Goal: Information Seeking & Learning: Check status

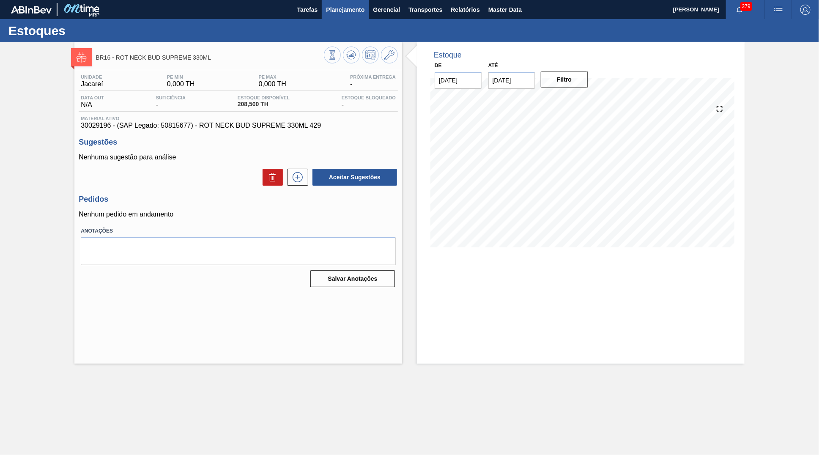
click at [354, 11] on span "Planejamento" at bounding box center [345, 10] width 38 height 10
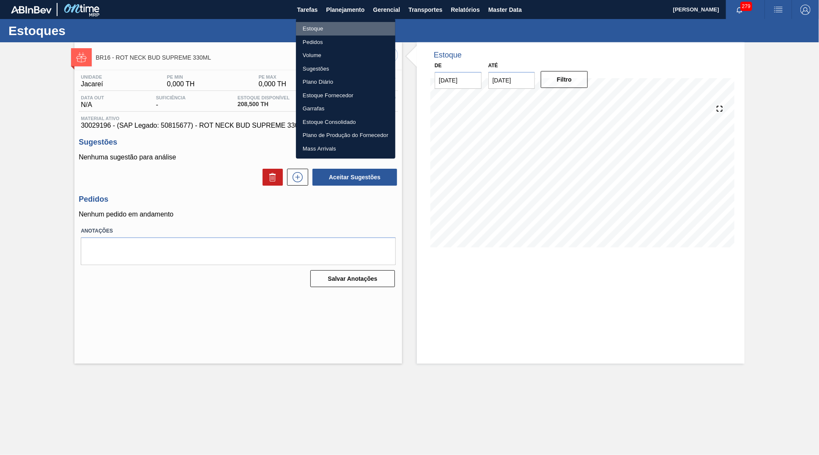
click at [318, 29] on li "Estoque" at bounding box center [345, 29] width 99 height 14
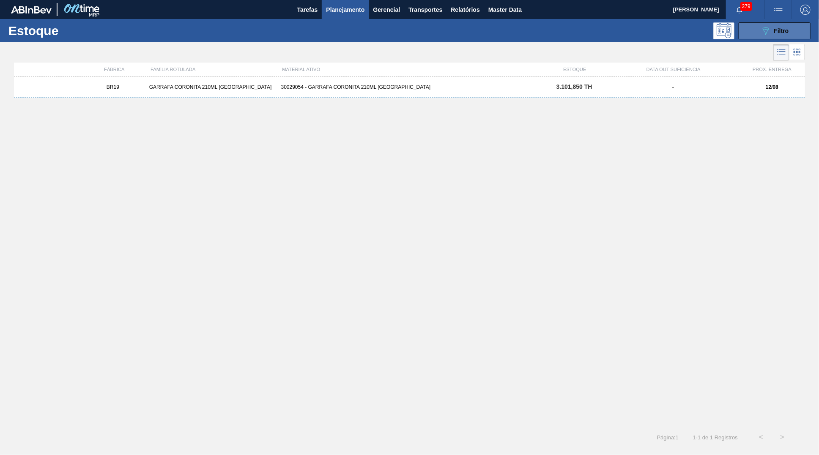
click at [789, 27] on button "089F7B8B-B2A5-4AFE-B5C0-19BA573D28AC Filtro" at bounding box center [774, 30] width 72 height 17
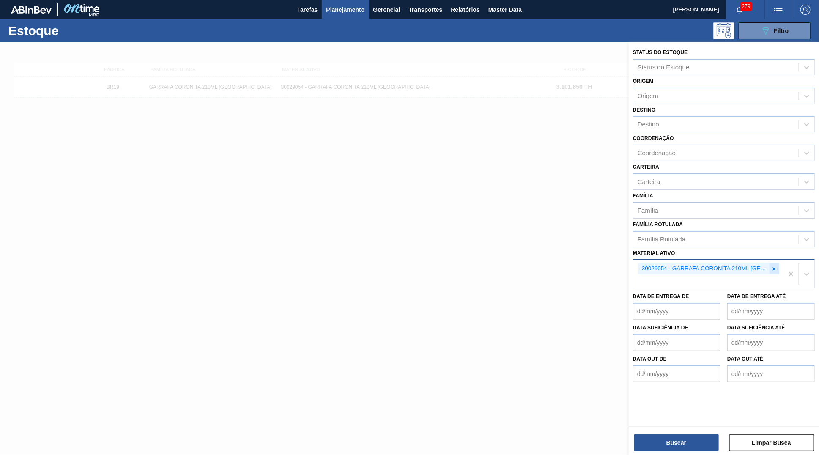
click at [774, 263] on div at bounding box center [773, 268] width 9 height 11
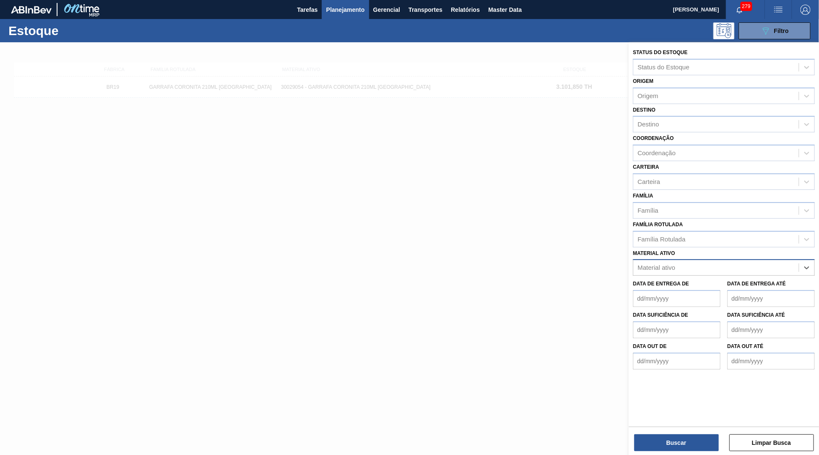
paste ativo "30029385"
type ativo "30029385"
click at [712, 281] on div "30029385 - ETIQUETA GARRAFA BC CLARO BIB 12L" at bounding box center [724, 289] width 182 height 16
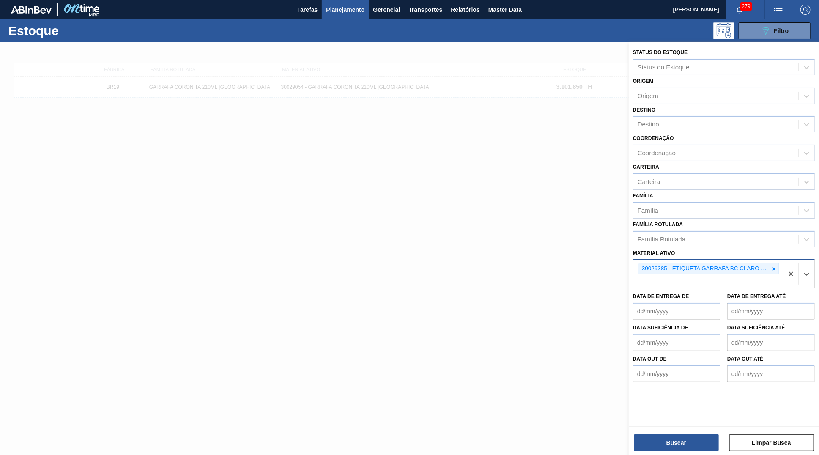
click at [687, 434] on div "Buscar Limpar Busca" at bounding box center [723, 438] width 190 height 24
click at [695, 437] on button "Buscar" at bounding box center [676, 442] width 85 height 17
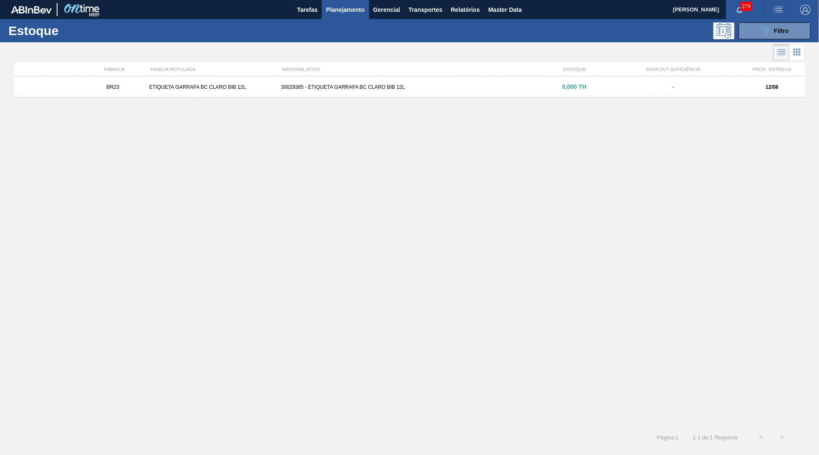
click at [405, 74] on div "FÁBRICA FAMÍLIA ROTULADA MATERIAL ATIVO ESTOQUE DATA OUT SUFICIÊNCIA PRÓX. ENTR…" at bounding box center [409, 70] width 791 height 14
click at [417, 85] on div "30029385 - ETIQUETA GARRAFA BC CLARO BIB 12L" at bounding box center [410, 87] width 264 height 6
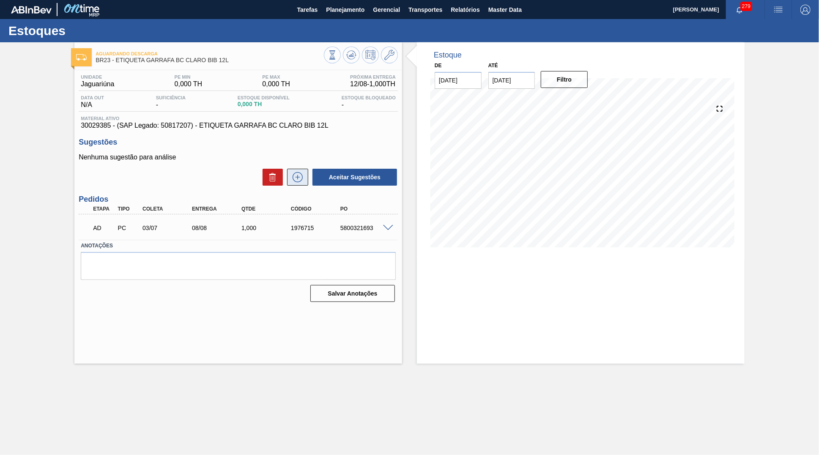
click at [295, 172] on icon at bounding box center [298, 177] width 14 height 10
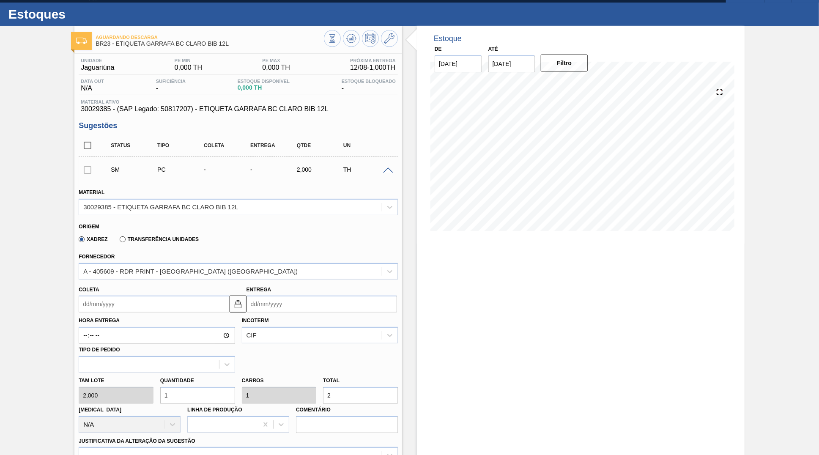
scroll to position [39, 0]
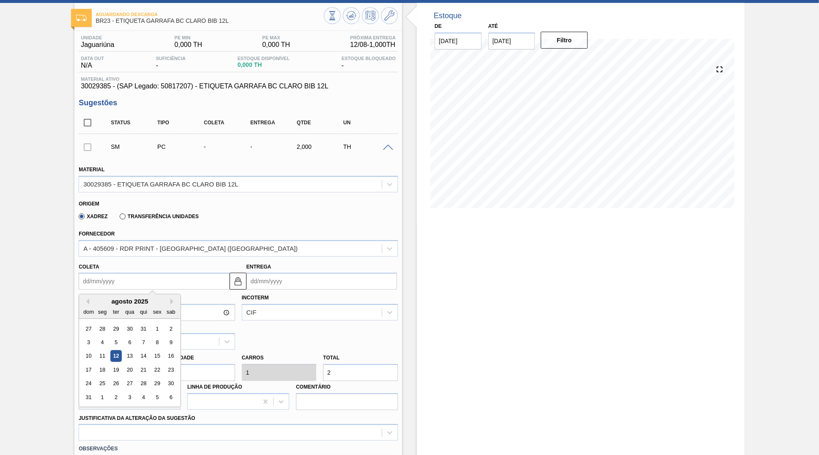
click at [107, 273] on input "Coleta" at bounding box center [154, 281] width 150 height 17
drag, startPoint x: 113, startPoint y: 347, endPoint x: 113, endPoint y: 358, distance: 11.4
click at [113, 358] on div "27 28 29 30 31 1 2 3 4 5 6 7 8 9 10 11 12 13 14 15 16 17 18 19 20 21 22 23 24 2…" at bounding box center [130, 363] width 96 height 82
click at [113, 364] on div "19" at bounding box center [115, 369] width 11 height 11
type input "[DATE]"
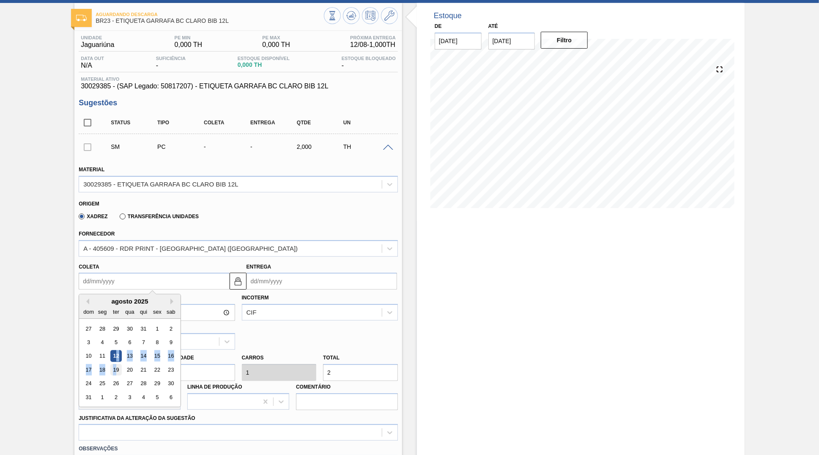
type input "[DATE]"
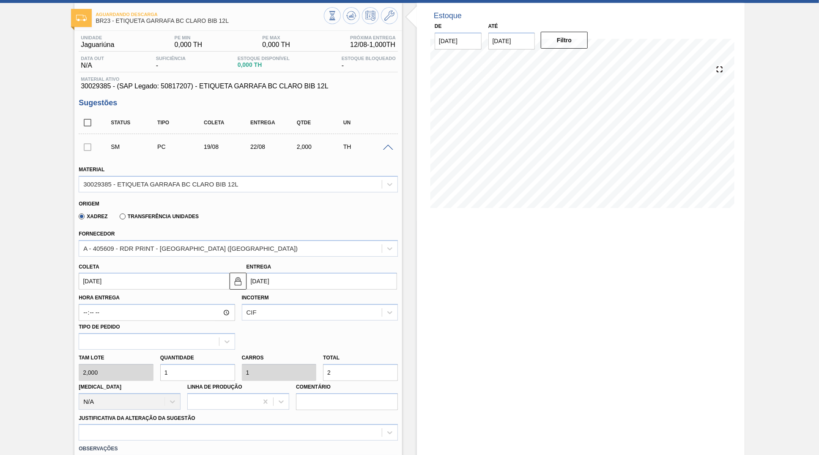
click at [275, 323] on div "Hora Entrega Incoterm CIF Tipo de pedido" at bounding box center [238, 320] width 326 height 60
click at [375, 371] on input "2" at bounding box center [360, 372] width 75 height 17
type input "2,5"
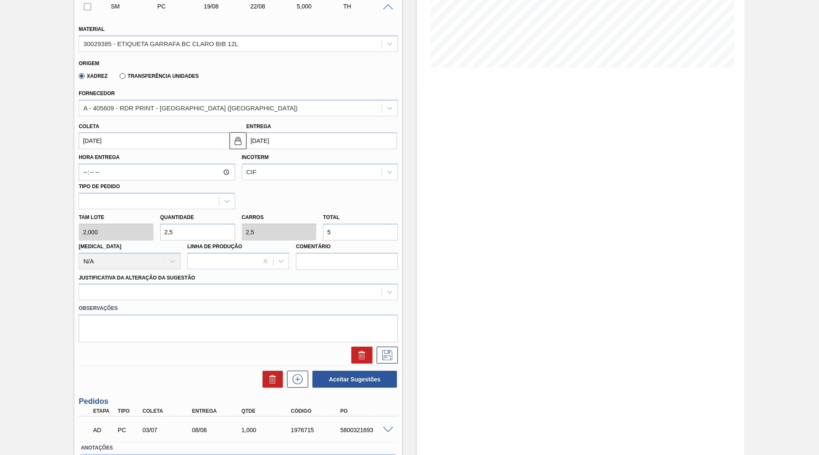
scroll to position [198, 0]
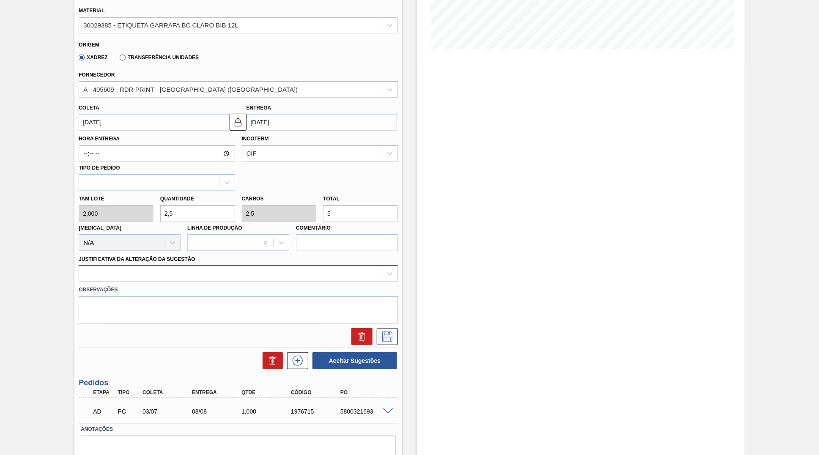
type input "5"
click at [220, 268] on div at bounding box center [230, 274] width 303 height 12
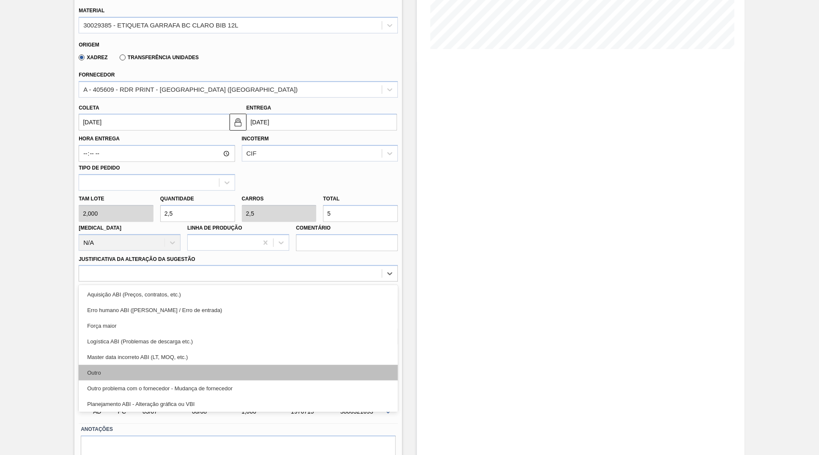
click at [254, 365] on div "Outro" at bounding box center [238, 373] width 319 height 16
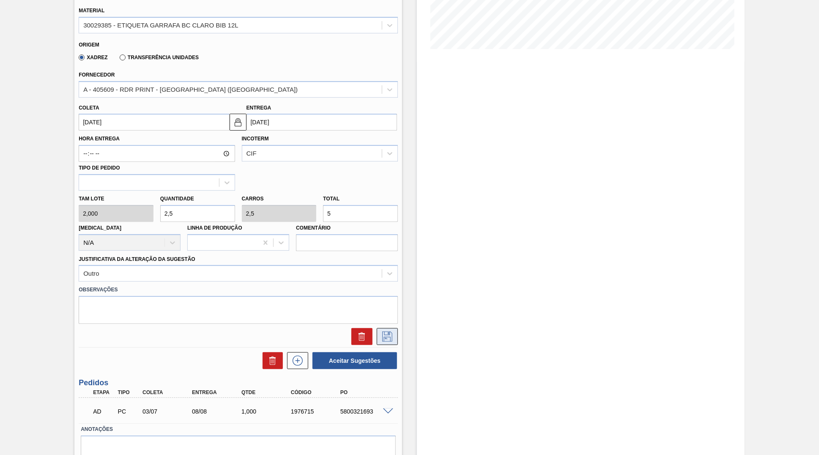
click at [381, 331] on icon at bounding box center [387, 336] width 14 height 10
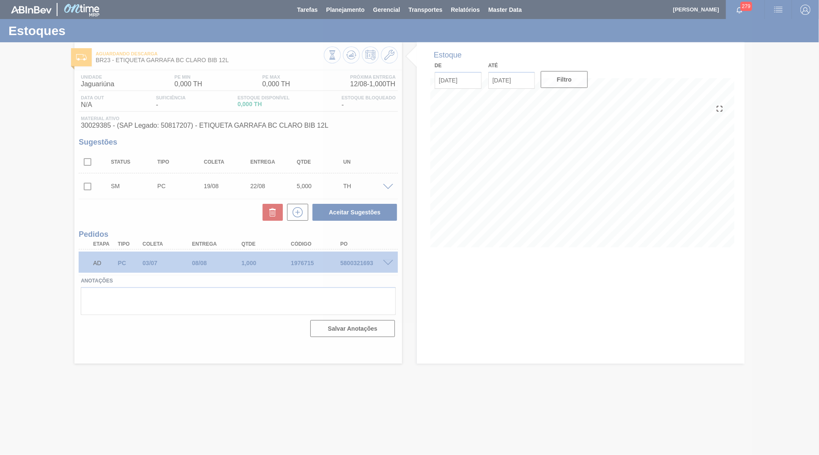
scroll to position [0, 0]
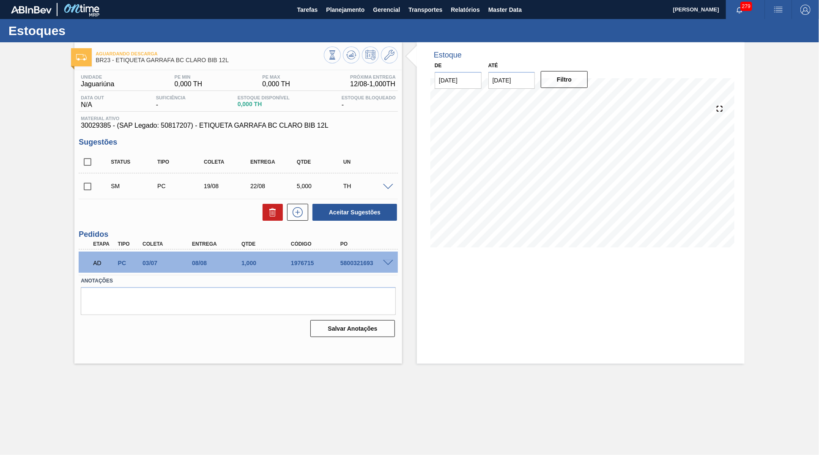
click at [94, 198] on div "Status Tipo Coleta Entrega Qtde UN SM PC 19/08 22/08 5,000 TH Material 30029385…" at bounding box center [238, 186] width 319 height 71
click at [86, 175] on div "SM PC 19/08 22/08 5,000 TH" at bounding box center [238, 185] width 319 height 21
click at [86, 182] on input "checkbox" at bounding box center [88, 187] width 18 height 18
click at [351, 208] on button "Aceitar Sugestões" at bounding box center [354, 212] width 85 height 17
checkbox input "false"
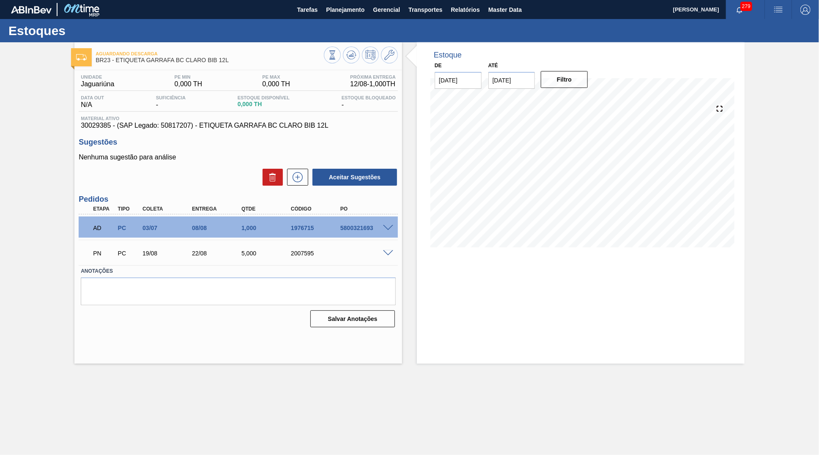
click at [387, 251] on span at bounding box center [388, 253] width 10 height 6
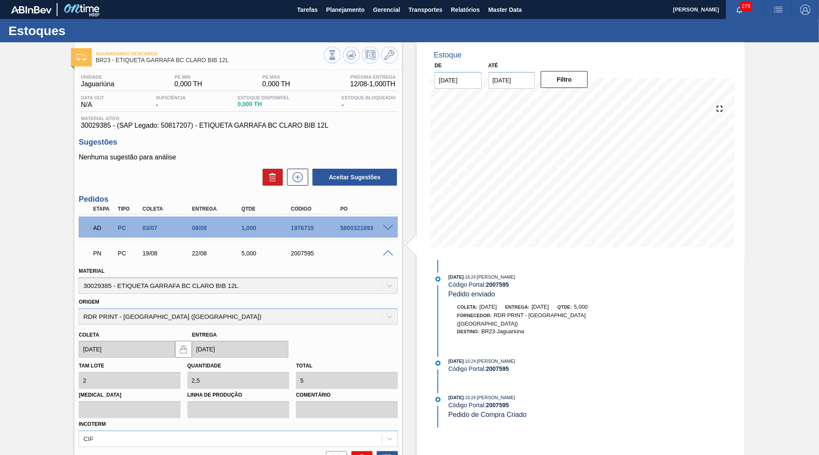
click at [360, 454] on icon at bounding box center [361, 459] width 5 height 5
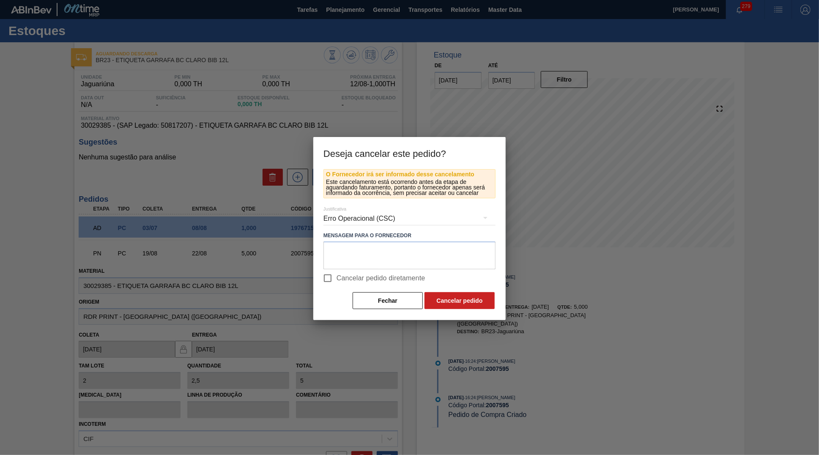
click at [343, 276] on span "Cancelar pedido diretamente" at bounding box center [380, 278] width 89 height 10
click at [336, 276] on input "Cancelar pedido diretamente" at bounding box center [328, 278] width 18 height 18
checkbox input "true"
click at [353, 214] on div "Erro Operacional (CSC)" at bounding box center [409, 219] width 172 height 24
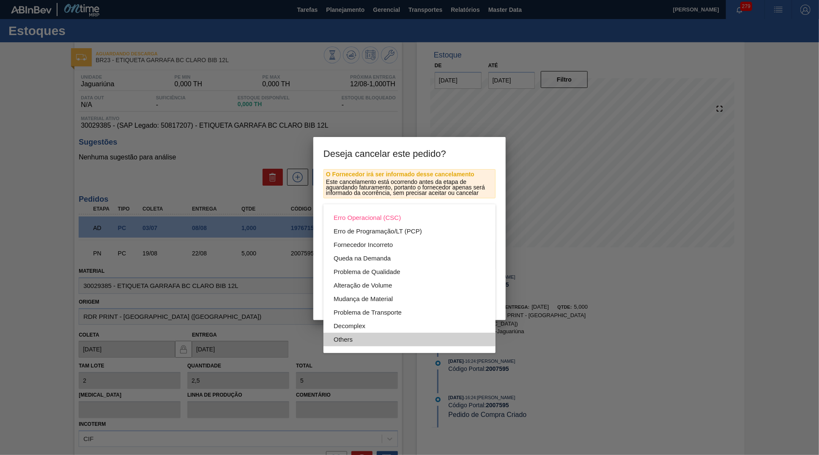
click at [361, 333] on div "Others" at bounding box center [409, 340] width 152 height 14
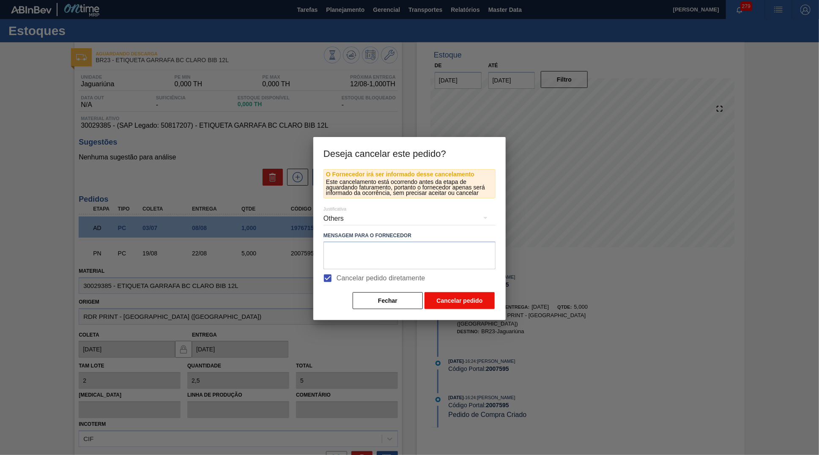
click at [441, 301] on button "Cancelar pedido" at bounding box center [459, 300] width 70 height 17
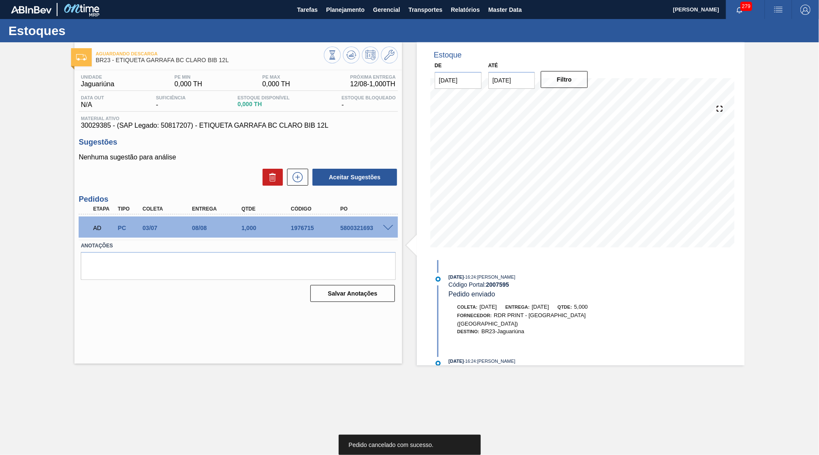
click at [303, 166] on div "Nenhuma sugestão para análise Aceitar Sugestões" at bounding box center [238, 169] width 319 height 33
click at [300, 168] on div "Aceitar Sugestões" at bounding box center [238, 177] width 319 height 19
click at [300, 169] on button at bounding box center [297, 177] width 21 height 17
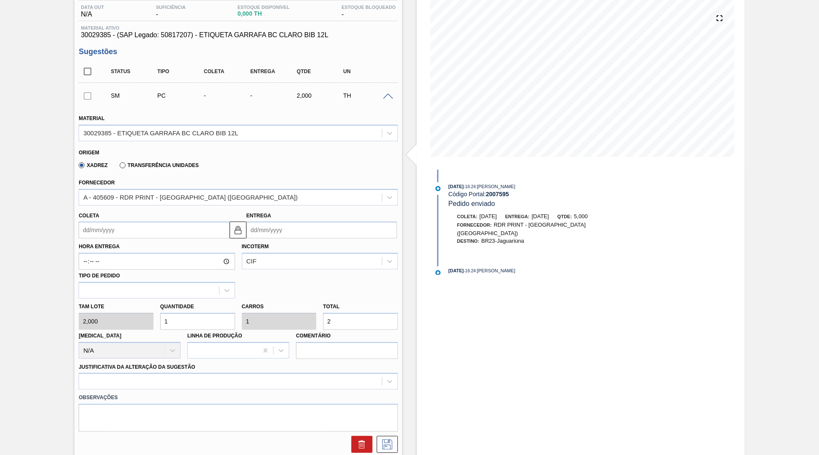
scroll to position [119, 0]
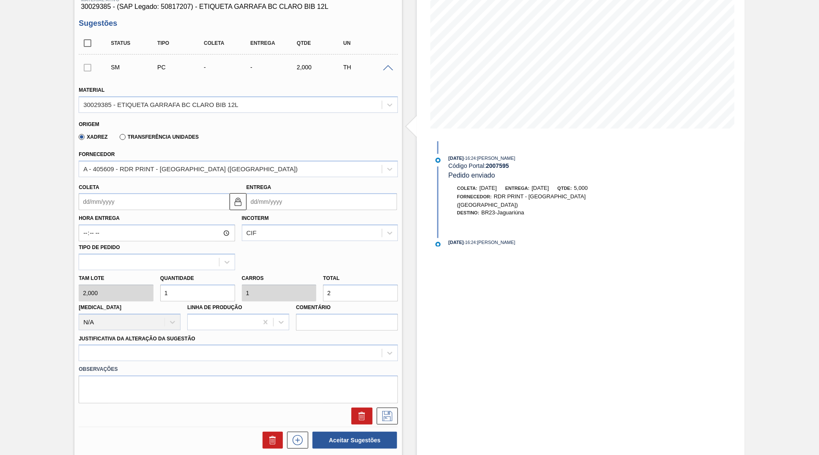
drag, startPoint x: 153, startPoint y: 281, endPoint x: 145, endPoint y: 282, distance: 8.2
click at [323, 284] on input "2" at bounding box center [360, 292] width 75 height 17
type input "4,5"
type input "9"
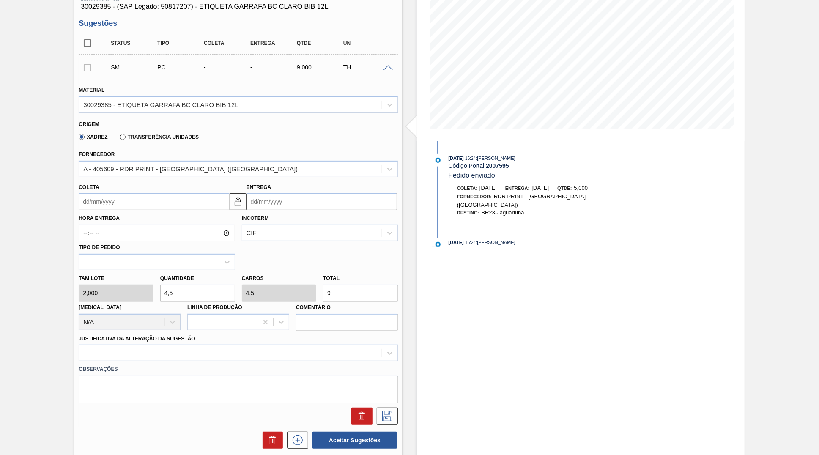
click at [134, 210] on div "Hora Entrega Incoterm CIF Tipo de pedido" at bounding box center [238, 240] width 326 height 60
click at [126, 196] on input "Coleta" at bounding box center [154, 201] width 150 height 17
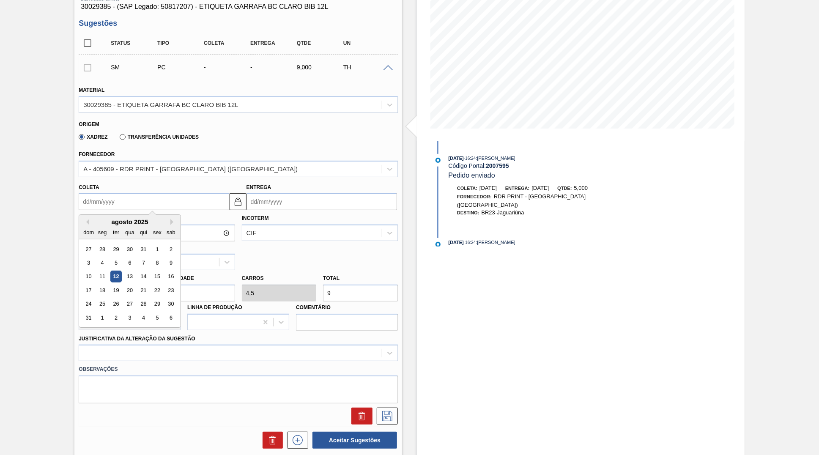
click at [159, 218] on div "agosto 2025" at bounding box center [129, 221] width 101 height 7
click at [170, 219] on button "Next Month" at bounding box center [173, 222] width 6 height 6
click at [124, 257] on div "10" at bounding box center [129, 262] width 11 height 11
type input "[DATE]"
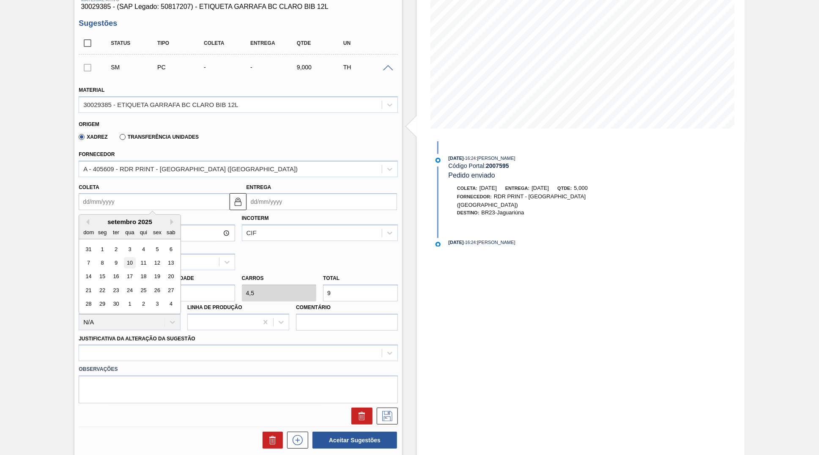
type input "[DATE]"
click at [112, 194] on input "[DATE]" at bounding box center [154, 201] width 150 height 17
click at [91, 218] on div "setembro 2025" at bounding box center [129, 221] width 101 height 7
click at [85, 216] on div "Previous Month Next Month setembro 2025 dom seg ter qua qui sex sab 31 1 2 3 4 …" at bounding box center [130, 264] width 102 height 100
click at [85, 219] on button "Previous Month" at bounding box center [86, 222] width 6 height 6
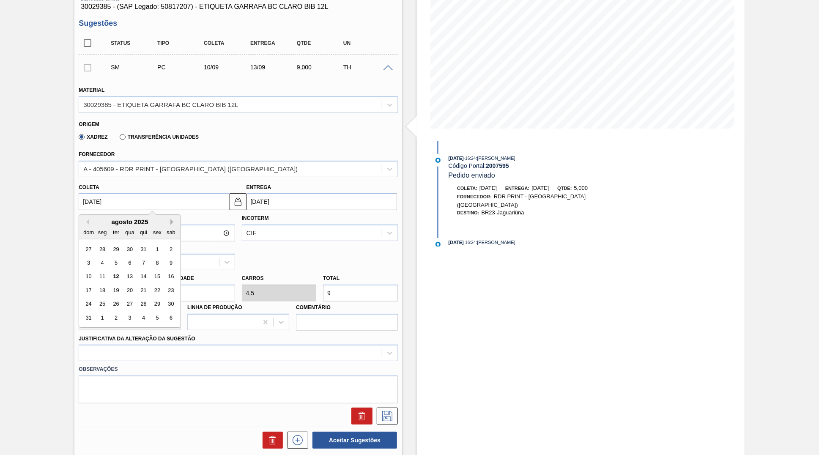
click at [170, 219] on button "Next Month" at bounding box center [173, 222] width 6 height 6
click at [152, 257] on div "12" at bounding box center [157, 262] width 11 height 11
type input "[DATE]"
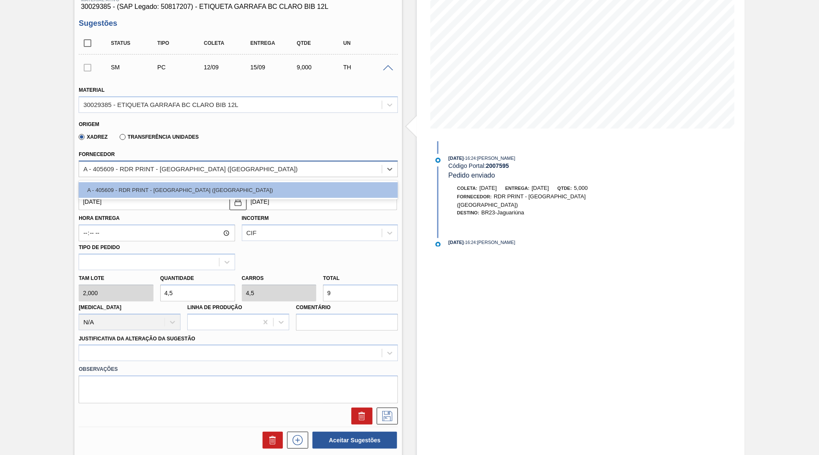
click at [141, 167] on div "A - 405609 - RDR PRINT - [GEOGRAPHIC_DATA] ([GEOGRAPHIC_DATA])" at bounding box center [190, 168] width 214 height 7
click at [110, 214] on label "Hora Entrega" at bounding box center [157, 218] width 156 height 12
click at [110, 224] on input "Hora Entrega" at bounding box center [157, 232] width 156 height 17
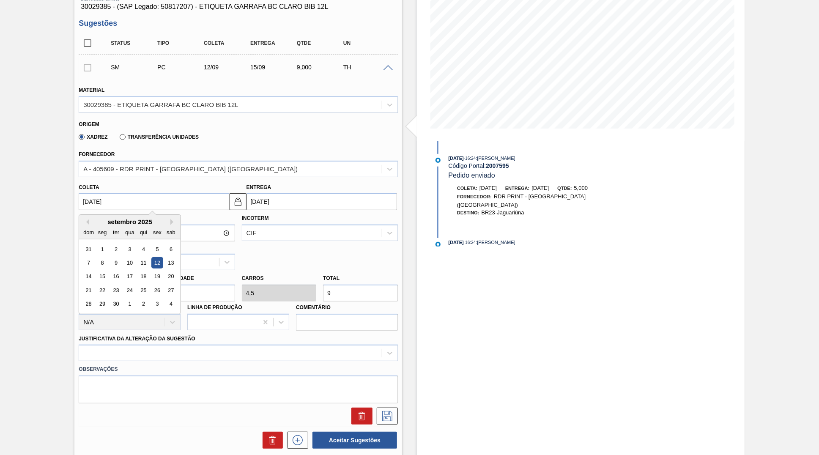
click at [102, 193] on input "[DATE]" at bounding box center [154, 201] width 150 height 17
click at [87, 215] on div "setembro 2025 dom seg ter qua qui sex sab" at bounding box center [129, 227] width 101 height 25
click at [88, 218] on div "setembro 2025" at bounding box center [129, 221] width 101 height 7
click at [89, 219] on div "setembro 2025" at bounding box center [129, 221] width 101 height 7
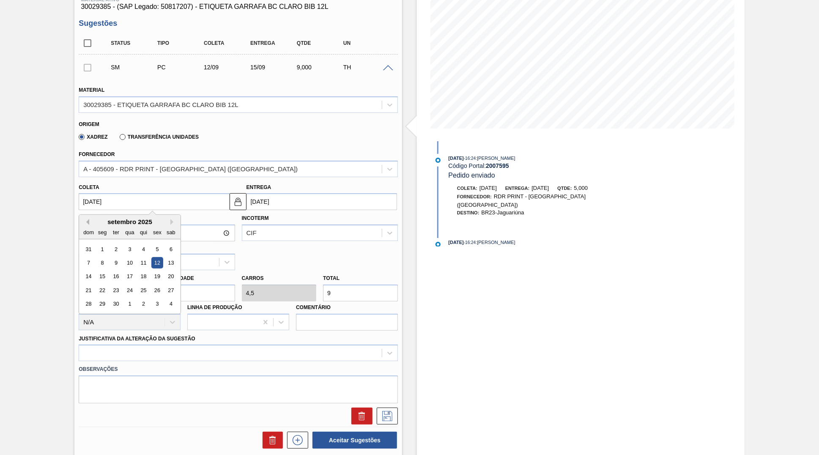
click at [85, 219] on button "Previous Month" at bounding box center [86, 222] width 6 height 6
click at [110, 284] on div "19" at bounding box center [115, 289] width 11 height 11
type input "[DATE]"
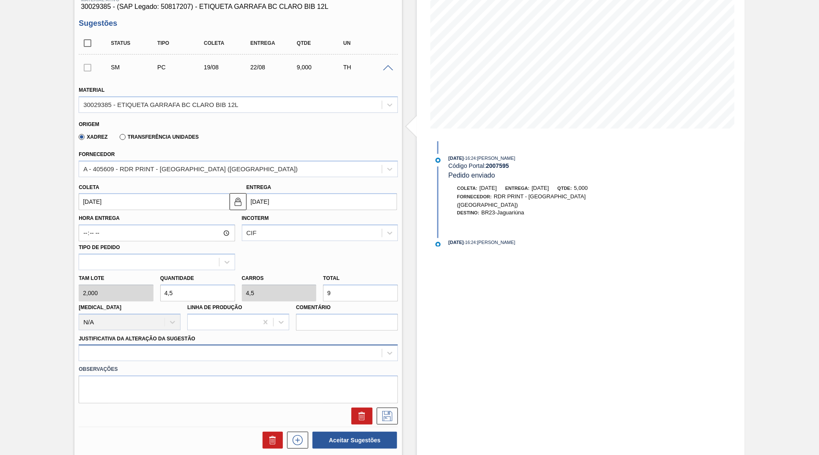
click at [183, 347] on div at bounding box center [238, 352] width 319 height 16
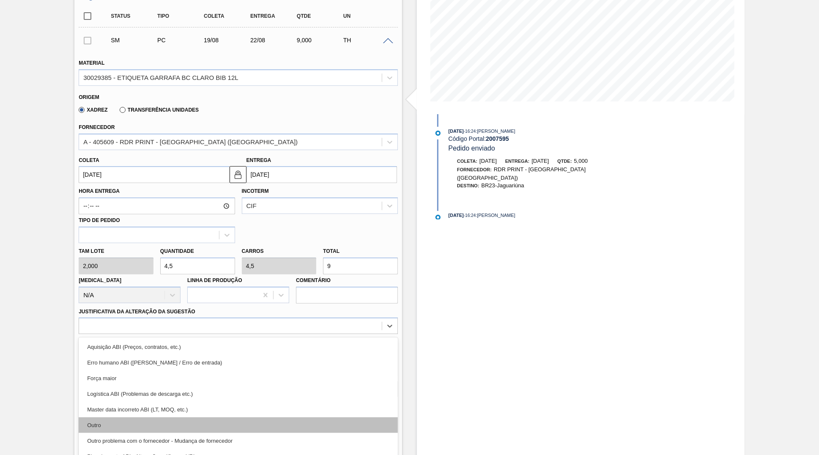
click at [164, 417] on div "Outro" at bounding box center [238, 425] width 319 height 16
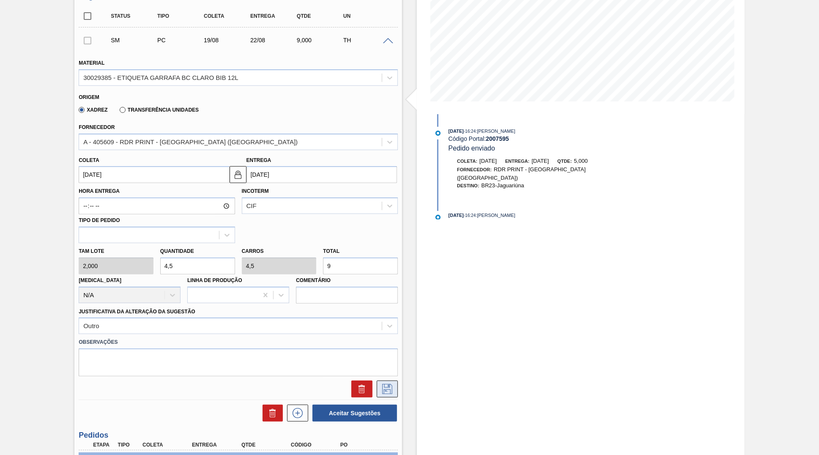
click at [388, 381] on button at bounding box center [387, 388] width 21 height 17
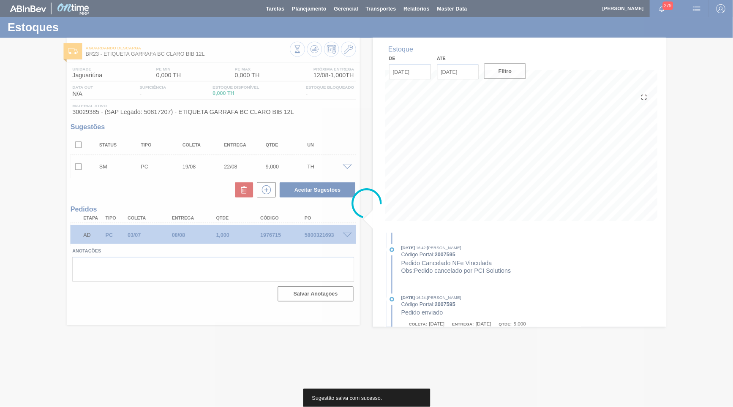
scroll to position [0, 0]
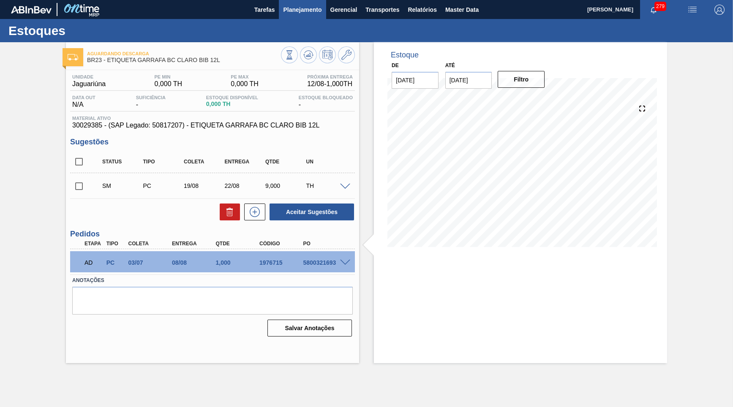
click at [294, 11] on span "Planejamento" at bounding box center [302, 10] width 38 height 10
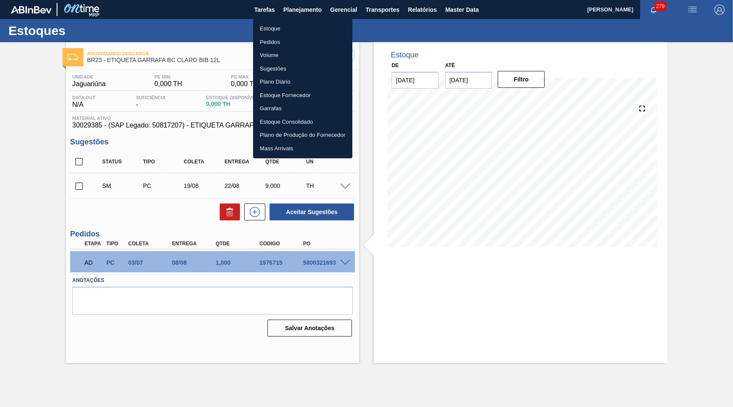
click at [284, 25] on li "Estoque" at bounding box center [302, 29] width 99 height 14
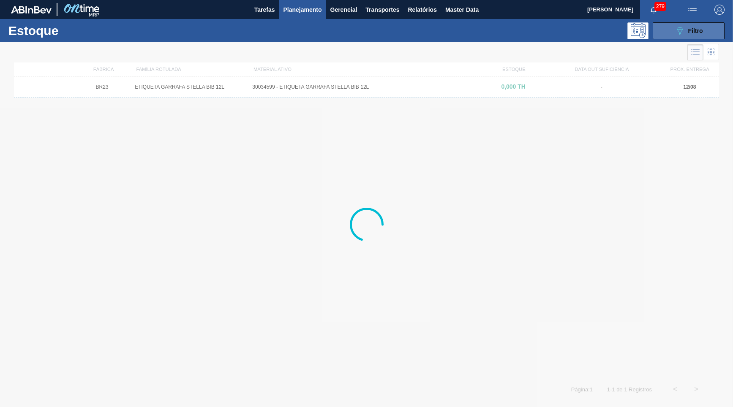
click at [709, 34] on button "089F7B8B-B2A5-4AFE-B5C0-19BA573D28AC Filtro" at bounding box center [689, 30] width 72 height 17
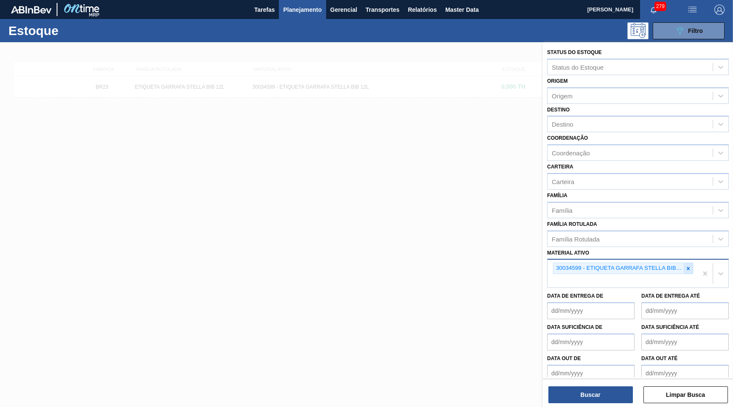
click at [691, 266] on icon at bounding box center [689, 269] width 6 height 6
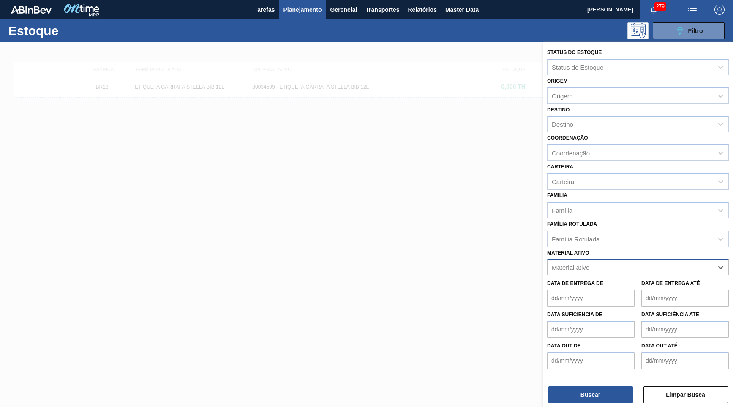
paste ativo "30034096"
type ativo "30034096"
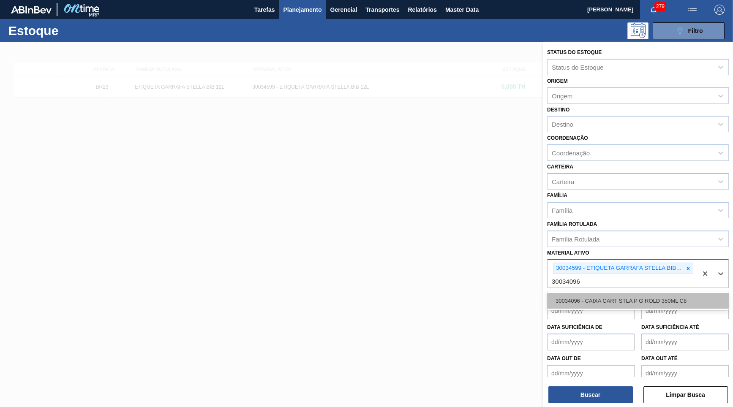
click at [599, 293] on div "30034096 - CAIXA CART STLA P G ROLD 350ML C8" at bounding box center [638, 301] width 182 height 16
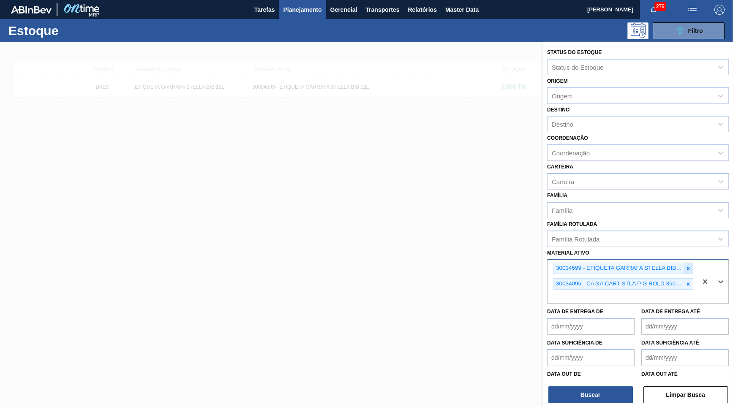
click at [690, 267] on icon at bounding box center [688, 268] width 3 height 3
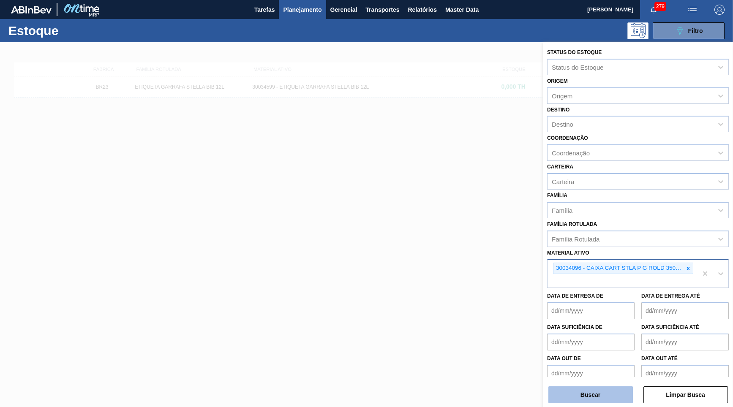
click at [609, 387] on button "Buscar" at bounding box center [591, 395] width 85 height 17
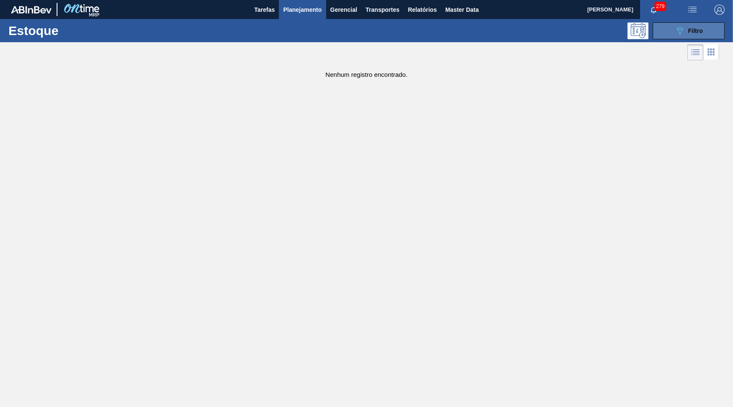
click at [669, 30] on button "089F7B8B-B2A5-4AFE-B5C0-19BA573D28AC Filtro" at bounding box center [689, 30] width 72 height 17
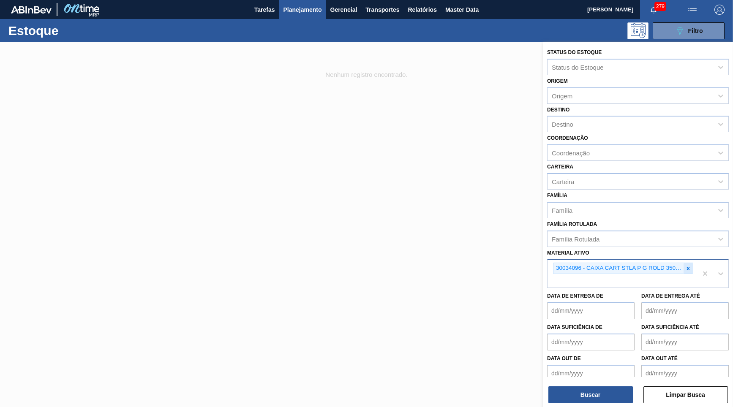
click at [686, 266] on icon at bounding box center [689, 269] width 6 height 6
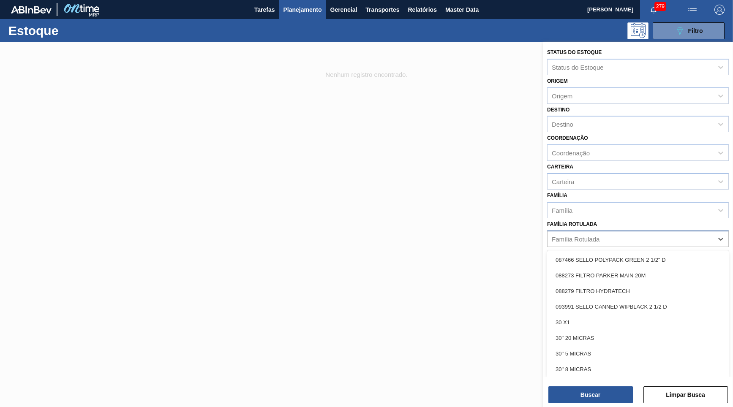
click at [630, 233] on div "Família Rotulada" at bounding box center [630, 239] width 165 height 12
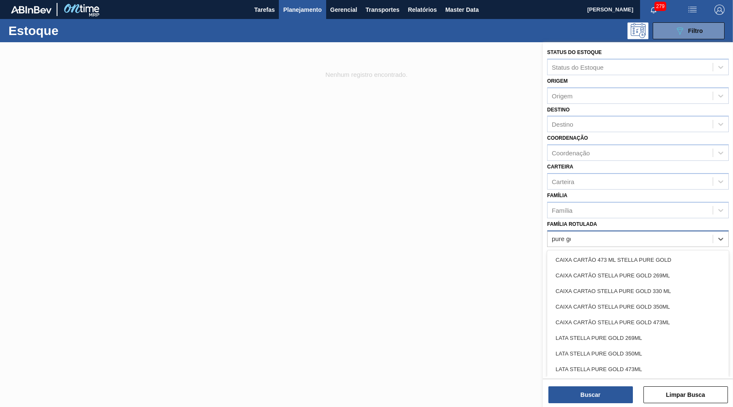
type Rotulada "pure gold"
click at [693, 299] on div "CAIXA CARTÃO STELLA PURE GOLD 350ML" at bounding box center [638, 307] width 182 height 16
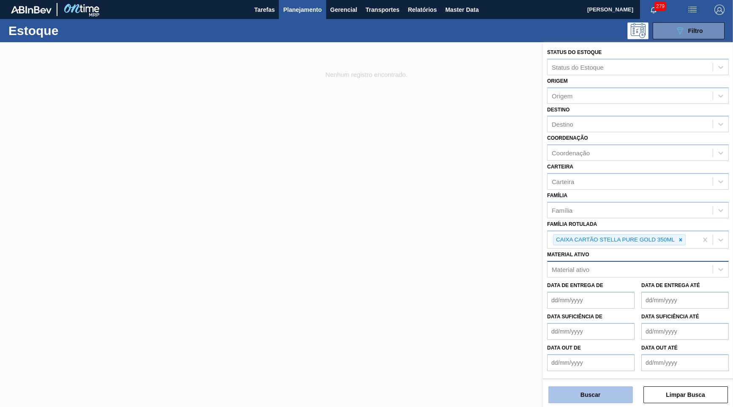
click at [613, 388] on button "Buscar" at bounding box center [591, 395] width 85 height 17
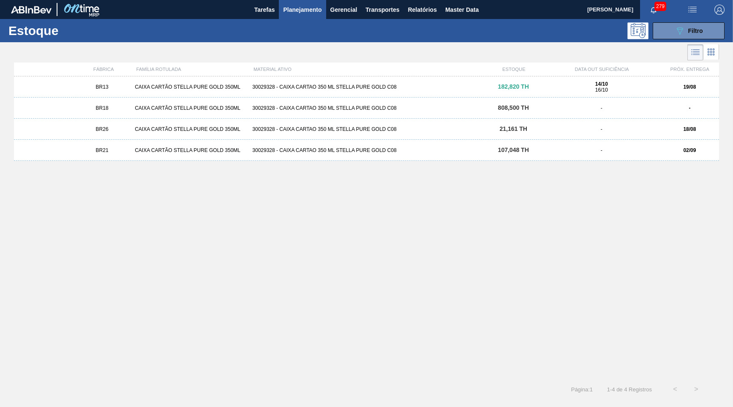
click at [187, 150] on div "CAIXA CARTÃO STELLA PURE GOLD 350ML" at bounding box center [189, 151] width 117 height 6
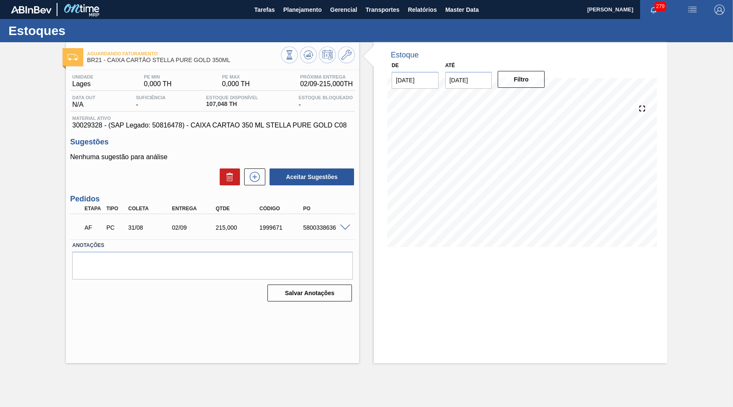
click at [104, 128] on span "30029328 - (SAP Legado: 50816478) - CAIXA CARTAO 350 ML STELLA PURE GOLD C08" at bounding box center [212, 126] width 281 height 8
click at [297, 12] on span "Planejamento" at bounding box center [302, 10] width 38 height 10
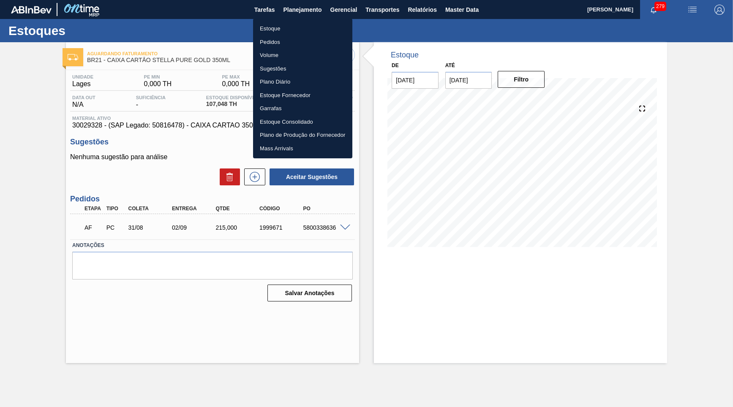
click at [194, 120] on div at bounding box center [366, 203] width 733 height 407
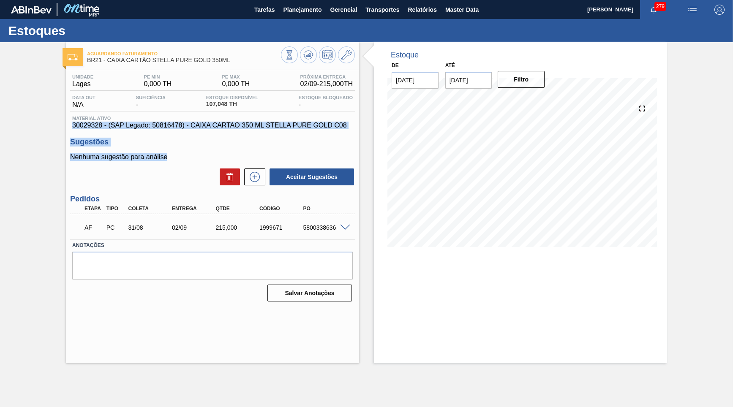
drag, startPoint x: 202, startPoint y: 101, endPoint x: 262, endPoint y: 116, distance: 62.6
click at [262, 0] on body "Tarefas Planejamento Gerencial Transportes Relatórios Master Data [PERSON_NAME]…" at bounding box center [366, 0] width 733 height 0
click at [175, 219] on div "AF PC 31/08 02/09 215,000 1999671 5800338636" at bounding box center [210, 227] width 262 height 17
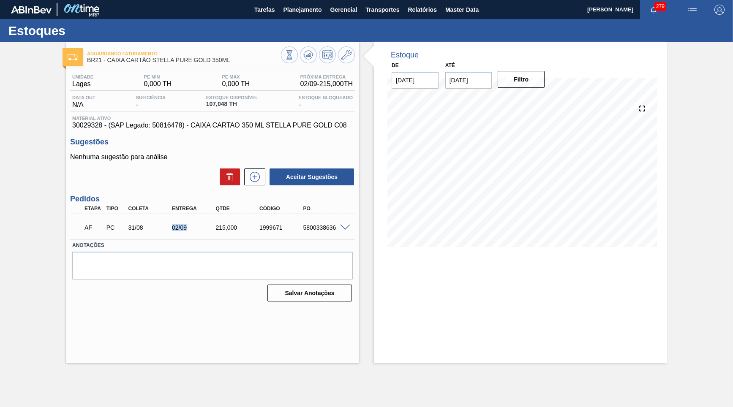
drag, startPoint x: 161, startPoint y: 226, endPoint x: 201, endPoint y: 216, distance: 41.2
click at [175, 224] on div "31/08" at bounding box center [150, 227] width 49 height 7
click at [290, 14] on span "Planejamento" at bounding box center [302, 10] width 38 height 10
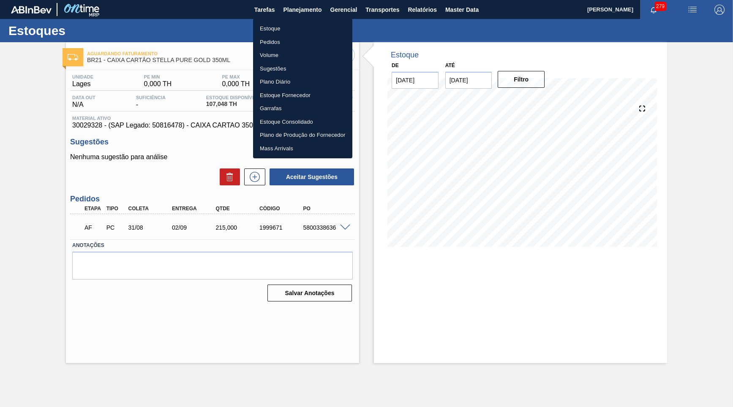
click at [289, 23] on li "Estoque" at bounding box center [302, 29] width 99 height 14
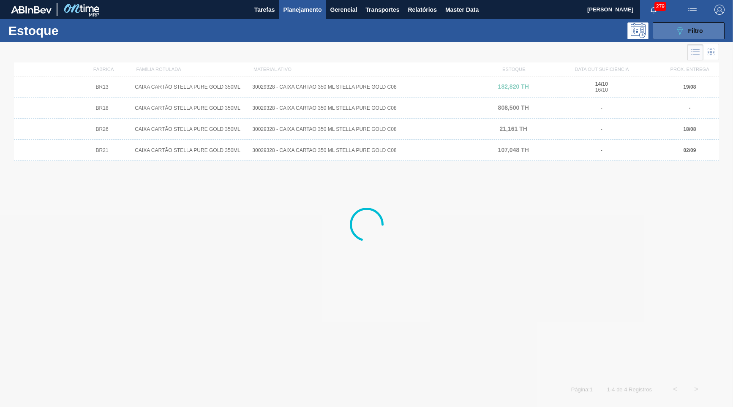
click at [663, 32] on button "089F7B8B-B2A5-4AFE-B5C0-19BA573D28AC Filtro" at bounding box center [689, 30] width 72 height 17
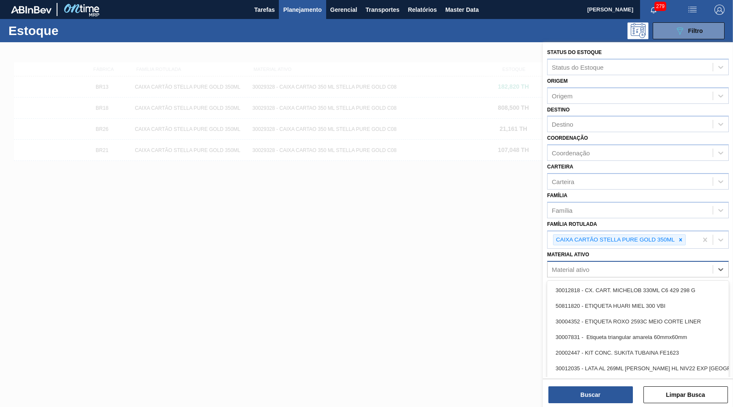
click at [640, 261] on div "Material ativo" at bounding box center [638, 269] width 182 height 16
click at [683, 237] on icon at bounding box center [681, 240] width 6 height 6
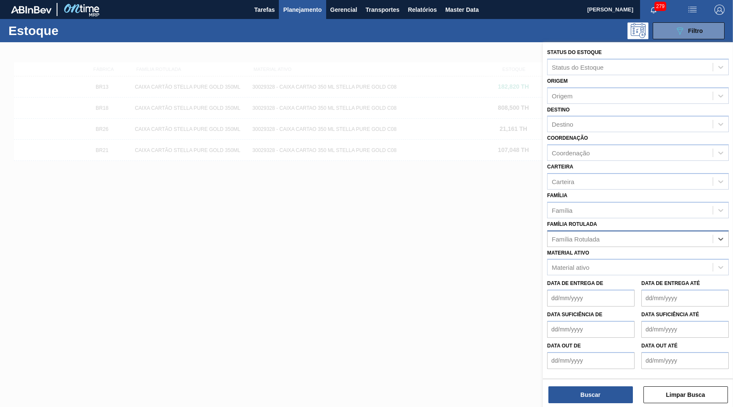
click at [631, 247] on div "Material ativo Material ativo" at bounding box center [638, 261] width 182 height 29
click at [632, 247] on div "Material ativo Material ativo" at bounding box center [638, 261] width 182 height 29
click at [634, 262] on div "Material ativo" at bounding box center [630, 268] width 165 height 12
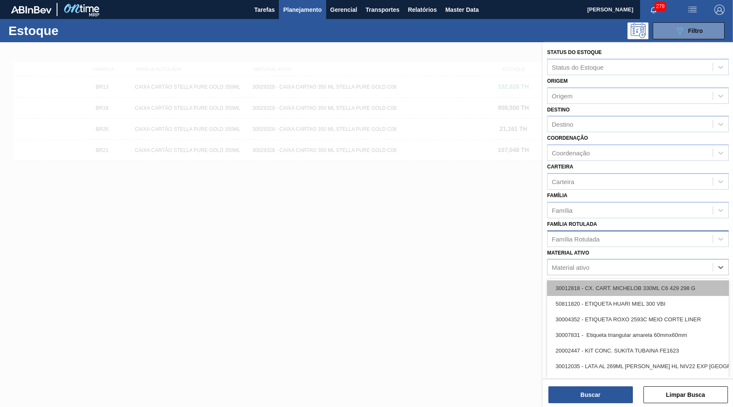
paste ativo "30034290"
type ativo "30034290"
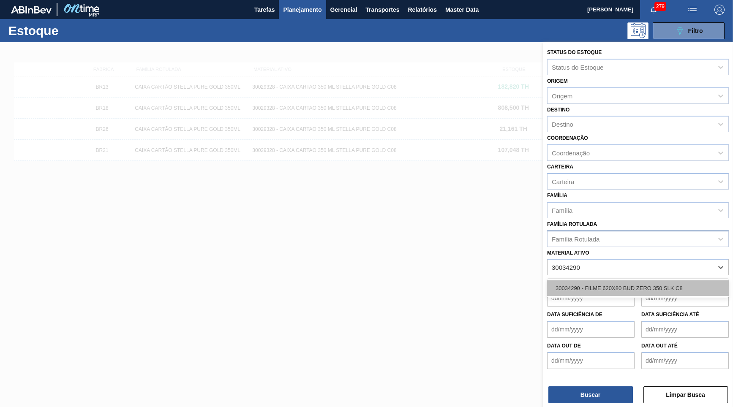
click at [620, 281] on div "30034290 - FILME 620X80 BUD ZERO 350 SLK C8" at bounding box center [638, 289] width 182 height 16
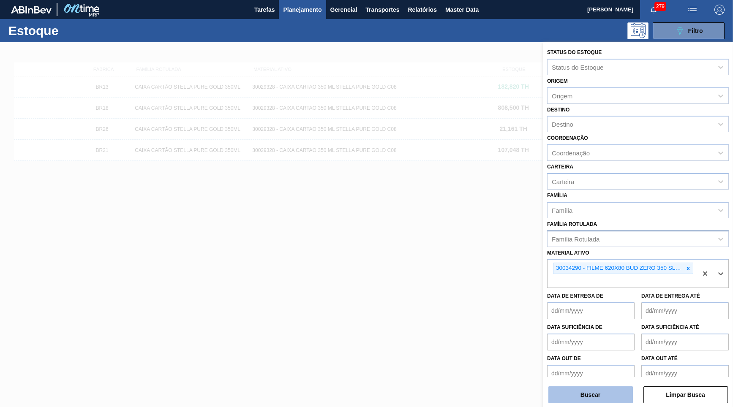
click at [601, 393] on button "Buscar" at bounding box center [591, 395] width 85 height 17
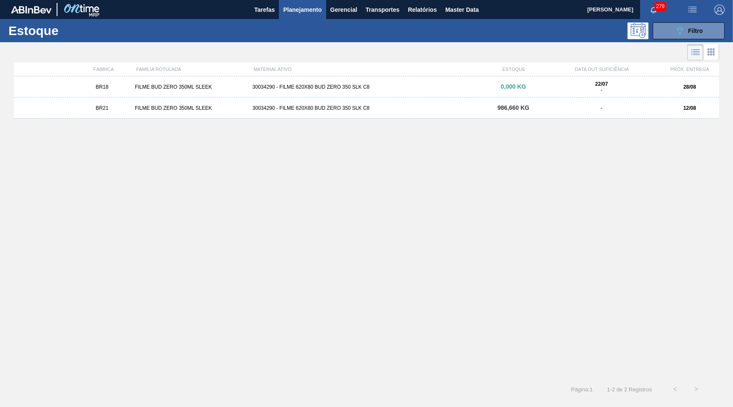
click at [210, 111] on div "BR21 FILME BUD ZERO 350ML SLEEK 30034290 - FILME 620X80 BUD ZERO 350 SLK C8 986…" at bounding box center [366, 108] width 705 height 21
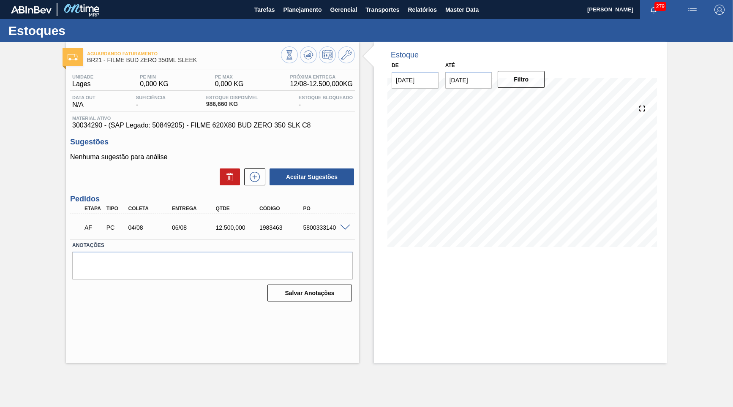
click at [177, 120] on span "Material ativo" at bounding box center [212, 118] width 281 height 5
click at [183, 126] on span "30034290 - (SAP Legado: 50849205) - FILME 620X80 BUD ZERO 350 SLK C8" at bounding box center [212, 126] width 281 height 8
click at [184, 126] on span "30034290 - (SAP Legado: 50849205) - FILME 620X80 BUD ZERO 350 SLK C8" at bounding box center [212, 126] width 281 height 8
drag, startPoint x: 215, startPoint y: 225, endPoint x: 250, endPoint y: 225, distance: 34.7
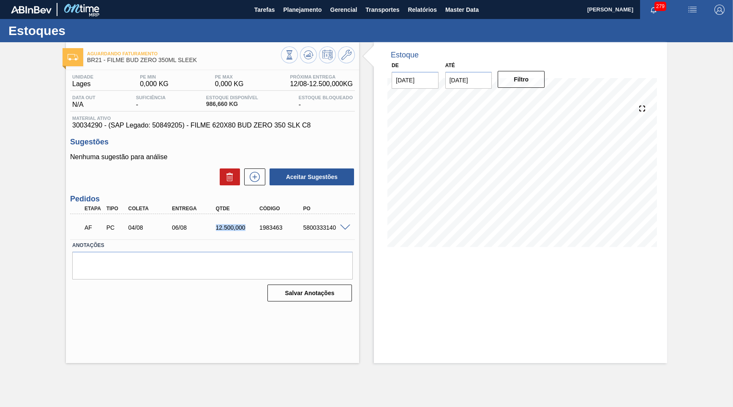
click at [250, 225] on div "12.500,000" at bounding box center [238, 227] width 49 height 7
click at [346, 55] on icon at bounding box center [346, 55] width 10 height 10
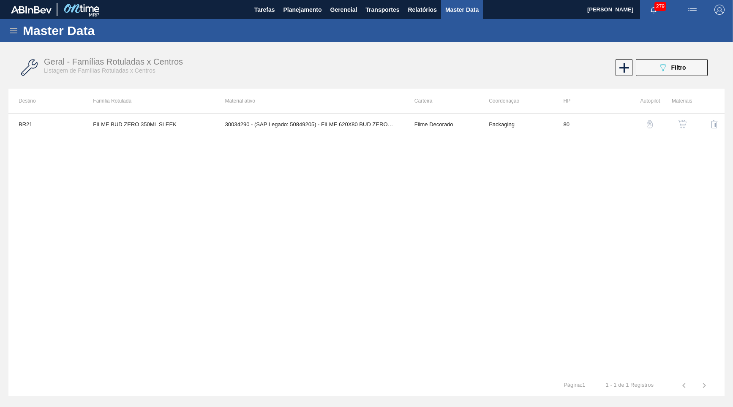
click at [673, 125] on button "button" at bounding box center [682, 124] width 20 height 20
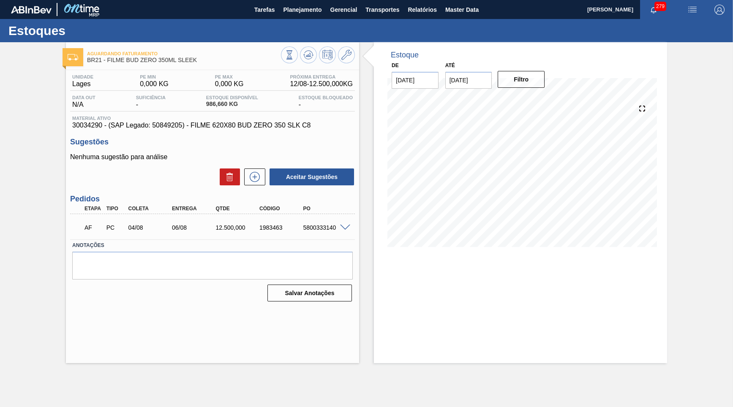
click at [183, 127] on span "30034290 - (SAP Legado: 50849205) - FILME 620X80 BUD ZERO 350 SLK C8" at bounding box center [212, 126] width 281 height 8
click at [269, 130] on div "Unidade Lages PE MIN 0,000 KG PE MAX 0,000 KG Próxima Entrega 12/08 - 12.500,00…" at bounding box center [212, 187] width 293 height 235
click at [279, 224] on div "1983463" at bounding box center [281, 227] width 49 height 7
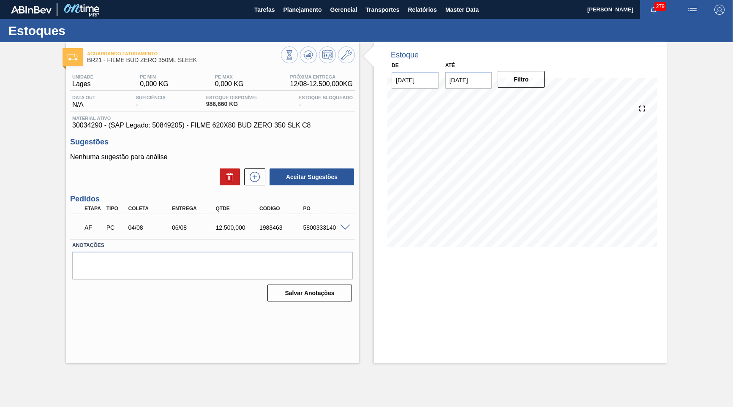
click at [307, 228] on div "5800333140" at bounding box center [325, 227] width 49 height 7
click at [344, 229] on div "5800333140" at bounding box center [325, 227] width 49 height 7
click at [345, 227] on span at bounding box center [345, 228] width 10 height 6
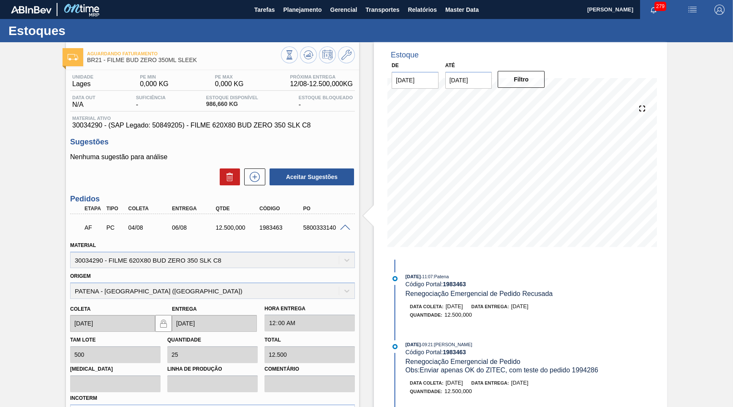
click at [330, 227] on div "5800333140" at bounding box center [325, 227] width 49 height 7
copy div "5800333140"
click at [232, 229] on div "12.500,000" at bounding box center [238, 227] width 49 height 7
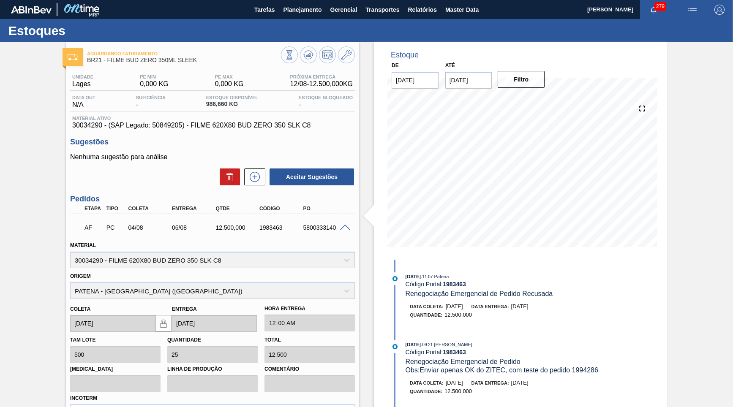
click at [232, 229] on div "12.500,000" at bounding box center [238, 227] width 49 height 7
click at [347, 227] on span at bounding box center [345, 228] width 10 height 6
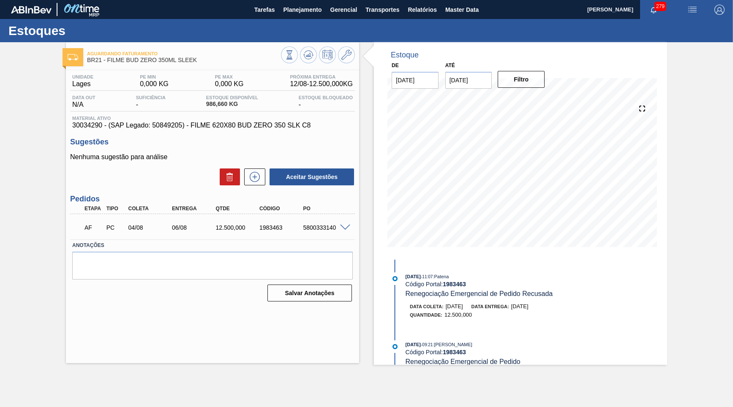
click at [347, 227] on span at bounding box center [345, 228] width 10 height 6
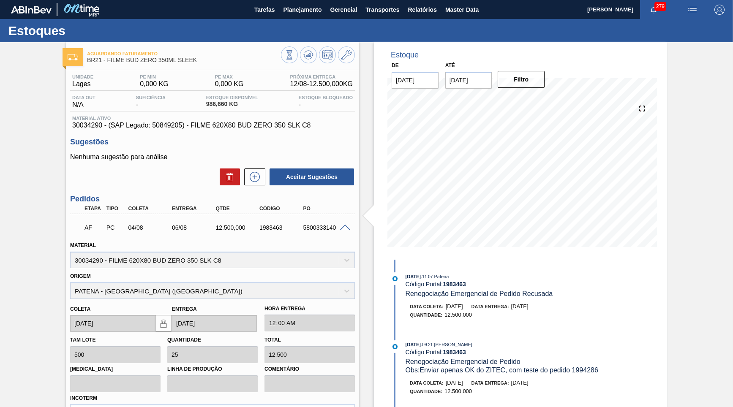
scroll to position [96, 0]
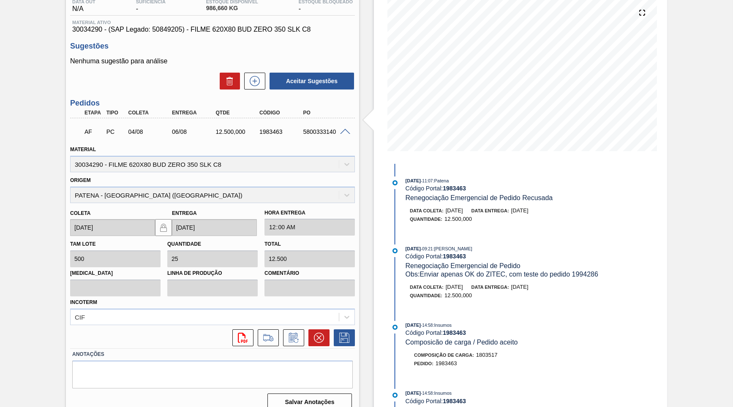
click at [302, 268] on label "Comentário" at bounding box center [310, 274] width 90 height 12
click at [289, 330] on button at bounding box center [293, 338] width 21 height 17
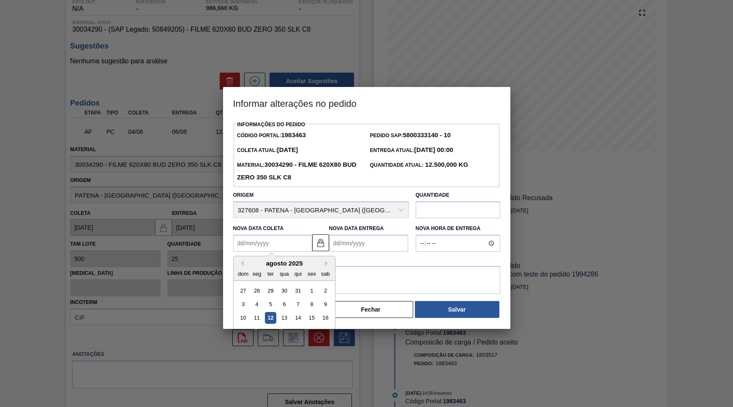
click at [276, 235] on Coleta "Nova Data Coleta" at bounding box center [272, 243] width 79 height 17
click at [292, 313] on div "14" at bounding box center [297, 318] width 11 height 11
type Coleta "[DATE]"
type Entrega "[DATE]"
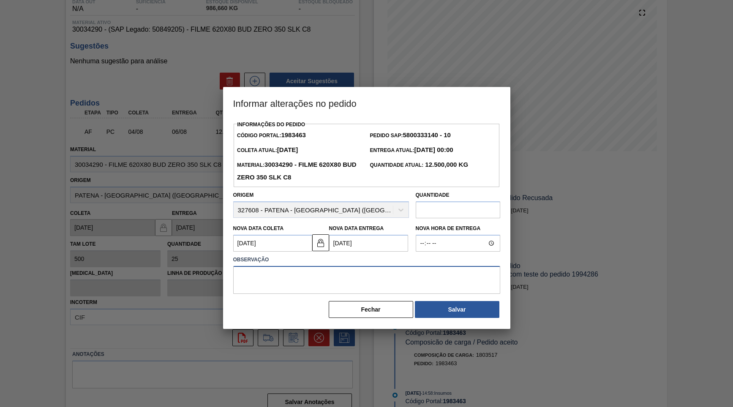
click at [270, 283] on textarea at bounding box center [366, 280] width 267 height 28
click at [367, 226] on label "Nova Data Entrega" at bounding box center [356, 229] width 55 height 6
click at [367, 235] on Entrega "[DATE]" at bounding box center [368, 243] width 79 height 17
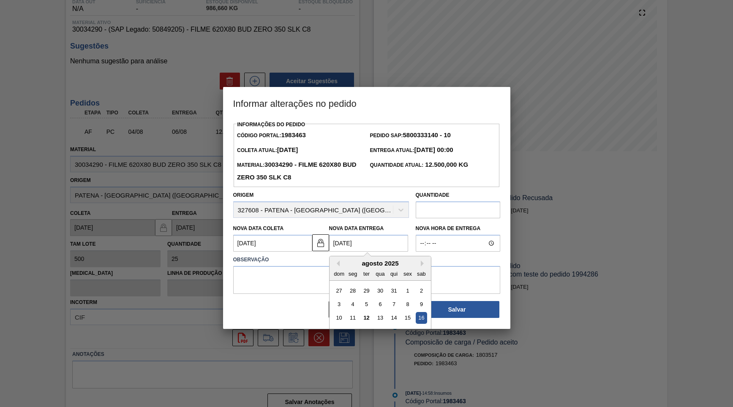
click at [369, 235] on Entrega "[DATE]" at bounding box center [368, 243] width 79 height 17
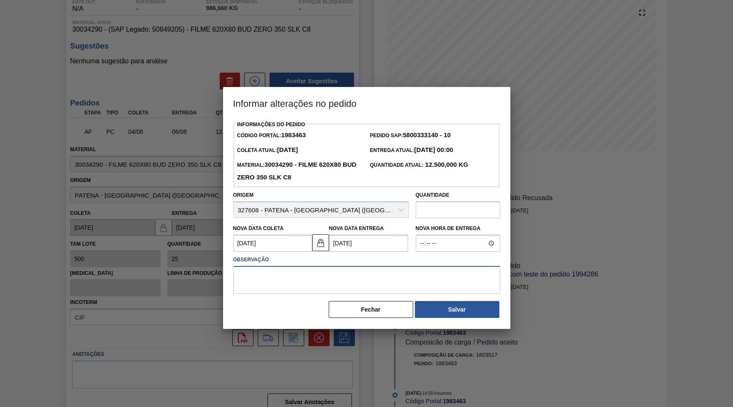
click at [270, 270] on textarea at bounding box center [366, 280] width 267 height 28
type textarea "Renegociação"
click at [501, 303] on div "Informações do Pedido Código Portal: 1983463 Pedido SAP: 5800333140 - 10 Coleta…" at bounding box center [366, 224] width 287 height 210
click at [496, 303] on button "Salvar" at bounding box center [457, 309] width 85 height 17
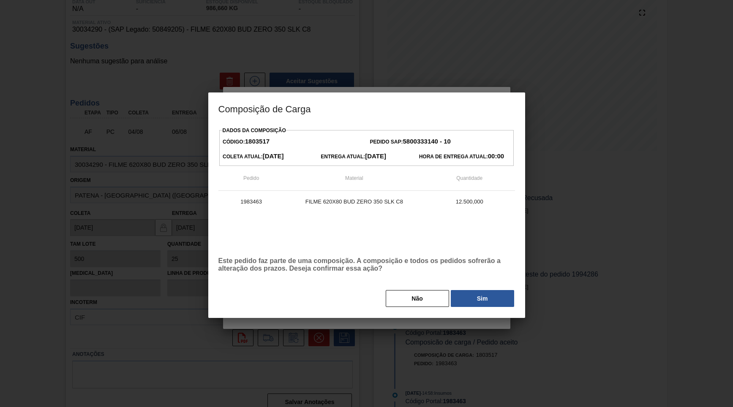
drag, startPoint x: 489, startPoint y: 291, endPoint x: 490, endPoint y: 300, distance: 8.9
click at [489, 292] on button "Sim" at bounding box center [482, 298] width 63 height 17
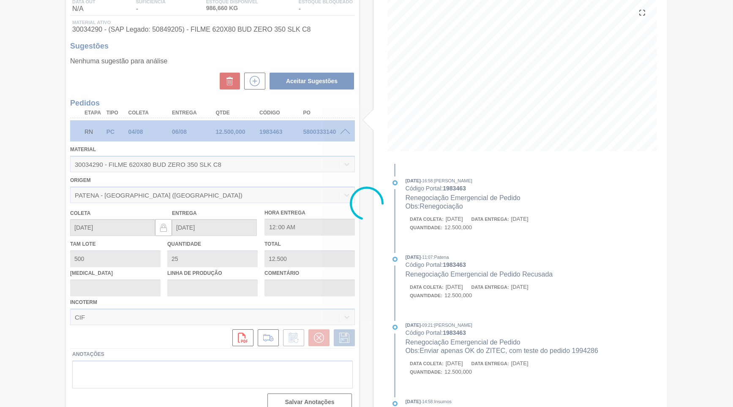
scroll to position [0, 0]
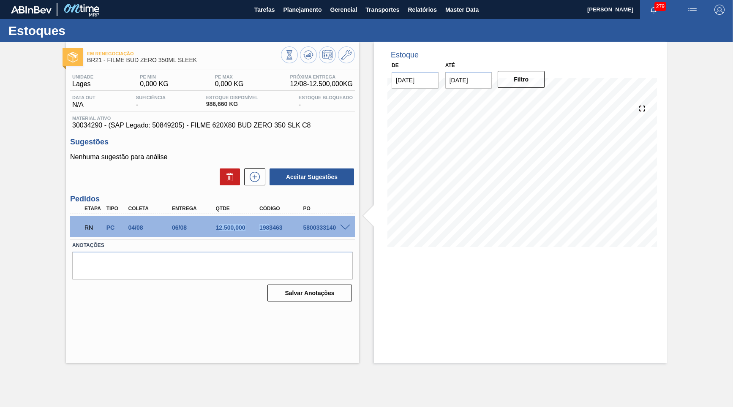
drag, startPoint x: 220, startPoint y: 230, endPoint x: 269, endPoint y: 230, distance: 49.0
click at [269, 230] on div "RN PC 04/08 06/08 12.500,000 1983463 5800333140" at bounding box center [210, 227] width 262 height 17
click at [238, 224] on div "12.500,000" at bounding box center [238, 227] width 49 height 7
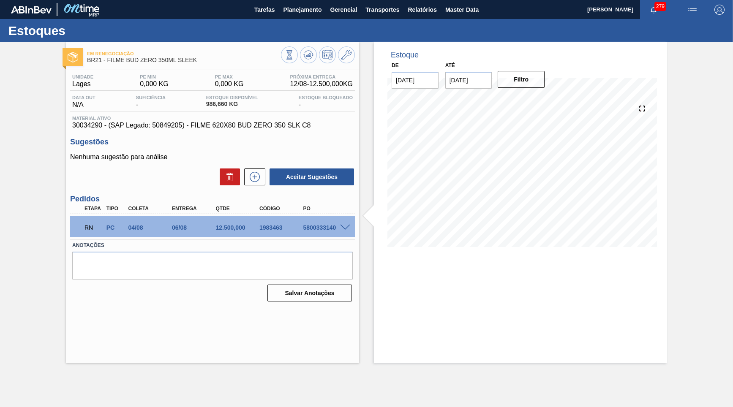
click at [346, 226] on span at bounding box center [345, 228] width 10 height 6
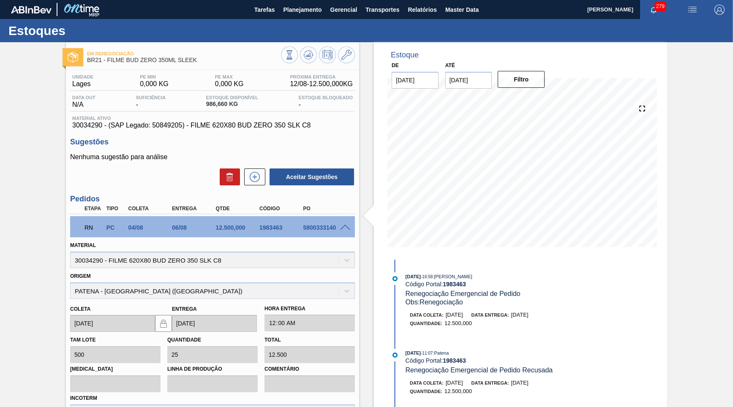
drag, startPoint x: 522, startPoint y: 317, endPoint x: 594, endPoint y: 273, distance: 83.8
click at [552, 315] on div "Data coleta: [DATE] Data entrega: [DATE]" at bounding box center [510, 315] width 201 height 8
click at [301, 9] on span "Planejamento" at bounding box center [302, 10] width 38 height 10
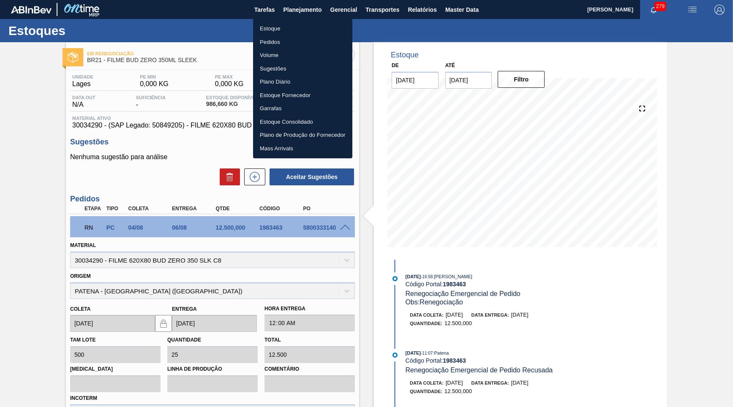
click at [286, 32] on li "Estoque" at bounding box center [302, 29] width 99 height 14
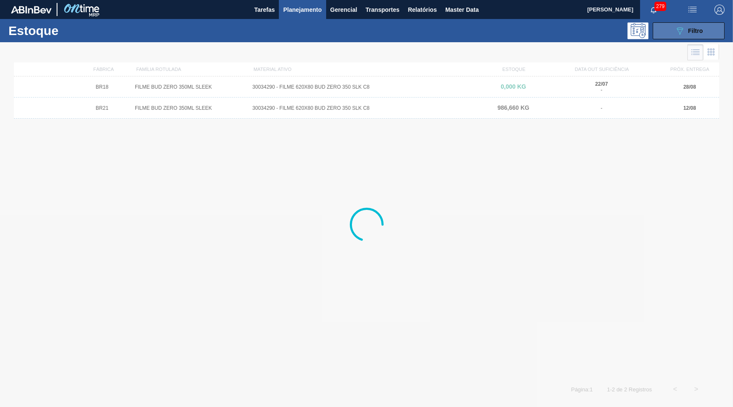
click at [662, 25] on button "089F7B8B-B2A5-4AFE-B5C0-19BA573D28AC Filtro" at bounding box center [689, 30] width 72 height 17
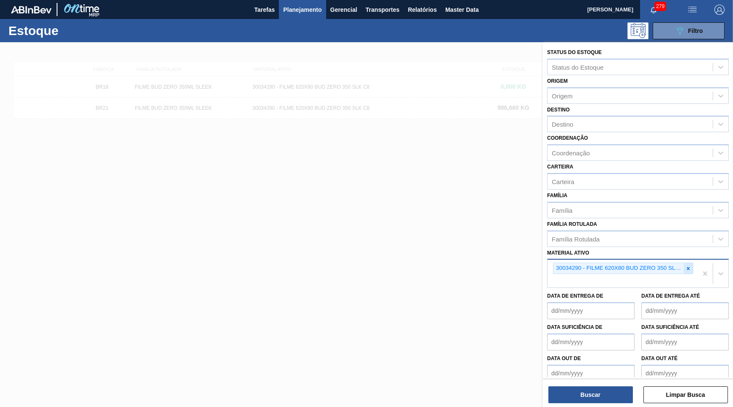
click at [692, 263] on div at bounding box center [688, 268] width 9 height 11
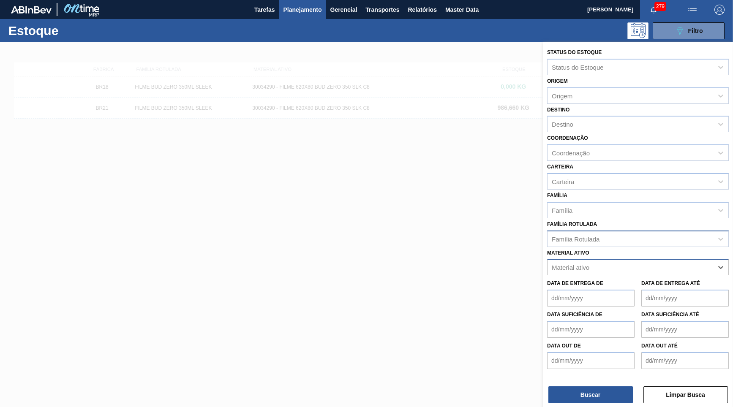
click at [653, 233] on div "Família Rotulada" at bounding box center [630, 239] width 165 height 12
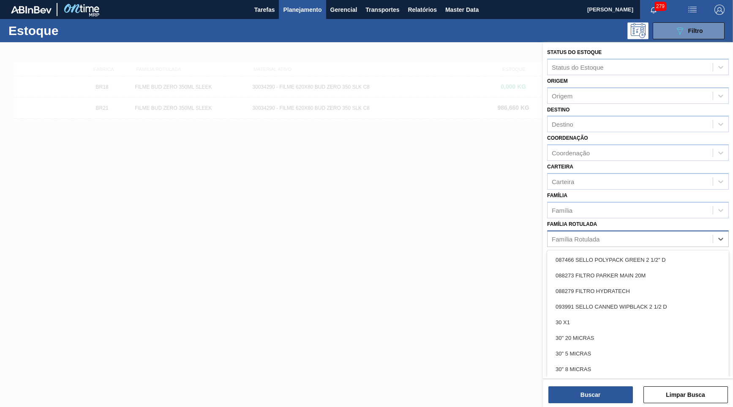
paste Rotulada "30034165"
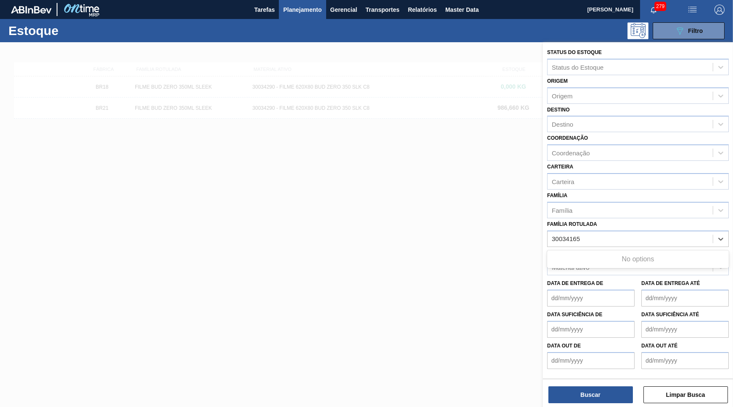
type Rotulada "30034165"
click at [608, 262] on div "Material ativo" at bounding box center [630, 268] width 165 height 12
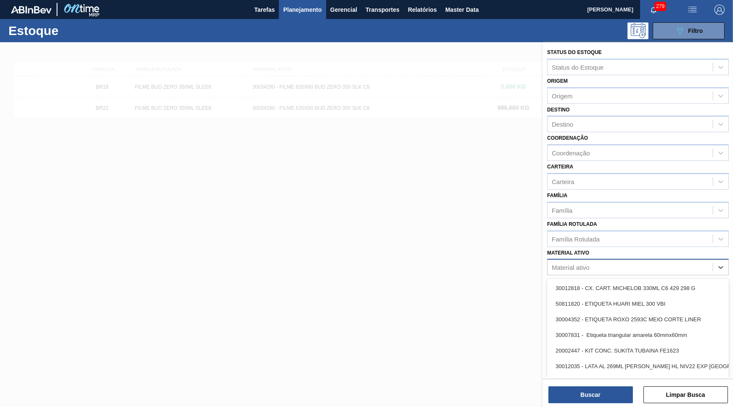
click at [604, 262] on div "Material ativo" at bounding box center [630, 268] width 165 height 12
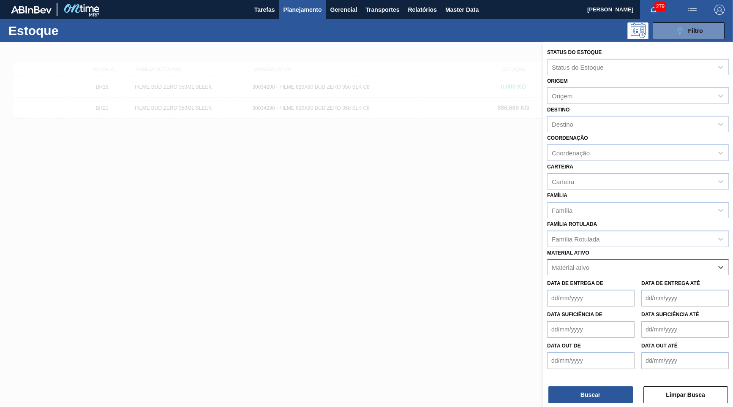
paste ativo "30034165"
type ativo "30034165"
click at [611, 278] on div "Data de Entrega de" at bounding box center [590, 292] width 87 height 29
click at [605, 262] on div "Material ativo" at bounding box center [630, 268] width 165 height 12
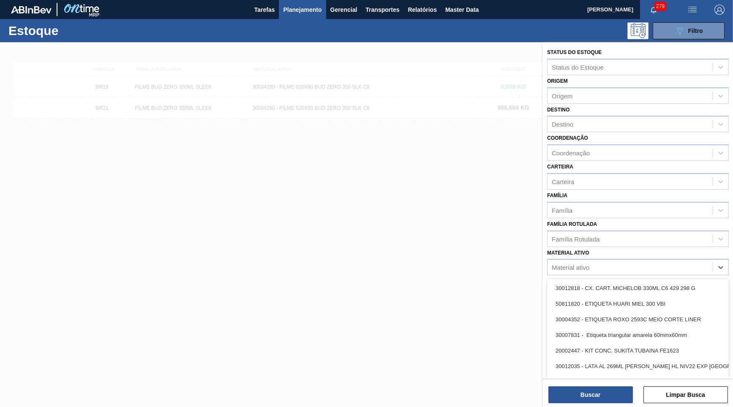
paste ativo "30034165"
type ativo "30034165"
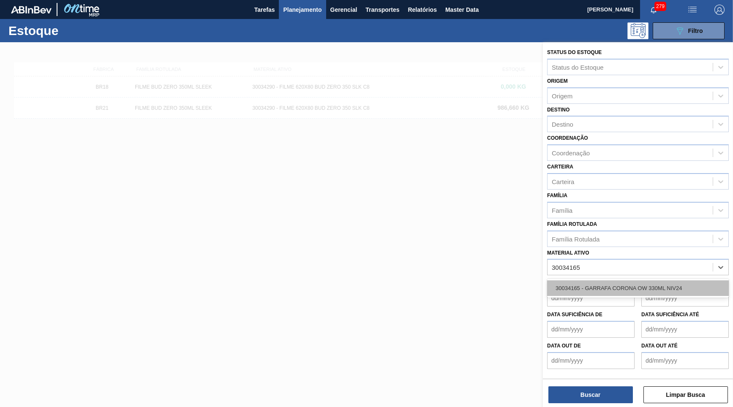
click at [606, 281] on div "30034165 - GARRAFA CORONA OW 330ML NIV24" at bounding box center [638, 289] width 182 height 16
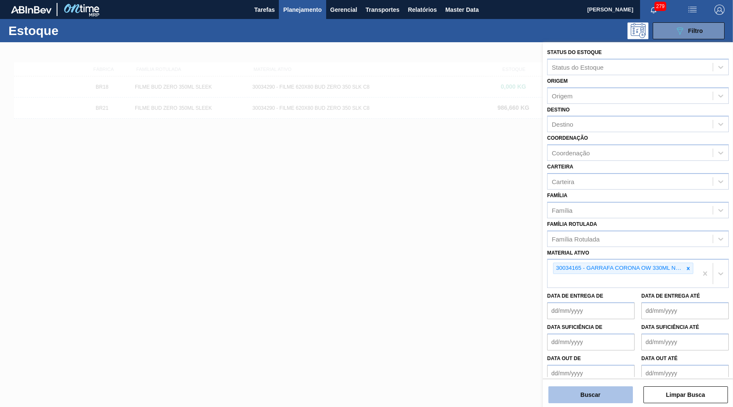
click at [602, 388] on button "Buscar" at bounding box center [591, 395] width 85 height 17
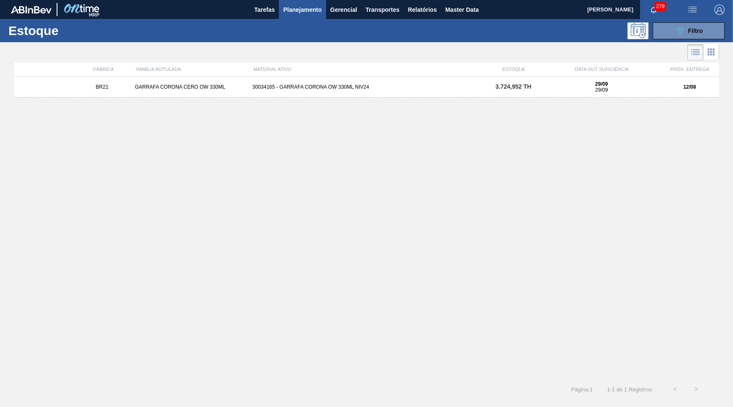
click at [363, 89] on div "30034165 - GARRAFA CORONA OW 330ML NIV24" at bounding box center [366, 87] width 235 height 6
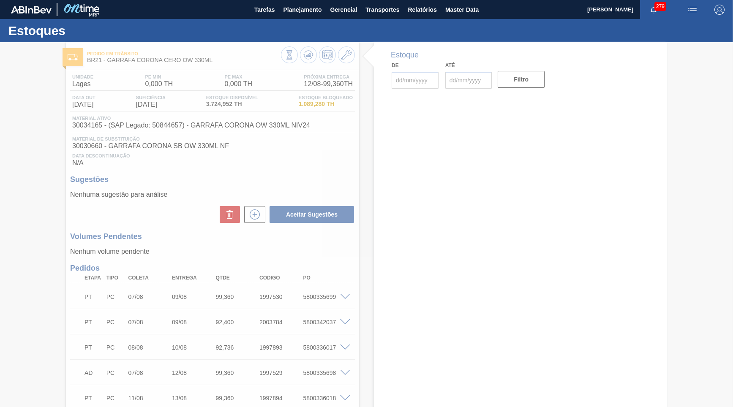
type input "[DATE]"
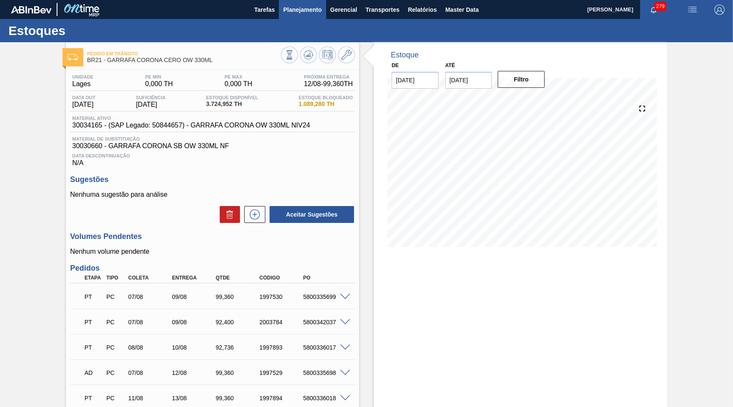
click at [293, 16] on button "Planejamento" at bounding box center [302, 9] width 47 height 19
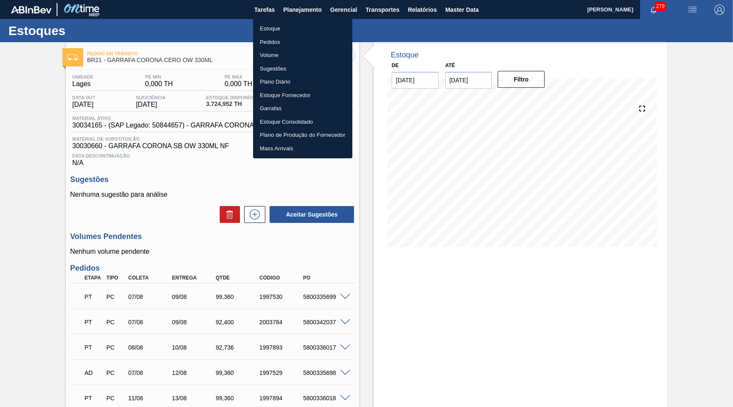
click at [295, 30] on li "Estoque" at bounding box center [302, 29] width 99 height 14
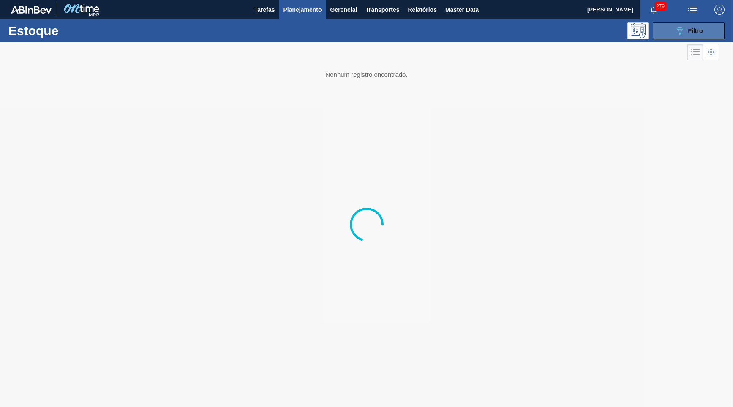
click at [680, 33] on icon at bounding box center [680, 30] width 6 height 7
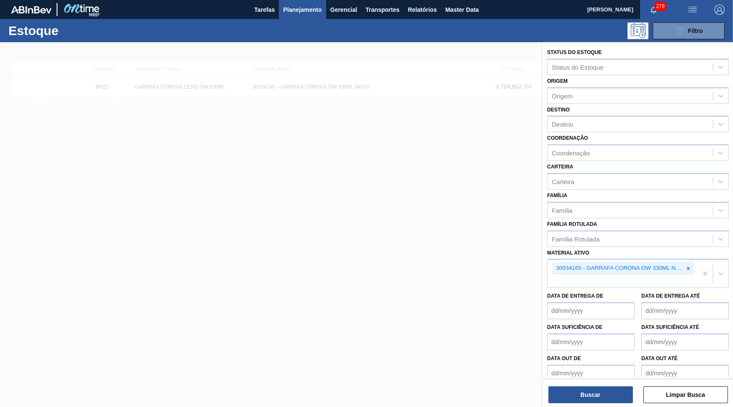
click at [689, 266] on icon at bounding box center [689, 269] width 6 height 6
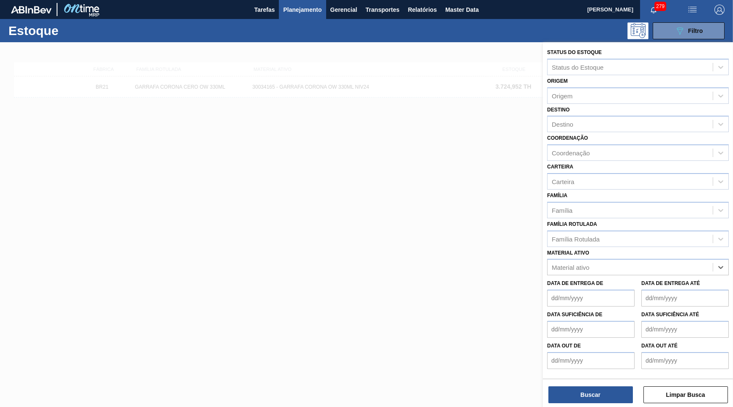
paste ativo "30031796"
type ativo "30031796"
click at [607, 281] on div "30031796 - GARRAFA CORONA SB 330ML EXP NIV24" at bounding box center [638, 289] width 182 height 16
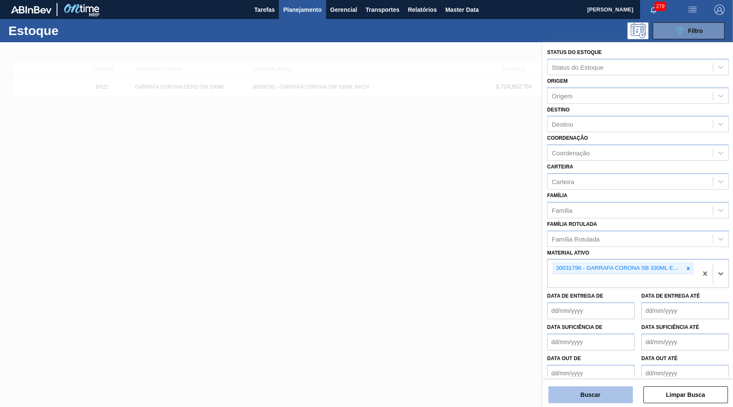
click at [597, 393] on button "Buscar" at bounding box center [591, 395] width 85 height 17
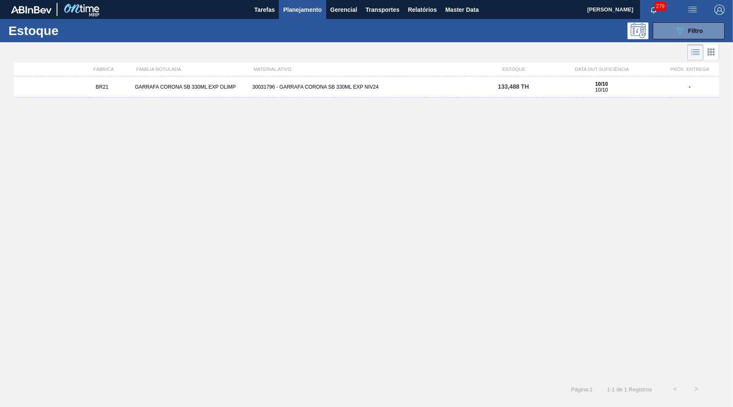
click at [410, 100] on div "BR21 GARRAFA CORONA SB 330ML EXP OLIMP 30031796 - GARRAFA CORONA SB 330ML EXP N…" at bounding box center [366, 225] width 705 height 298
click at [388, 98] on div "BR21 GARRAFA CORONA SB 330ML EXP OLIMP 30031796 - GARRAFA CORONA SB 330ML EXP N…" at bounding box center [366, 225] width 705 height 298
click at [391, 90] on div "30031796 - GARRAFA CORONA SB 330ML EXP NIV24" at bounding box center [366, 87] width 235 height 6
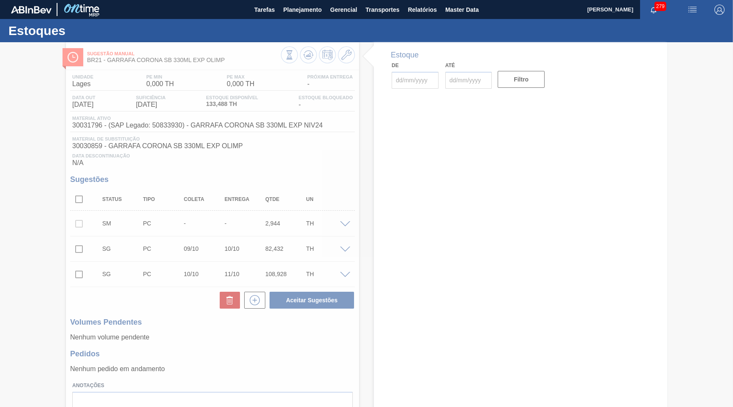
type input "[DATE]"
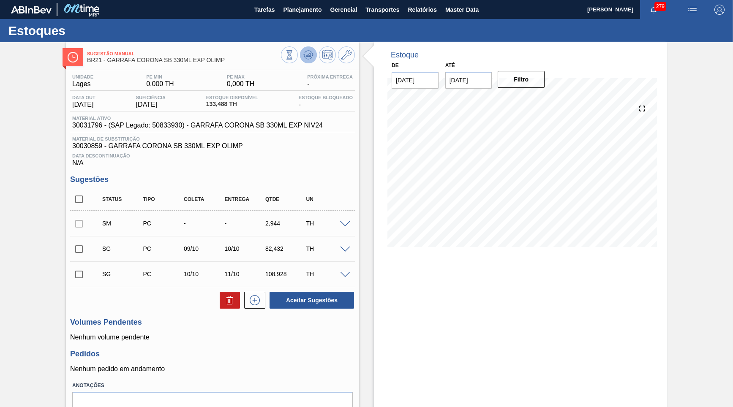
click at [306, 57] on icon at bounding box center [308, 55] width 5 height 4
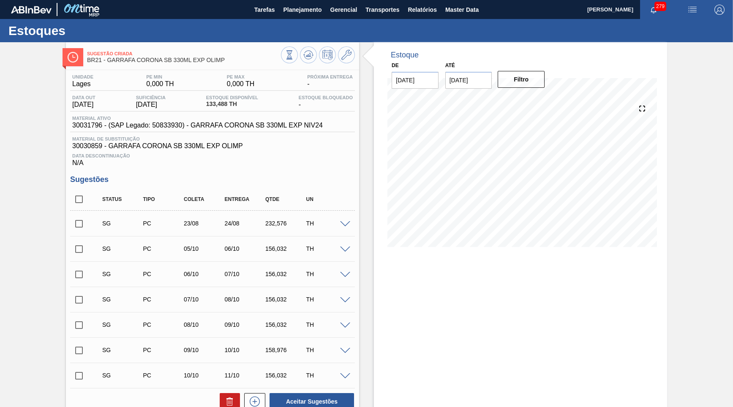
click at [79, 203] on input "checkbox" at bounding box center [79, 200] width 18 height 18
checkbox input "true"
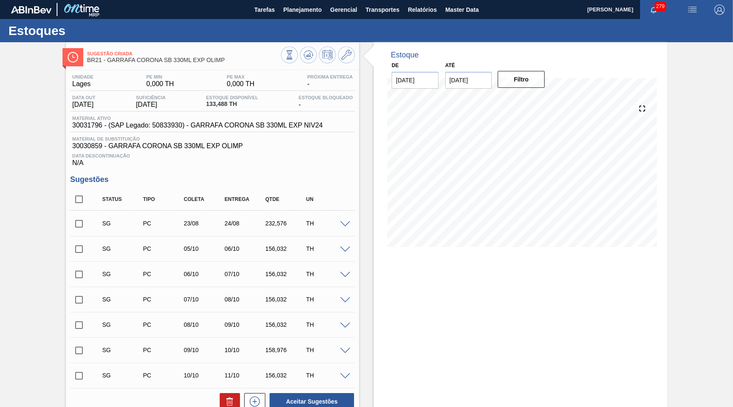
checkbox input "true"
click at [235, 399] on button at bounding box center [230, 401] width 20 height 17
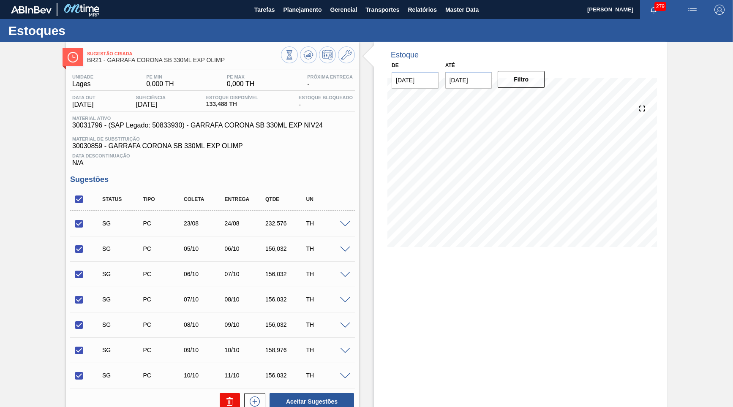
checkbox input "false"
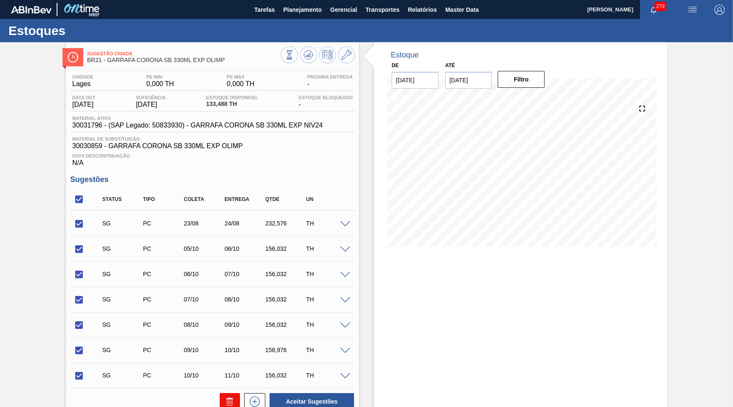
checkbox input "false"
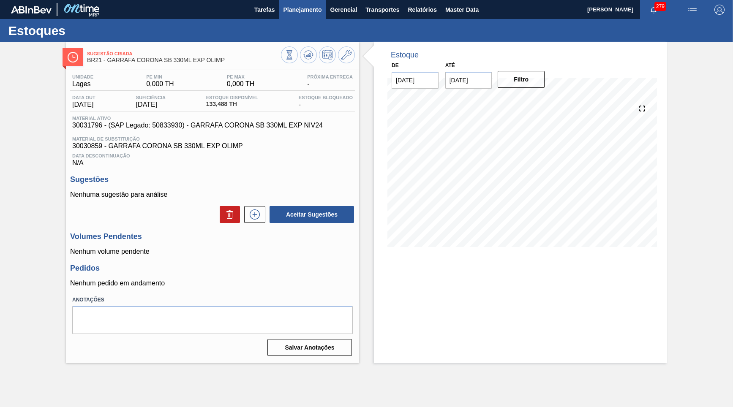
click at [309, 11] on span "Planejamento" at bounding box center [302, 10] width 38 height 10
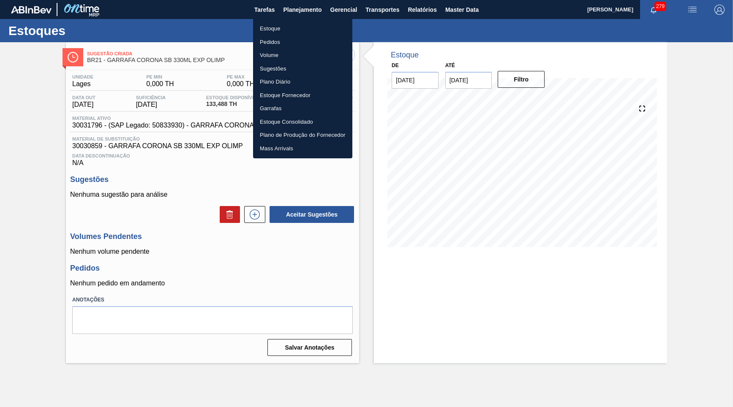
click at [284, 23] on li "Estoque" at bounding box center [302, 29] width 99 height 14
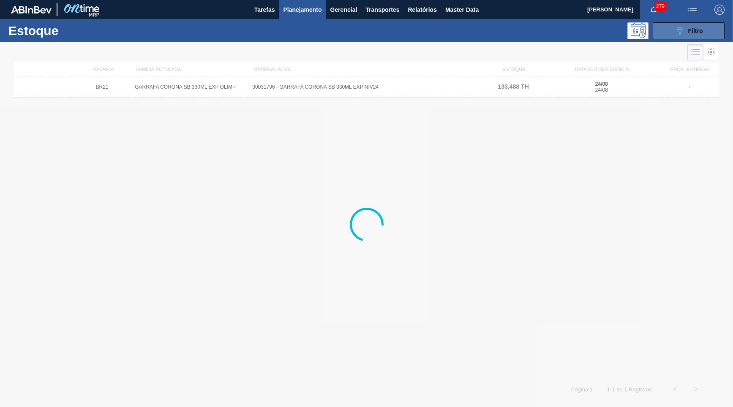
click at [681, 33] on icon at bounding box center [680, 30] width 6 height 7
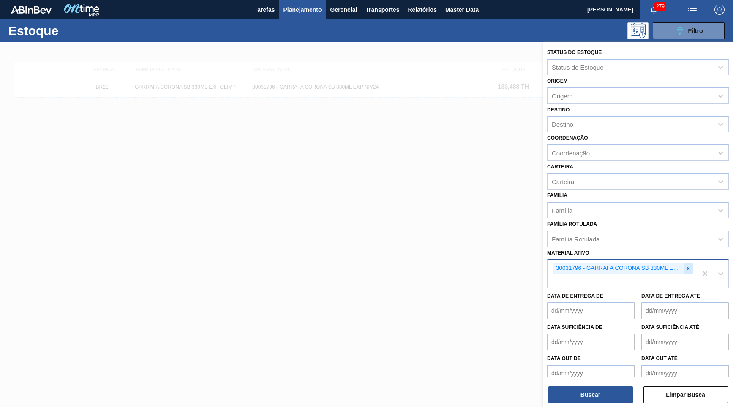
click at [689, 266] on icon at bounding box center [689, 269] width 6 height 6
paste ativo "30030813"
type ativo "30030813"
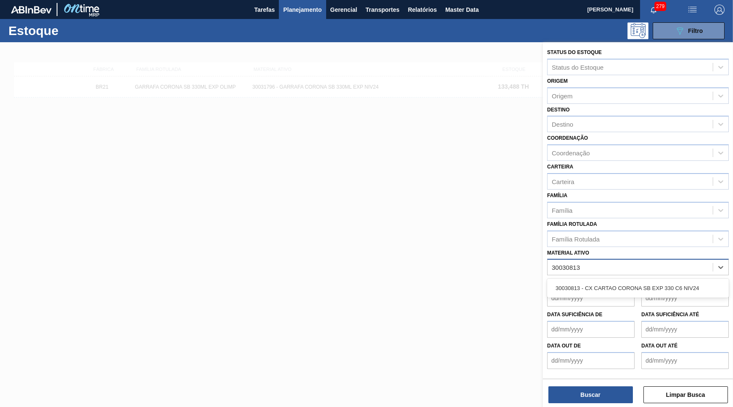
click at [628, 281] on div "30030813 - CX CARTAO CORONA SB EXP 330 C6 NIV24" at bounding box center [638, 289] width 182 height 16
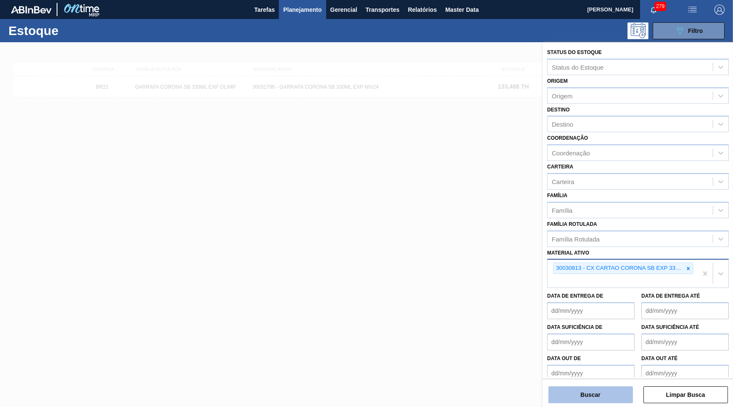
click at [594, 394] on button "Buscar" at bounding box center [591, 395] width 85 height 17
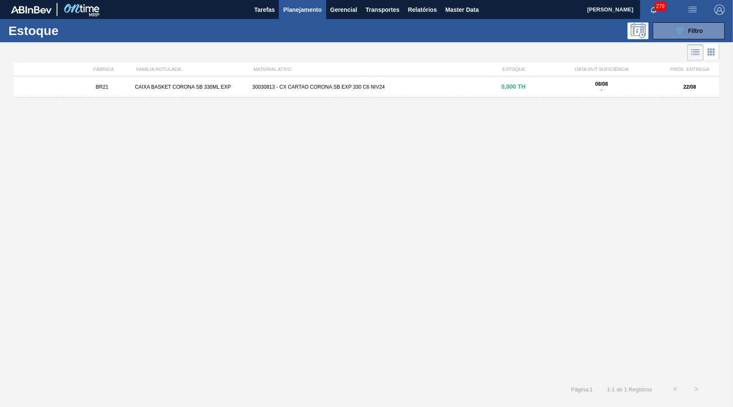
click at [335, 86] on div "30030813 - CX CARTAO CORONA SB EXP 330 C6 NIV24" at bounding box center [366, 87] width 235 height 6
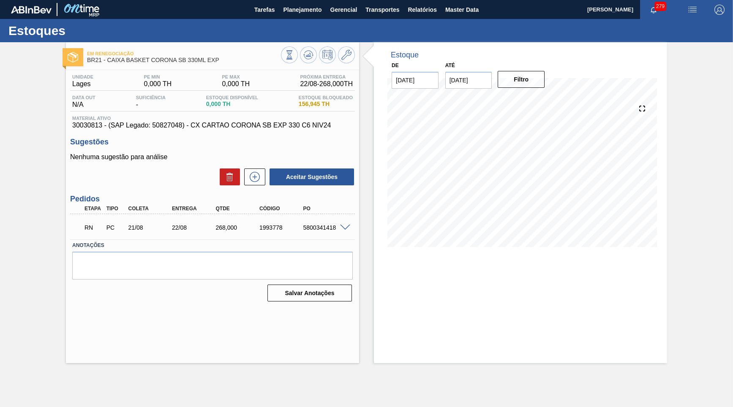
click at [347, 225] on span at bounding box center [345, 228] width 10 height 6
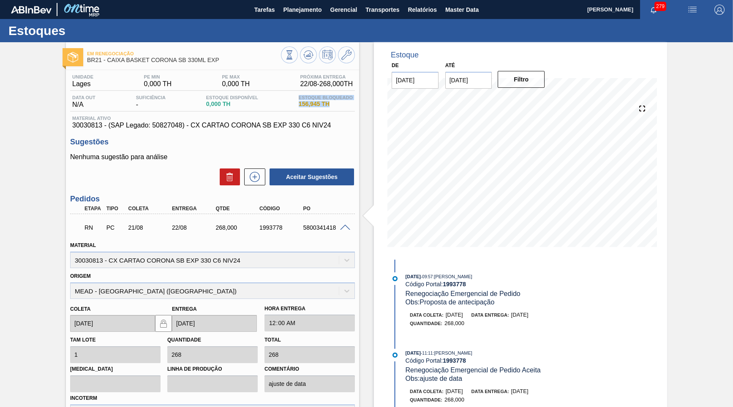
drag, startPoint x: 335, startPoint y: 112, endPoint x: 293, endPoint y: 98, distance: 44.4
click at [293, 98] on div "Unidade Lages PE MIN 0,000 TH PE MAX 0,000 TH Próxima Entrega 22/08 - 268,000 T…" at bounding box center [212, 101] width 285 height 55
drag, startPoint x: 173, startPoint y: 226, endPoint x: 191, endPoint y: 228, distance: 17.8
click at [191, 228] on div "22/08" at bounding box center [194, 227] width 49 height 7
copy div "22/08"
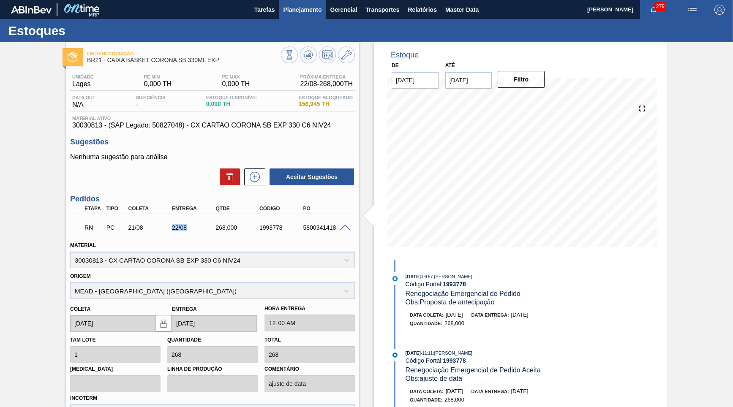
click at [299, 4] on button "Planejamento" at bounding box center [302, 9] width 47 height 19
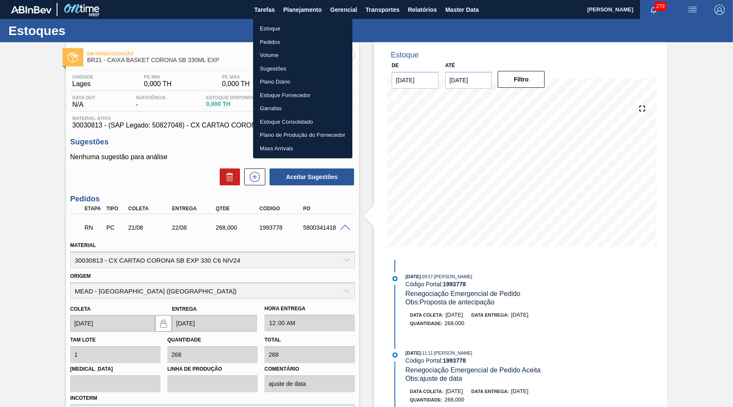
click at [287, 19] on ul "Estoque Pedidos Volume Sugestões Plano Diário Estoque Fornecedor Garrafas Estoq…" at bounding box center [302, 89] width 99 height 140
click at [290, 26] on li "Estoque" at bounding box center [302, 29] width 99 height 14
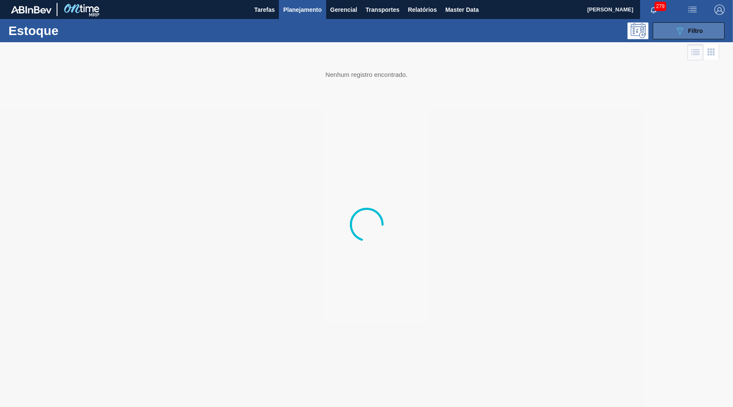
click at [689, 34] on div "089F7B8B-B2A5-4AFE-B5C0-19BA573D28AC Filtro" at bounding box center [689, 31] width 28 height 10
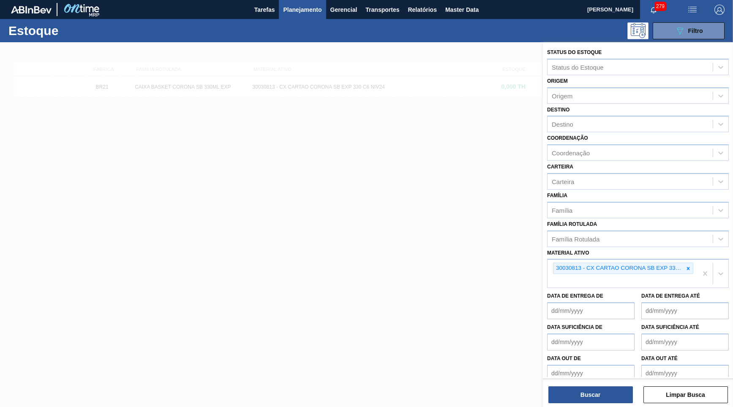
click at [689, 266] on icon at bounding box center [689, 269] width 6 height 6
paste ativo "30017773"
type ativo "30017773"
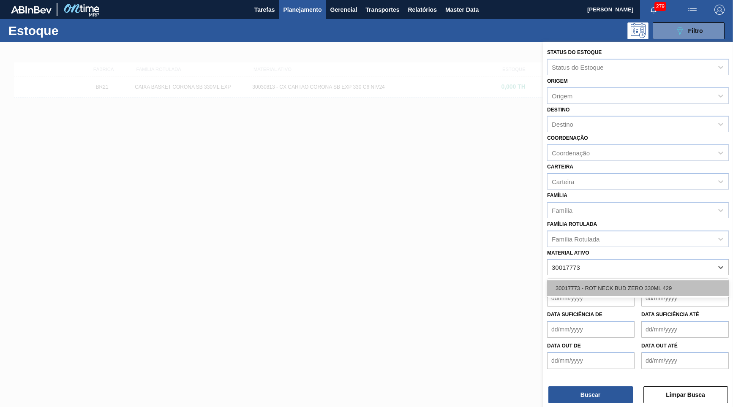
click at [637, 281] on div "30017773 - ROT NECK BUD ZERO 330ML 429" at bounding box center [638, 289] width 182 height 16
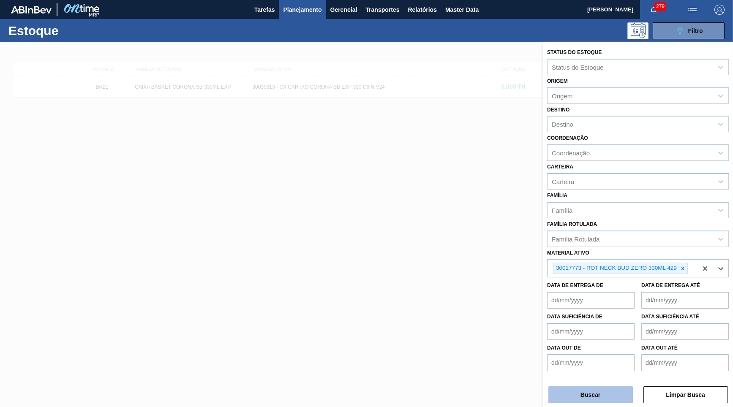
click at [582, 396] on button "Buscar" at bounding box center [591, 395] width 85 height 17
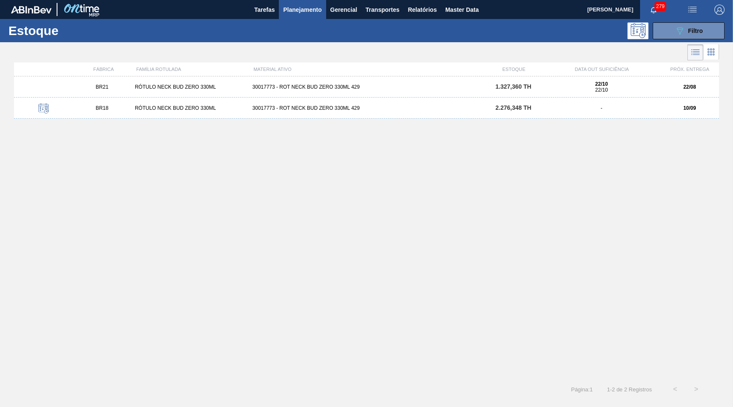
click at [325, 88] on div "30017773 - ROT NECK BUD ZERO 330ML 429" at bounding box center [366, 87] width 235 height 6
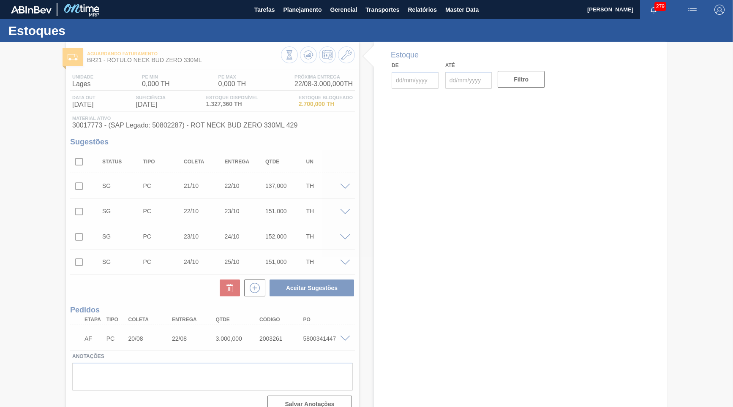
type input "[DATE]"
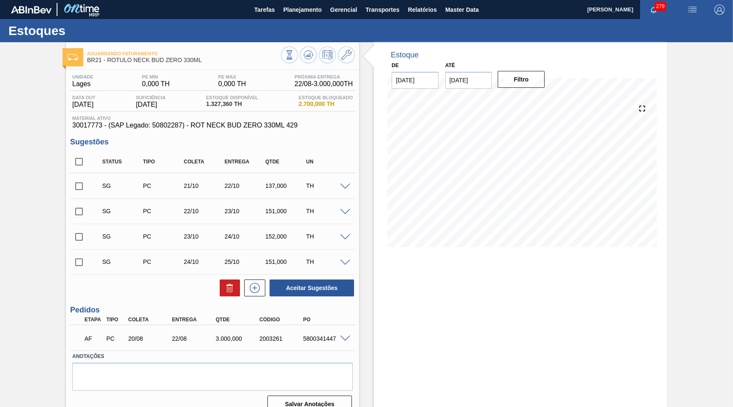
click at [80, 158] on input "checkbox" at bounding box center [79, 162] width 18 height 18
checkbox input "true"
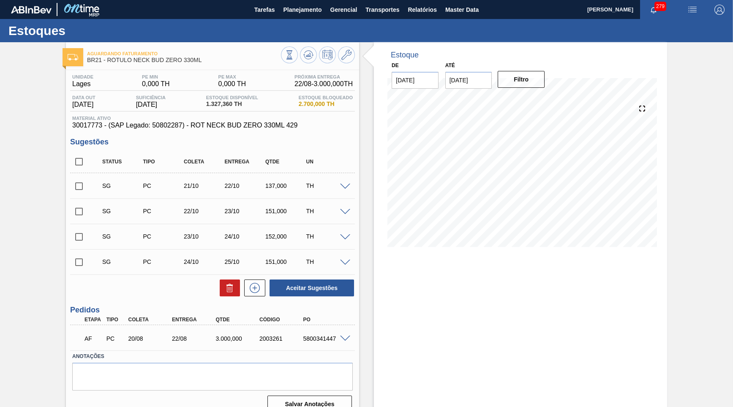
checkbox input "true"
click at [225, 287] on icon at bounding box center [230, 288] width 10 height 10
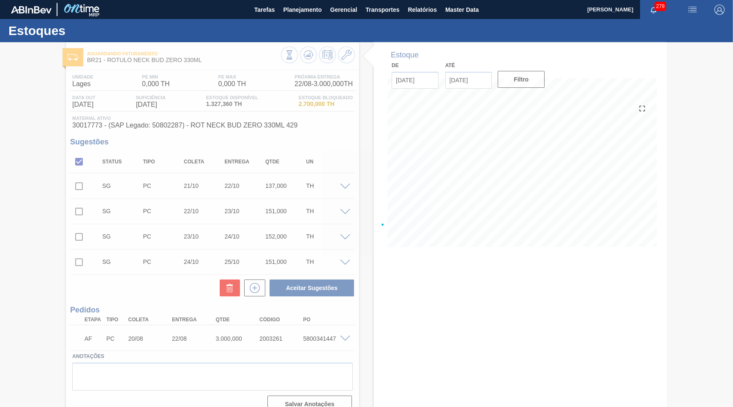
checkbox input "false"
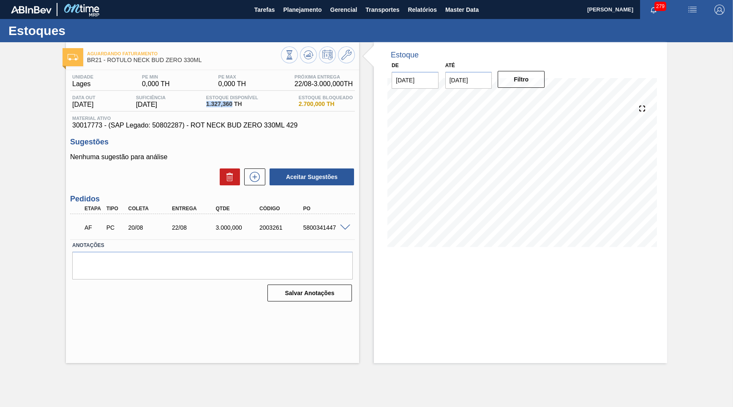
drag, startPoint x: 234, startPoint y: 104, endPoint x: 208, endPoint y: 104, distance: 26.2
click at [208, 104] on span "1.327,360 TH" at bounding box center [232, 104] width 52 height 6
click at [269, 117] on span "Material ativo" at bounding box center [212, 118] width 281 height 5
click at [595, 307] on div "Estoque De [DATE] Até [DATE] Filtro 14/08 Projeção de Estoque 1,327.361 [DOMAIN…" at bounding box center [520, 202] width 293 height 321
click at [285, 8] on span "Planejamento" at bounding box center [302, 10] width 38 height 10
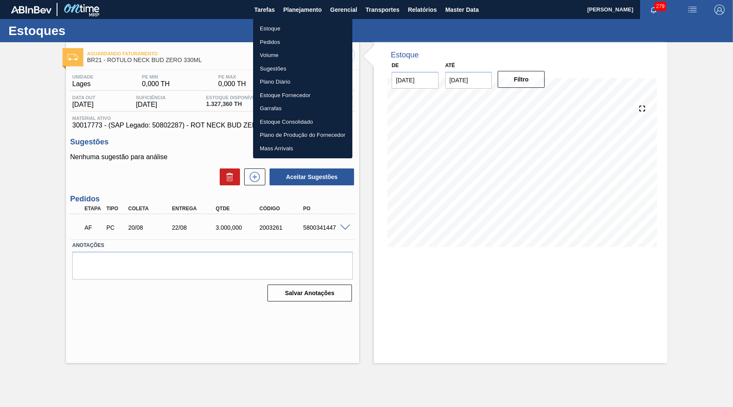
click at [270, 36] on li "Pedidos" at bounding box center [302, 43] width 99 height 14
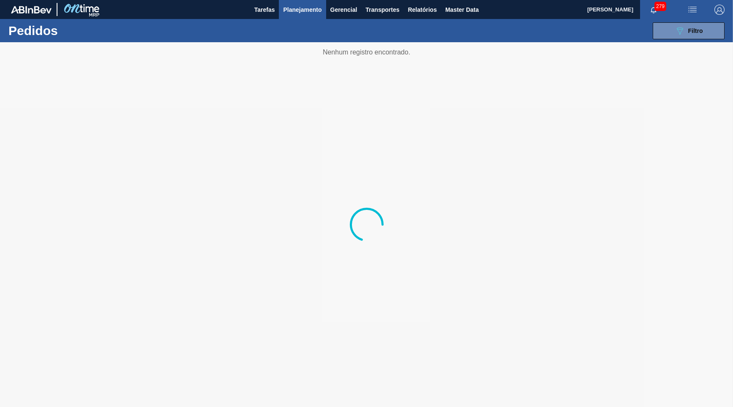
click at [289, 14] on span "Planejamento" at bounding box center [302, 10] width 38 height 10
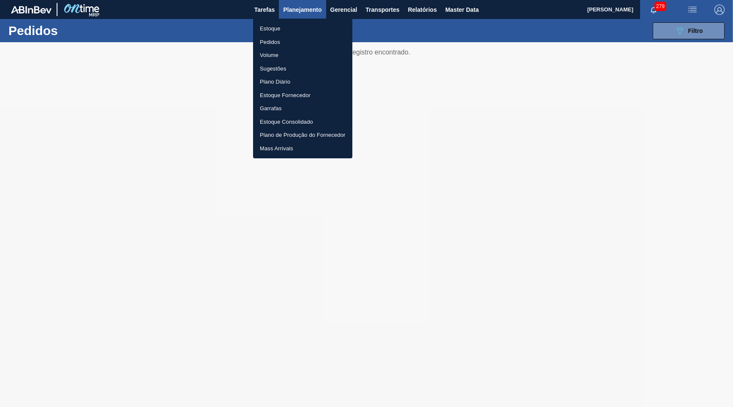
click at [275, 26] on li "Estoque" at bounding box center [302, 29] width 99 height 14
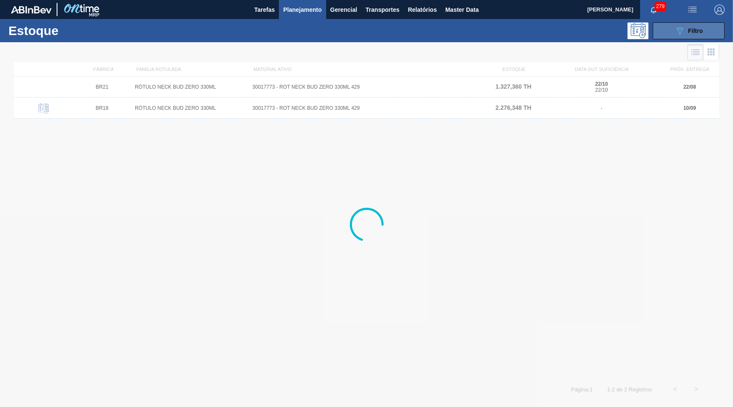
click at [684, 25] on button "089F7B8B-B2A5-4AFE-B5C0-19BA573D28AC Filtro" at bounding box center [689, 30] width 72 height 17
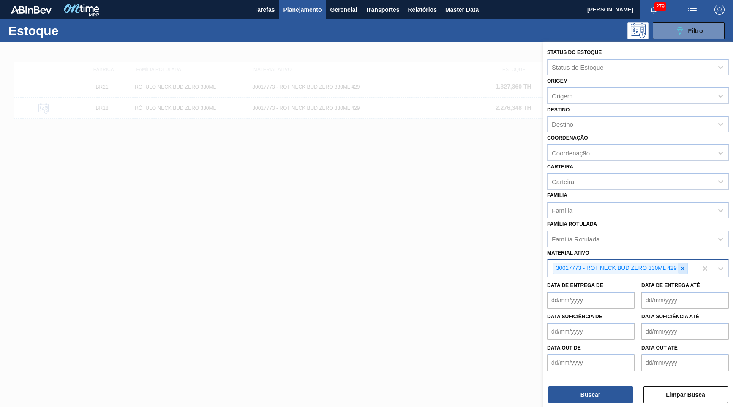
click at [681, 263] on div at bounding box center [682, 268] width 9 height 11
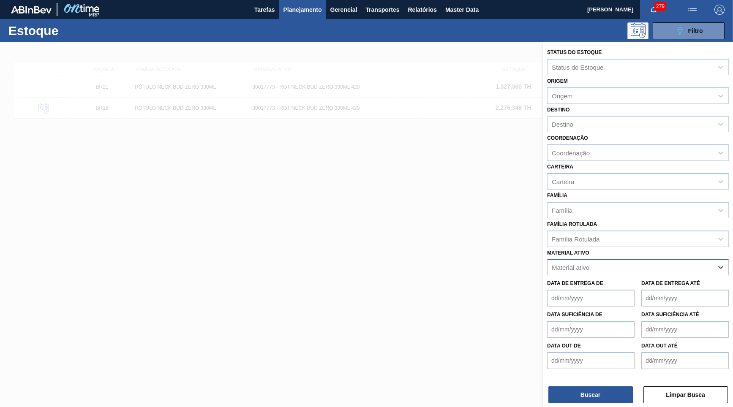
paste ativo "30017772"
type ativo "30017772"
click at [659, 281] on div "30017772 - ROT FRONT BUD ZERO 330ML 429" at bounding box center [638, 289] width 182 height 16
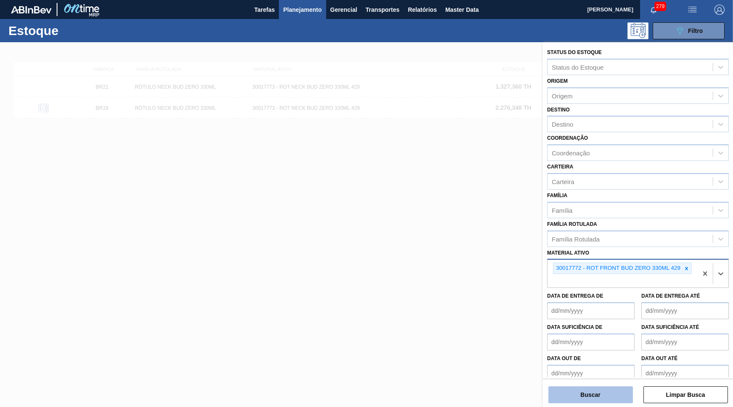
click at [614, 387] on button "Buscar" at bounding box center [591, 395] width 85 height 17
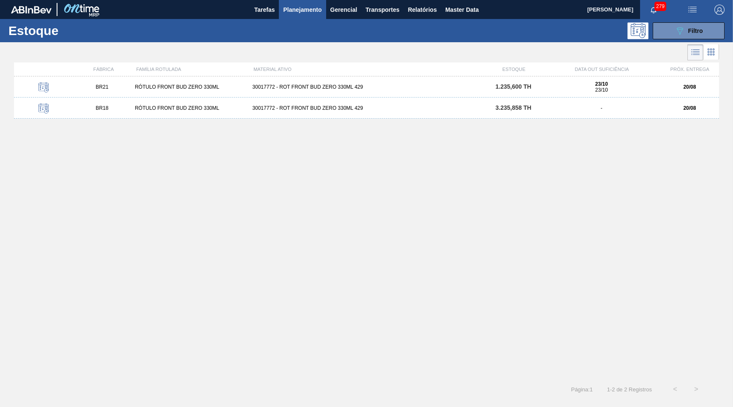
click at [546, 82] on div "23/10 23/10" at bounding box center [601, 87] width 117 height 12
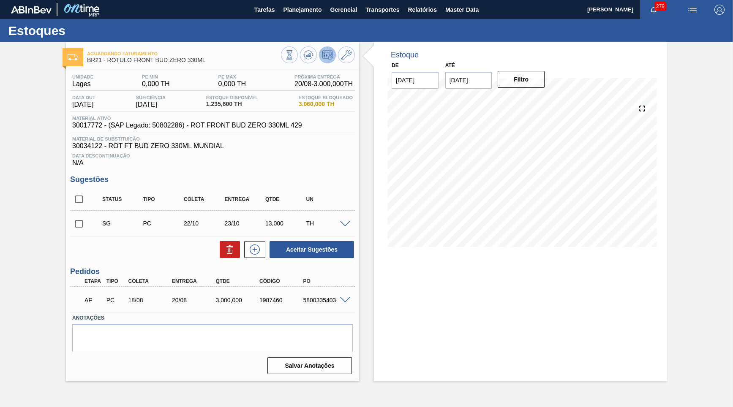
click at [223, 101] on div "Estoque Disponível 1.235,600 TH" at bounding box center [232, 102] width 56 height 14
click at [225, 106] on span "1.235,600 TH" at bounding box center [232, 104] width 52 height 6
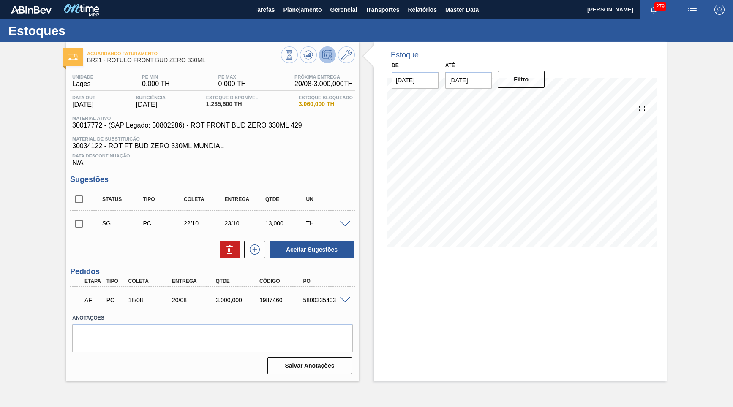
click at [225, 106] on span "1.235,600 TH" at bounding box center [232, 104] width 52 height 6
click at [464, 76] on input "[DATE]" at bounding box center [468, 80] width 47 height 17
click at [537, 99] on button "Next Month" at bounding box center [540, 101] width 6 height 6
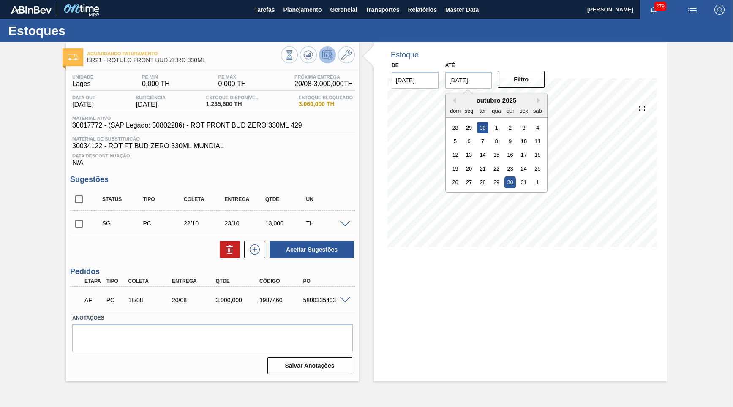
click at [505, 177] on div "30" at bounding box center [510, 182] width 11 height 11
type input "[DATE]"
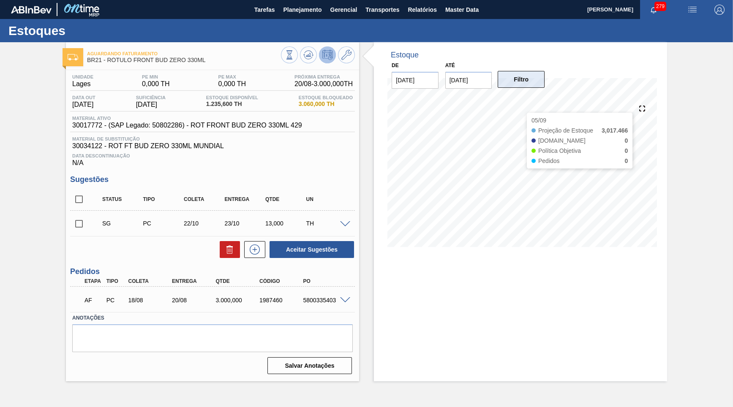
click at [518, 85] on button "Filtro" at bounding box center [521, 79] width 47 height 17
click at [221, 104] on span "1.235,600 TH" at bounding box center [232, 104] width 52 height 6
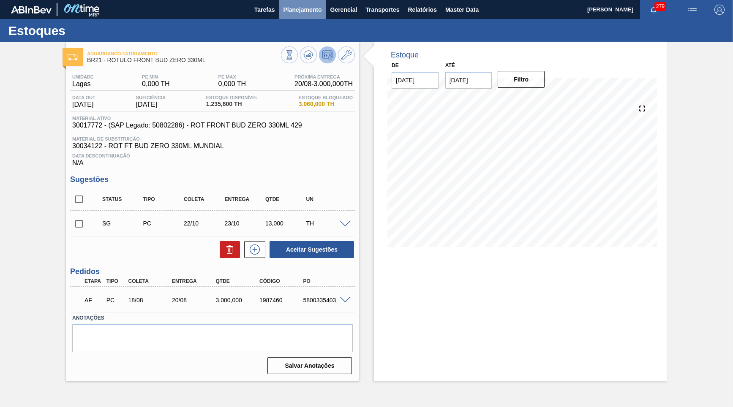
click at [294, 8] on span "Planejamento" at bounding box center [302, 10] width 38 height 10
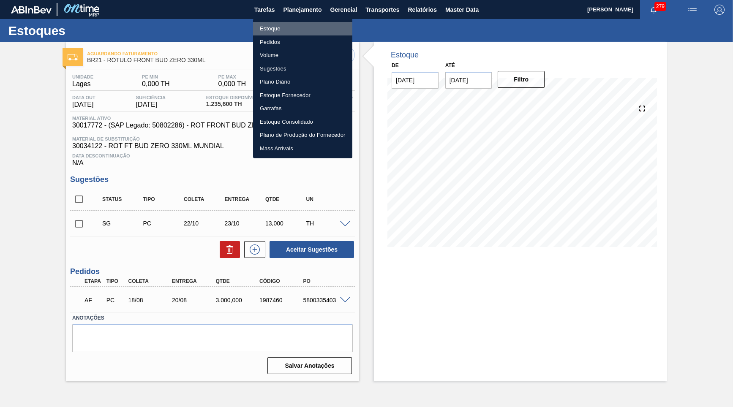
click at [285, 26] on li "Estoque" at bounding box center [302, 29] width 99 height 14
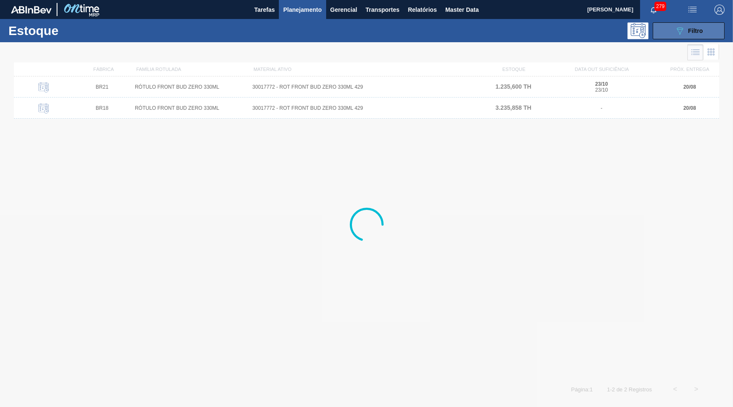
click at [695, 25] on button "089F7B8B-B2A5-4AFE-B5C0-19BA573D28AC Filtro" at bounding box center [689, 30] width 72 height 17
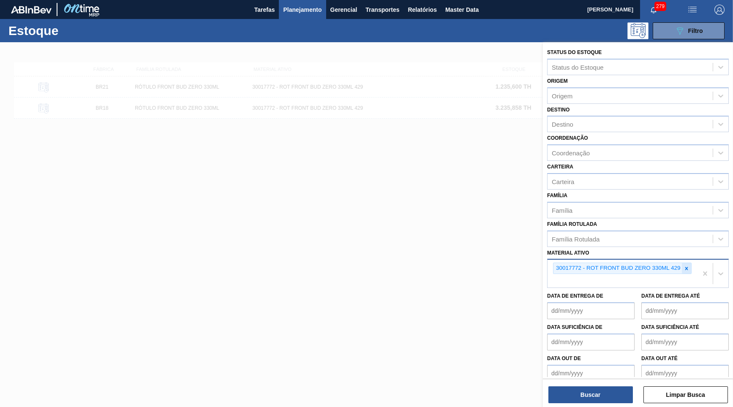
click at [687, 263] on div at bounding box center [686, 268] width 9 height 11
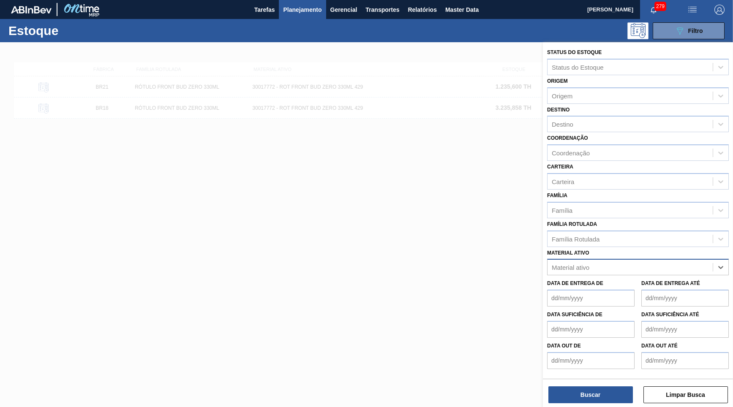
paste ativo "FILME SK 473ML MP C/12"
type ativo "FILME SK 473ML MP C/12"
click at [631, 247] on div "Material ativo Material ativo" at bounding box center [638, 261] width 182 height 29
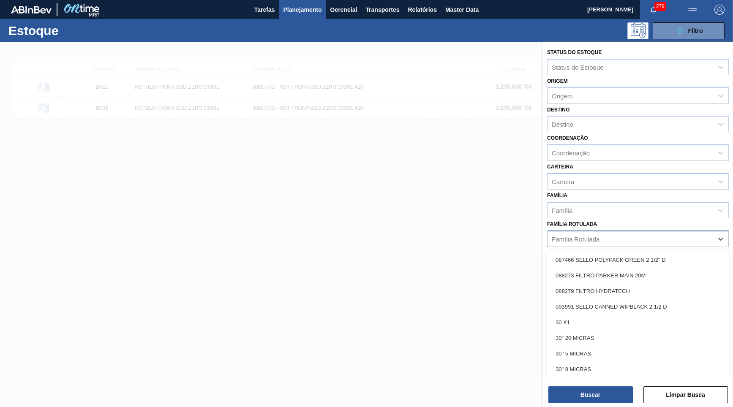
click at [605, 233] on div "Família Rotulada" at bounding box center [630, 239] width 165 height 12
paste Rotulada "FILME SK 473ML MP C/12"
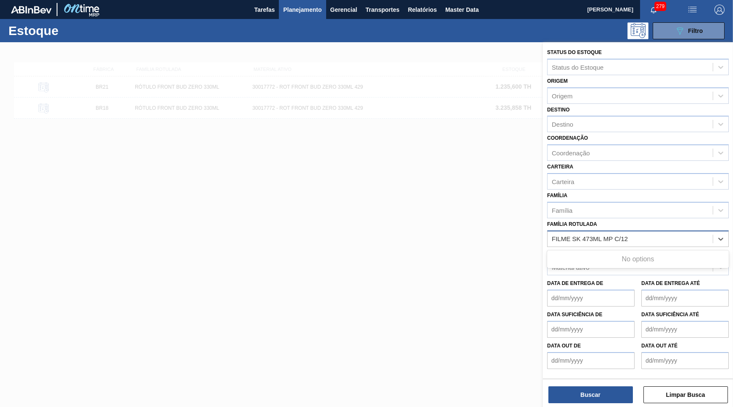
type Rotulada "FILME SK 473ML MP C/12"
click at [628, 257] on div "FILME SK 473ML MP C/12" at bounding box center [638, 260] width 182 height 19
click at [622, 254] on div "FILME SK 473ML MP C/12" at bounding box center [638, 260] width 182 height 16
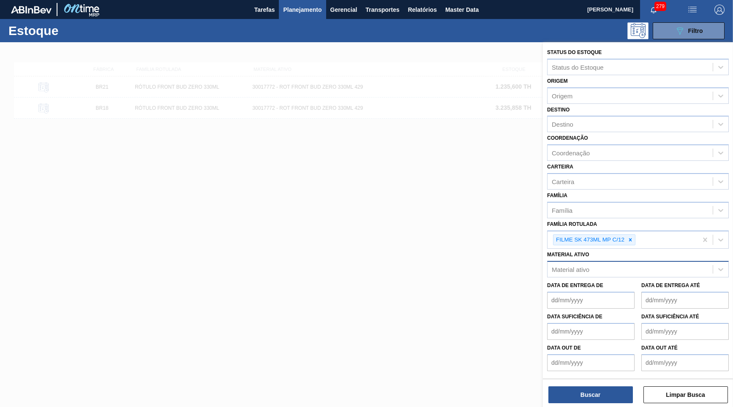
click at [597, 384] on div "Buscar Limpar Busca" at bounding box center [638, 391] width 190 height 24
click at [593, 406] on div "Status do Estoque Status do Estoque Origem Origem Destino Destino Coordenação C…" at bounding box center [638, 225] width 190 height 367
click at [595, 402] on button "Buscar" at bounding box center [591, 395] width 85 height 17
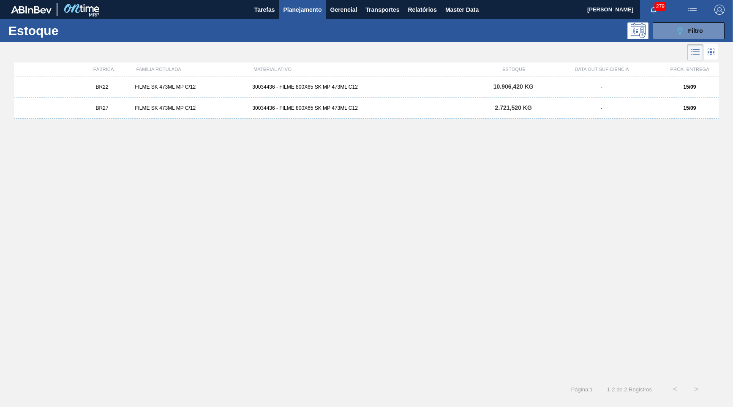
click at [136, 108] on div "FILME SK 473ML MP C/12" at bounding box center [189, 108] width 117 height 6
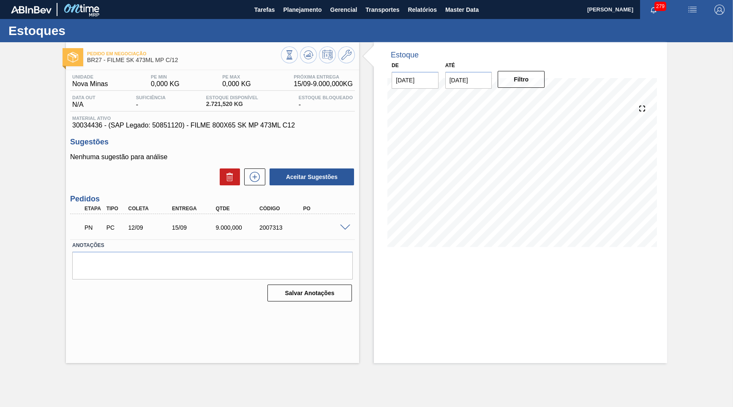
click at [85, 129] on span "30034436 - (SAP Legado: 50851120) - FILME 800X65 SK MP 473ML C12" at bounding box center [212, 126] width 281 height 8
copy span "30034436"
click at [344, 225] on span at bounding box center [345, 228] width 10 height 6
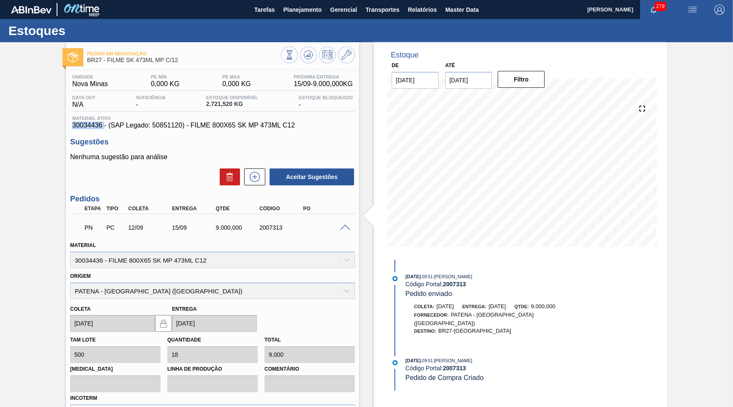
click at [344, 225] on span at bounding box center [345, 228] width 10 height 6
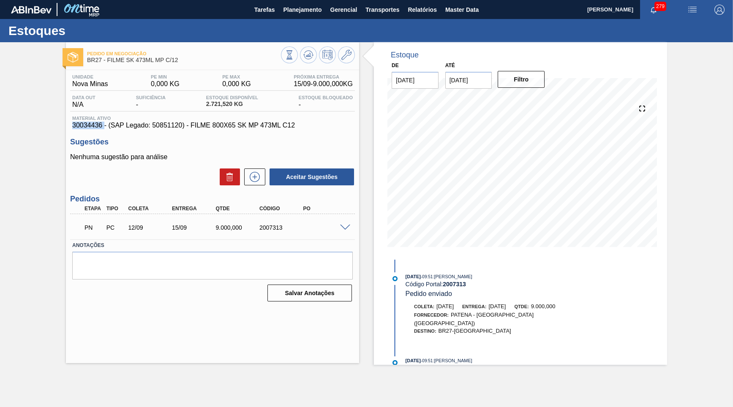
click at [170, 227] on div "15/09" at bounding box center [194, 227] width 49 height 7
copy div "15"
click at [176, 224] on div "15/09" at bounding box center [194, 227] width 49 height 7
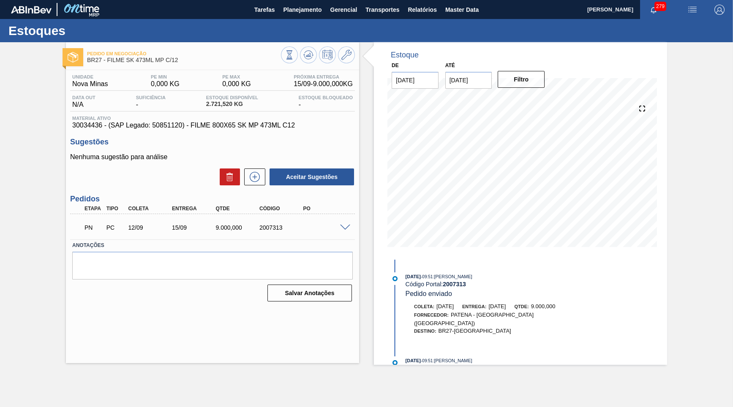
click at [176, 224] on div "15/09" at bounding box center [194, 227] width 49 height 7
click at [287, 17] on button "Planejamento" at bounding box center [302, 9] width 47 height 19
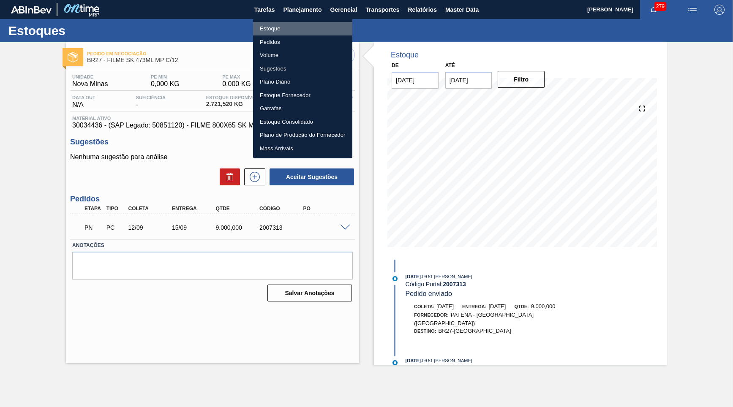
click at [285, 24] on li "Estoque" at bounding box center [302, 29] width 99 height 14
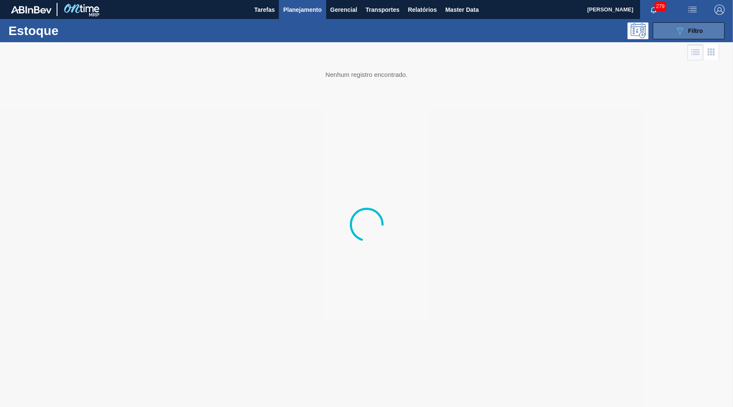
click at [690, 33] on span "Filtro" at bounding box center [695, 30] width 15 height 7
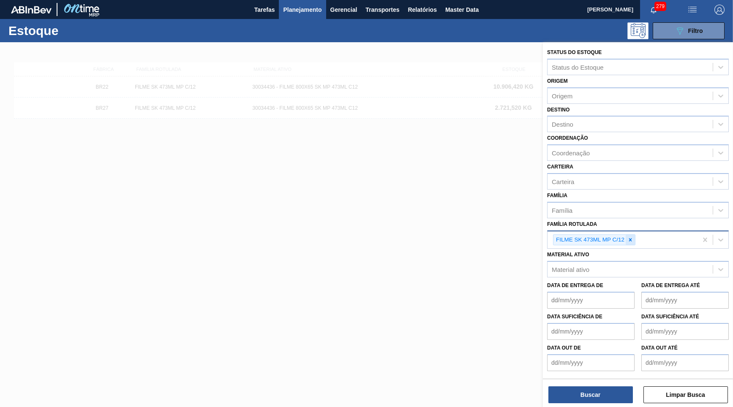
click at [632, 237] on icon at bounding box center [631, 240] width 6 height 6
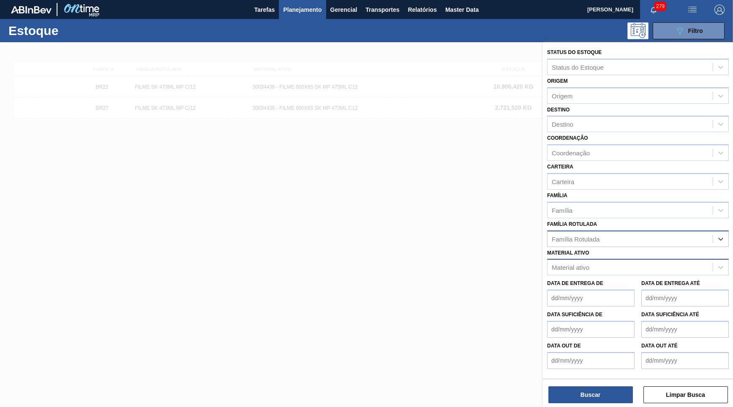
click at [621, 262] on div "Material ativo" at bounding box center [630, 268] width 165 height 12
paste ativo "30029828"
type ativo "30029828"
click at [614, 281] on div "30029828 - FILME CONT 800X65 AP MP 473 C12 429" at bounding box center [638, 289] width 182 height 16
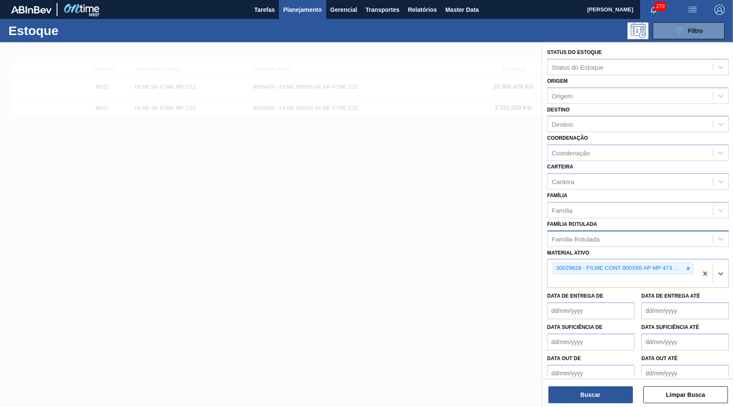
click at [596, 385] on div "Buscar Limpar Busca" at bounding box center [638, 391] width 190 height 24
click at [597, 398] on button "Buscar" at bounding box center [591, 395] width 85 height 17
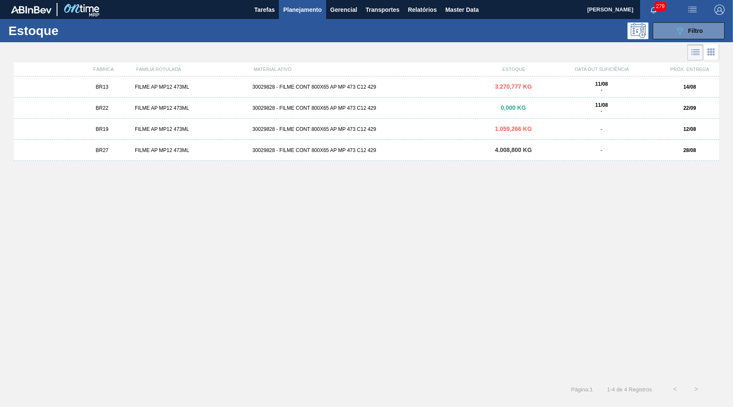
click at [521, 152] on span "4.008,800 KG" at bounding box center [513, 150] width 37 height 7
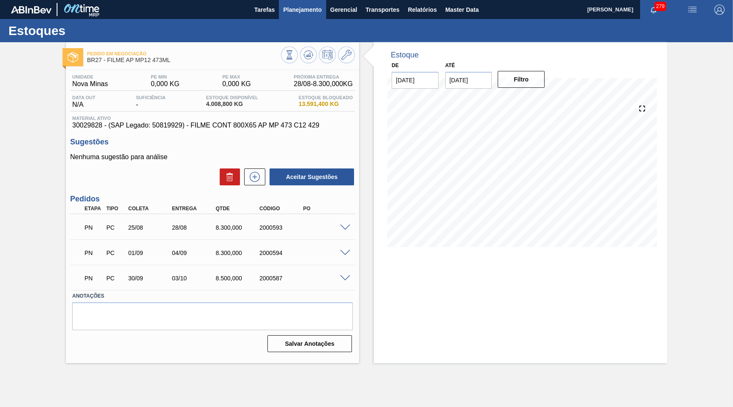
click at [290, 11] on span "Planejamento" at bounding box center [302, 10] width 38 height 10
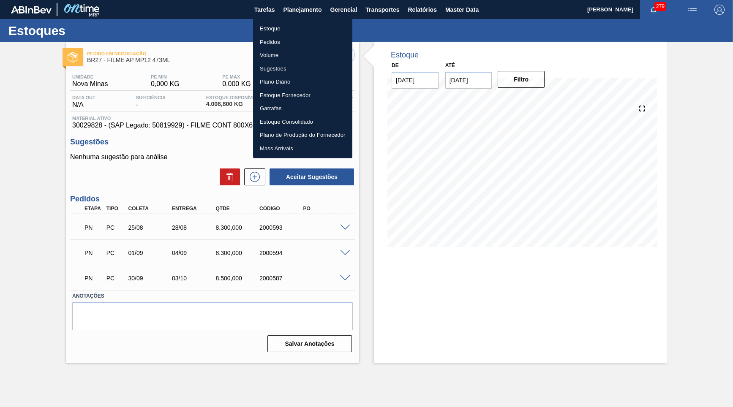
click at [265, 31] on li "Estoque" at bounding box center [302, 29] width 99 height 14
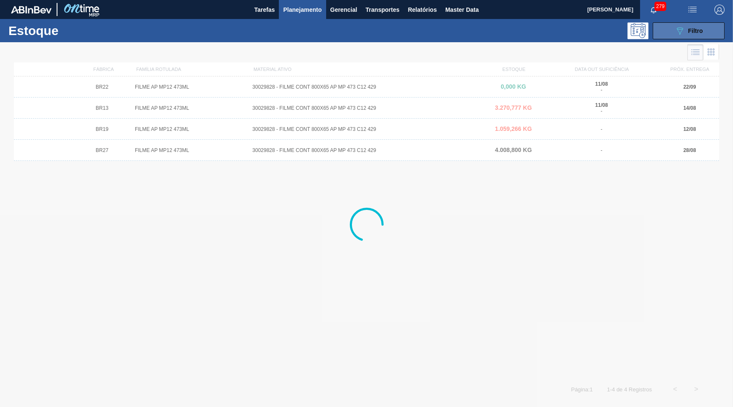
click at [686, 28] on div "089F7B8B-B2A5-4AFE-B5C0-19BA573D28AC Filtro" at bounding box center [689, 31] width 28 height 10
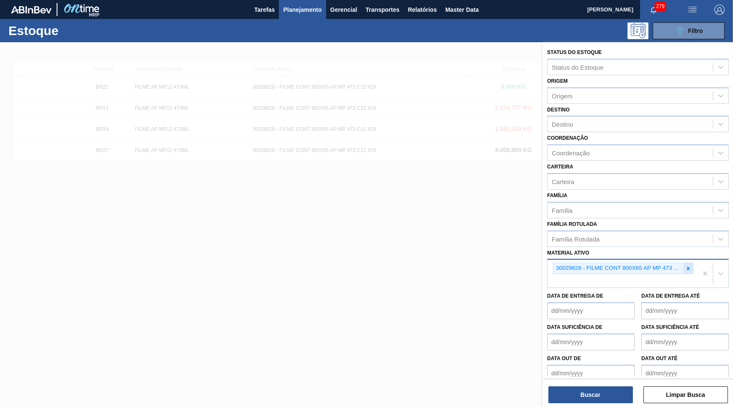
click at [689, 266] on icon at bounding box center [689, 269] width 6 height 6
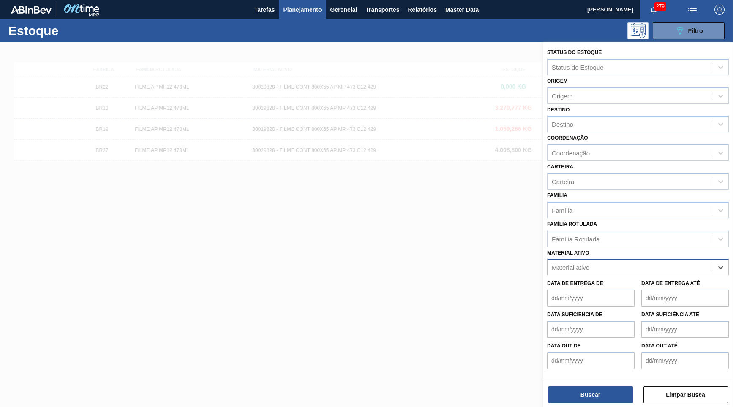
paste ativo "30033805"
type ativo "30033805"
click at [617, 281] on div "30033805 - FILME CONT 800X80 ORIG 473 MP C12 429" at bounding box center [638, 289] width 182 height 16
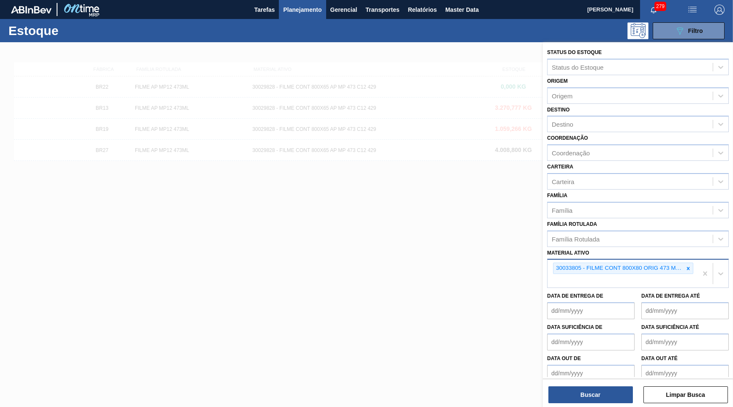
click at [597, 406] on div "Status do Estoque Status do Estoque Origem Origem Destino Destino Coordenação C…" at bounding box center [638, 225] width 190 height 367
click at [593, 401] on button "Buscar" at bounding box center [591, 395] width 85 height 17
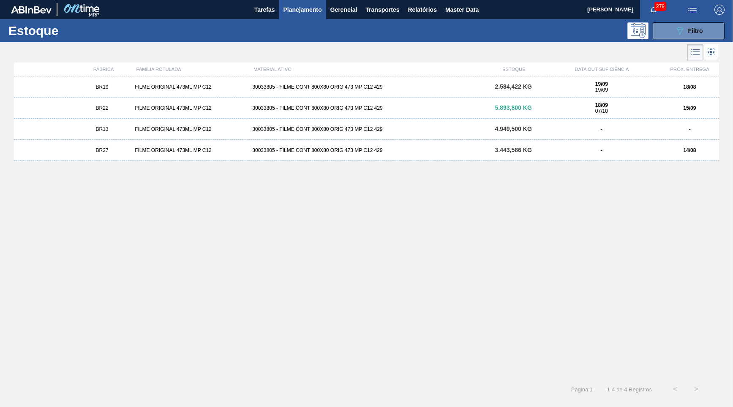
drag, startPoint x: 126, startPoint y: 151, endPoint x: 159, endPoint y: 158, distance: 33.6
click at [124, 150] on div "BR27" at bounding box center [102, 151] width 59 height 6
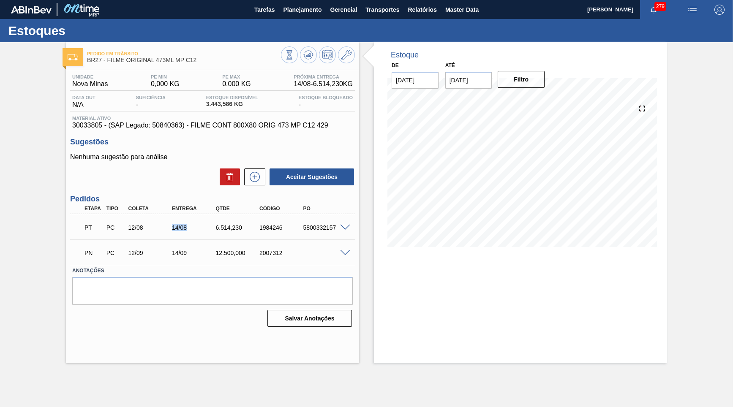
drag, startPoint x: 174, startPoint y: 228, endPoint x: 195, endPoint y: 230, distance: 20.8
click at [195, 230] on div "14/08" at bounding box center [194, 227] width 49 height 7
click at [344, 227] on span at bounding box center [345, 228] width 10 height 6
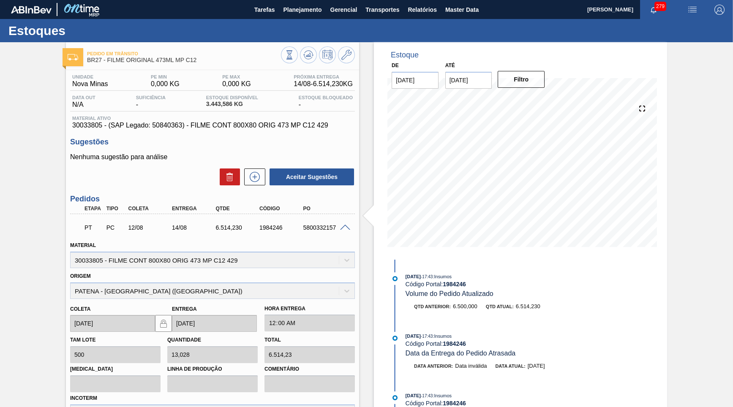
click at [184, 212] on div "Etapa Tipo Coleta Entrega Qtde Código PO" at bounding box center [212, 209] width 285 height 11
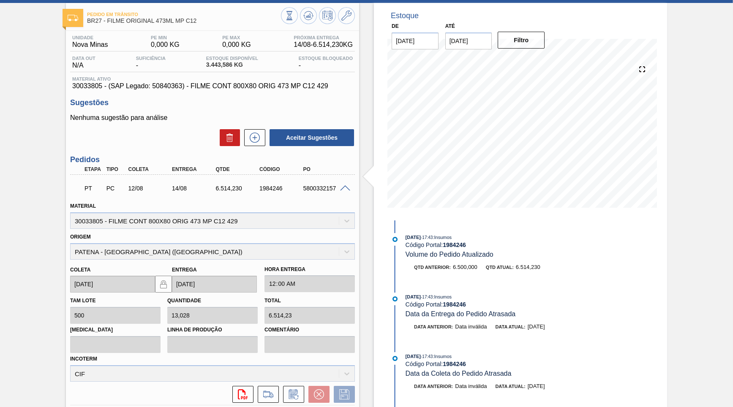
scroll to position [41, 0]
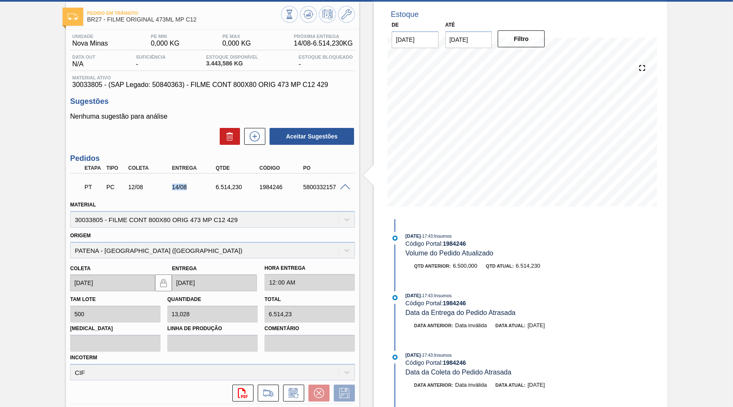
drag, startPoint x: 166, startPoint y: 185, endPoint x: 202, endPoint y: 178, distance: 36.9
click at [175, 184] on div "12/08" at bounding box center [150, 187] width 49 height 7
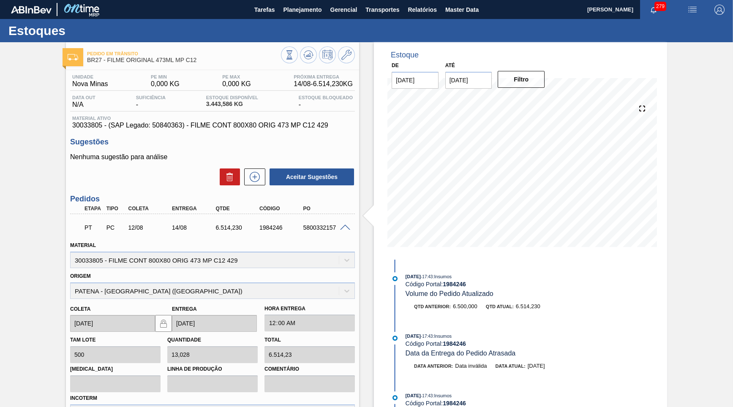
click at [345, 220] on div "PT PC 12/08 14/08 6.514,230 1984246 5800332157" at bounding box center [212, 226] width 285 height 21
click at [506, 81] on button "Filtro" at bounding box center [521, 79] width 47 height 17
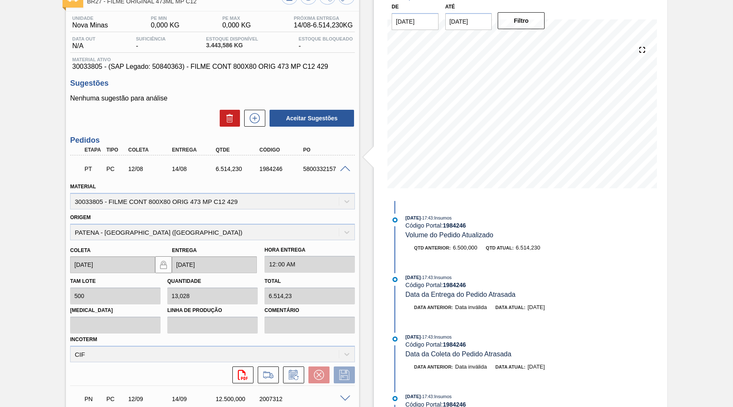
scroll to position [81, 0]
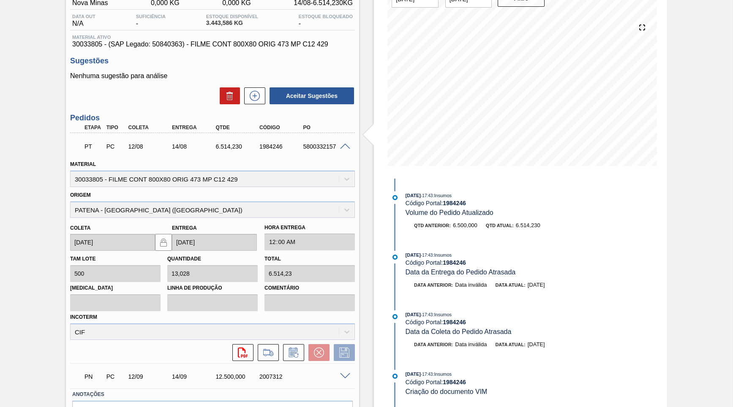
click at [341, 146] on span at bounding box center [345, 147] width 10 height 6
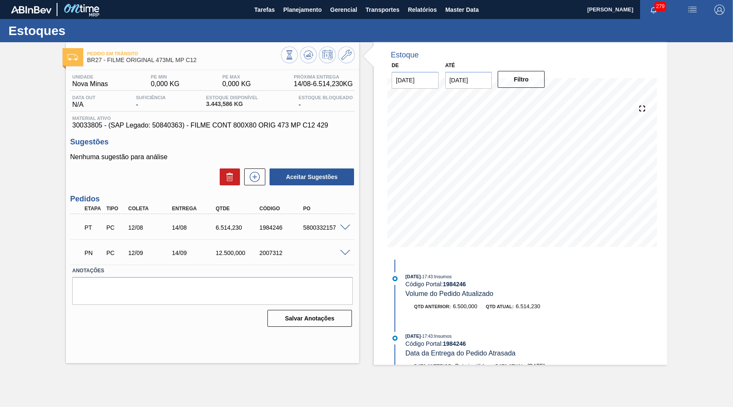
click at [298, 224] on div "5800332157" at bounding box center [320, 227] width 44 height 7
copy div "5800332157"
click at [293, 14] on span "Planejamento" at bounding box center [302, 10] width 38 height 10
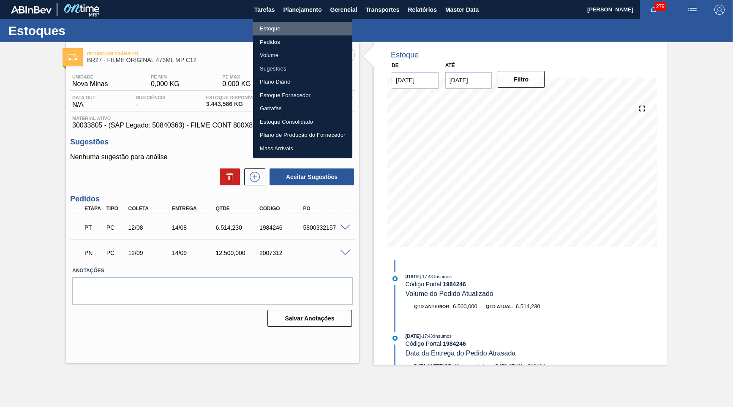
click at [272, 30] on li "Estoque" at bounding box center [302, 29] width 99 height 14
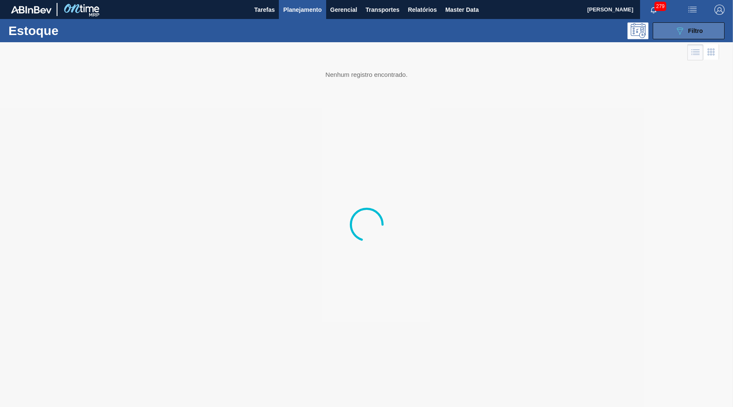
click at [693, 32] on span "Filtro" at bounding box center [695, 30] width 15 height 7
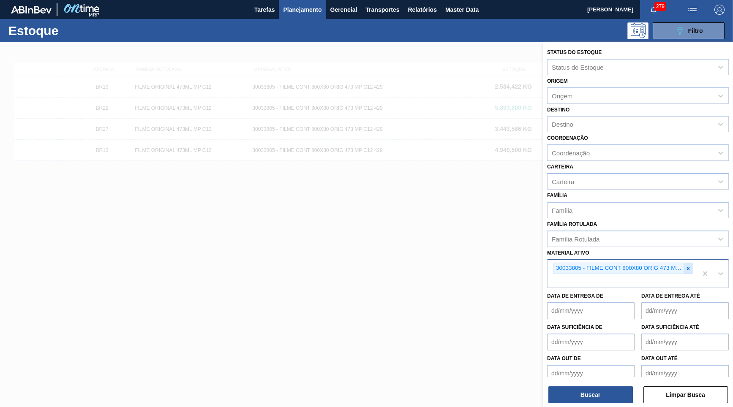
click at [688, 266] on icon at bounding box center [689, 269] width 6 height 6
type ativo "FILME SK 350ML MP C/12"
click at [683, 263] on div "30033805 - FILME CONT 800X80 ORIG 473 MP C12 429" at bounding box center [619, 268] width 130 height 11
click at [629, 233] on div "Família Rotulada" at bounding box center [630, 239] width 165 height 12
click at [290, 133] on div at bounding box center [366, 245] width 733 height 407
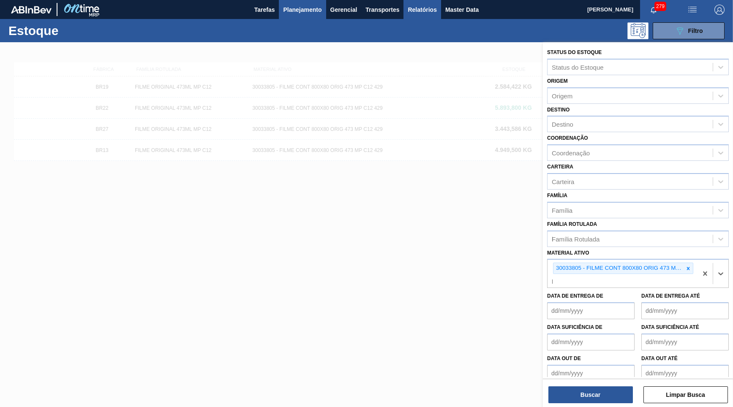
click at [382, 21] on div "Estoque 089F7B8B-B2A5-4AFE-B5C0-19BA573D28AC Filtro" at bounding box center [366, 30] width 733 height 23
click at [445, 2] on button "Master Data" at bounding box center [462, 9] width 42 height 19
click at [437, 7] on span "Relatórios" at bounding box center [422, 10] width 29 height 10
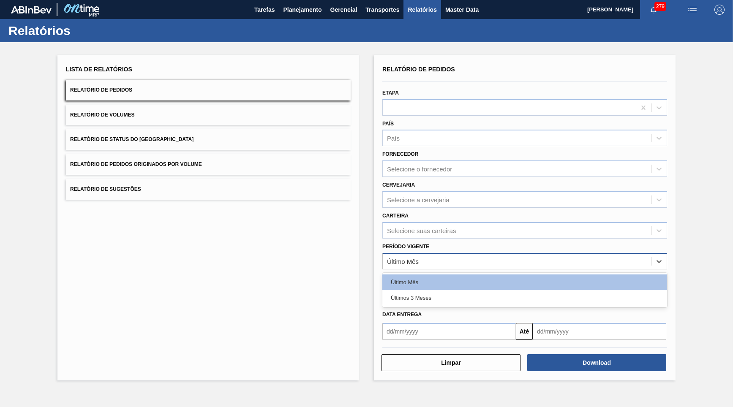
click at [447, 255] on div "Último Mês" at bounding box center [517, 261] width 268 height 12
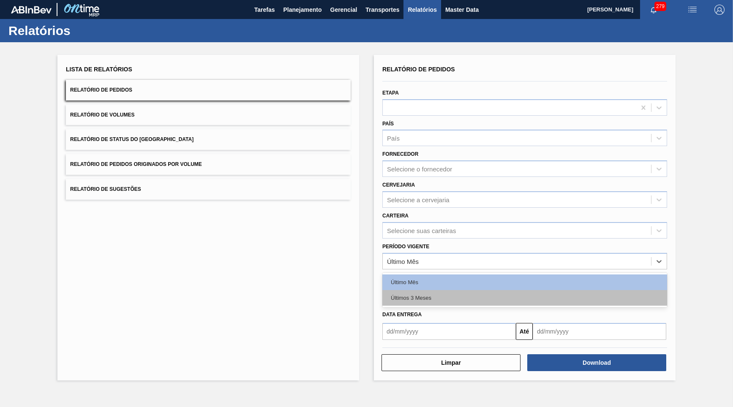
click at [450, 290] on div "Últimos 3 Meses" at bounding box center [524, 298] width 285 height 16
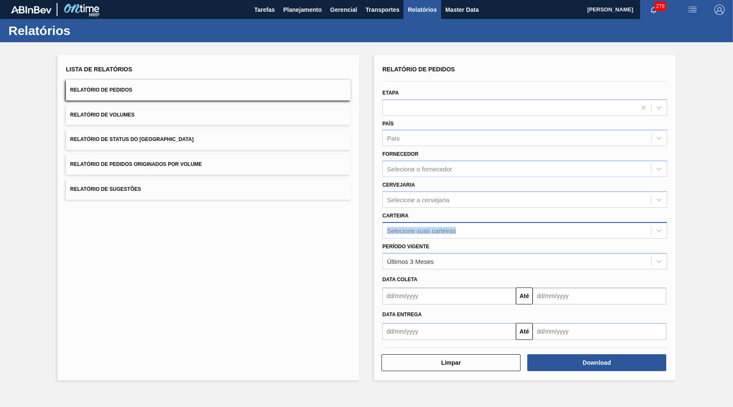
drag, startPoint x: 431, startPoint y: 212, endPoint x: 439, endPoint y: 229, distance: 18.7
click at [439, 229] on div "Carteira Selecione suas carteiras" at bounding box center [524, 224] width 285 height 29
click at [432, 227] on div "Selecione suas carteiras" at bounding box center [524, 230] width 285 height 16
type input "decor"
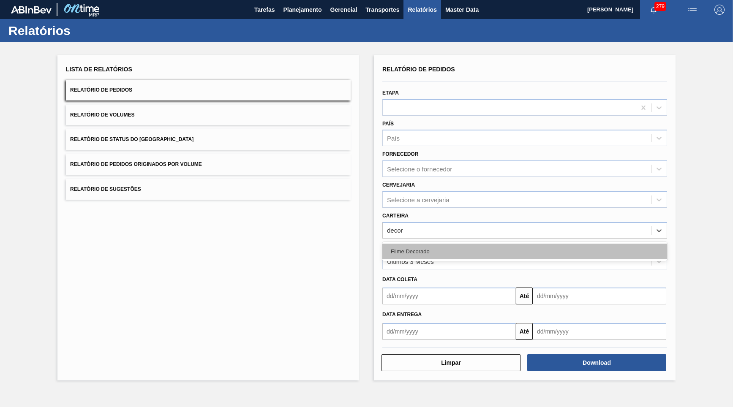
click at [466, 244] on div "Filme Decorado" at bounding box center [524, 252] width 285 height 16
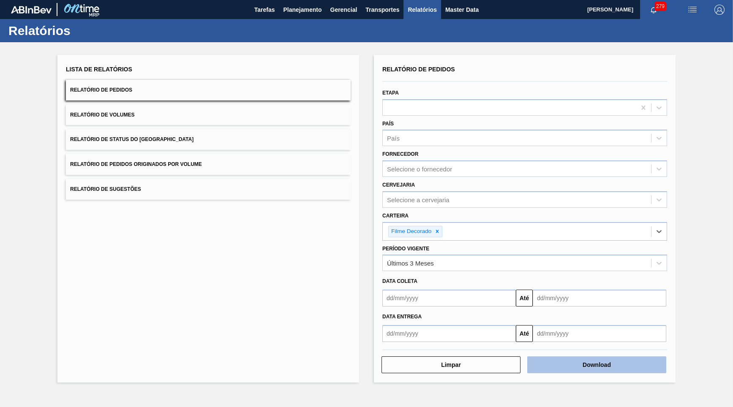
click at [657, 357] on button "Download" at bounding box center [596, 365] width 139 height 17
click at [658, 357] on button "Download" at bounding box center [596, 365] width 139 height 17
click at [655, 357] on button "Download" at bounding box center [596, 365] width 139 height 17
click at [210, 129] on button "Relatório de Status do [GEOGRAPHIC_DATA]" at bounding box center [208, 139] width 285 height 21
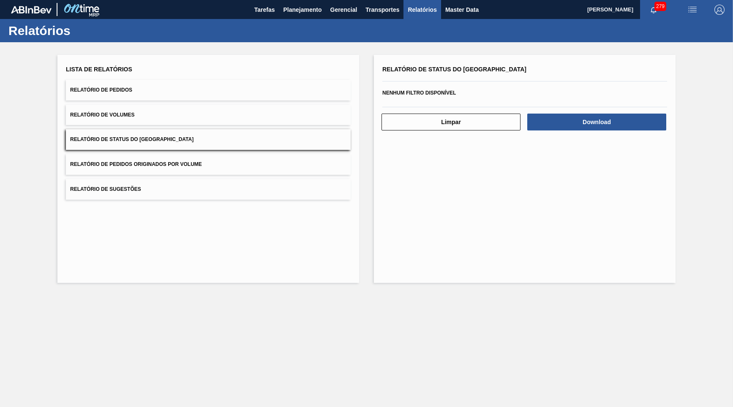
click at [658, 126] on div "Download" at bounding box center [598, 122] width 146 height 19
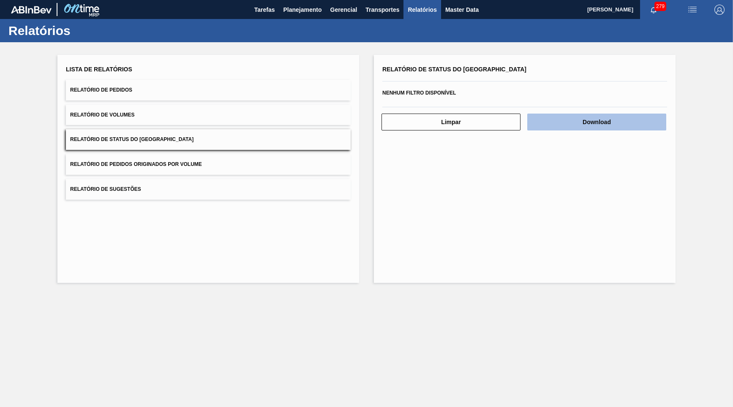
click at [655, 120] on button "Download" at bounding box center [596, 122] width 139 height 17
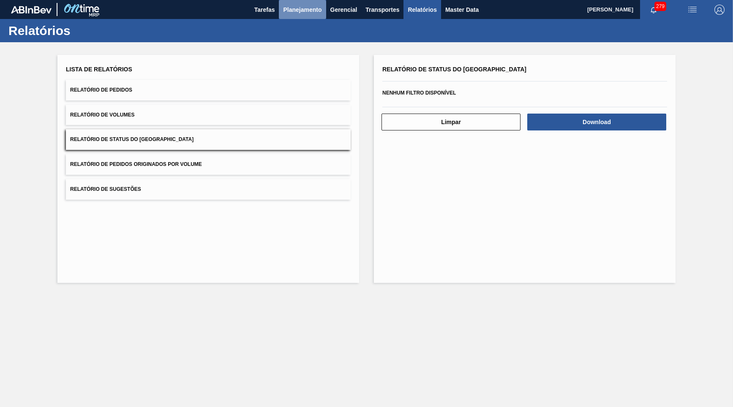
click at [287, 17] on button "Planejamento" at bounding box center [302, 9] width 47 height 19
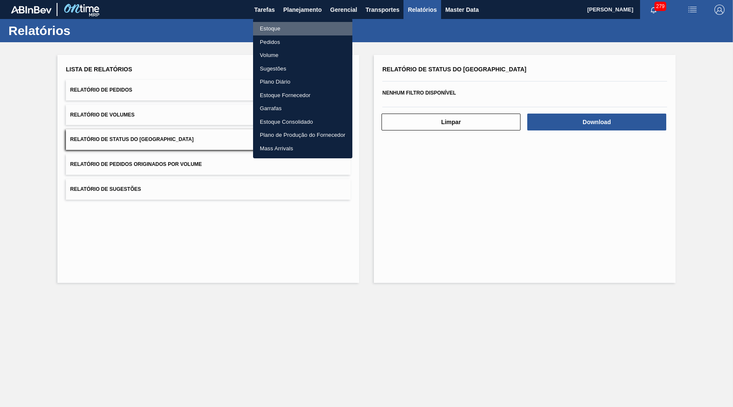
click at [278, 24] on li "Estoque" at bounding box center [302, 29] width 99 height 14
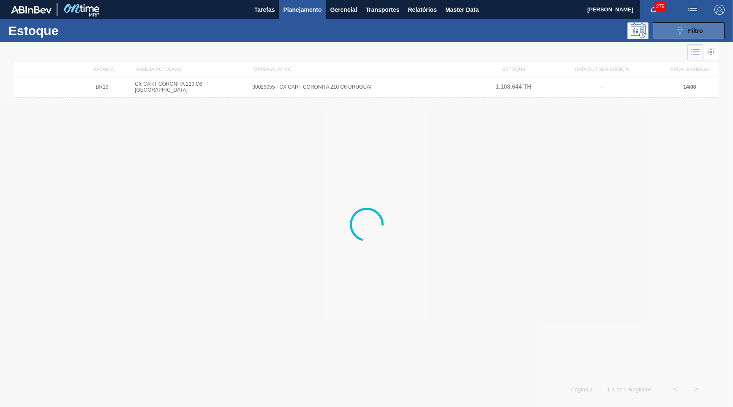
click at [680, 31] on icon "089F7B8B-B2A5-4AFE-B5C0-19BA573D28AC" at bounding box center [680, 31] width 10 height 10
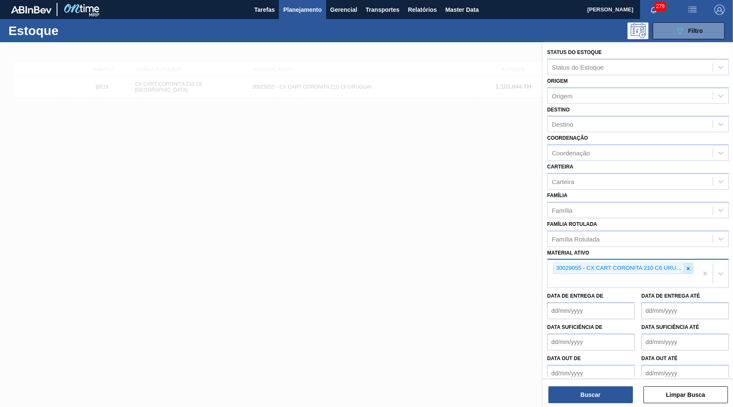
click at [690, 266] on icon at bounding box center [689, 269] width 6 height 6
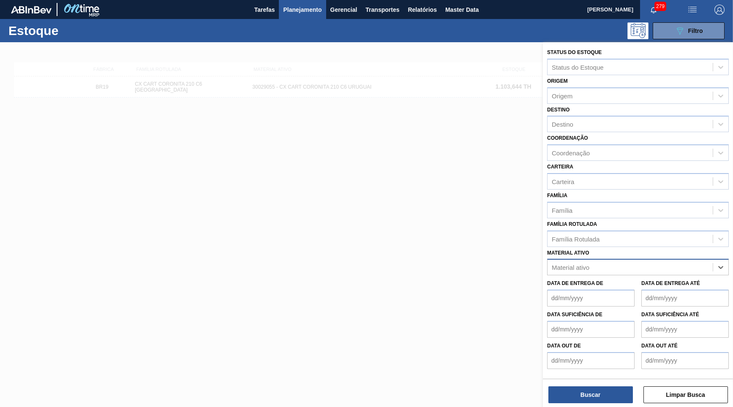
paste ativo "30029056"
type ativo "30029056"
click at [624, 281] on div "30029056 - CX PAP CORONITA 210ML C24 UR" at bounding box center [638, 289] width 182 height 16
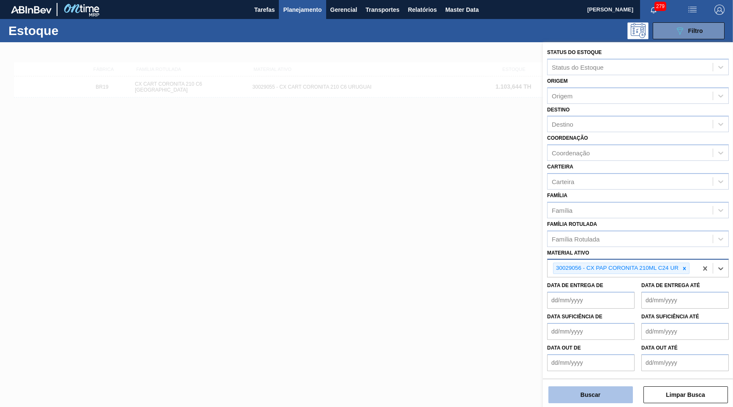
click at [600, 402] on button "Buscar" at bounding box center [591, 395] width 85 height 17
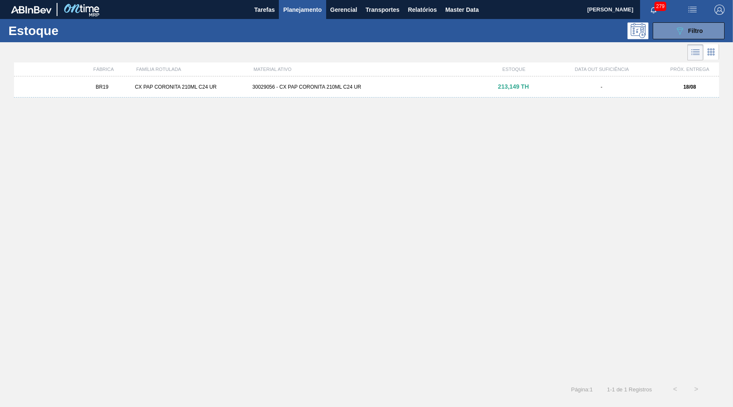
click at [372, 76] on div "BR19 CX PAP CORONITA 210ML C24 UR 30029056 - CX PAP CORONITA 210ML C24 UR 213,1…" at bounding box center [366, 86] width 705 height 21
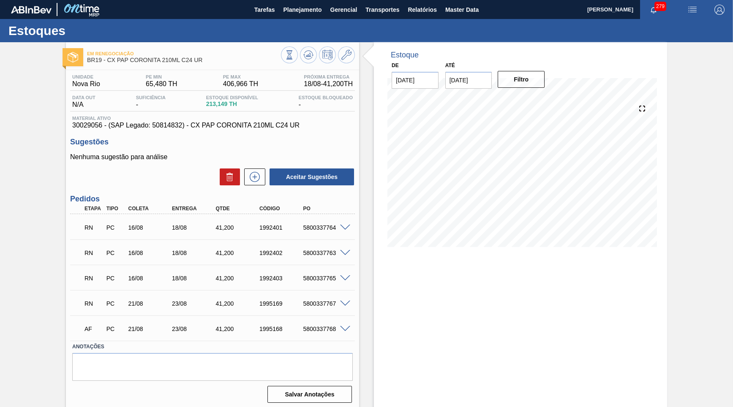
click at [347, 225] on span at bounding box center [345, 228] width 10 height 6
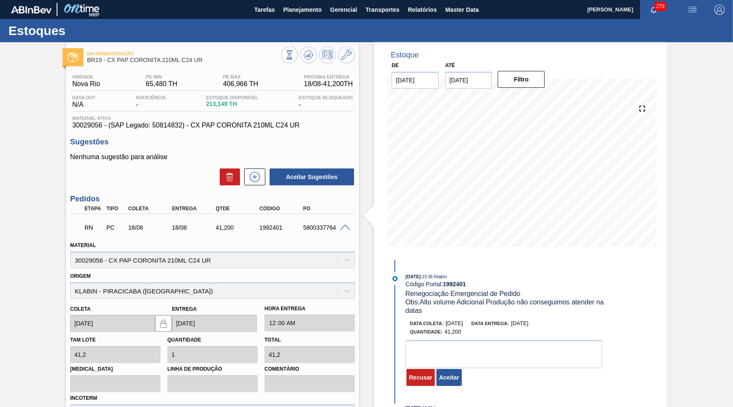
click at [347, 227] on span at bounding box center [345, 228] width 10 height 6
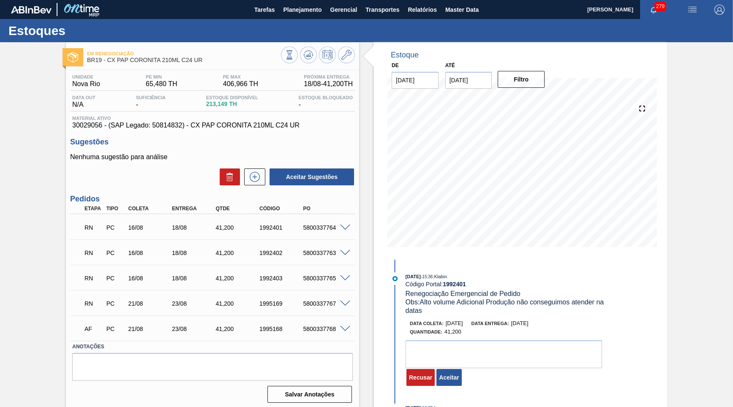
click at [340, 249] on div at bounding box center [346, 252] width 17 height 6
click at [346, 251] on span at bounding box center [345, 253] width 10 height 6
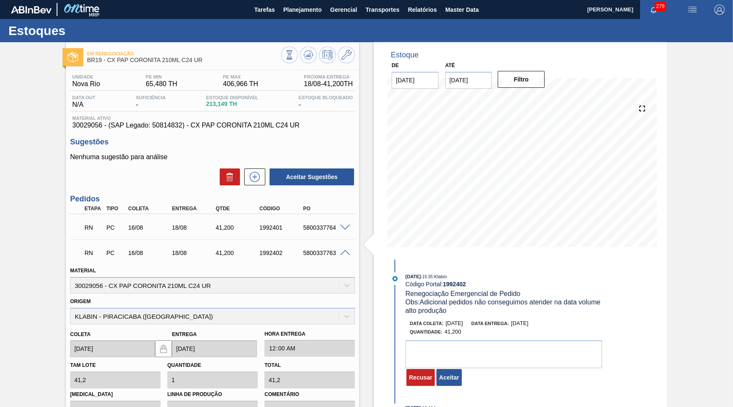
click at [344, 251] on span at bounding box center [345, 253] width 10 height 6
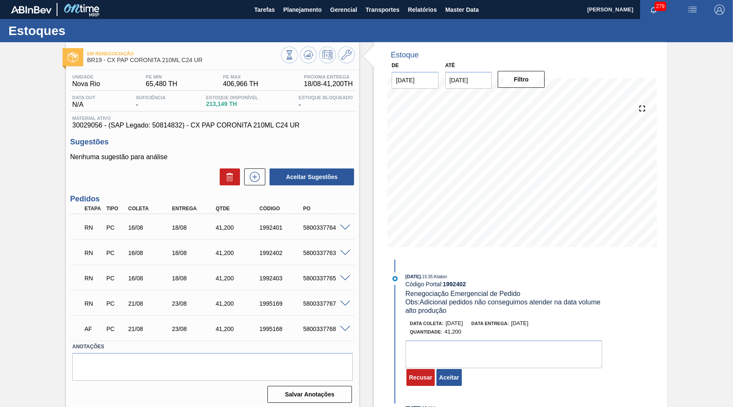
click at [347, 279] on span at bounding box center [345, 279] width 10 height 6
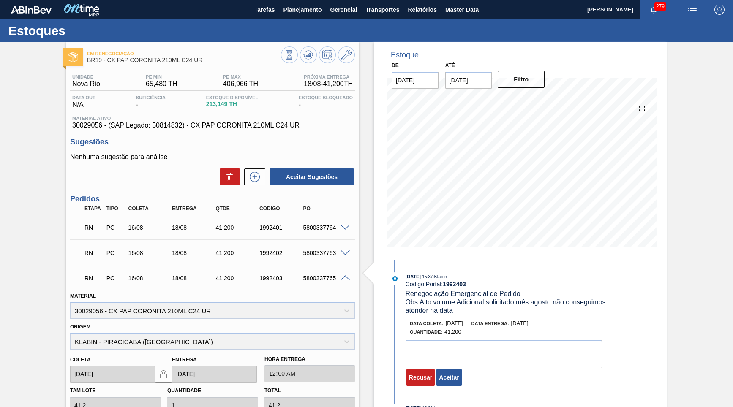
click at [346, 276] on span at bounding box center [345, 279] width 10 height 6
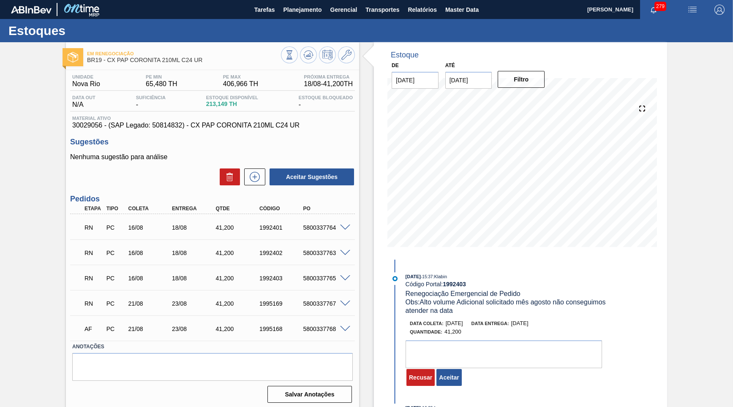
scroll to position [0, 0]
click at [344, 303] on span at bounding box center [345, 304] width 10 height 6
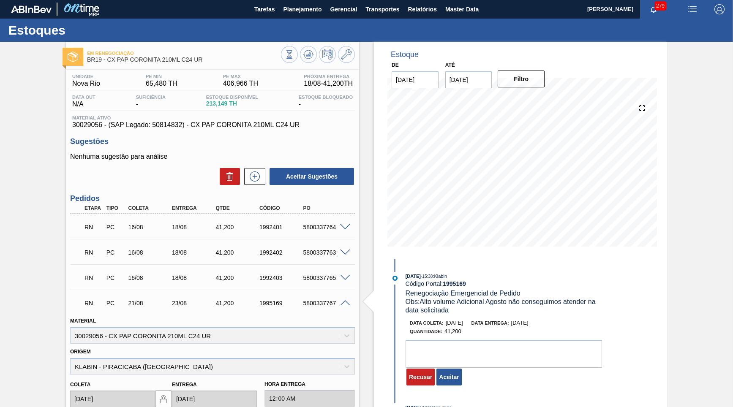
click at [344, 303] on span at bounding box center [345, 304] width 10 height 6
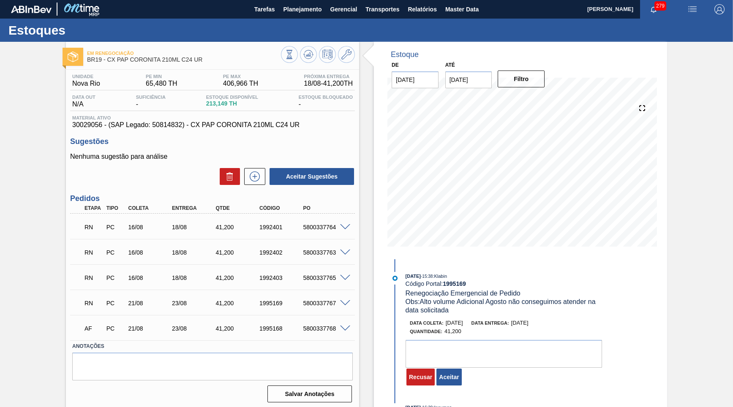
click at [341, 227] on span at bounding box center [345, 227] width 10 height 6
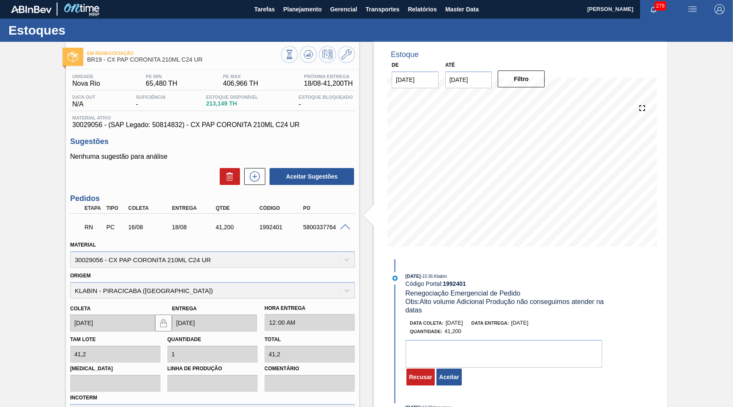
scroll to position [197, 0]
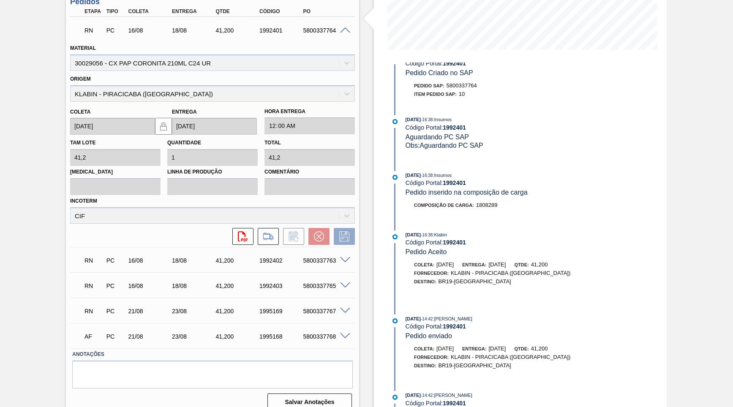
click at [449, 377] on div "[DATE] 15:36 : Klabin Código Portal: 1992401 Renegociação Emergencial de Pedido…" at bounding box center [498, 236] width 218 height 347
click at [449, 377] on div "[DATE] 14:42 : [PERSON_NAME] Código Portal: 1992401 Pedido enviado [PERSON_NAME…" at bounding box center [498, 347] width 218 height 64
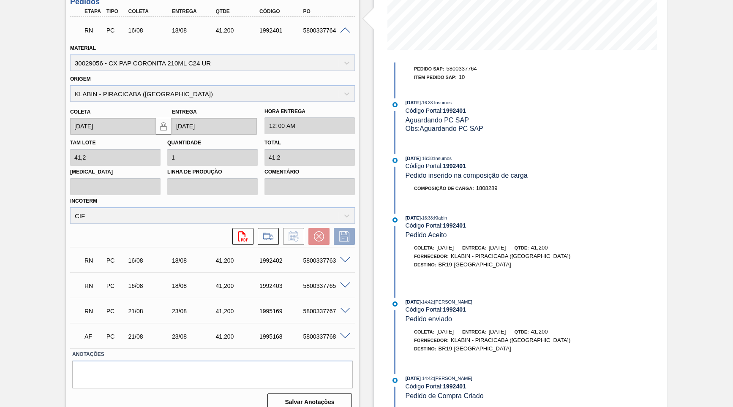
click at [460, 377] on span ": [PERSON_NAME]" at bounding box center [453, 378] width 40 height 5
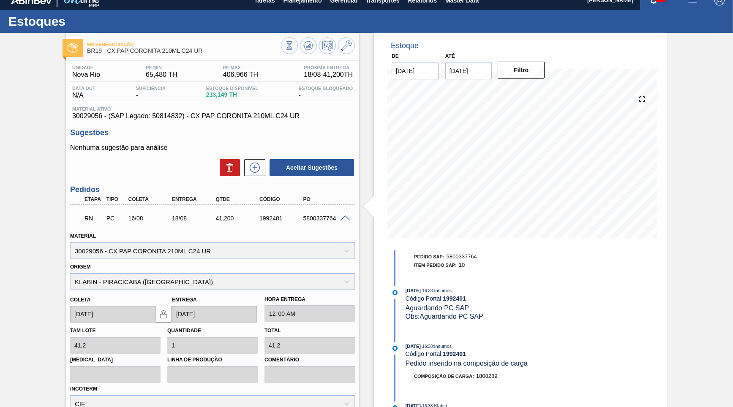
scroll to position [0, 0]
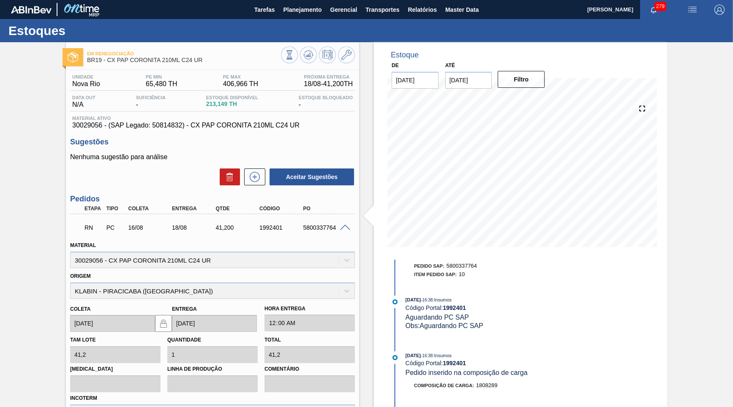
click at [174, 125] on span "30029056 - (SAP Legado: 50814832) - CX PAP CORONITA 210ML C24 UR" at bounding box center [212, 126] width 281 height 8
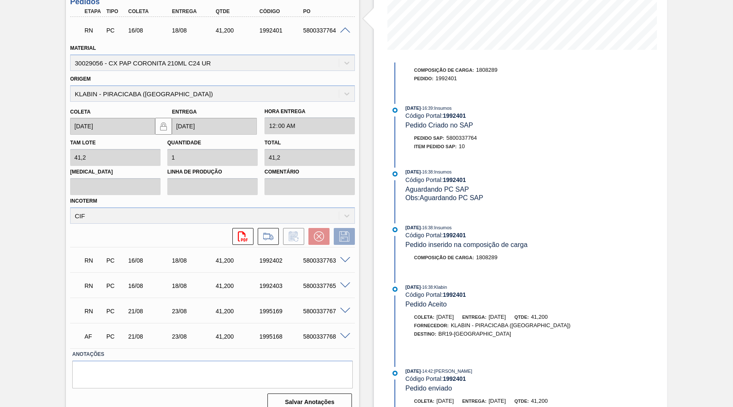
scroll to position [203, 0]
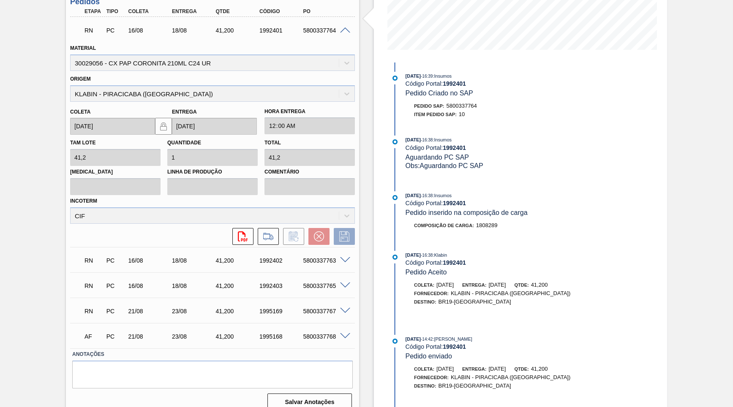
click at [437, 272] on span "Pedido Aceito" at bounding box center [426, 272] width 41 height 7
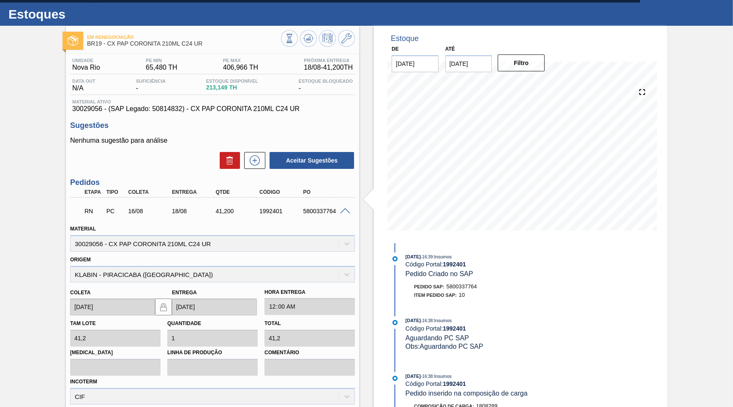
scroll to position [0, 0]
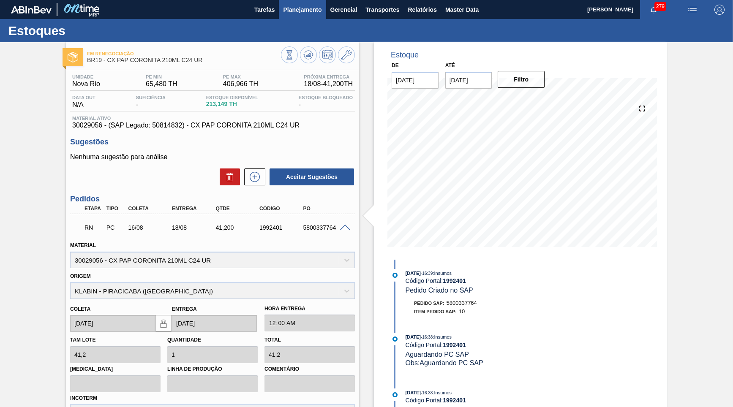
click at [285, 16] on button "Planejamento" at bounding box center [302, 9] width 47 height 19
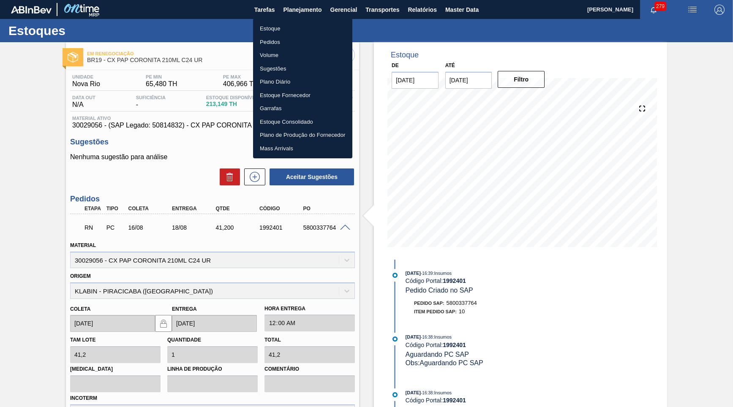
click at [283, 25] on li "Estoque" at bounding box center [302, 29] width 99 height 14
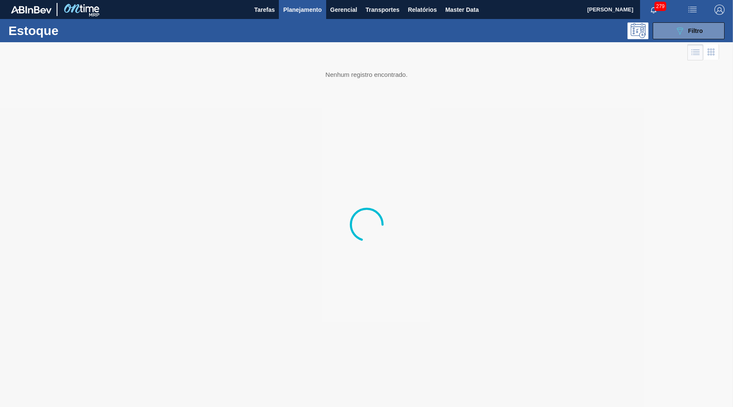
click at [684, 27] on icon "089F7B8B-B2A5-4AFE-B5C0-19BA573D28AC" at bounding box center [680, 31] width 10 height 10
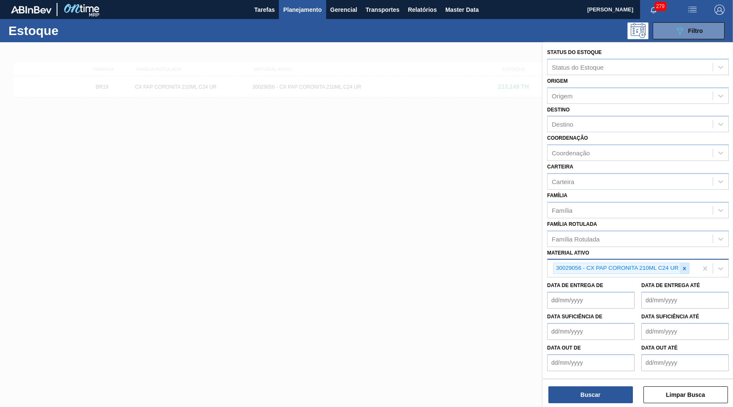
click at [686, 266] on icon at bounding box center [685, 269] width 6 height 6
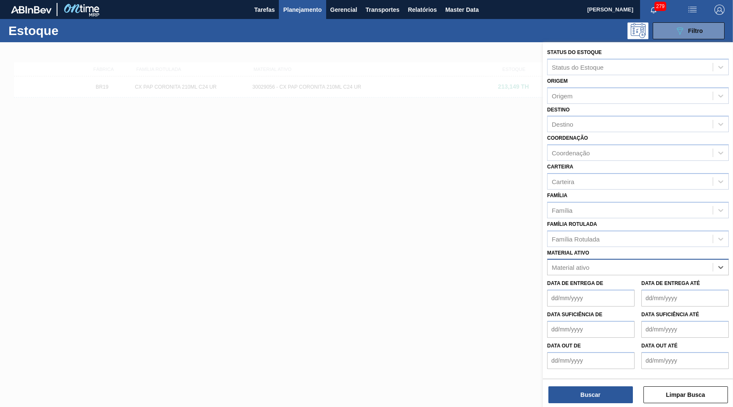
paste ativo "FILME SK 350ML MP C/12"
type ativo "FILME SK 350ML MP C/12"
click at [620, 247] on div "Material ativo Material ativo" at bounding box center [638, 261] width 182 height 29
click at [606, 219] on div "Família Rotulada Família Rotulada" at bounding box center [638, 233] width 182 height 29
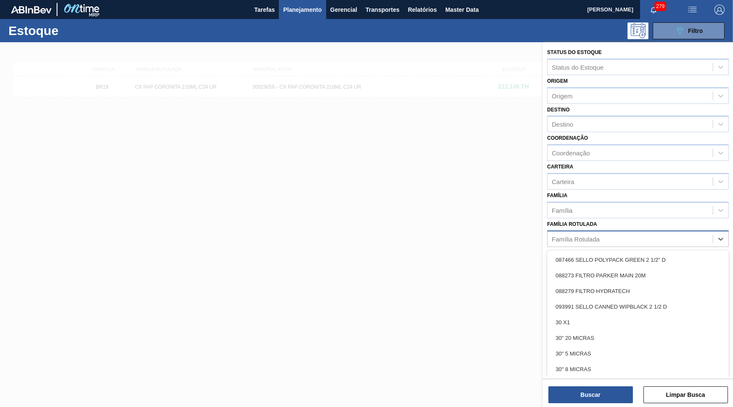
click at [614, 233] on div "Família Rotulada" at bounding box center [630, 239] width 165 height 12
paste Rotulada "FILME SK 350ML MP C/12"
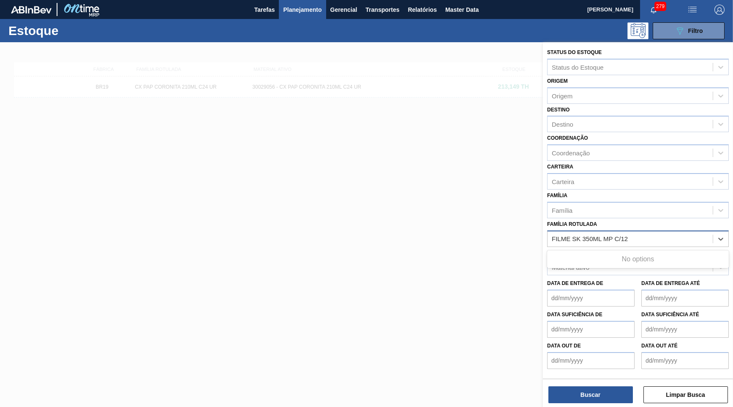
type Rotulada "FILME SK 350ML MP C/12"
click at [597, 255] on div "FILME SK 350ML MP C/12" at bounding box center [638, 260] width 182 height 16
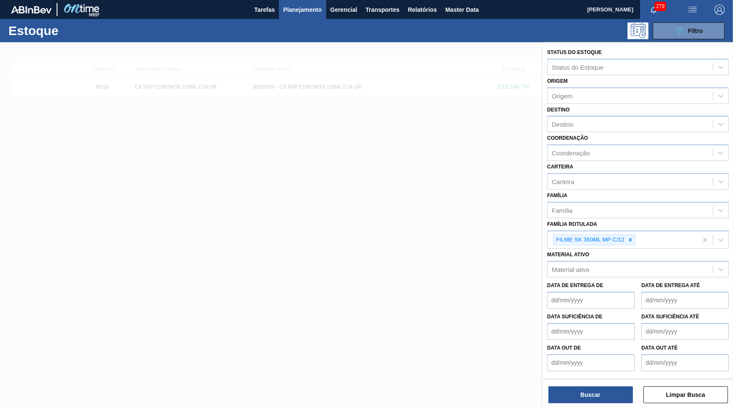
click at [593, 383] on div "Buscar Limpar Busca" at bounding box center [638, 391] width 190 height 24
click at [594, 388] on button "Buscar" at bounding box center [591, 395] width 85 height 17
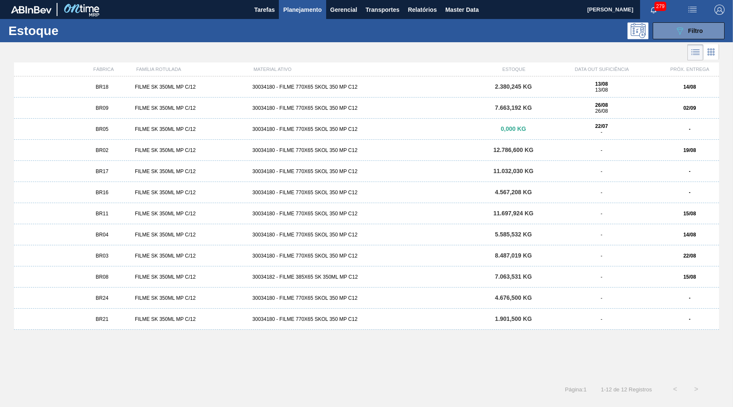
click at [169, 93] on div "BR18 FILME SK 350ML MP C/12 30034180 - FILME 770X65 SKOL 350 MP C12 2.380,245 K…" at bounding box center [366, 86] width 705 height 21
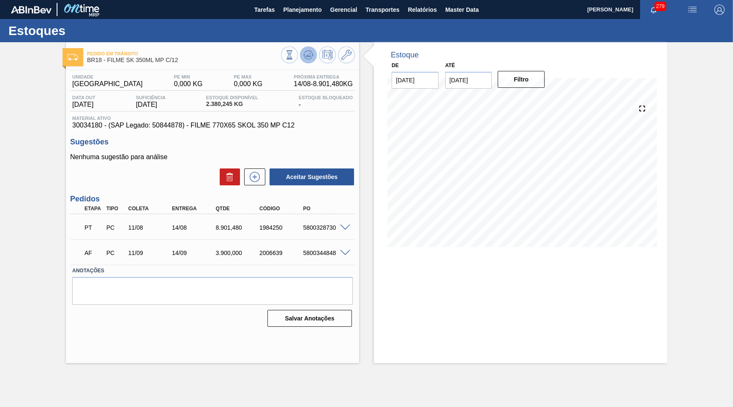
click at [294, 52] on icon at bounding box center [289, 54] width 9 height 9
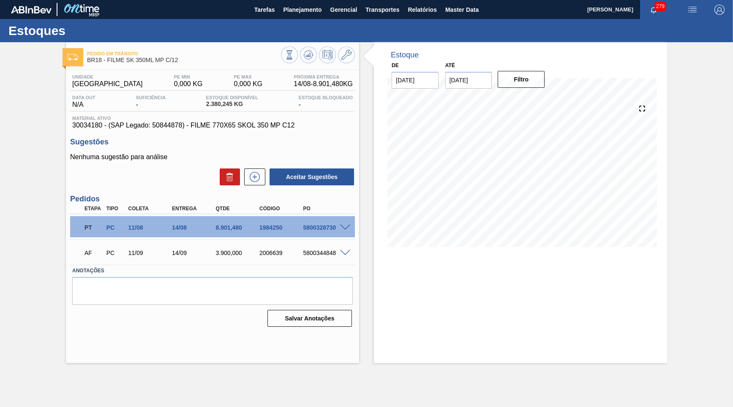
click at [348, 225] on span at bounding box center [345, 228] width 10 height 6
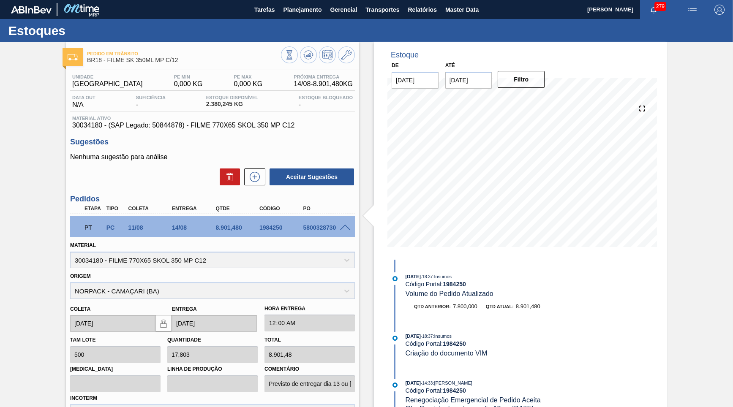
click at [348, 225] on span at bounding box center [345, 228] width 10 height 6
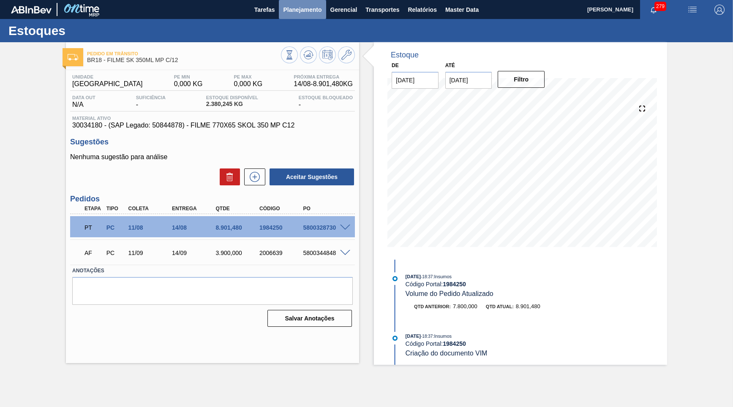
click at [309, 12] on span "Planejamento" at bounding box center [302, 10] width 38 height 10
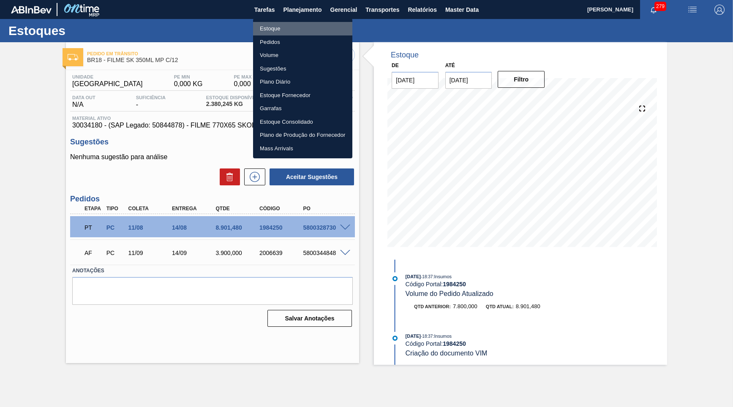
click at [287, 26] on li "Estoque" at bounding box center [302, 29] width 99 height 14
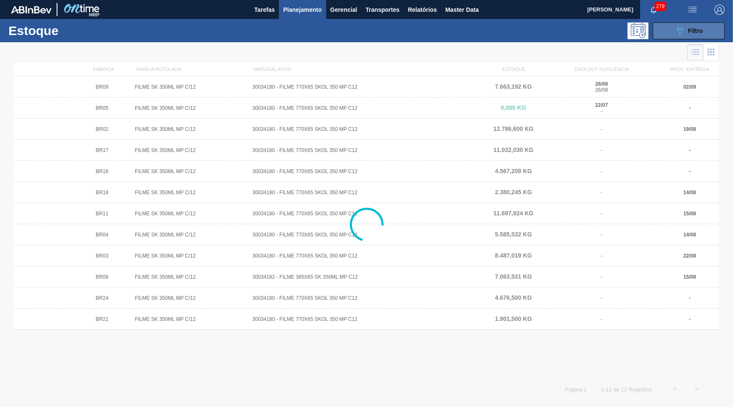
click at [698, 27] on div "089F7B8B-B2A5-4AFE-B5C0-19BA573D28AC Filtro" at bounding box center [689, 31] width 28 height 10
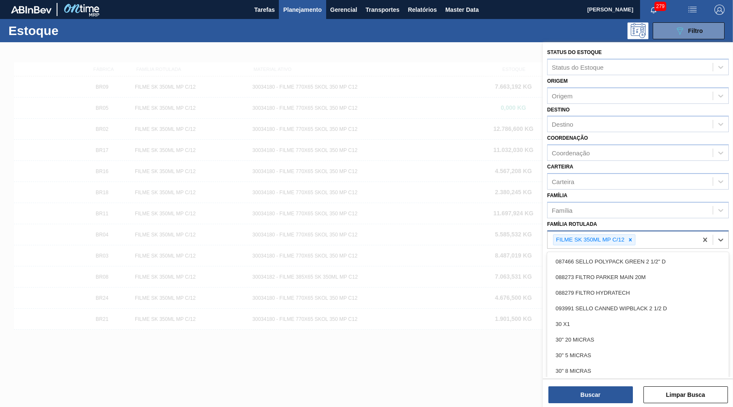
click at [634, 232] on div "FILME SK 350ML MP C/12" at bounding box center [623, 240] width 150 height 17
click at [632, 235] on div at bounding box center [630, 240] width 9 height 11
paste Rotulada "FILME BC 350ML MP C/12"
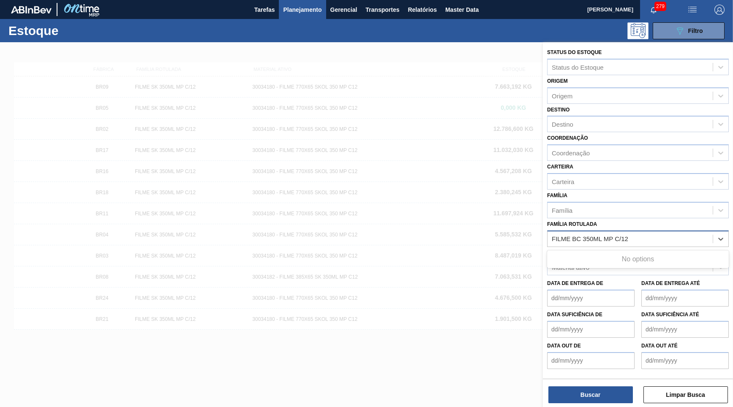
type Rotulada "FILME BC 350ML MP C/12"
click at [627, 252] on div "FILME BC 350ML MP C/12" at bounding box center [638, 260] width 182 height 16
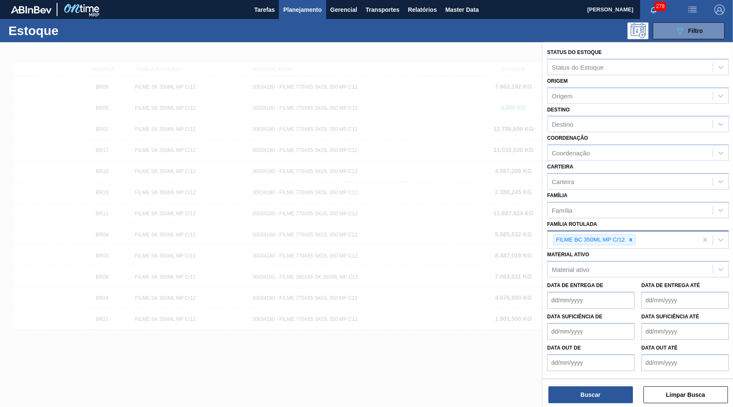
click at [592, 404] on div "Status do Estoque Status do Estoque Origem Origem Destino Destino Coordenação C…" at bounding box center [638, 225] width 190 height 367
click at [587, 393] on button "Buscar" at bounding box center [591, 395] width 85 height 17
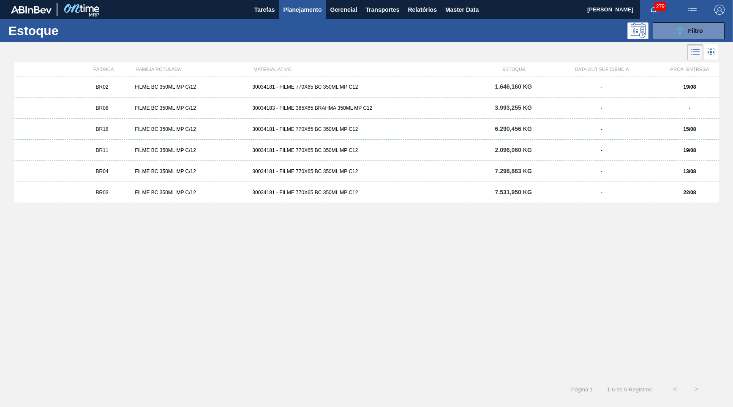
click at [144, 133] on div "BR18 FILME BC 350ML MP C/12 30034181 - FILME 770X65 BC 350ML MP C12 6.290,456 K…" at bounding box center [366, 129] width 705 height 21
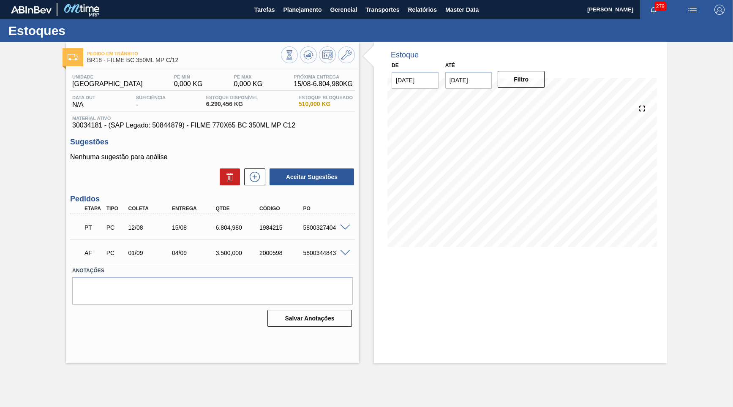
click at [345, 232] on div "PT PC 12/08 15/08 6.804,980 1984215 5800327404" at bounding box center [212, 226] width 285 height 21
click at [301, 55] on button at bounding box center [308, 54] width 17 height 17
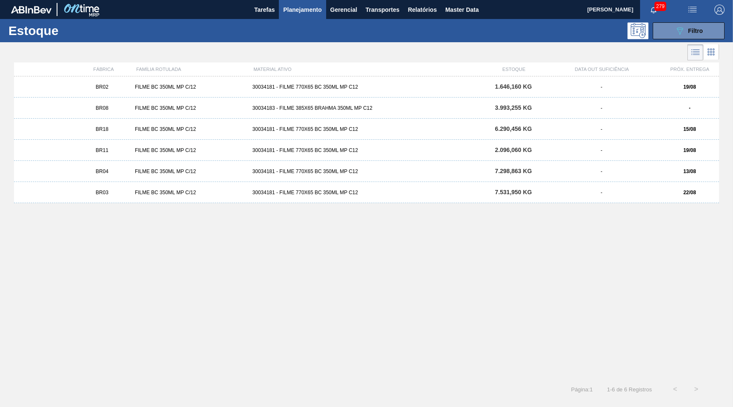
click at [289, 96] on div "BR02 FILME BC 350ML MP C/12 30034181 - FILME 770X65 BC 350ML MP C12 1.646,160 K…" at bounding box center [366, 86] width 705 height 21
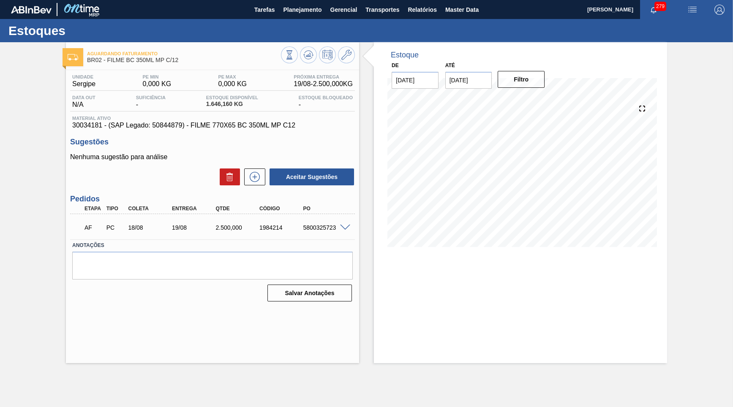
click at [84, 128] on span "30034181 - (SAP Legado: 50844879) - FILME 770X65 BC 350ML MP C12" at bounding box center [212, 126] width 281 height 8
click at [84, 127] on span "30034181 - (SAP Legado: 50844879) - FILME 770X65 BC 350ML MP C12" at bounding box center [212, 126] width 281 height 8
copy span "30034181"
click at [153, 131] on div "Unidade Sergipe PE MIN 0,000 KG PE MAX 0,000 KG Próxima Entrega 19/08 - 2.500,0…" at bounding box center [212, 187] width 293 height 235
click at [157, 128] on span "30034181 - (SAP Legado: 50844879) - FILME 770X65 BC 350ML MP C12" at bounding box center [212, 126] width 281 height 8
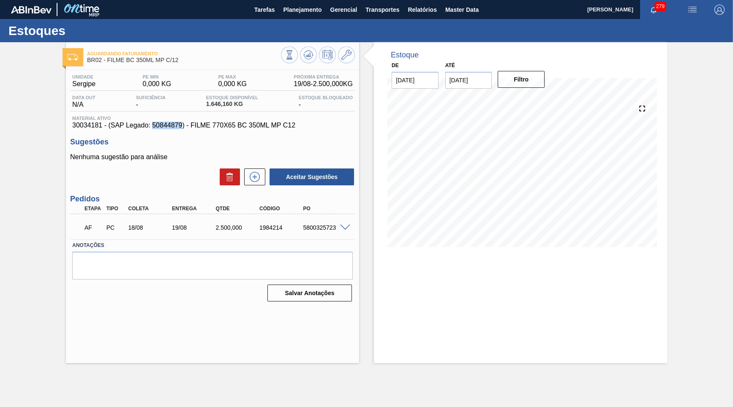
click at [157, 128] on span "30034181 - (SAP Legado: 50844879) - FILME 770X65 BC 350ML MP C12" at bounding box center [212, 126] width 281 height 8
copy span "50844879"
click at [89, 130] on div "Unidade Sergipe PE MIN 0,000 KG PE MAX 0,000 KG Próxima Entrega 19/08 - 2.500,0…" at bounding box center [212, 187] width 293 height 235
copy span "30034181"
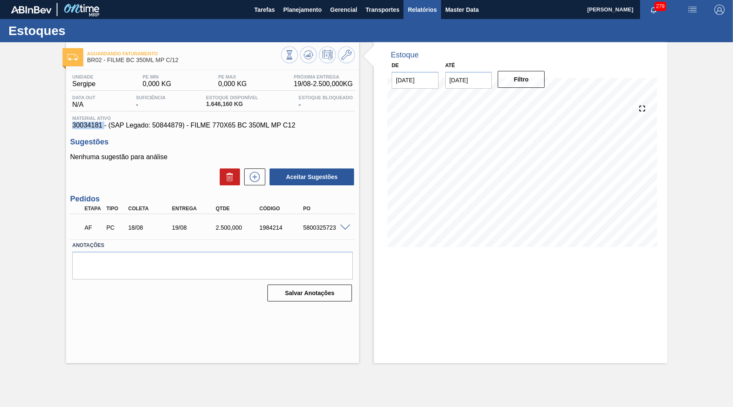
click at [423, 7] on span "Relatórios" at bounding box center [422, 10] width 29 height 10
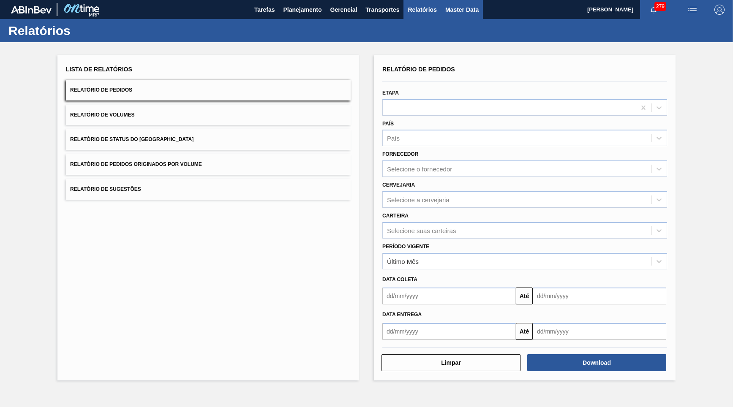
click at [467, 16] on button "Master Data" at bounding box center [462, 9] width 42 height 19
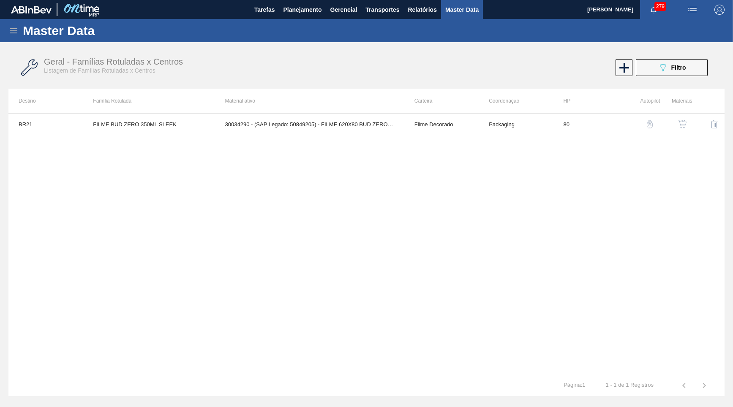
click at [15, 32] on icon at bounding box center [13, 31] width 10 height 10
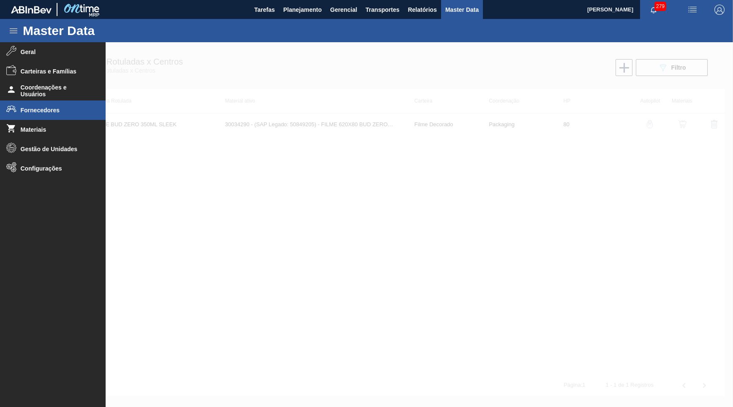
click at [61, 108] on span "Fornecedores" at bounding box center [56, 110] width 70 height 7
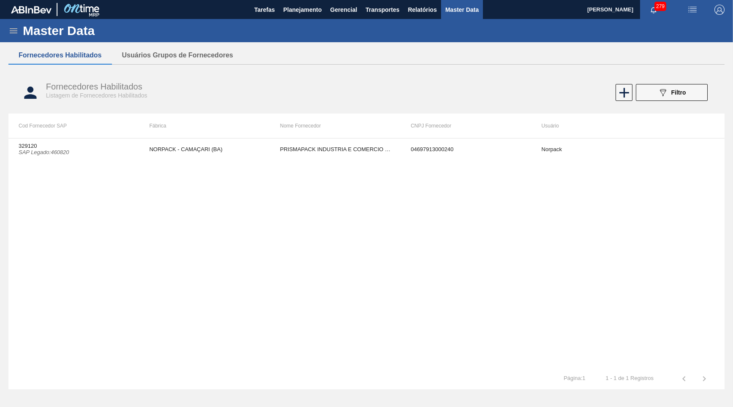
click at [671, 82] on div "Fornecedores Habilitados Listagem de Fornecedores Habilitados 089F7B8B-B2A5-4AF…" at bounding box center [366, 93] width 716 height 32
click at [677, 89] on div "089F7B8B-B2A5-4AFE-B5C0-19BA573D28AC Filtro" at bounding box center [672, 92] width 28 height 10
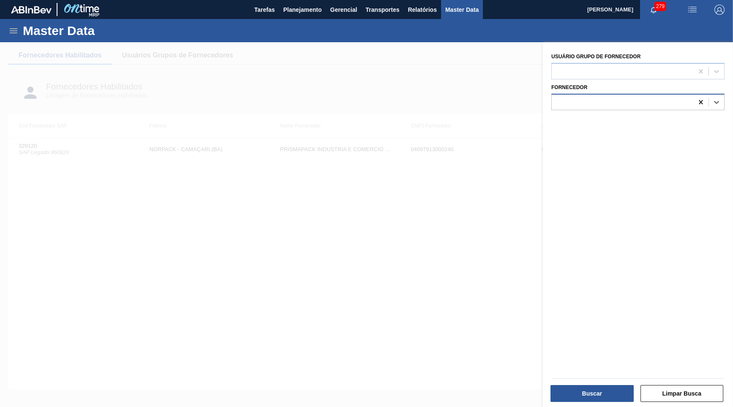
click at [704, 102] on icon at bounding box center [701, 102] width 8 height 8
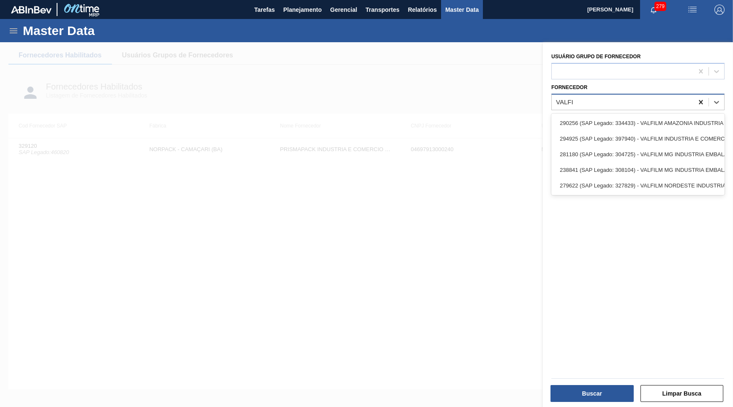
type input "VALF"
click at [633, 179] on div "279622 (SAP Legado: 327829) - VALFILM NORDESTE INDUSTRIA E" at bounding box center [638, 186] width 173 height 16
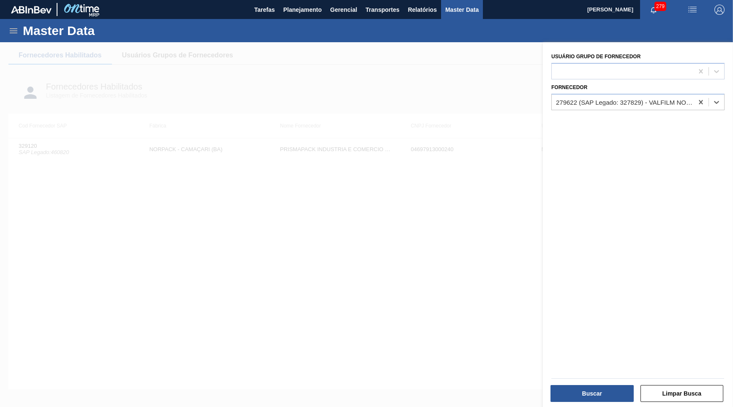
click at [584, 372] on div "Buscar Limpar Busca" at bounding box center [635, 388] width 190 height 43
click at [590, 392] on button "Buscar" at bounding box center [592, 393] width 83 height 17
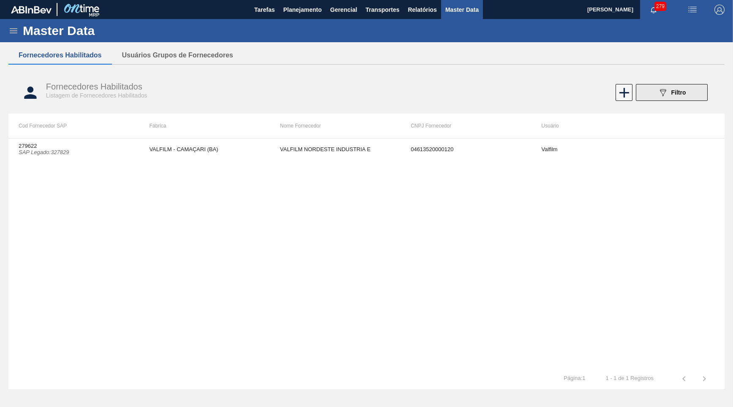
click at [667, 98] on button "089F7B8B-B2A5-4AFE-B5C0-19BA573D28AC Filtro" at bounding box center [672, 92] width 72 height 17
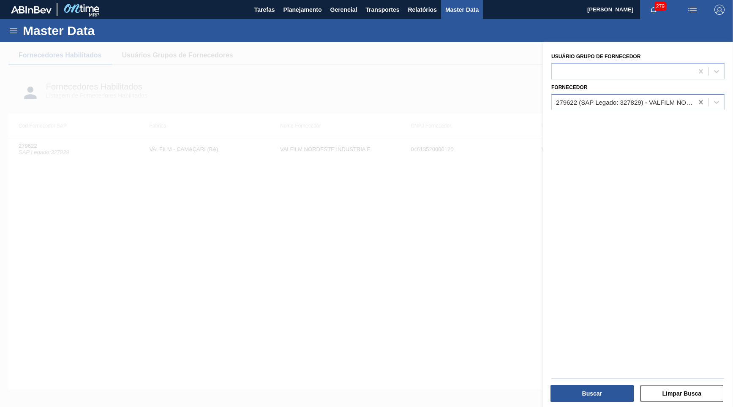
click at [703, 99] on icon at bounding box center [701, 102] width 8 height 8
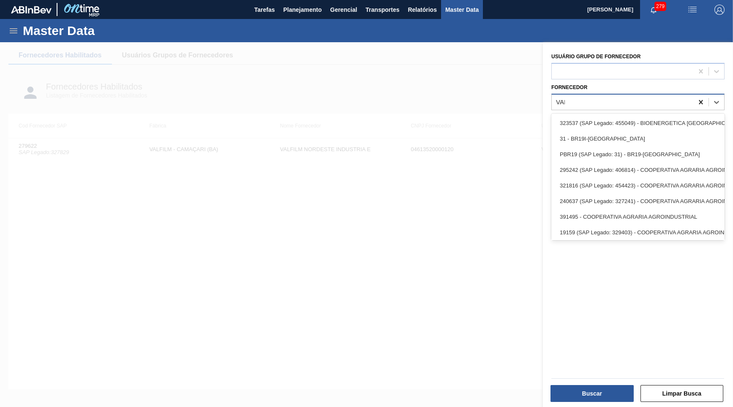
type input "VALFI"
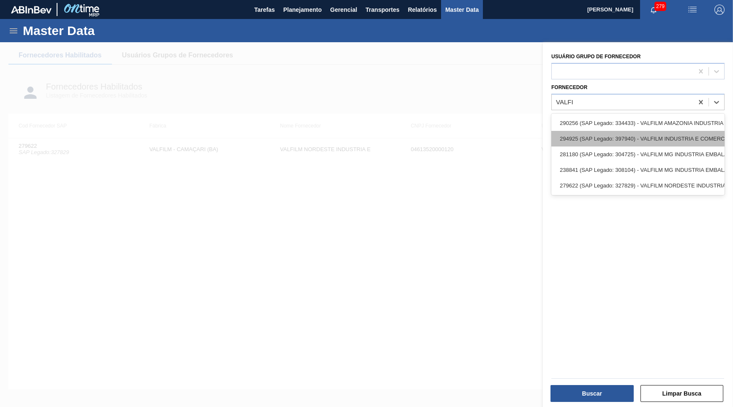
click at [678, 141] on div "294925 (SAP Legado: 397940) - VALFILM INDUSTRIA E COMERCIO" at bounding box center [638, 139] width 173 height 16
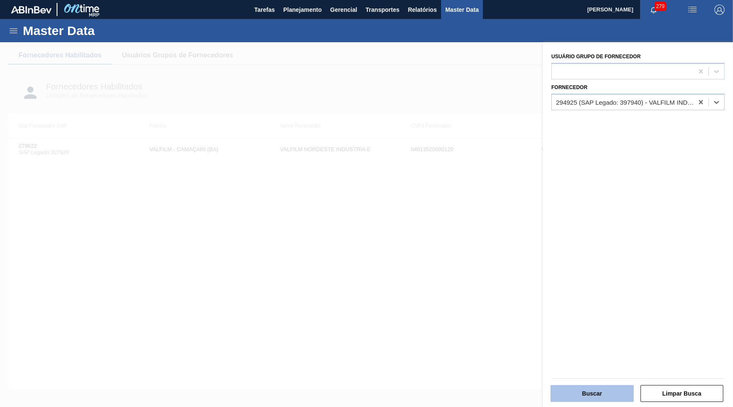
click at [609, 399] on button "Buscar" at bounding box center [592, 393] width 83 height 17
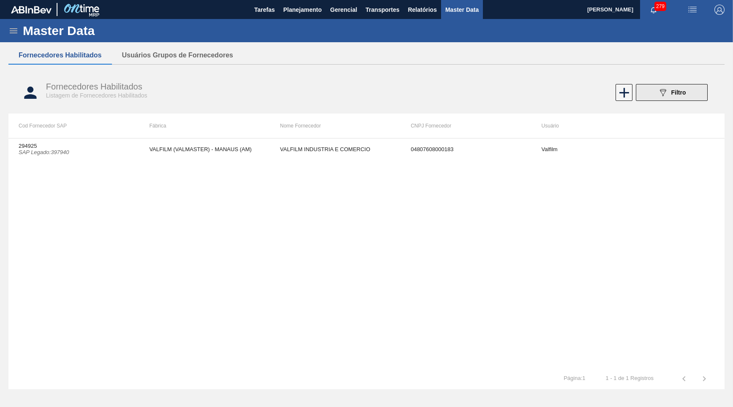
click at [650, 92] on button "089F7B8B-B2A5-4AFE-B5C0-19BA573D28AC Filtro" at bounding box center [672, 92] width 72 height 17
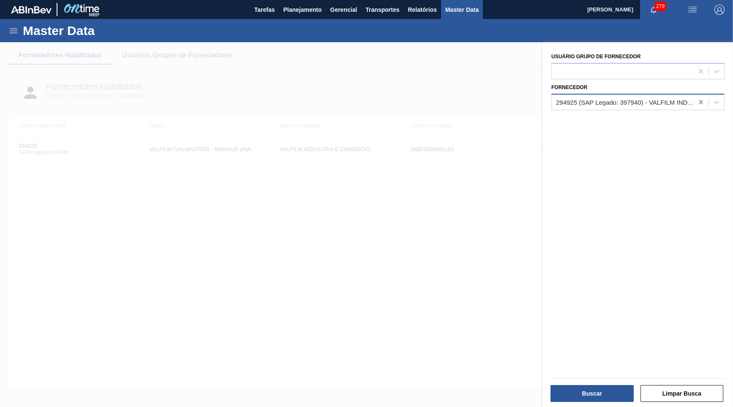
click at [697, 96] on div at bounding box center [701, 102] width 15 height 15
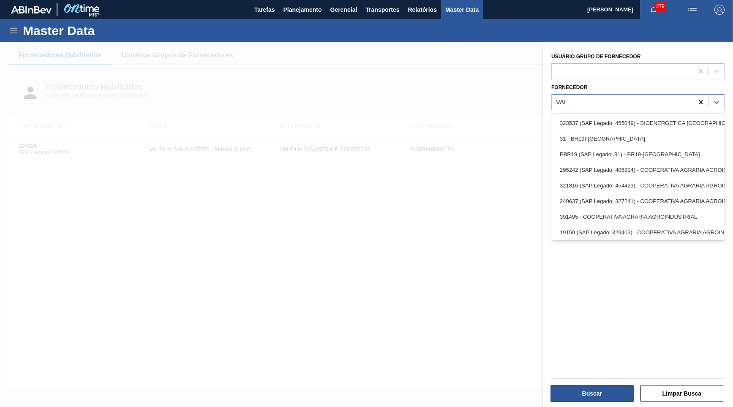
type input "VALFI"
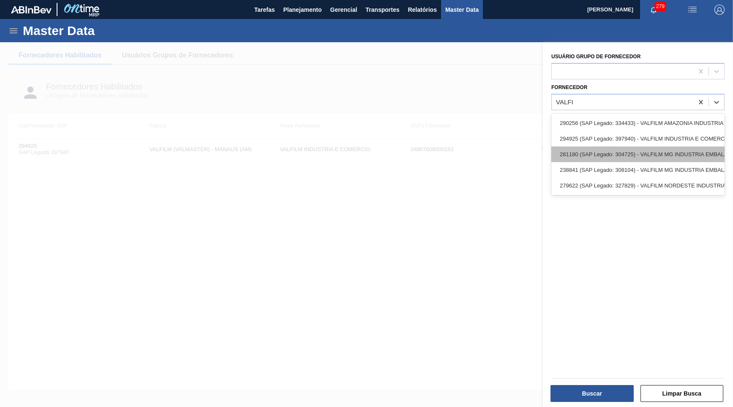
click at [641, 153] on div "281180 (SAP Legado: 304725) - VALFILM MG INDUSTRIA EMBALAGENS" at bounding box center [638, 155] width 173 height 16
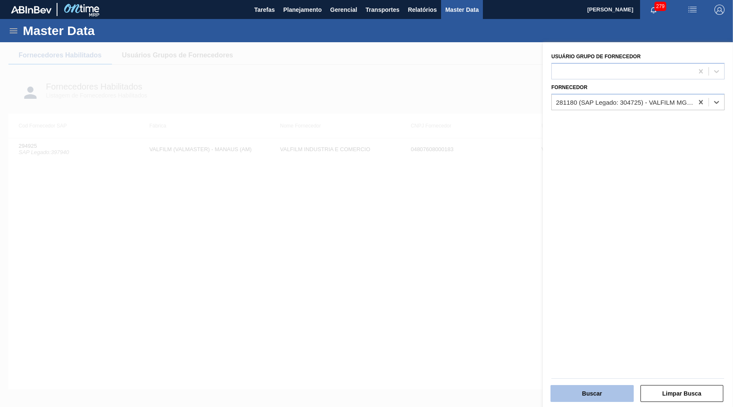
click at [609, 387] on button "Buscar" at bounding box center [592, 393] width 83 height 17
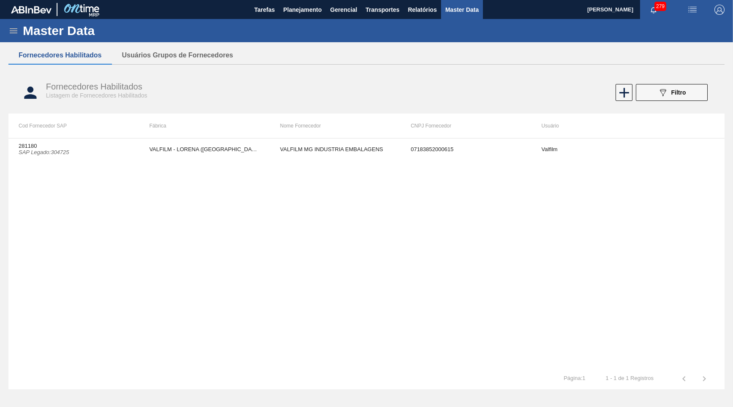
click at [422, 173] on div "281180 SAP Legado : 304725 VALFILM - [GEOGRAPHIC_DATA] ([GEOGRAPHIC_DATA]) VALF…" at bounding box center [366, 253] width 716 height 230
click at [400, 144] on td "VALFILM MG INDUSTRIA EMBALAGENS" at bounding box center [335, 149] width 131 height 21
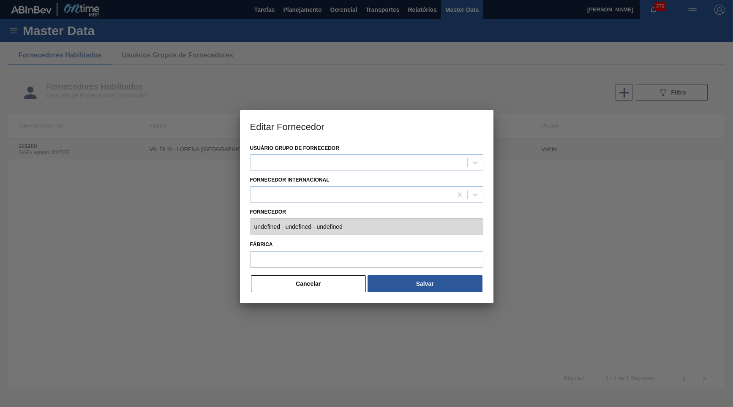
type input "281180 (SAP Legado: 304725) - VALFILM MG INDUSTRIA EMBALAGENS - 07183852000615"
type input "VALFILM - LORENA ([GEOGRAPHIC_DATA])"
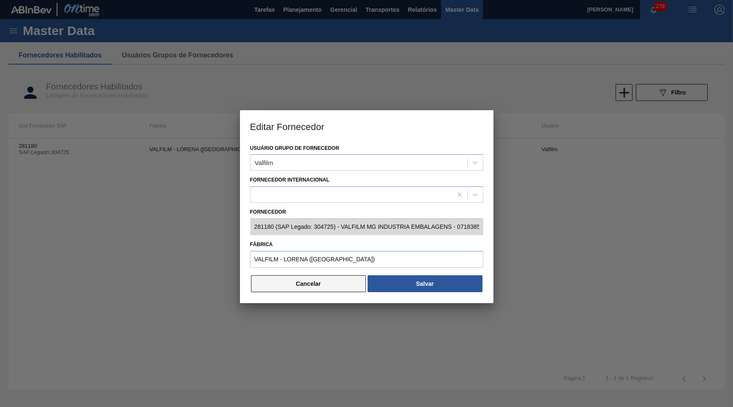
click at [325, 276] on button "Cancelar" at bounding box center [308, 284] width 115 height 17
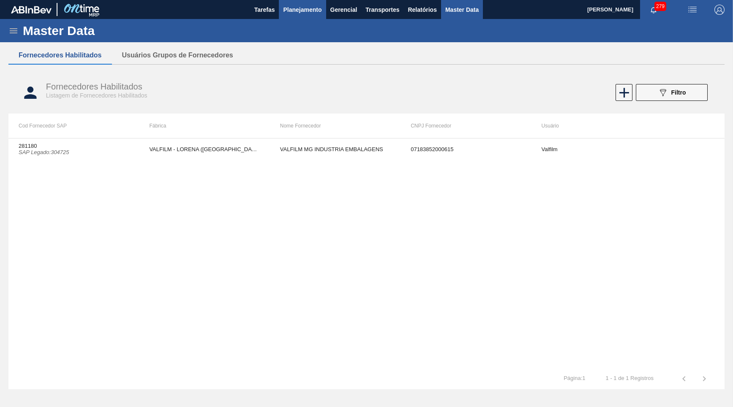
click at [292, 10] on span "Planejamento" at bounding box center [302, 10] width 38 height 10
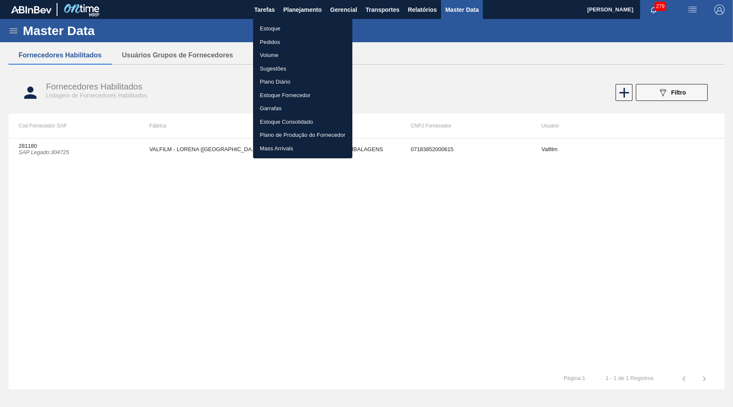
click at [296, 28] on li "Estoque" at bounding box center [302, 29] width 99 height 14
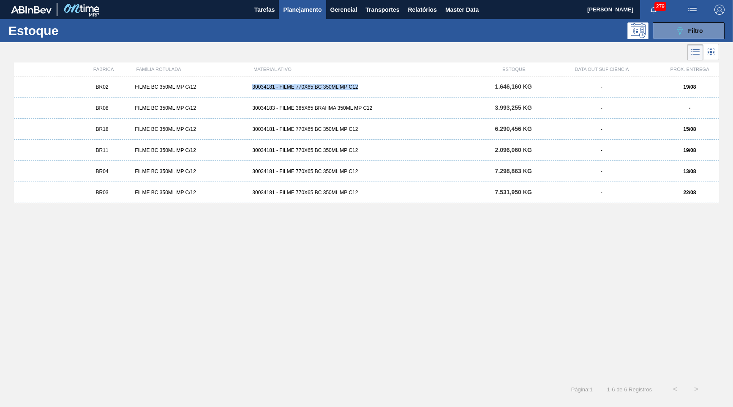
drag, startPoint x: 369, startPoint y: 87, endPoint x: 238, endPoint y: 77, distance: 132.3
click at [238, 77] on div "BR02 FILME BC 350ML MP C/12 30034181 - FILME 770X65 BC 350ML MP C12 1.646,160 K…" at bounding box center [366, 86] width 705 height 21
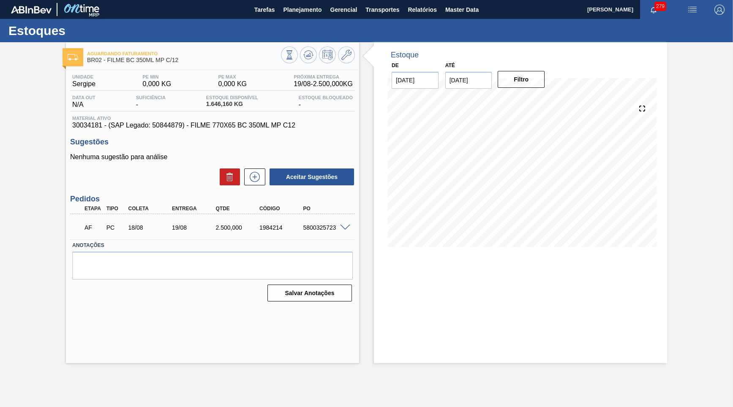
click at [178, 130] on div "Unidade Sergipe PE MIN 0,000 KG PE MAX 0,000 KG Próxima Entrega 19/08 - 2.500,0…" at bounding box center [212, 187] width 293 height 235
click at [156, 123] on span "30034181 - (SAP Legado: 50844879) - FILME 770X65 BC 350ML MP C12" at bounding box center [212, 126] width 281 height 8
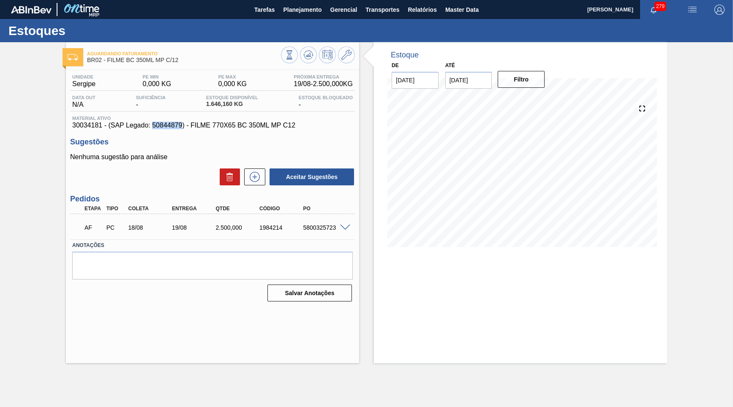
copy span "50844879"
drag, startPoint x: 270, startPoint y: 131, endPoint x: 178, endPoint y: 124, distance: 92.4
click at [178, 124] on div "Unidade Sergipe PE MIN 0,000 KG PE MAX 0,000 KG Próxima Entrega 19/08 - 2.500,0…" at bounding box center [212, 187] width 293 height 235
click at [178, 124] on span "30034181 - (SAP Legado: 50844879) - FILME 770X65 BC 350ML MP C12" at bounding box center [212, 126] width 281 height 8
click at [174, 126] on span "30034181 - (SAP Legado: 50844879) - FILME 770X65 BC 350ML MP C12" at bounding box center [212, 126] width 281 height 8
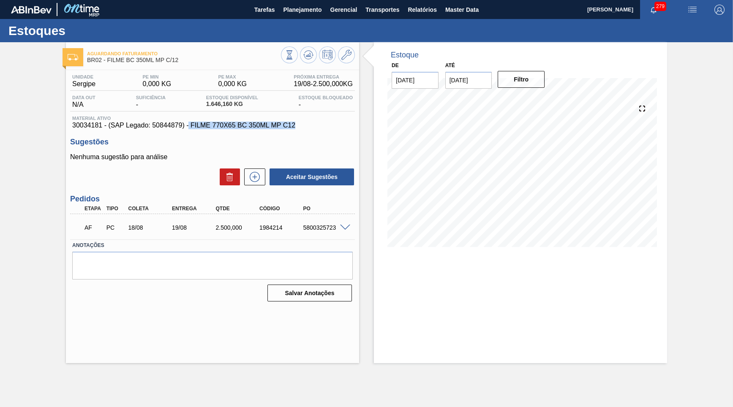
drag, startPoint x: 222, startPoint y: 126, endPoint x: 175, endPoint y: 131, distance: 47.6
click at [175, 131] on div "Unidade Sergipe PE MIN 0,000 KG PE MAX 0,000 KG Próxima Entrega 19/08 - 2.500,0…" at bounding box center [212, 187] width 293 height 235
click at [434, 17] on button "Relatórios" at bounding box center [422, 9] width 37 height 19
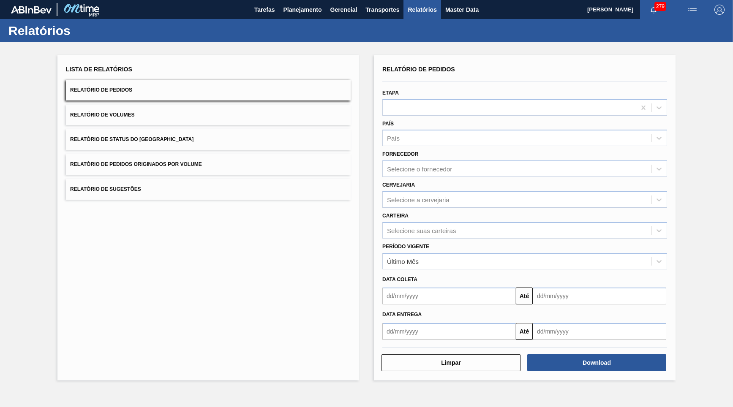
click at [452, 8] on span "Master Data" at bounding box center [461, 10] width 33 height 10
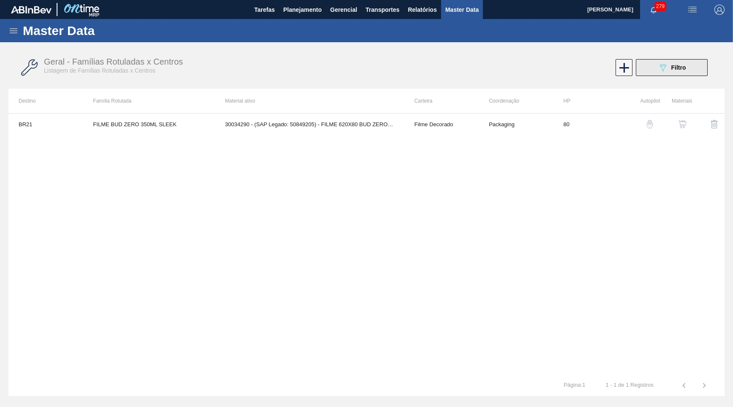
click at [665, 65] on icon at bounding box center [663, 67] width 6 height 7
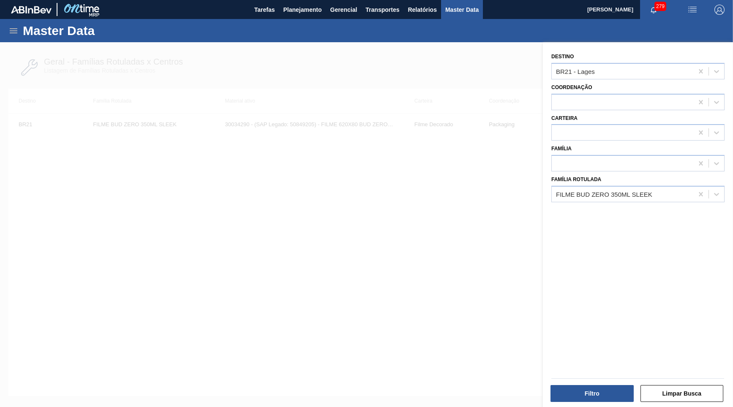
click at [67, 194] on div at bounding box center [366, 245] width 733 height 407
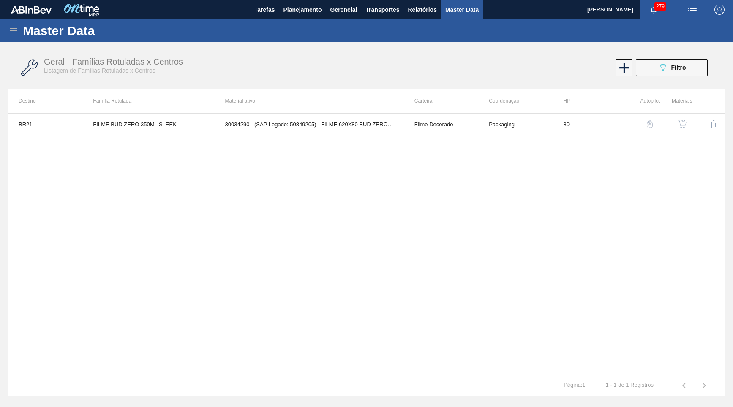
click at [8, 26] on icon at bounding box center [13, 31] width 10 height 10
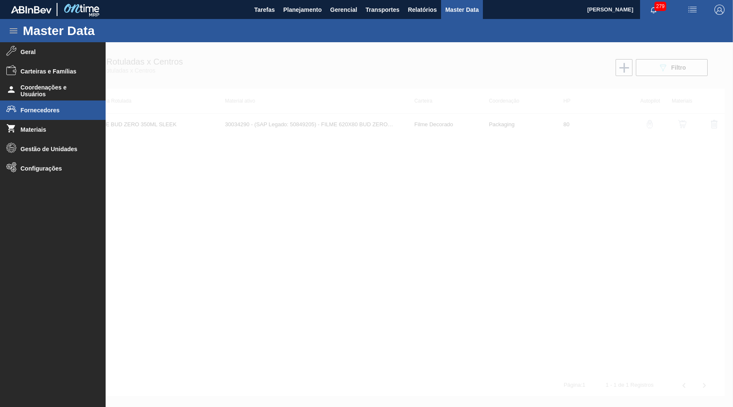
click at [44, 116] on li "Fornecedores" at bounding box center [53, 110] width 106 height 19
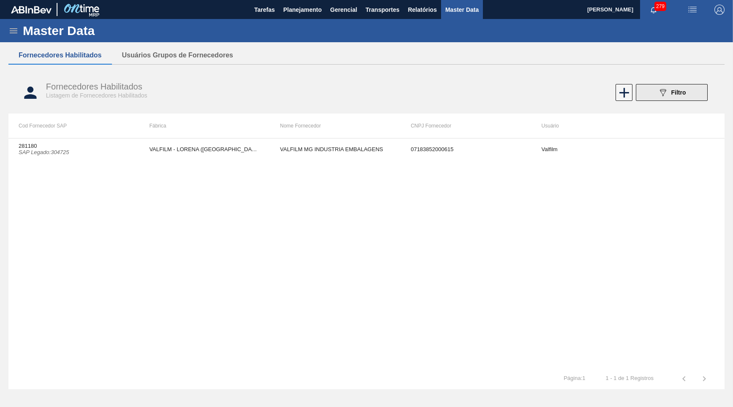
click at [669, 96] on div "089F7B8B-B2A5-4AFE-B5C0-19BA573D28AC Filtro" at bounding box center [672, 92] width 28 height 10
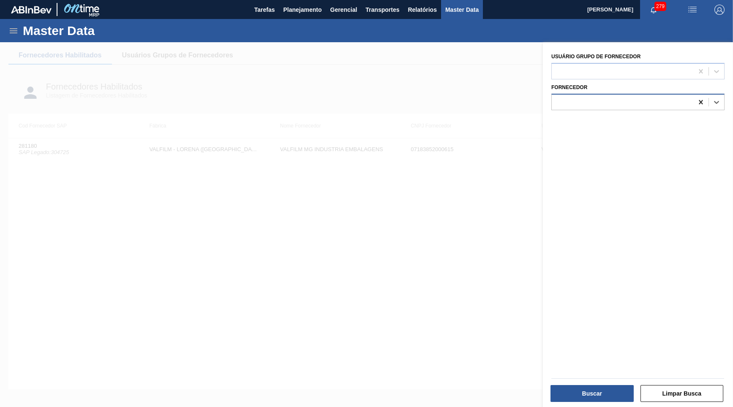
click at [705, 100] on icon at bounding box center [701, 102] width 8 height 8
type input "VALF"
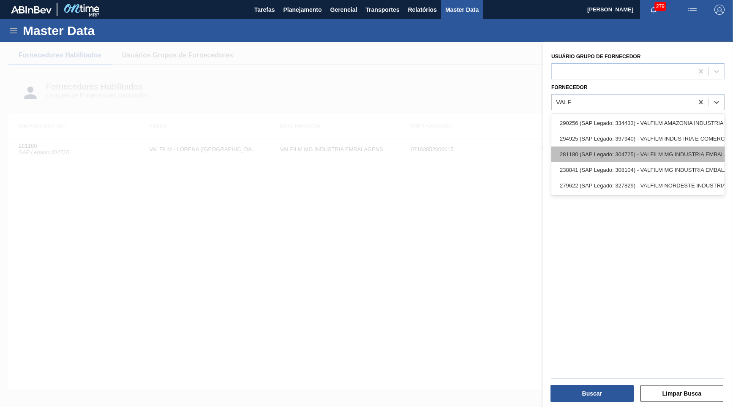
click at [588, 156] on div "281180 (SAP Legado: 304725) - VALFILM MG INDUSTRIA EMBALAGENS" at bounding box center [638, 155] width 173 height 16
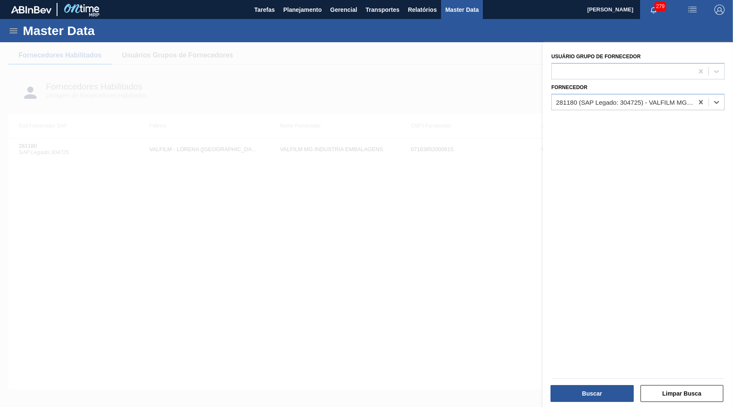
click at [610, 407] on div "Buscar Limpar Busca" at bounding box center [635, 388] width 190 height 43
click at [600, 399] on button "Buscar" at bounding box center [592, 393] width 83 height 17
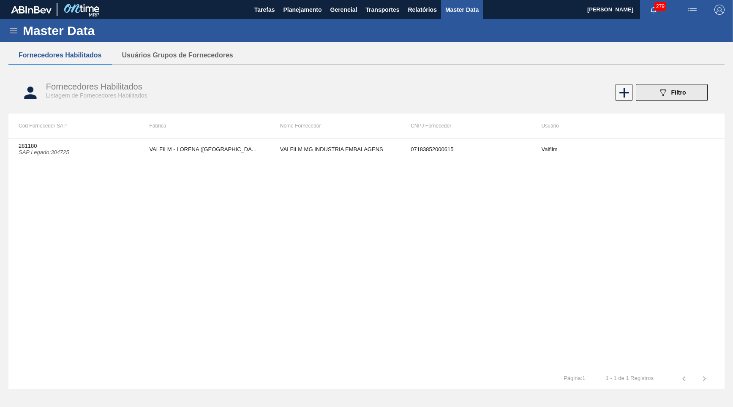
click at [681, 92] on span "Filtro" at bounding box center [679, 92] width 15 height 7
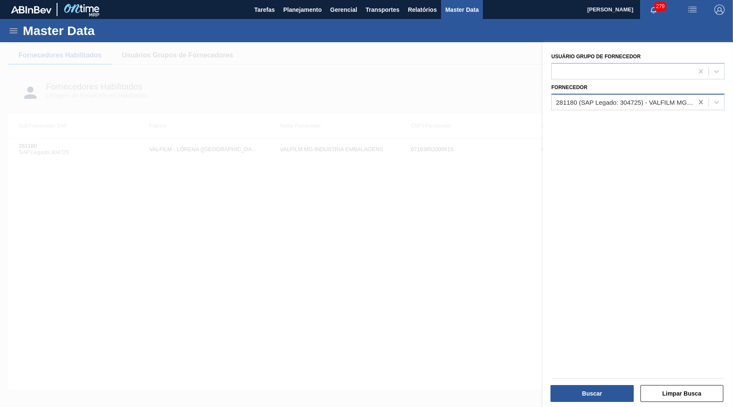
click at [697, 100] on icon at bounding box center [701, 102] width 8 height 8
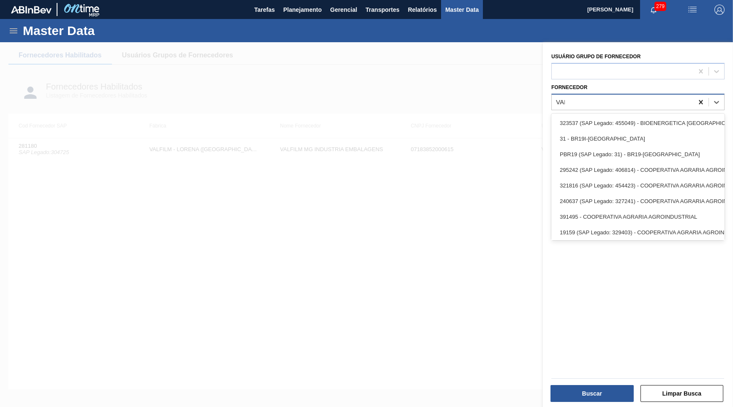
type input "VALFI"
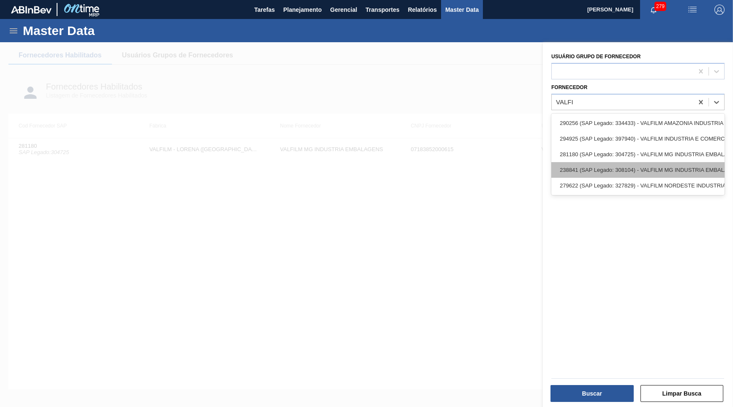
click at [667, 164] on div "238841 (SAP Legado: 308104) - VALFILM MG INDUSTRIA EMBALAGENS" at bounding box center [638, 170] width 173 height 16
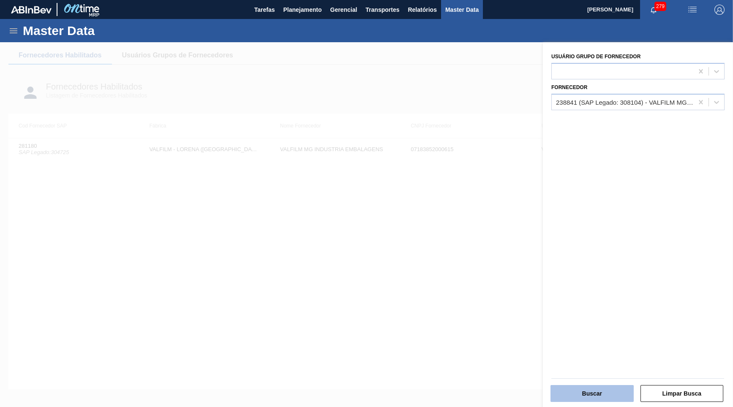
click at [597, 401] on button "Buscar" at bounding box center [592, 393] width 83 height 17
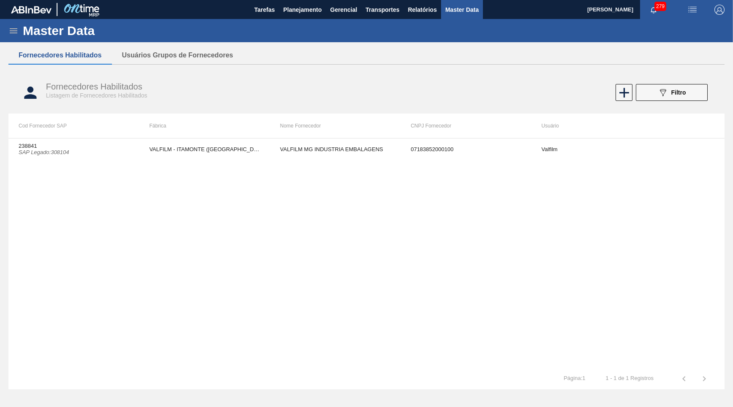
click at [205, 164] on div "238841 SAP Legado : 308104 VALFILM - [GEOGRAPHIC_DATA] ([GEOGRAPHIC_DATA]) VALF…" at bounding box center [366, 253] width 716 height 230
click at [208, 153] on td "VALFILM - ITAMONTE ([GEOGRAPHIC_DATA])" at bounding box center [204, 149] width 131 height 21
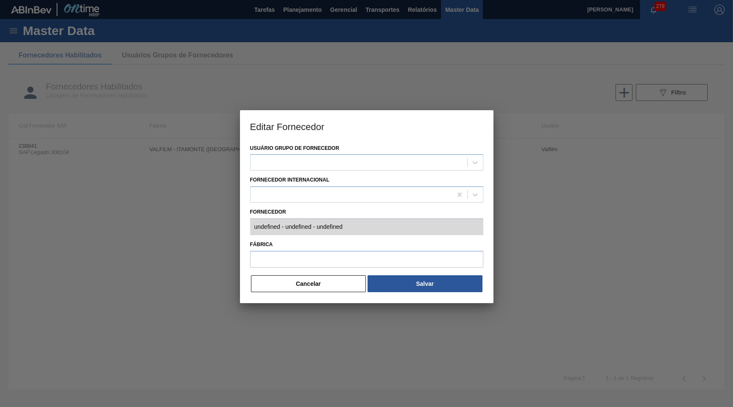
type input "238841 (SAP Legado: 308104) - VALFILM MG INDUSTRIA EMBALAGENS - 07183852000100"
type input "VALFILM - ITAMONTE ([GEOGRAPHIC_DATA])"
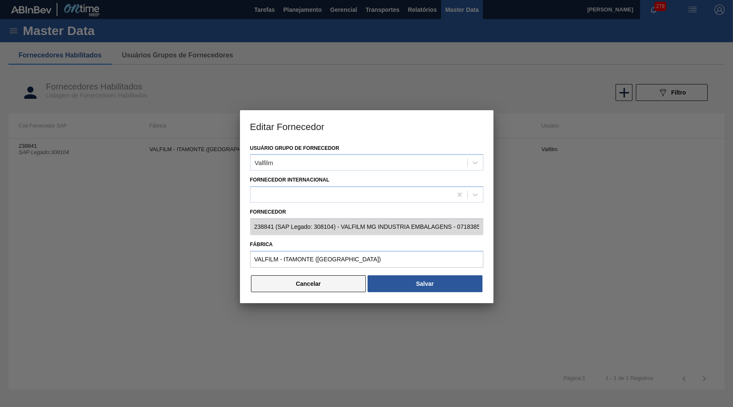
click at [311, 279] on button "Cancelar" at bounding box center [308, 284] width 115 height 17
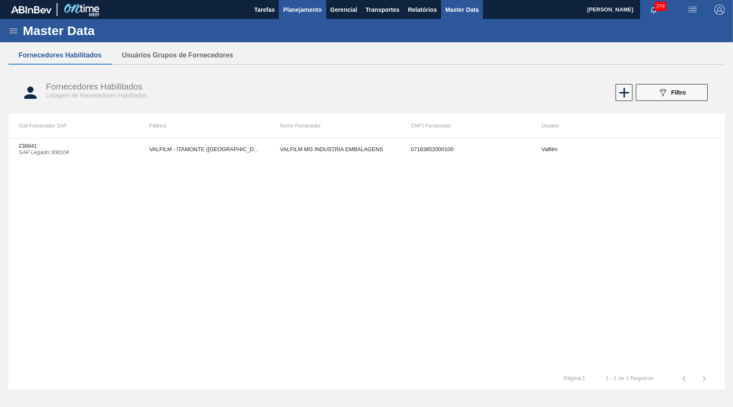
click at [296, 10] on span "Planejamento" at bounding box center [302, 10] width 38 height 10
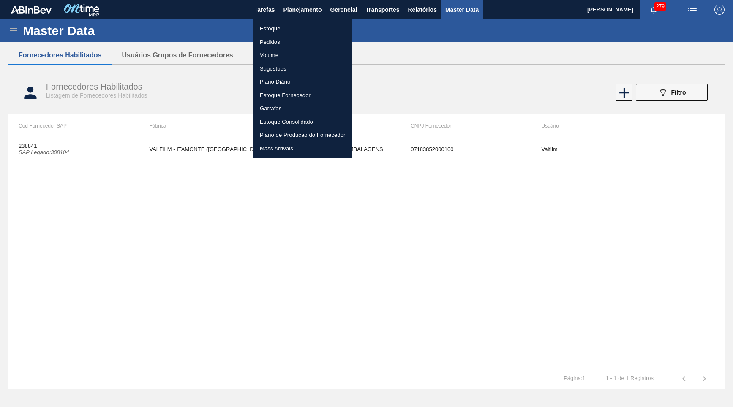
click at [279, 24] on li "Estoque" at bounding box center [302, 29] width 99 height 14
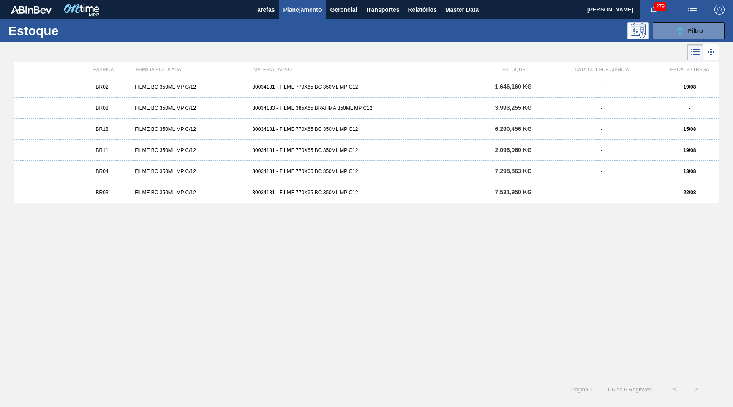
click at [239, 85] on div "FILME BC 350ML MP C/12" at bounding box center [189, 87] width 117 height 6
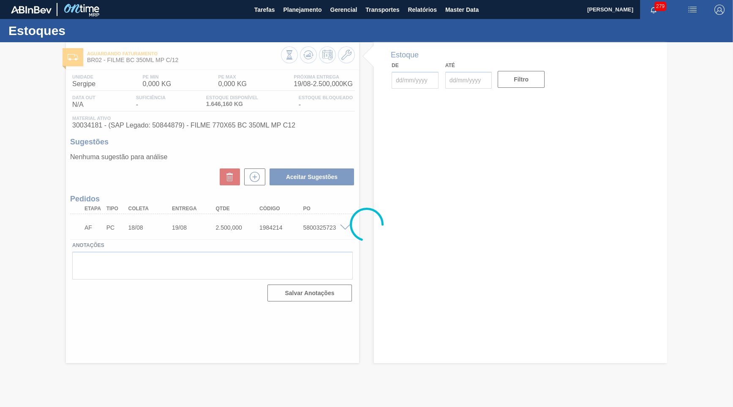
type input "[DATE]"
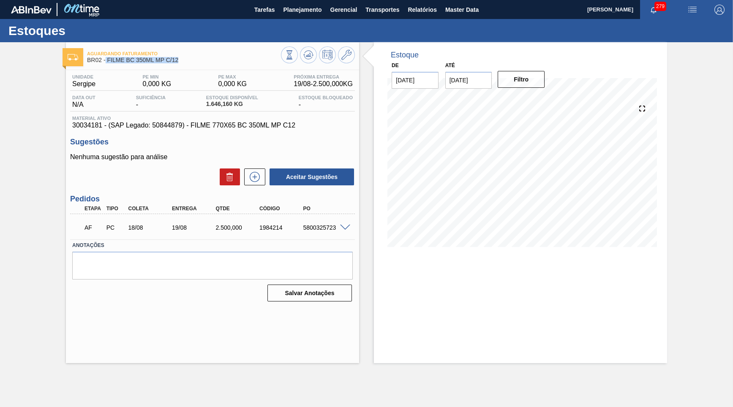
drag, startPoint x: 117, startPoint y: 60, endPoint x: 180, endPoint y: 58, distance: 62.2
click at [180, 58] on span "BR02 - FILME BC 350ML MP C/12" at bounding box center [184, 60] width 194 height 6
click at [195, 126] on span "30034181 - (SAP Legado: 50844879) - FILME 770X65 BC 350ML MP C12" at bounding box center [212, 126] width 281 height 8
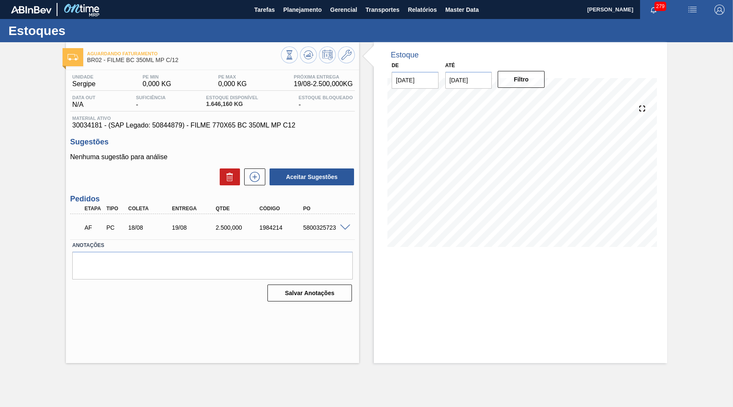
click at [612, 272] on div "Estoque De [DATE] Até [DATE] Filtro 26/09 Projeção de Estoque 3,808.88 [DOMAIN_…" at bounding box center [520, 202] width 293 height 321
click at [170, 123] on span "30034181 - (SAP Legado: 50844879) - FILME 770X65 BC 350ML MP C12" at bounding box center [212, 126] width 281 height 8
click at [38, 168] on div "Aguardando Faturamento BR02 - FILME BC 350ML MP C/12 Unidade Sergipe PE MIN 0,0…" at bounding box center [366, 202] width 733 height 321
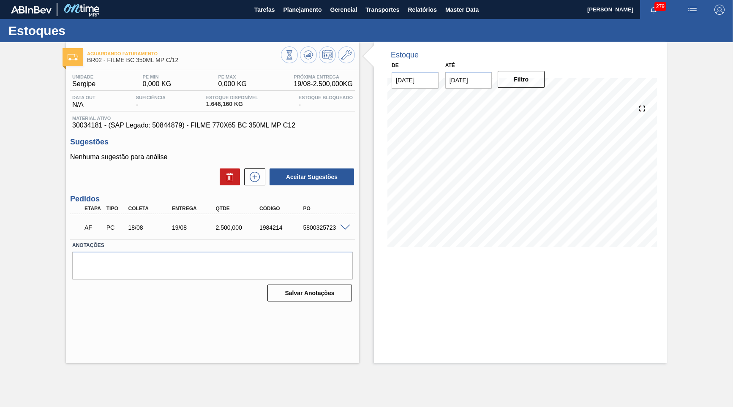
click at [198, 113] on div "Unidade Sergipe PE MIN 0,000 KG PE MAX 0,000 KG Próxima Entrega 19/08 - 2.500,0…" at bounding box center [212, 101] width 285 height 55
click at [200, 131] on div "Unidade Sergipe PE MIN 0,000 KG PE MAX 0,000 KG Próxima Entrega 19/08 - 2.500,0…" at bounding box center [212, 187] width 293 height 235
click at [197, 126] on span "30034181 - (SAP Legado: 50844879) - FILME 770X65 BC 350ML MP C12" at bounding box center [212, 126] width 281 height 8
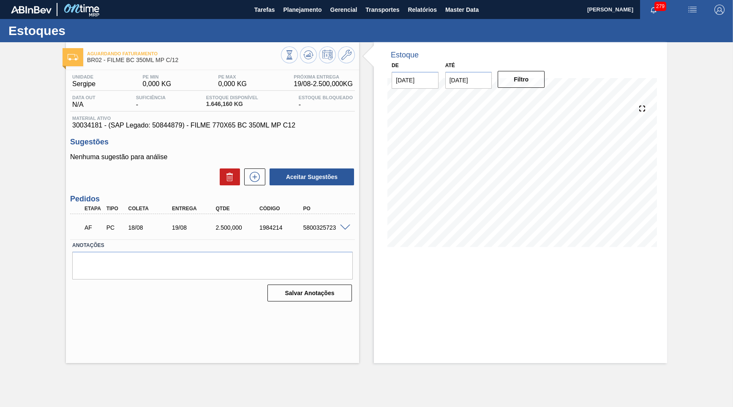
click at [197, 126] on span "30034181 - (SAP Legado: 50844879) - FILME 770X65 BC 350ML MP C12" at bounding box center [212, 126] width 281 height 8
click at [313, 13] on span "Planejamento" at bounding box center [302, 10] width 38 height 10
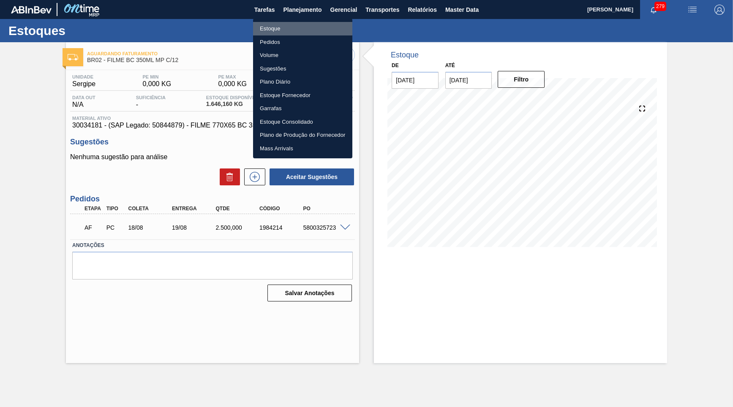
click at [298, 23] on li "Estoque" at bounding box center [302, 29] width 99 height 14
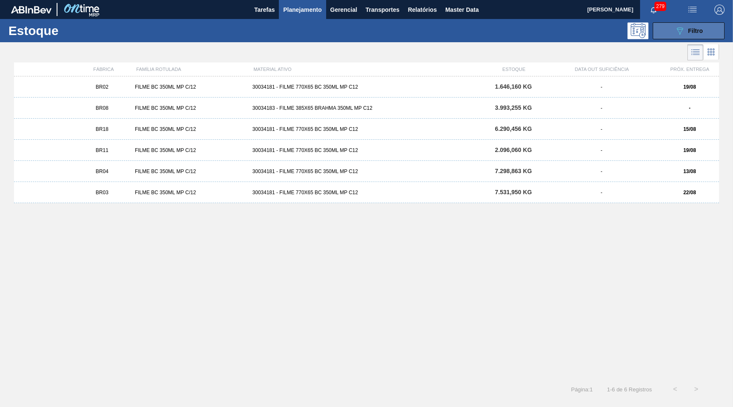
click at [723, 31] on button "089F7B8B-B2A5-4AFE-B5C0-19BA573D28AC Filtro" at bounding box center [689, 30] width 72 height 17
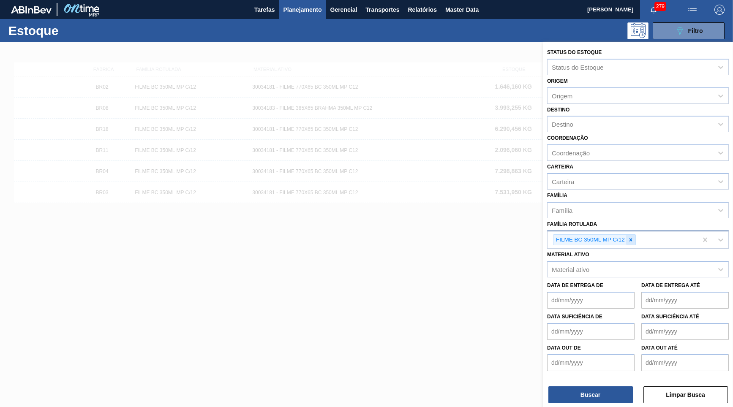
click at [631, 237] on icon at bounding box center [631, 240] width 6 height 6
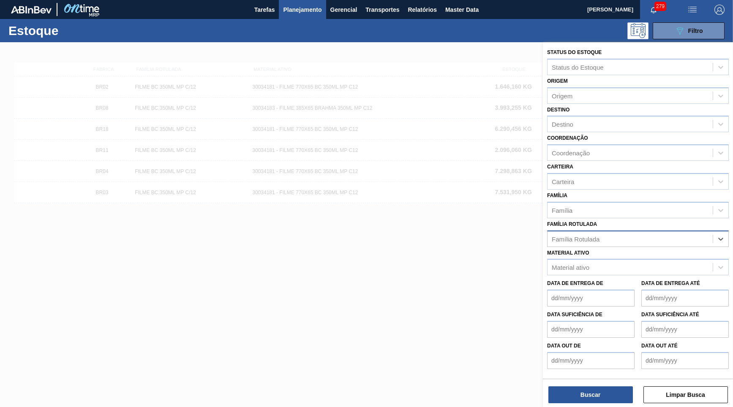
paste Rotulada "FILME SK 350ML MP C/12"
type Rotulada "FILME SK 350ML MP C/12"
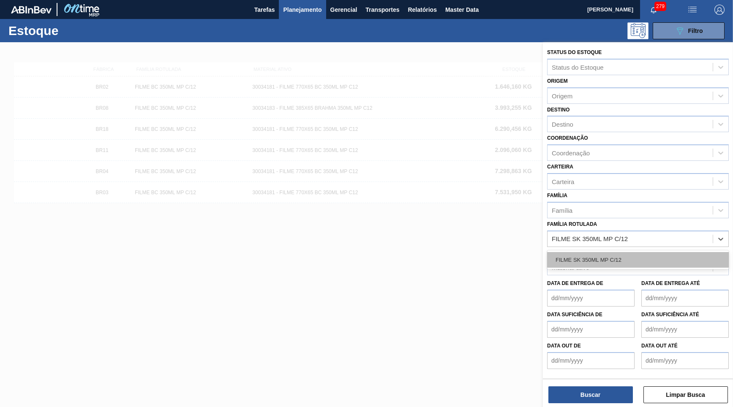
click at [622, 252] on div "FILME SK 350ML MP C/12" at bounding box center [638, 260] width 182 height 16
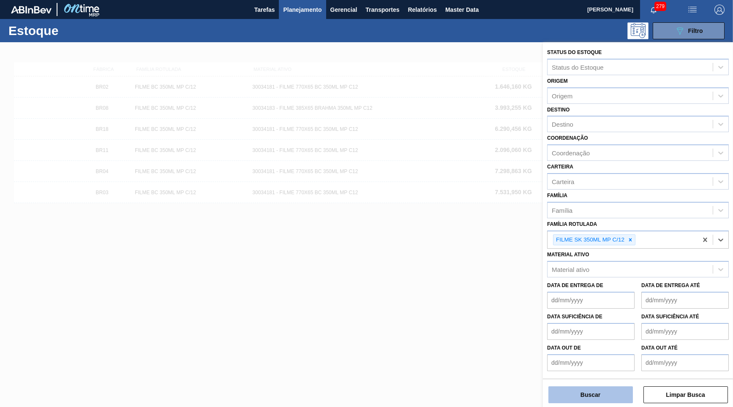
click at [600, 395] on button "Buscar" at bounding box center [591, 395] width 85 height 17
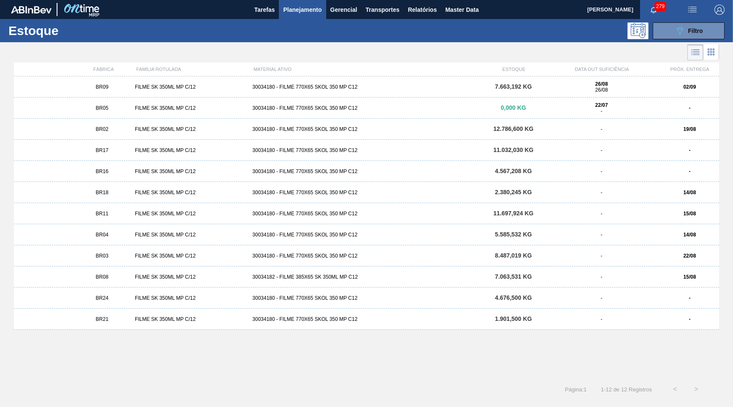
click at [306, 93] on div "BR09 FILME SK 350ML MP C/12 30034180 - FILME 770X65 SKOL 350 MP C12 7.663,192 K…" at bounding box center [366, 86] width 705 height 21
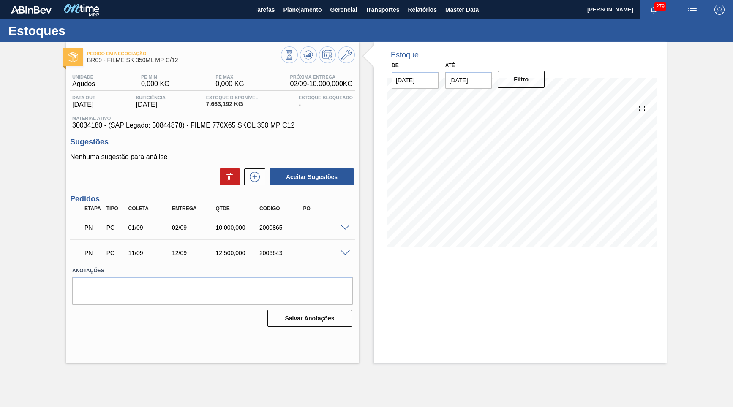
click at [211, 124] on span "30034180 - (SAP Legado: 50844878) - FILME 770X65 SKOL 350 MP C12" at bounding box center [212, 126] width 281 height 8
click at [307, 60] on button at bounding box center [308, 54] width 17 height 17
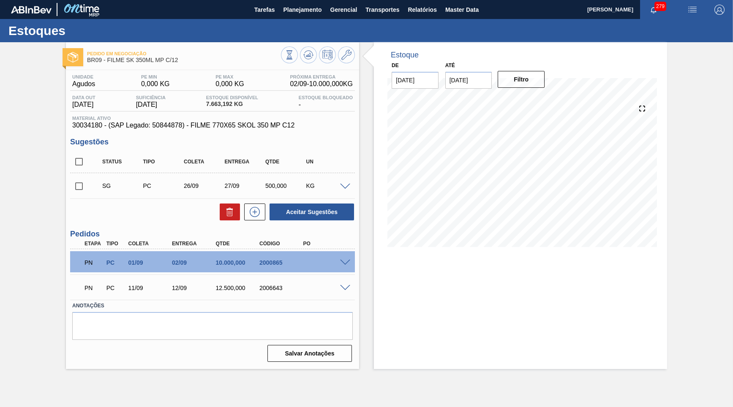
click at [349, 265] on div "PN PC 01/09 02/09 10.000,000 2000865" at bounding box center [212, 261] width 285 height 21
click at [341, 261] on span at bounding box center [345, 263] width 10 height 6
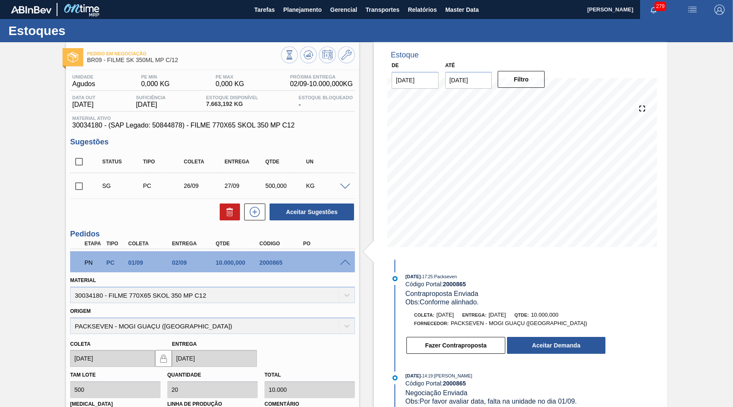
click at [549, 336] on div "Fazer Contraproposta Aceitar Demanda" at bounding box center [506, 345] width 201 height 19
click at [555, 344] on button "Aceitar Demanda" at bounding box center [556, 345] width 98 height 17
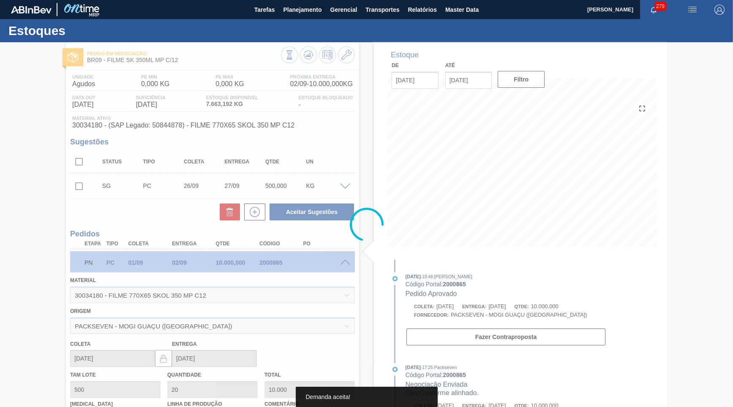
type input "[DATE]"
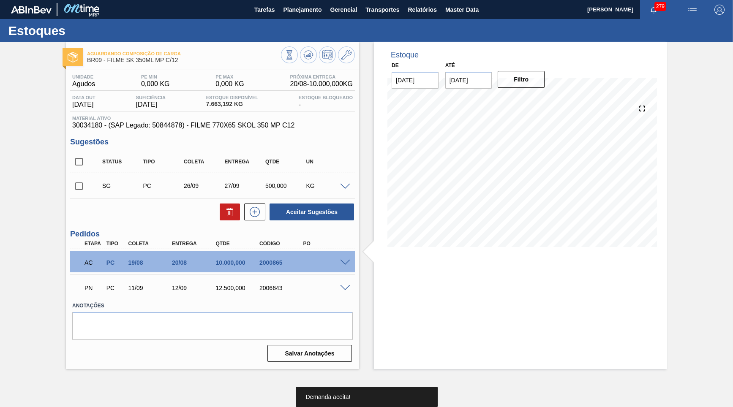
click at [350, 282] on div "PN PC 11/09 12/09 12.500,000 2006643" at bounding box center [212, 287] width 285 height 21
click at [348, 283] on div "PN PC 11/09 12/09 12.500,000 2006643" at bounding box center [212, 287] width 285 height 21
click at [347, 284] on div at bounding box center [346, 287] width 17 height 6
click at [347, 285] on span at bounding box center [345, 288] width 10 height 6
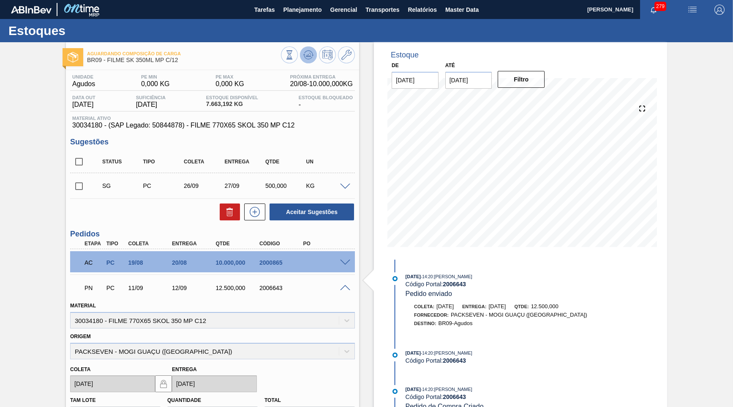
click at [294, 55] on icon at bounding box center [289, 54] width 9 height 9
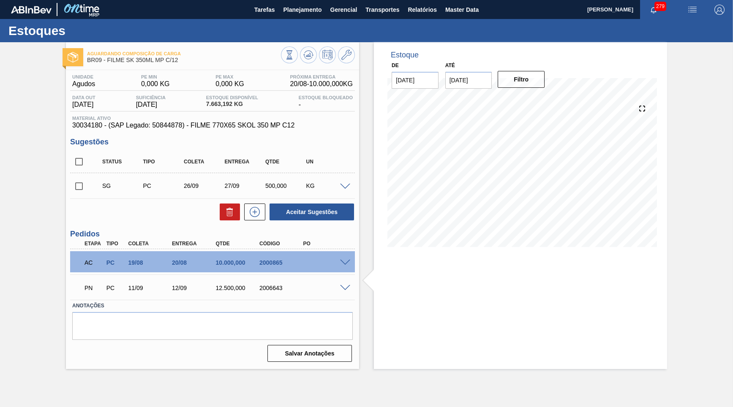
click at [349, 260] on span at bounding box center [345, 263] width 10 height 6
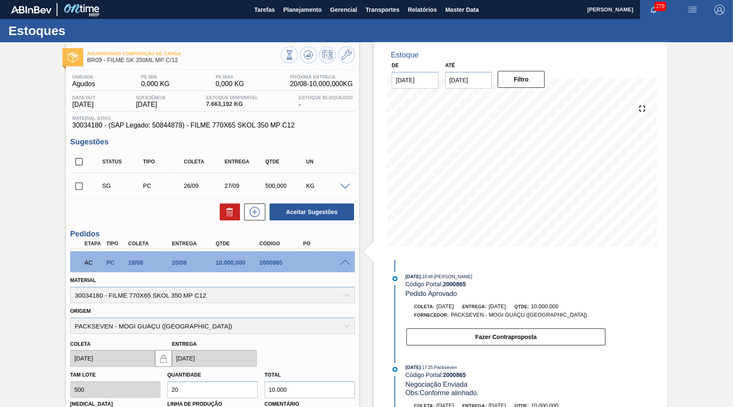
scroll to position [157, 0]
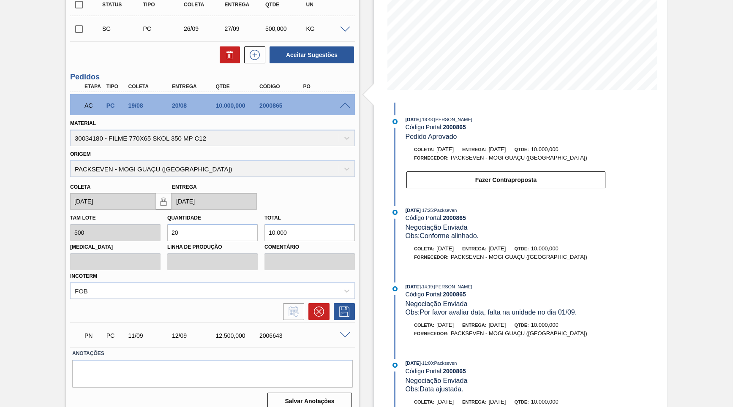
click at [342, 333] on span at bounding box center [345, 336] width 10 height 6
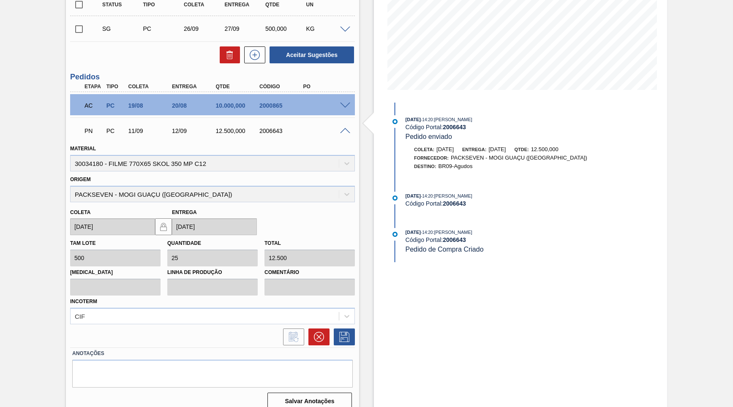
scroll to position [36, 0]
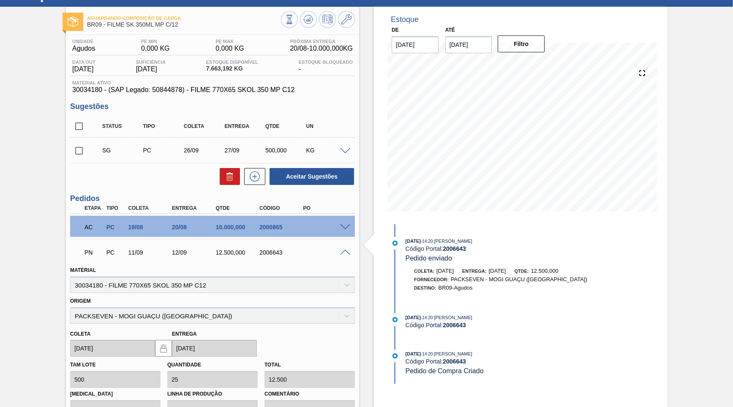
click at [270, 251] on div "2006643" at bounding box center [281, 252] width 49 height 7
click at [266, 221] on div "AC PC 19/08 20/08 10.000,000 2000865" at bounding box center [210, 226] width 262 height 17
click at [216, 88] on span "30034180 - (SAP Legado: 50844878) - FILME 770X65 SKOL 350 MP C12" at bounding box center [212, 90] width 281 height 8
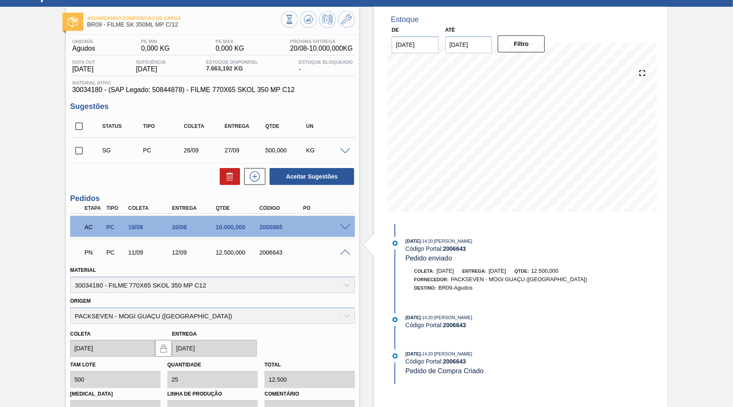
click at [216, 88] on span "30034180 - (SAP Legado: 50844878) - FILME 770X65 SKOL 350 MP C12" at bounding box center [212, 90] width 281 height 8
click at [262, 253] on div "2006643" at bounding box center [281, 252] width 49 height 7
click at [270, 229] on div "2000865" at bounding box center [281, 227] width 49 height 7
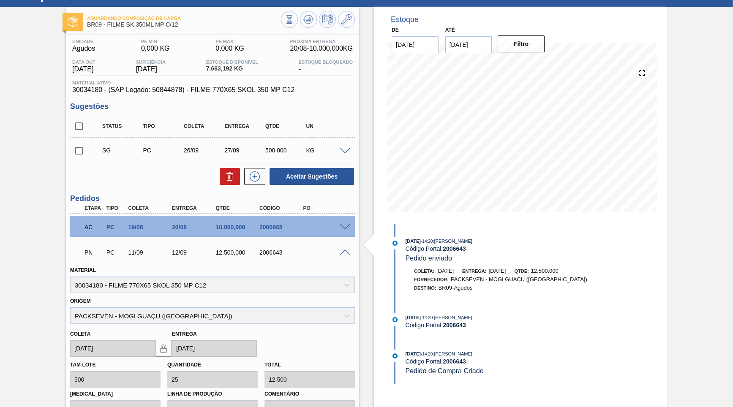
click at [270, 229] on div "2000865" at bounding box center [281, 227] width 49 height 7
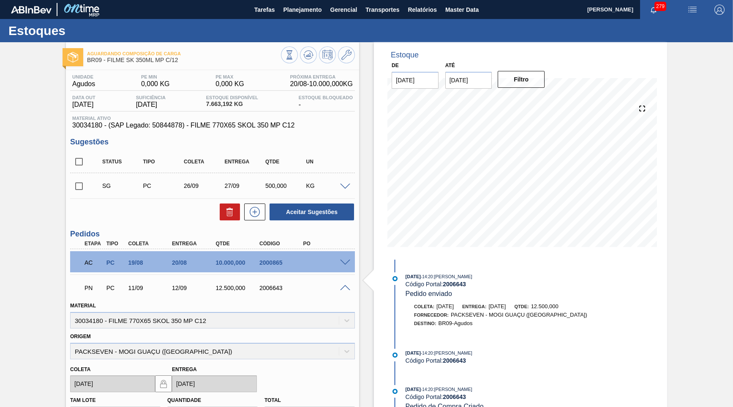
scroll to position [157, 0]
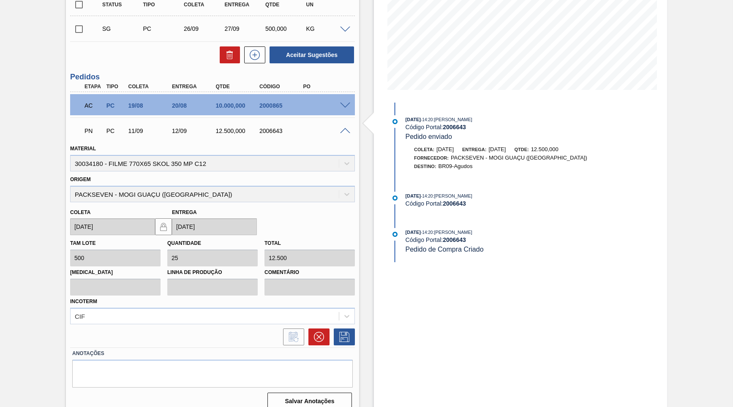
click at [347, 130] on span at bounding box center [345, 131] width 10 height 6
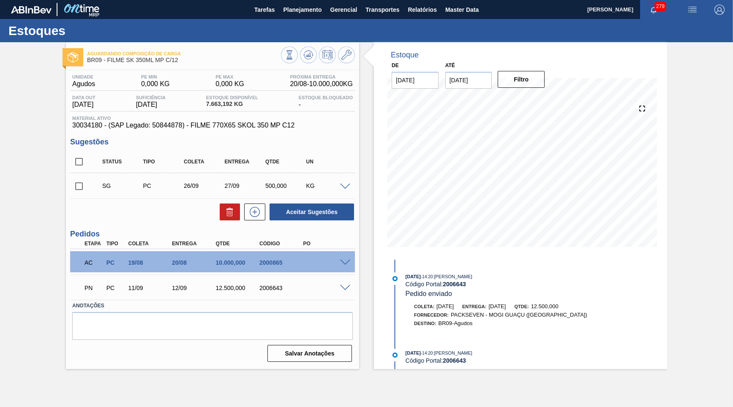
click at [351, 259] on div at bounding box center [346, 262] width 17 height 6
click at [344, 260] on span at bounding box center [345, 263] width 10 height 6
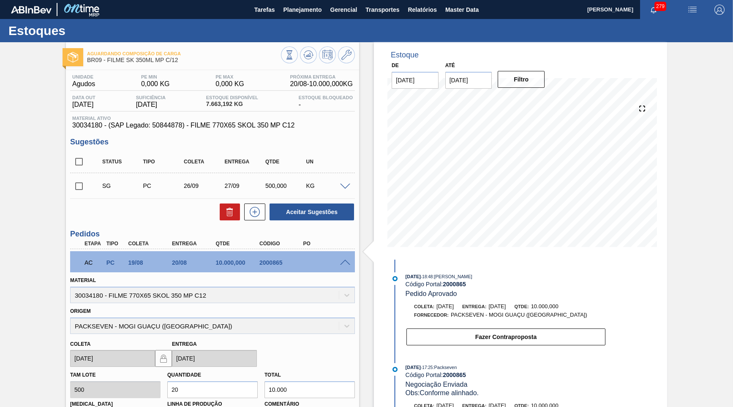
click at [344, 260] on span at bounding box center [345, 263] width 10 height 6
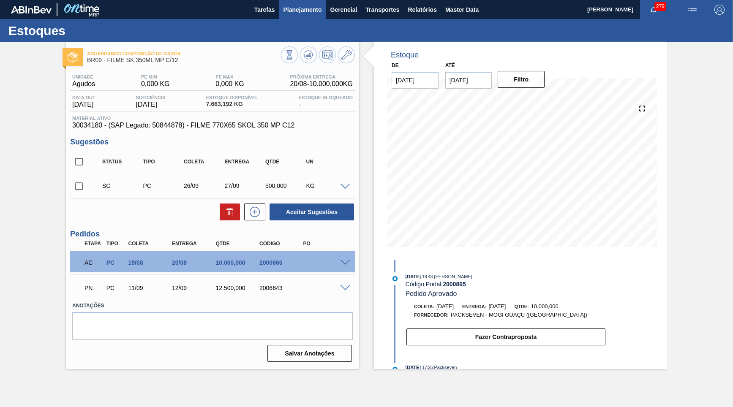
click at [309, 15] on button "Planejamento" at bounding box center [302, 9] width 47 height 19
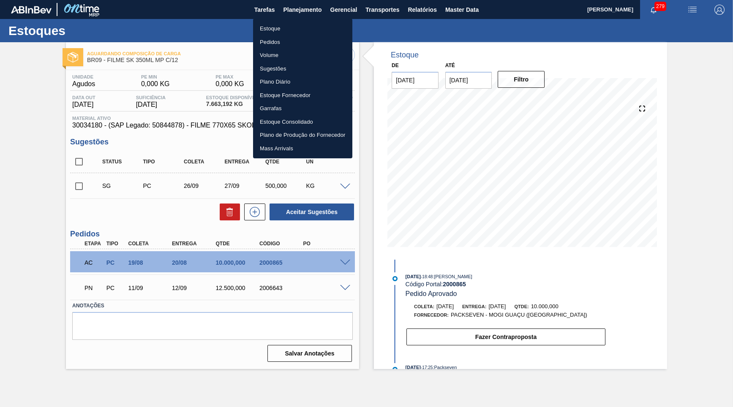
click at [285, 30] on li "Estoque" at bounding box center [302, 29] width 99 height 14
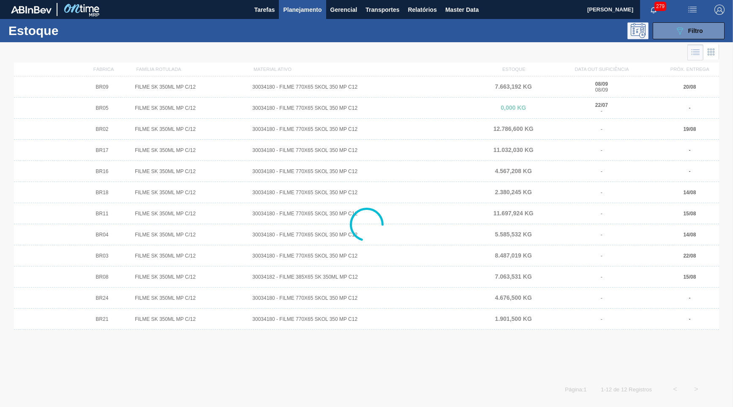
click at [647, 35] on button at bounding box center [638, 30] width 21 height 17
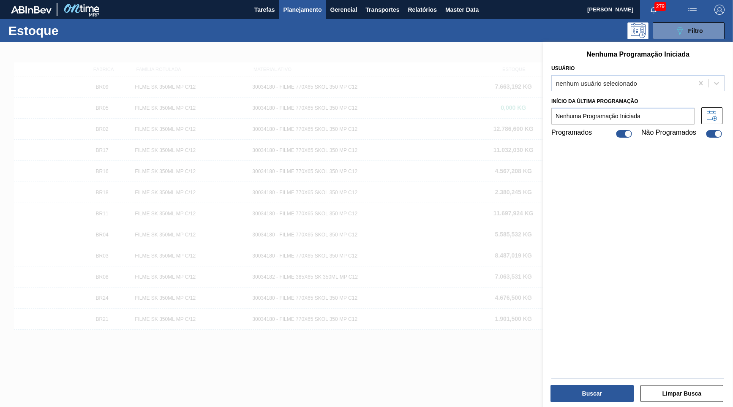
click at [299, 15] on button "Planejamento" at bounding box center [302, 9] width 47 height 19
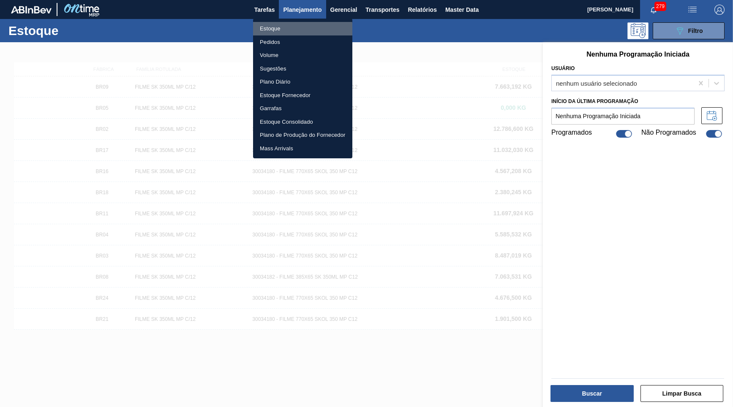
click at [276, 31] on li "Estoque" at bounding box center [302, 29] width 99 height 14
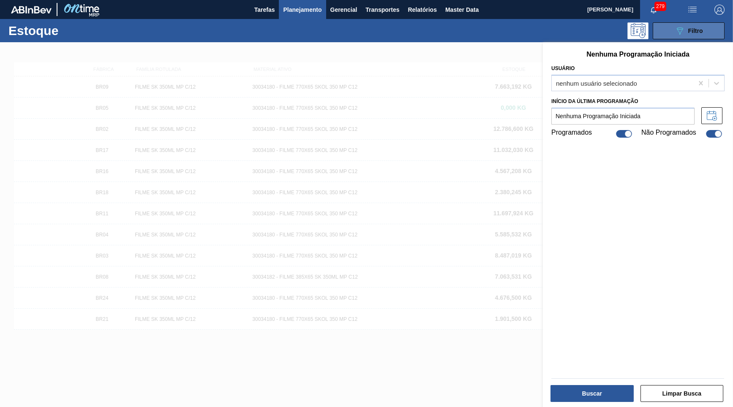
click at [683, 35] on icon "089F7B8B-B2A5-4AFE-B5C0-19BA573D28AC" at bounding box center [680, 31] width 10 height 10
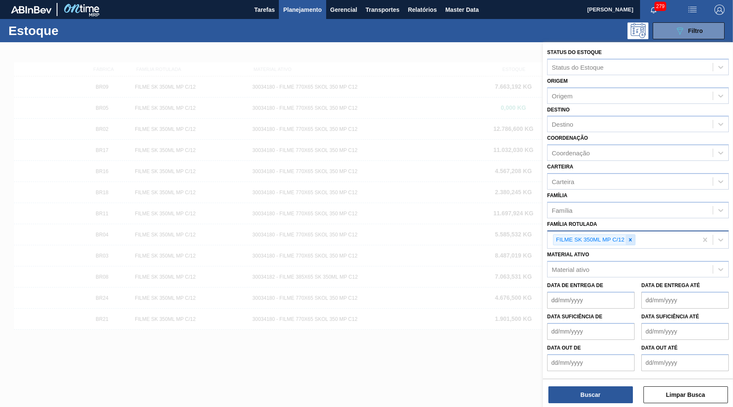
click at [631, 235] on div at bounding box center [630, 240] width 9 height 11
paste Rotulada "FILME ORIGINAL 350ML MP"
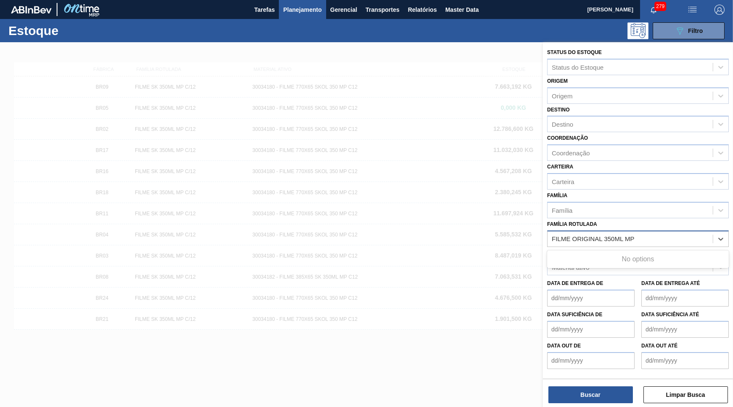
type Rotulada "FILME ORIGINAL 350ML MP"
click at [619, 252] on div "FILME ORIGINAL 350ML MP" at bounding box center [638, 260] width 182 height 16
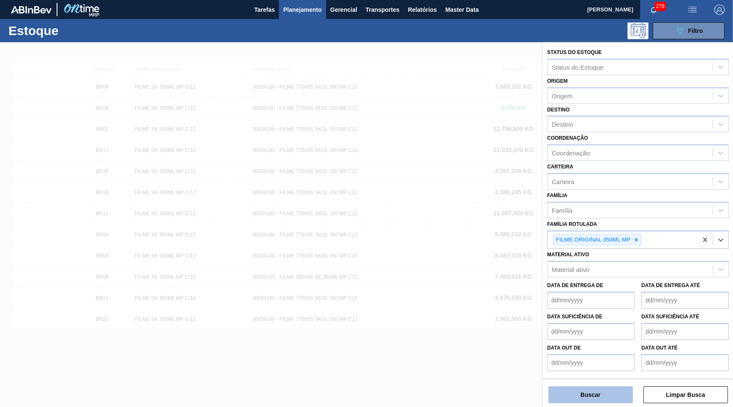
click at [577, 403] on button "Buscar" at bounding box center [591, 395] width 85 height 17
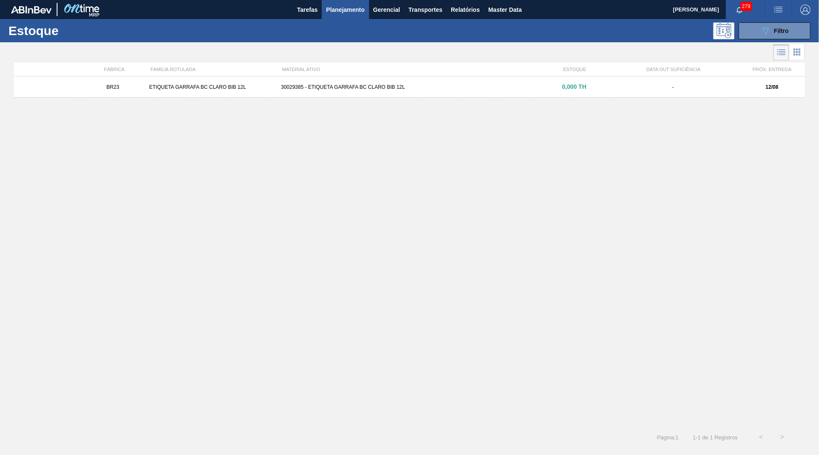
click at [736, 28] on div "089F7B8B-B2A5-4AFE-B5C0-19BA573D28AC Filtro" at bounding box center [774, 30] width 80 height 17
click at [749, 36] on button "089F7B8B-B2A5-4AFE-B5C0-19BA573D28AC Filtro" at bounding box center [774, 30] width 72 height 17
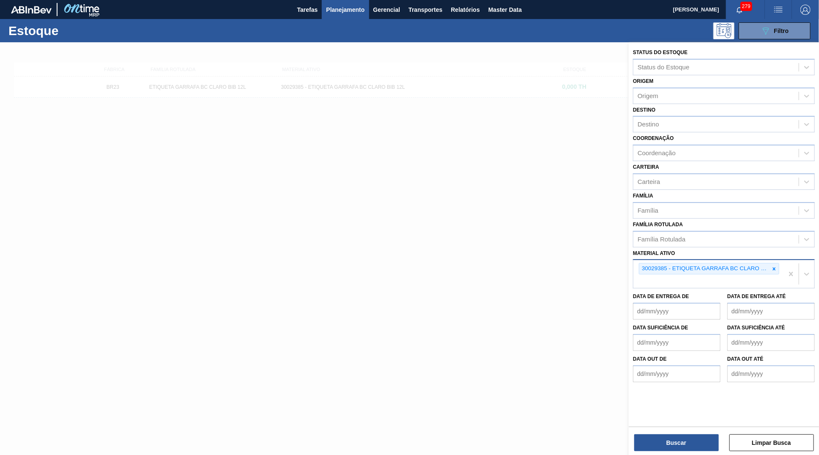
click at [768, 263] on div "30029385 - ETIQUETA GARRAFA BC CLARO BIB 12L" at bounding box center [704, 268] width 130 height 11
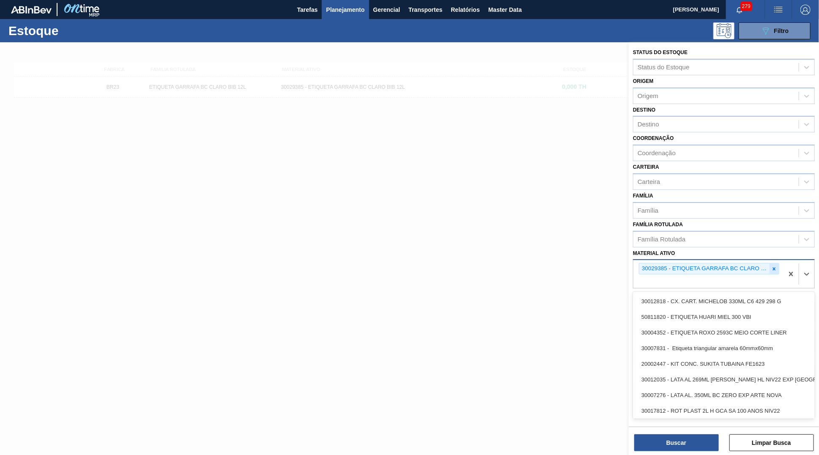
click at [773, 266] on icon at bounding box center [774, 269] width 6 height 6
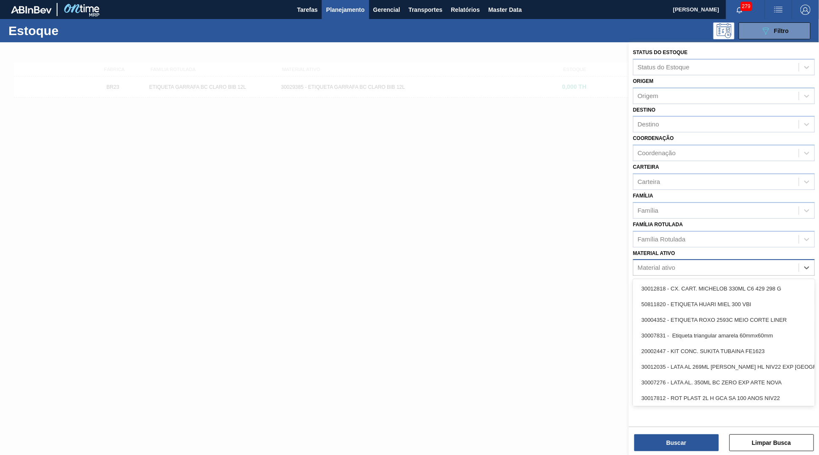
paste ativo "30034599"
type ativo "30034599"
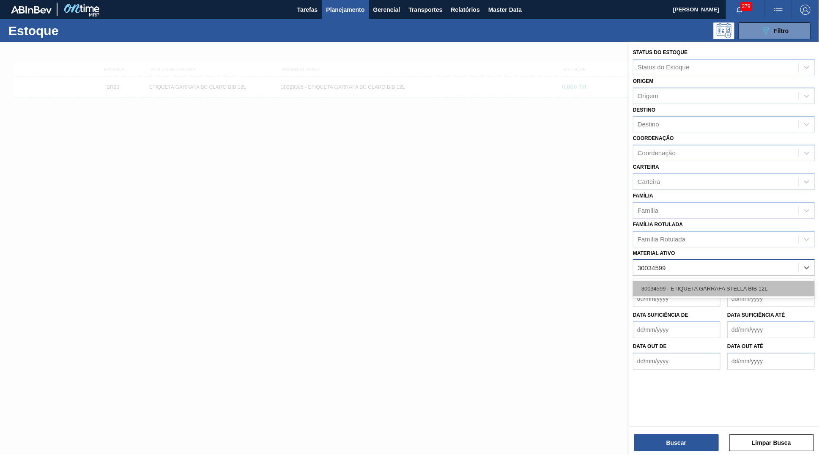
click at [694, 281] on div "30034599 - ETIQUETA GARRAFA STELLA BIB 12L" at bounding box center [724, 289] width 182 height 16
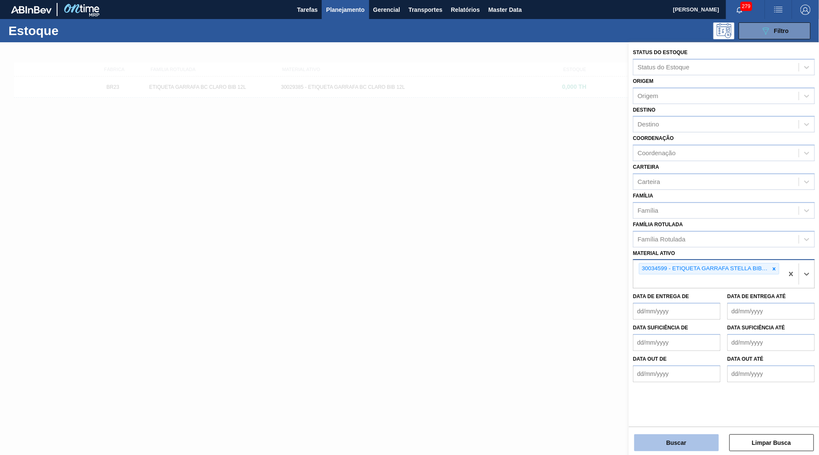
click at [675, 442] on button "Buscar" at bounding box center [676, 442] width 85 height 17
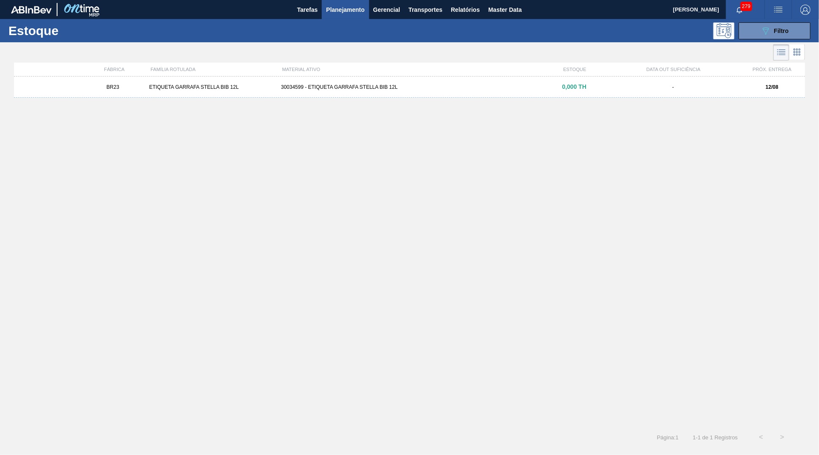
click at [439, 90] on div "BR23 ETIQUETA GARRAFA STELLA BIB 12L 30034599 - ETIQUETA GARRAFA STELLA BIB 12L…" at bounding box center [409, 86] width 791 height 21
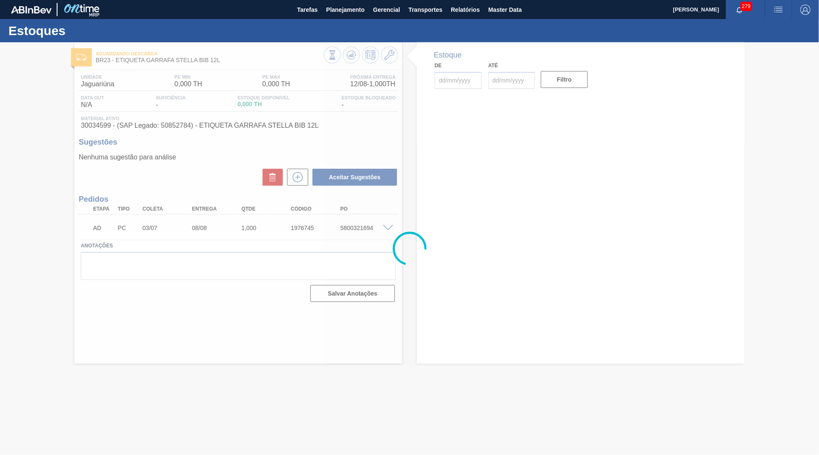
type input "[DATE]"
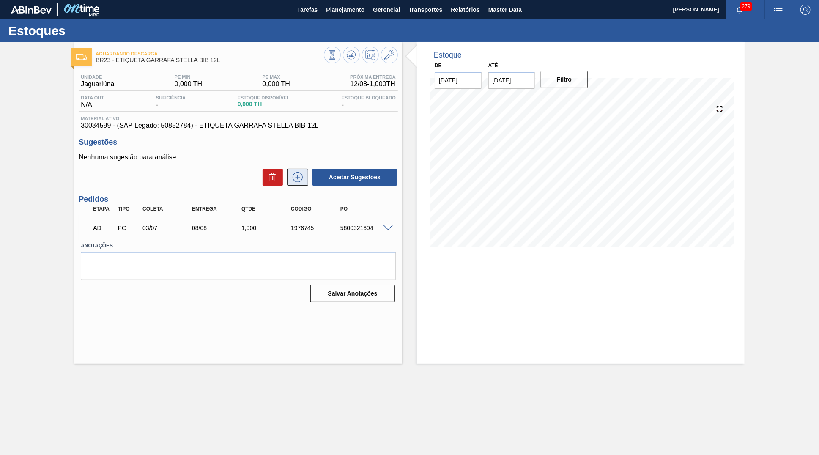
click at [295, 182] on button at bounding box center [297, 177] width 21 height 17
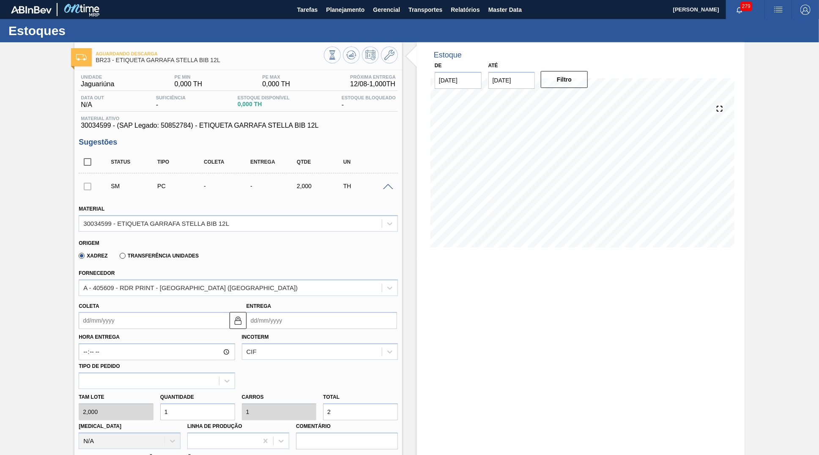
click at [120, 318] on input "Coleta" at bounding box center [154, 320] width 150 height 17
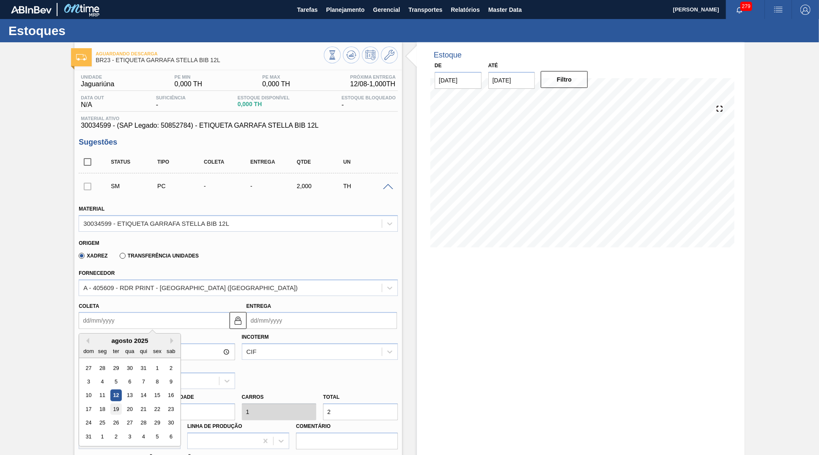
click at [112, 403] on div "19" at bounding box center [115, 408] width 11 height 11
type input "[DATE]"
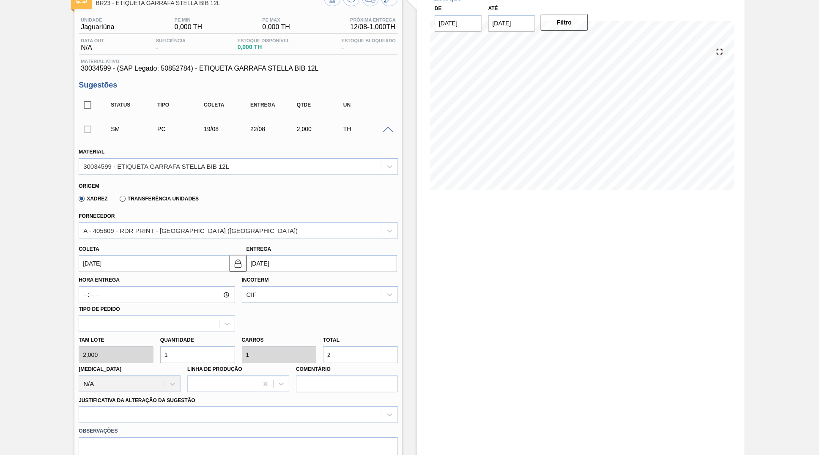
scroll to position [79, 0]
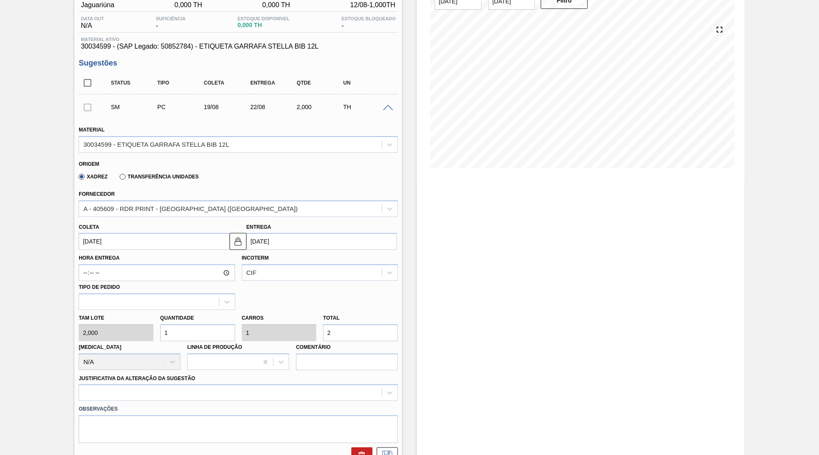
click at [403, 321] on div "Estoque De 12/08/2025 Até 30/09/2025 Filtro" at bounding box center [573, 287] width 342 height 648
click at [391, 325] on input "2" at bounding box center [360, 332] width 75 height 17
type input "2,5"
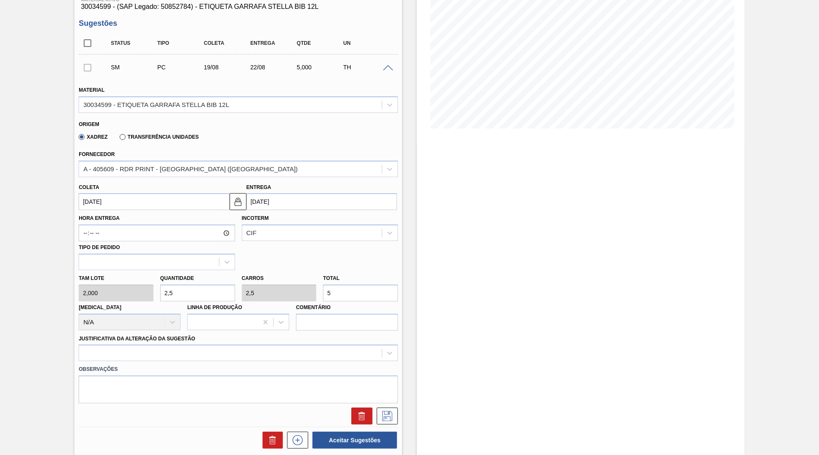
type input "5"
drag, startPoint x: 258, startPoint y: 349, endPoint x: 251, endPoint y: 344, distance: 7.9
click at [258, 361] on div "Observações" at bounding box center [238, 382] width 326 height 42
click at [251, 344] on div at bounding box center [238, 352] width 319 height 16
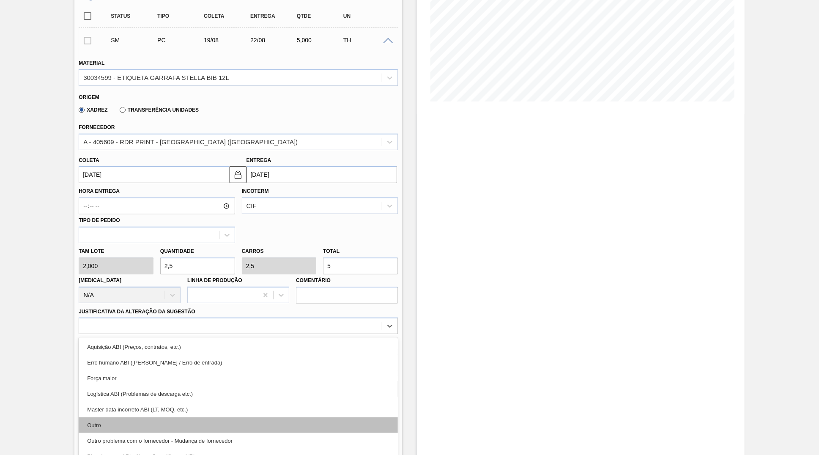
click at [235, 417] on div "Outro" at bounding box center [238, 425] width 319 height 16
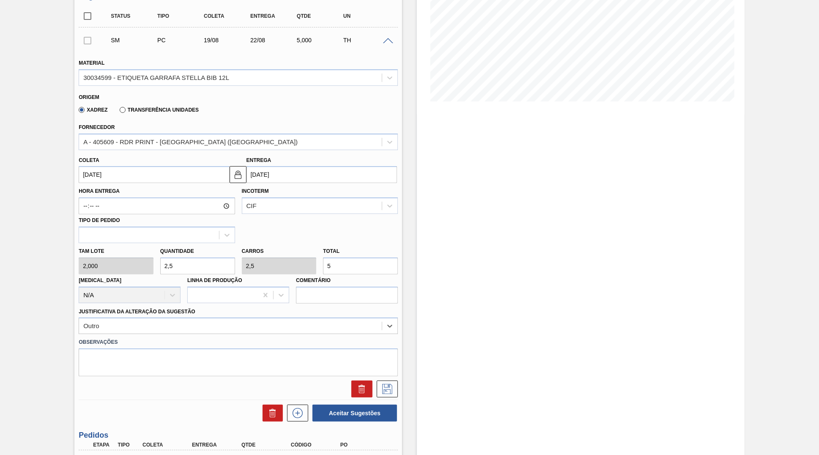
click at [331, 230] on div "Hora Entrega Incoterm CIF Tipo de pedido" at bounding box center [238, 213] width 326 height 60
click at [361, 404] on button "Aceitar Sugestões" at bounding box center [354, 412] width 85 height 17
click at [390, 384] on icon at bounding box center [387, 389] width 14 height 10
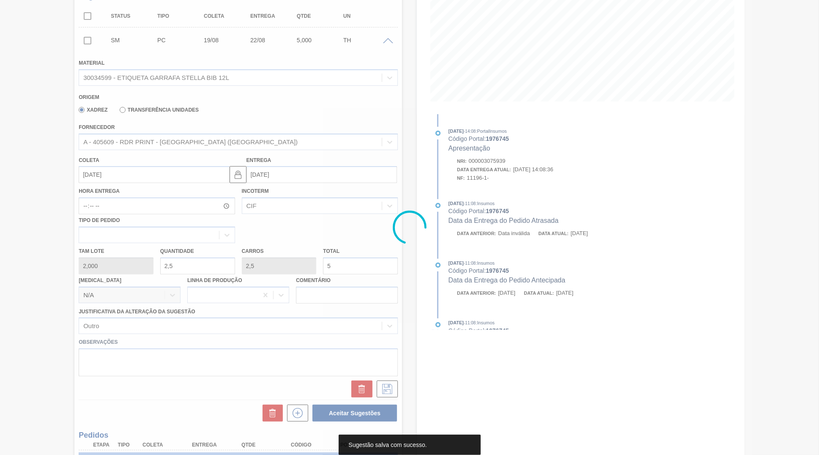
scroll to position [0, 0]
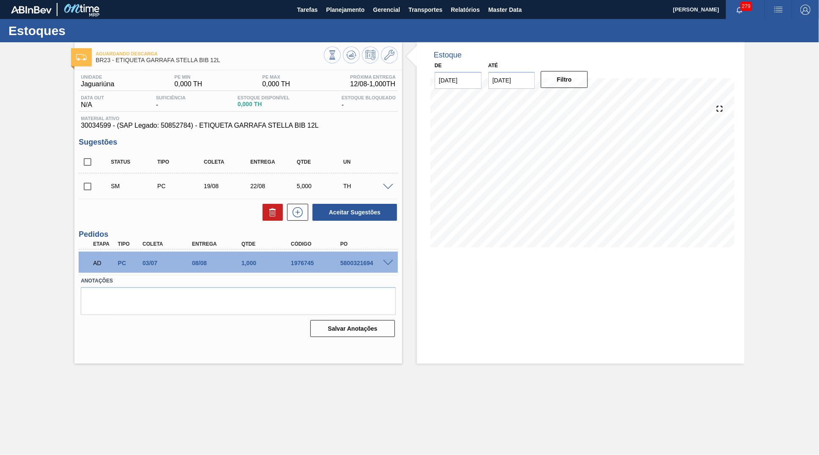
click at [82, 190] on input "checkbox" at bounding box center [88, 187] width 18 height 18
click at [361, 215] on button "Aceitar Sugestões" at bounding box center [354, 212] width 85 height 17
checkbox input "false"
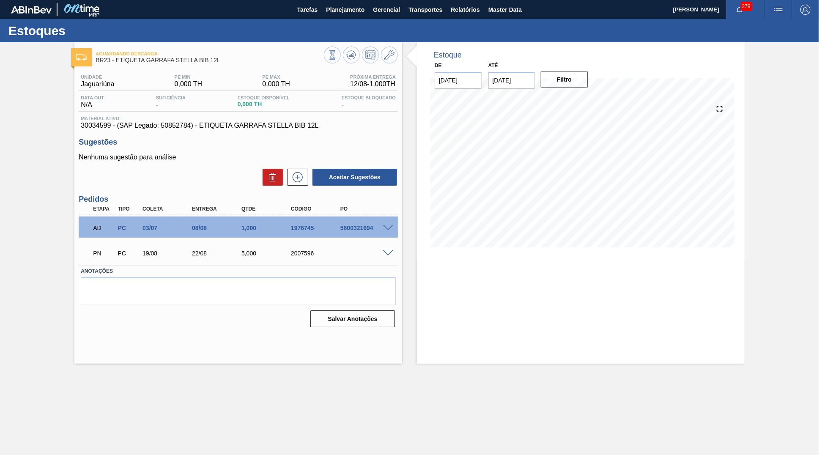
click at [388, 254] on span at bounding box center [388, 253] width 10 height 6
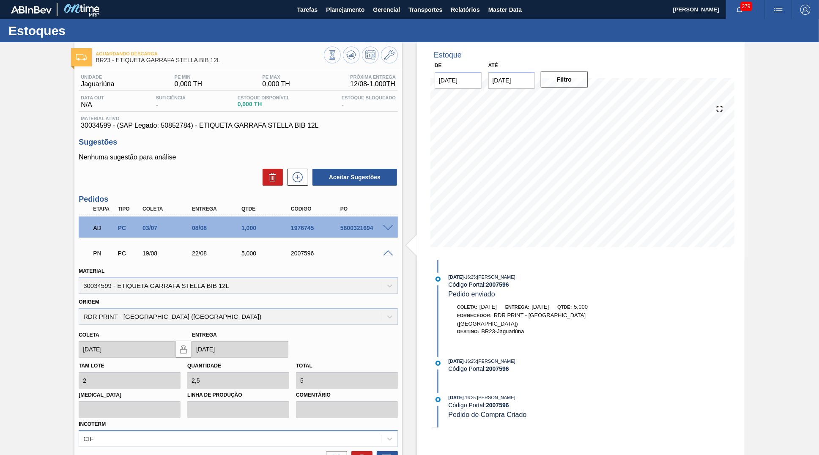
scroll to position [73, 0]
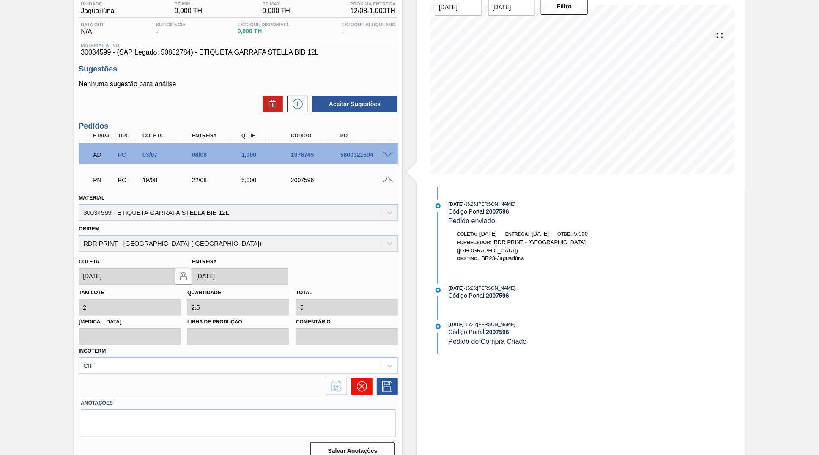
click at [361, 381] on icon at bounding box center [362, 386] width 10 height 10
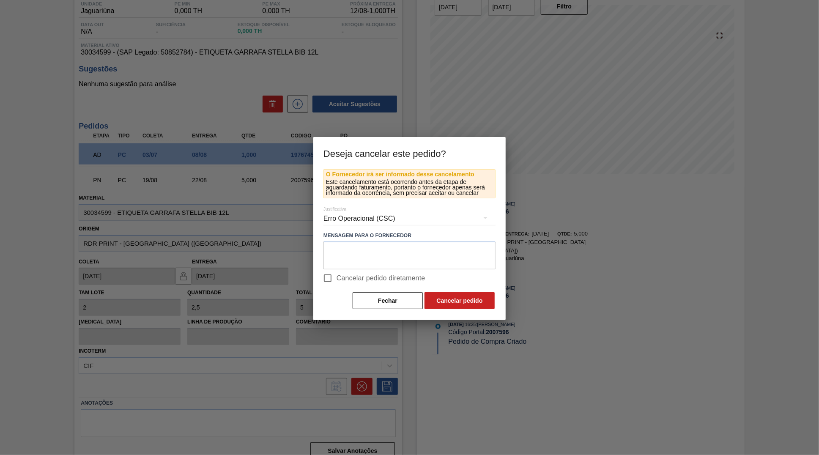
click at [371, 273] on span "Cancelar pedido diretamente" at bounding box center [380, 278] width 89 height 10
click at [336, 273] on input "Cancelar pedido diretamente" at bounding box center [328, 278] width 18 height 18
checkbox input "true"
click at [458, 297] on button "Cancelar pedido" at bounding box center [459, 300] width 70 height 17
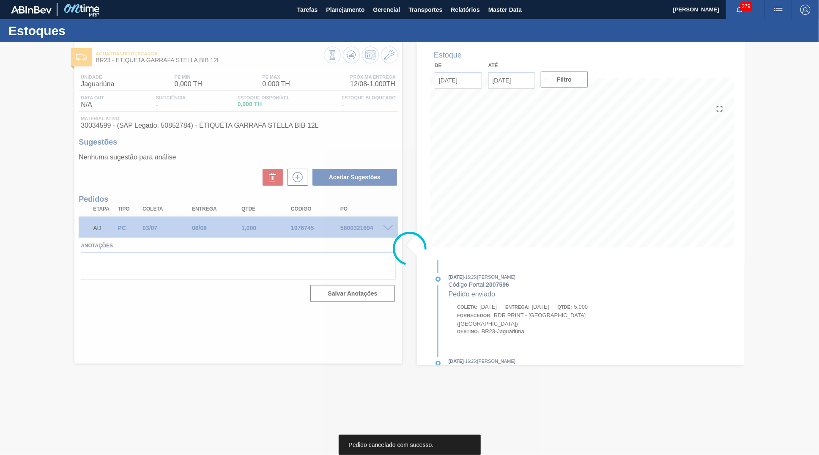
scroll to position [0, 0]
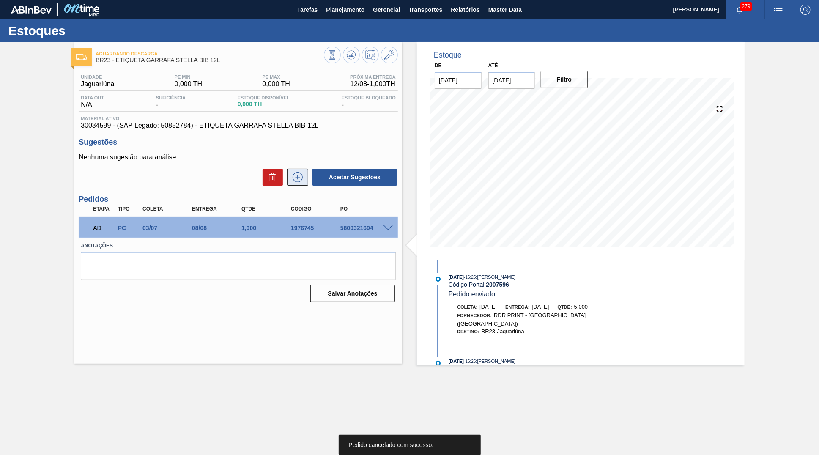
click at [298, 179] on icon at bounding box center [298, 177] width 14 height 10
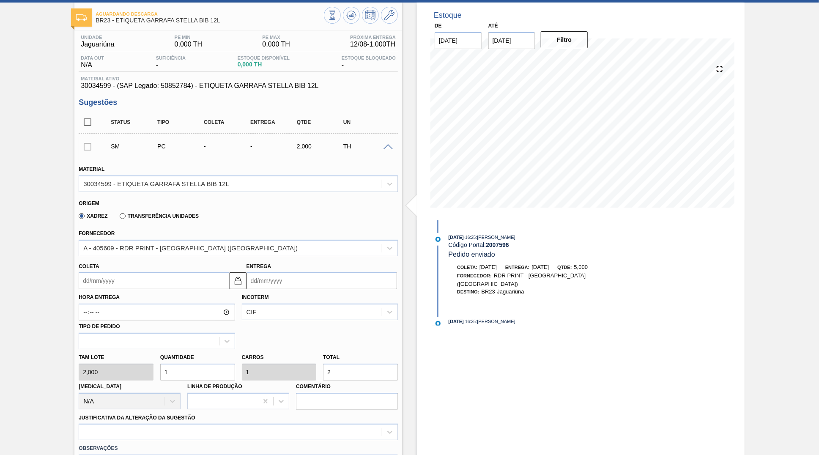
scroll to position [119, 0]
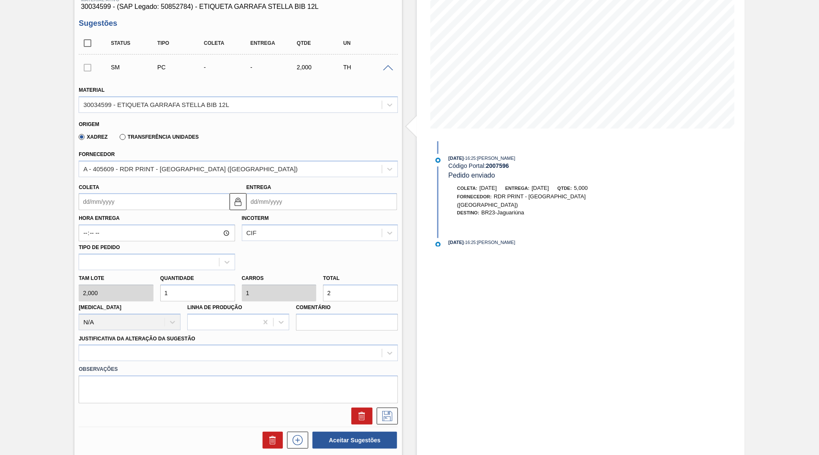
click at [323, 286] on input "2" at bounding box center [360, 292] width 75 height 17
type input "0,5"
type input "1"
type input "5"
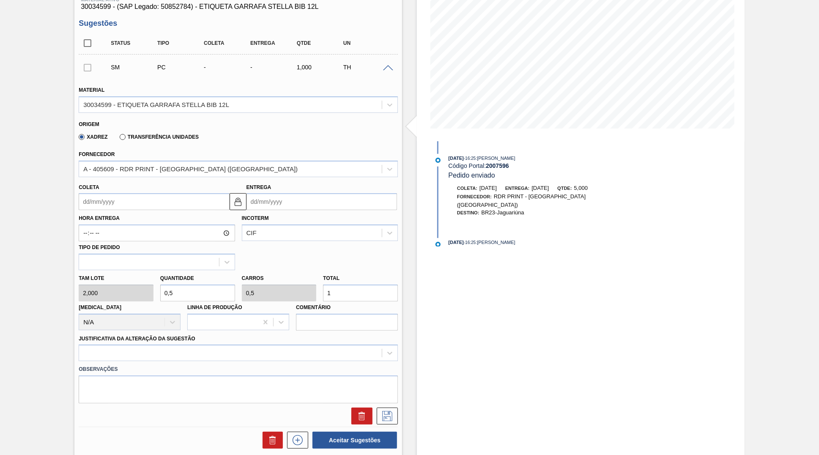
type input "5"
type input "10"
click at [110, 193] on input "Coleta" at bounding box center [154, 201] width 150 height 17
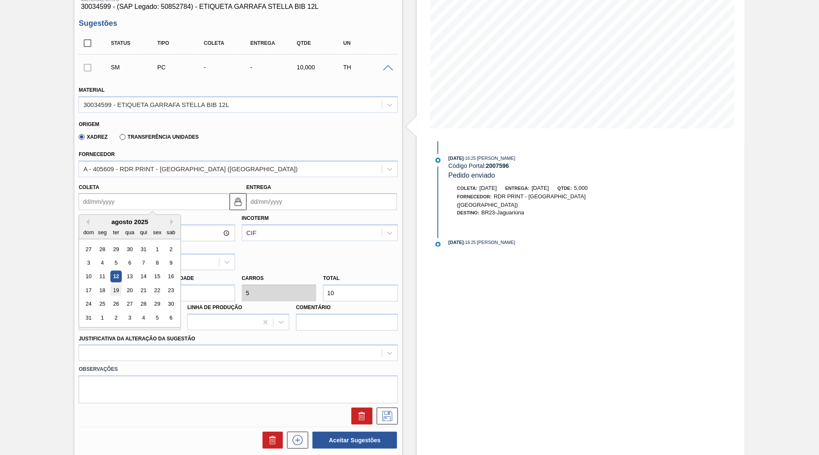
click at [112, 284] on div "19" at bounding box center [115, 289] width 11 height 11
type input "[DATE]"
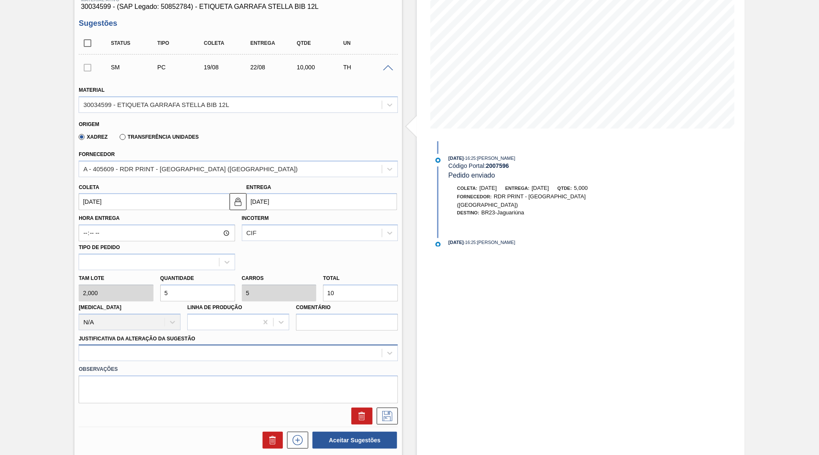
click at [121, 344] on div at bounding box center [238, 352] width 319 height 16
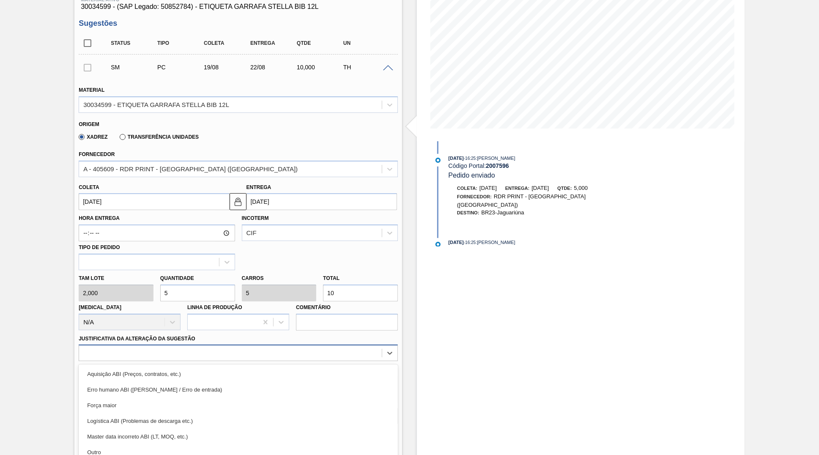
scroll to position [146, 0]
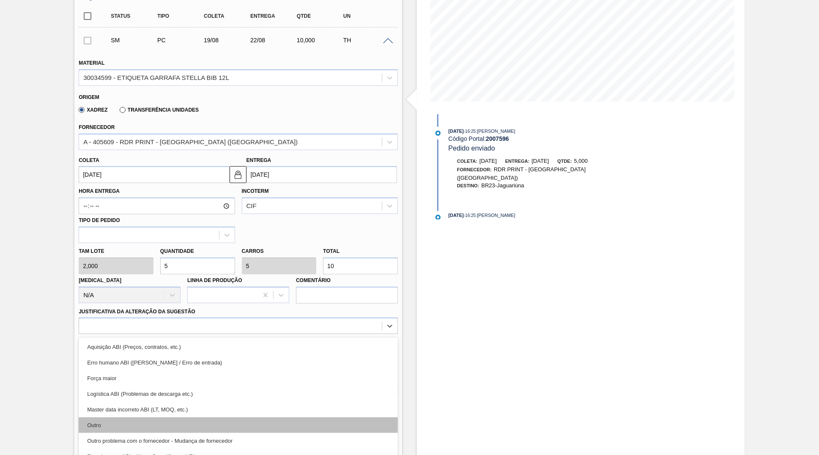
click at [138, 417] on div "Outro" at bounding box center [238, 425] width 319 height 16
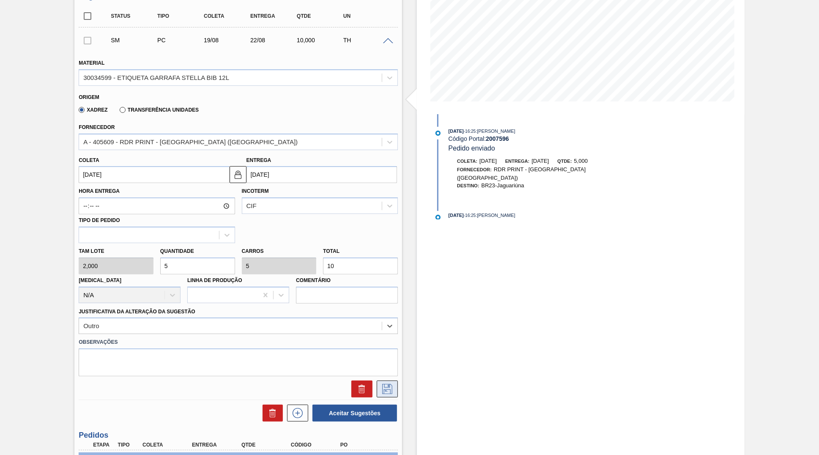
click at [389, 384] on icon at bounding box center [387, 389] width 14 height 10
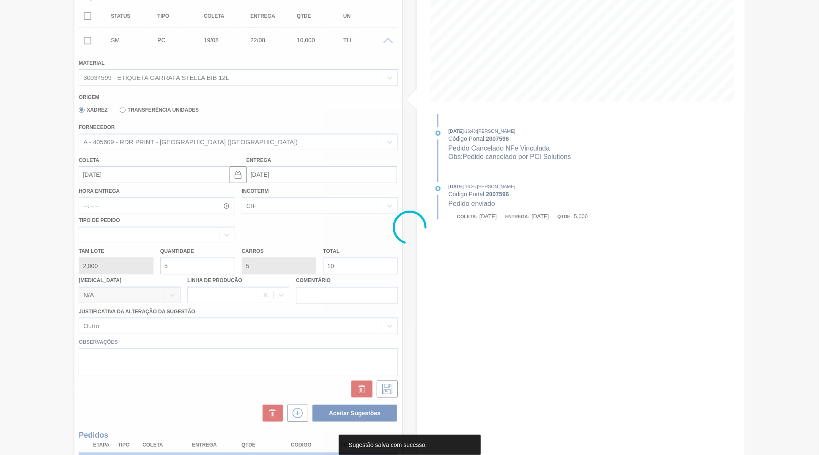
click at [422, 306] on div at bounding box center [409, 227] width 819 height 455
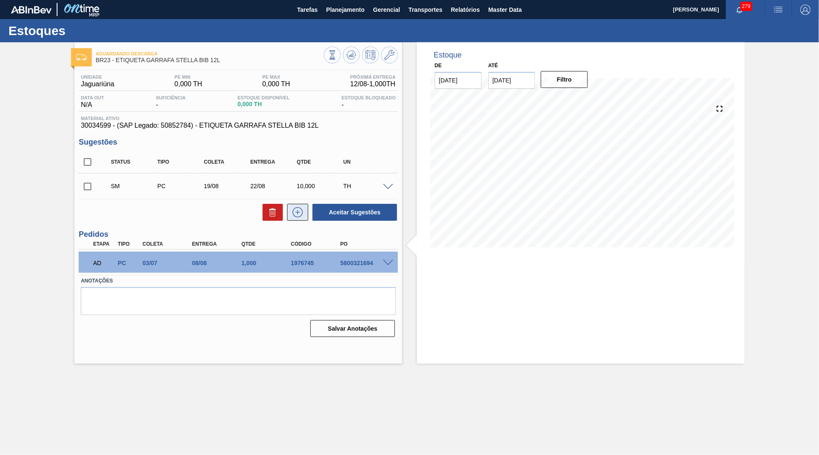
click at [302, 209] on icon at bounding box center [298, 212] width 14 height 10
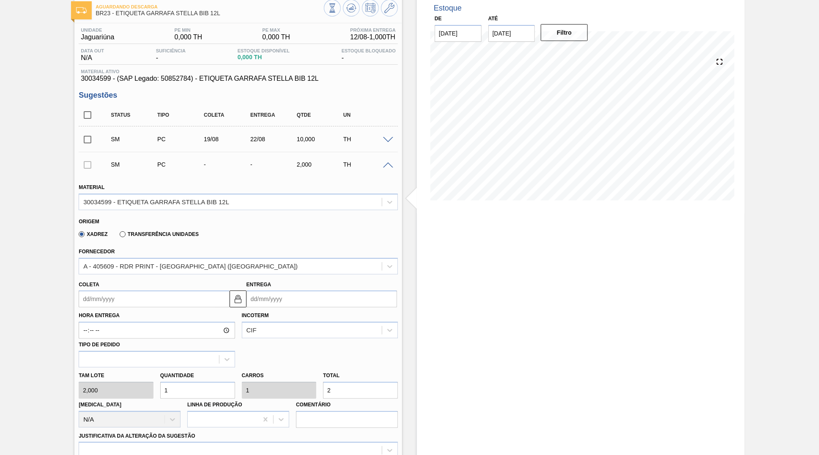
scroll to position [119, 0]
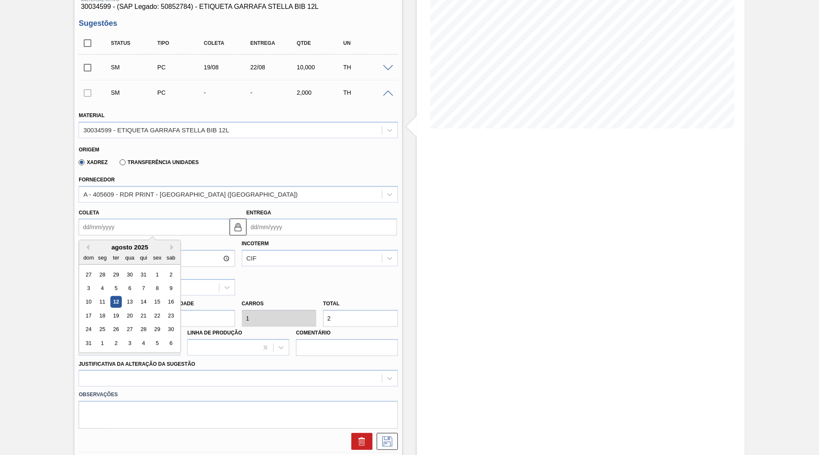
click at [142, 219] on input "Coleta" at bounding box center [154, 227] width 150 height 17
click at [170, 244] on button "Next Month" at bounding box center [173, 247] width 6 height 6
click at [152, 282] on div "12" at bounding box center [157, 287] width 11 height 11
type input "[DATE]"
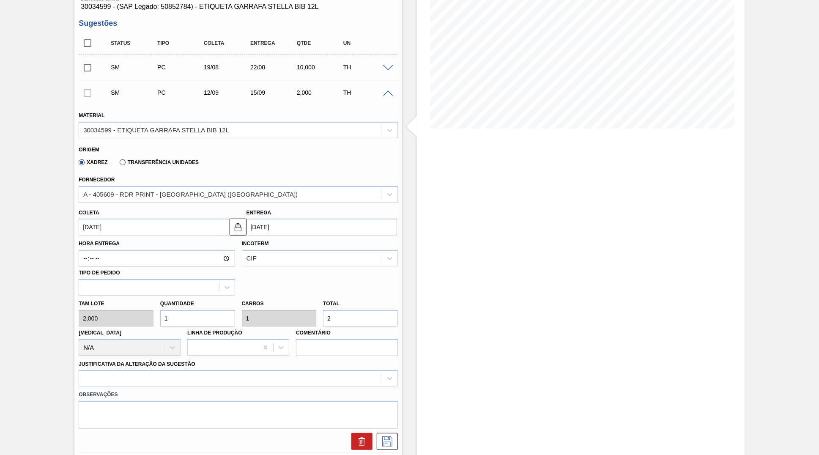
drag, startPoint x: 349, startPoint y: 309, endPoint x: 273, endPoint y: 314, distance: 76.3
click at [323, 314] on input "2" at bounding box center [360, 318] width 75 height 17
type input "0,5"
type input "1"
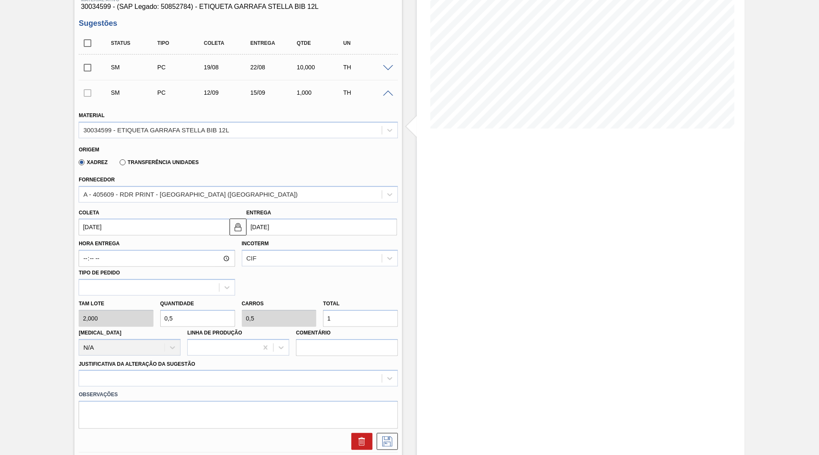
type input "5"
type input "10"
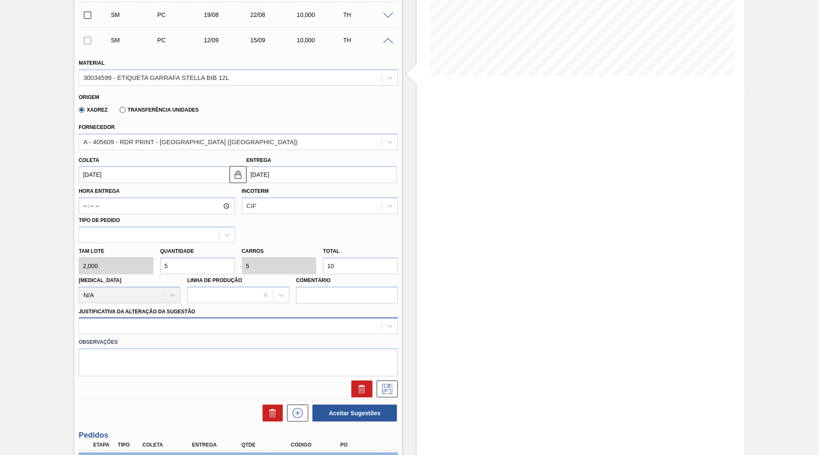
click at [157, 334] on div at bounding box center [238, 325] width 319 height 16
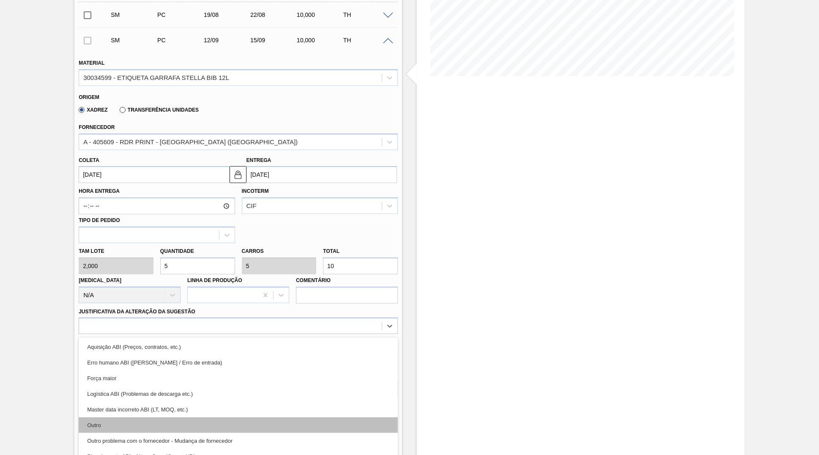
click at [133, 417] on div "Outro" at bounding box center [238, 425] width 319 height 16
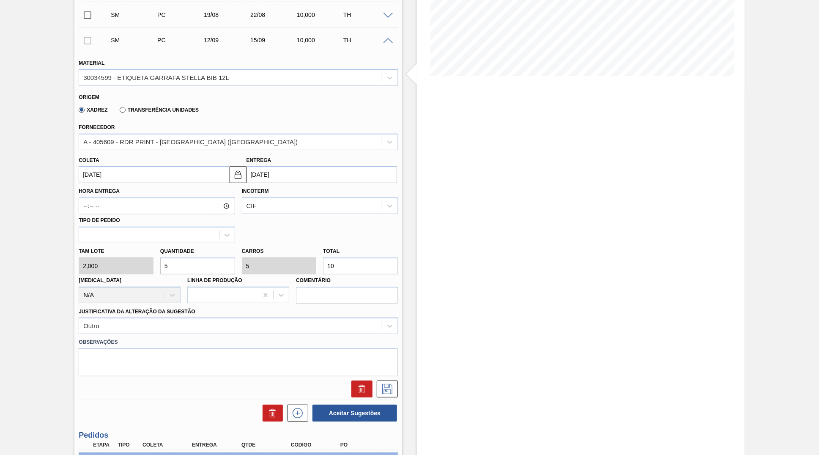
click at [126, 157] on div "Coleta 12/09/2025" at bounding box center [154, 168] width 150 height 29
click at [137, 172] on input "[DATE]" at bounding box center [154, 174] width 150 height 17
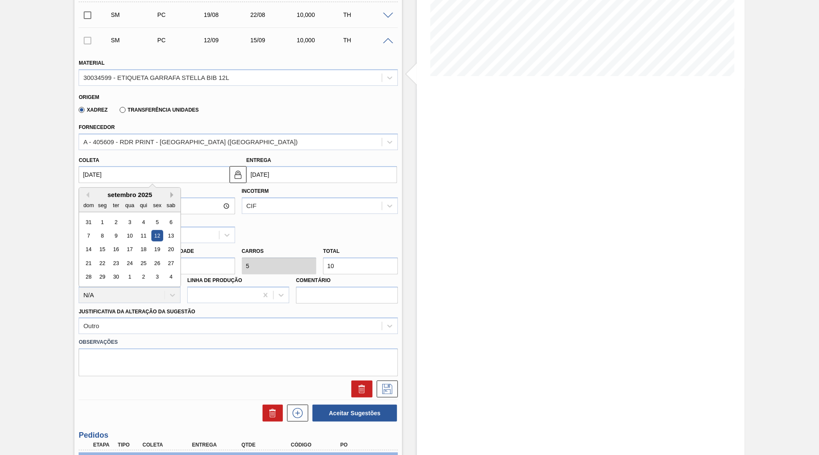
click at [170, 192] on button "Next Month" at bounding box center [173, 195] width 6 height 6
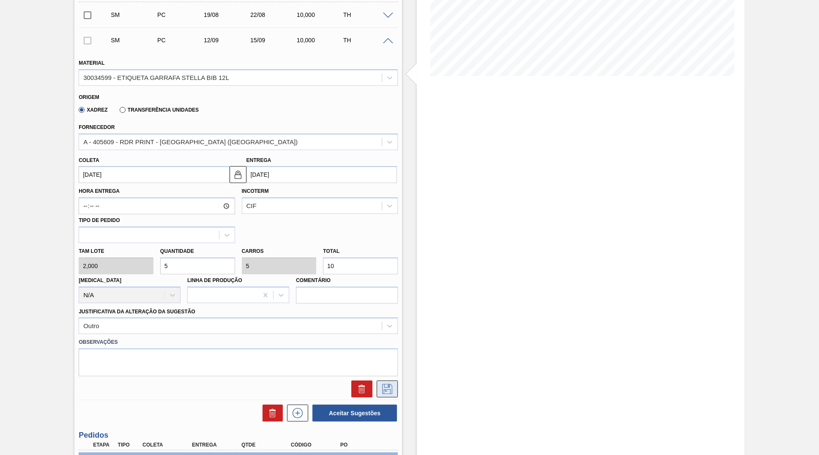
click at [383, 384] on icon at bounding box center [387, 389] width 14 height 10
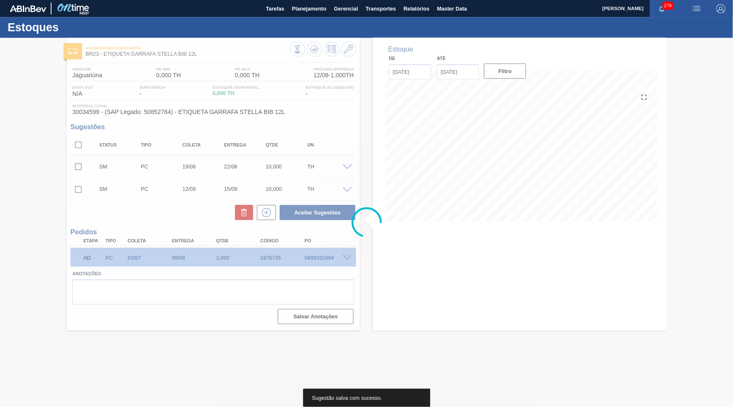
scroll to position [0, 0]
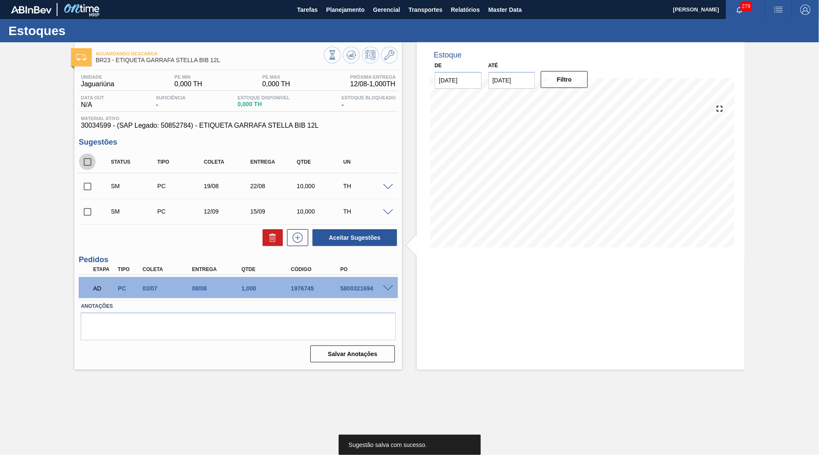
click at [87, 162] on input "checkbox" at bounding box center [88, 162] width 18 height 18
checkbox input "true"
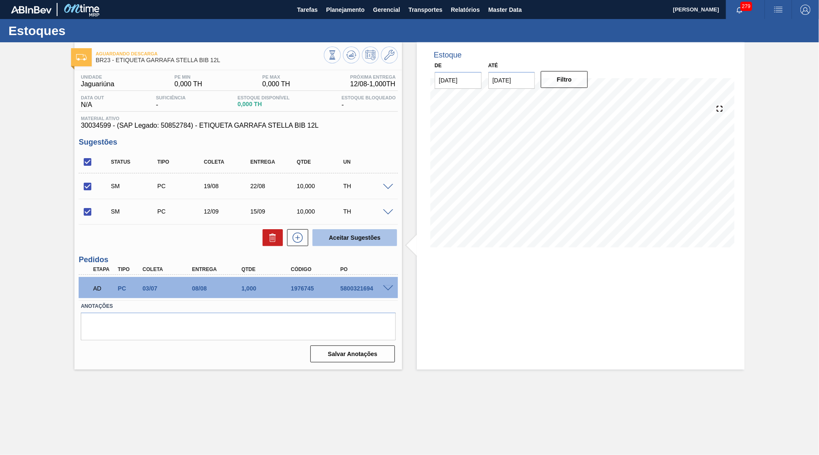
click at [369, 235] on button "Aceitar Sugestões" at bounding box center [354, 237] width 85 height 17
checkbox input "false"
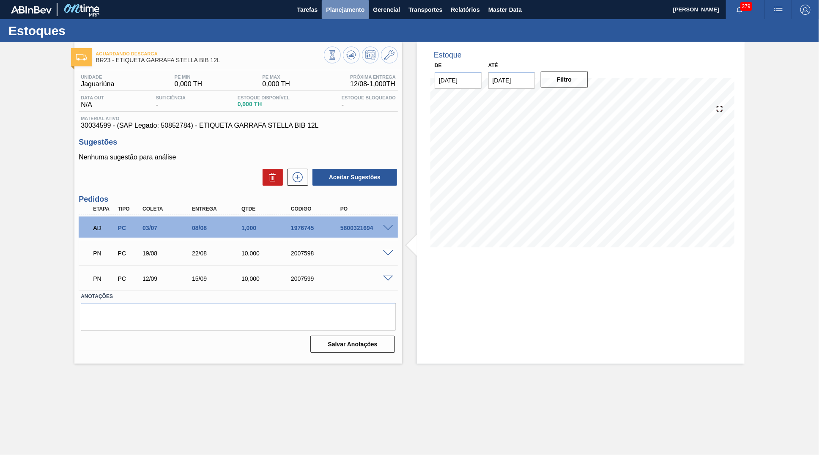
click at [344, 7] on span "Planejamento" at bounding box center [345, 10] width 38 height 10
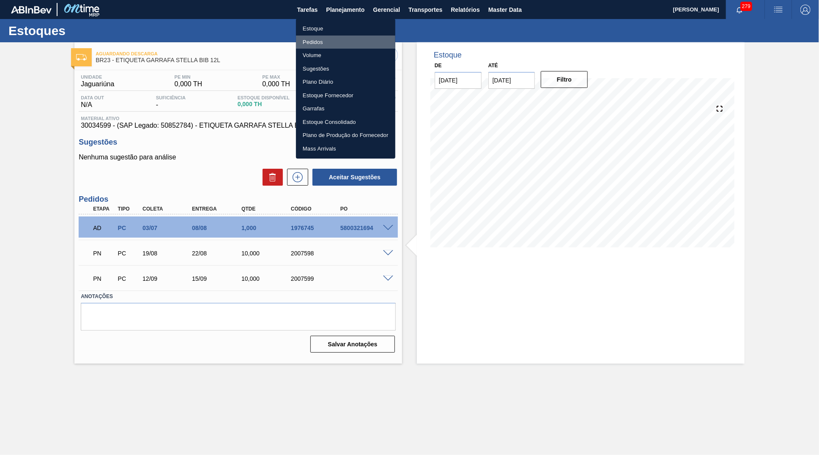
click at [317, 40] on li "Pedidos" at bounding box center [345, 43] width 99 height 14
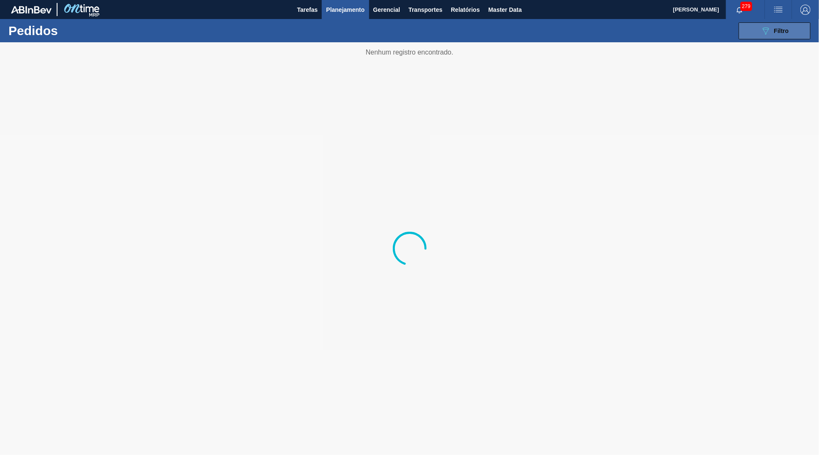
click at [750, 31] on button "089F7B8B-B2A5-4AFE-B5C0-19BA573D28AC Filtro" at bounding box center [774, 30] width 72 height 17
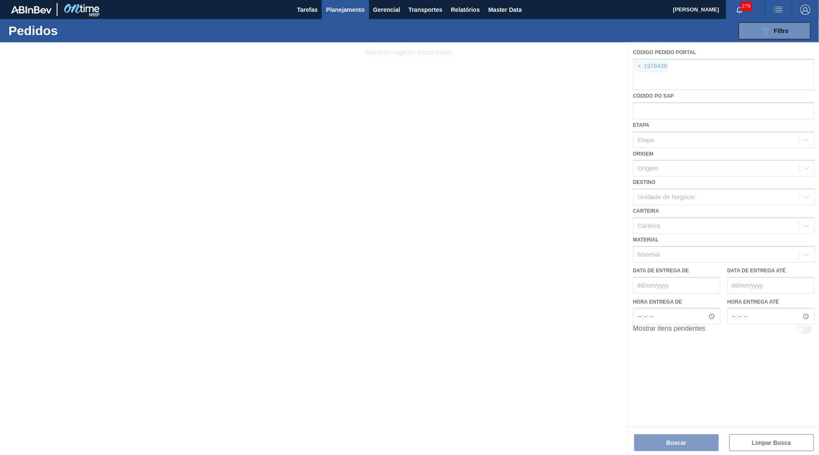
click at [640, 66] on div at bounding box center [409, 248] width 819 height 413
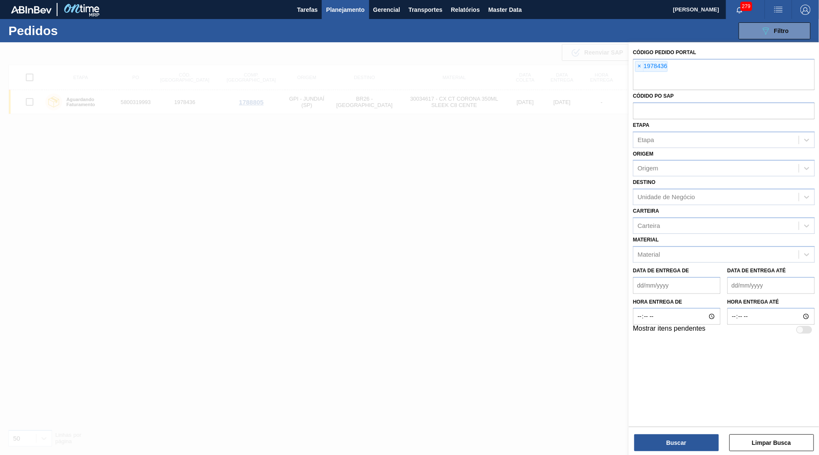
click at [640, 66] on span "×" at bounding box center [639, 66] width 8 height 10
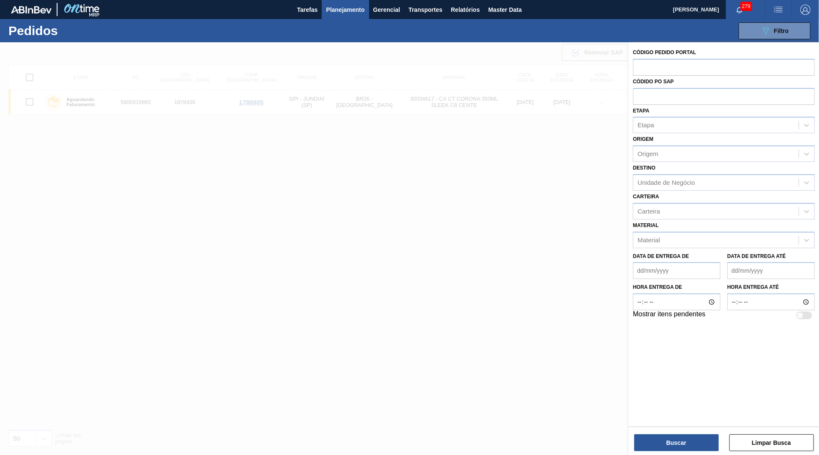
paste input "text"
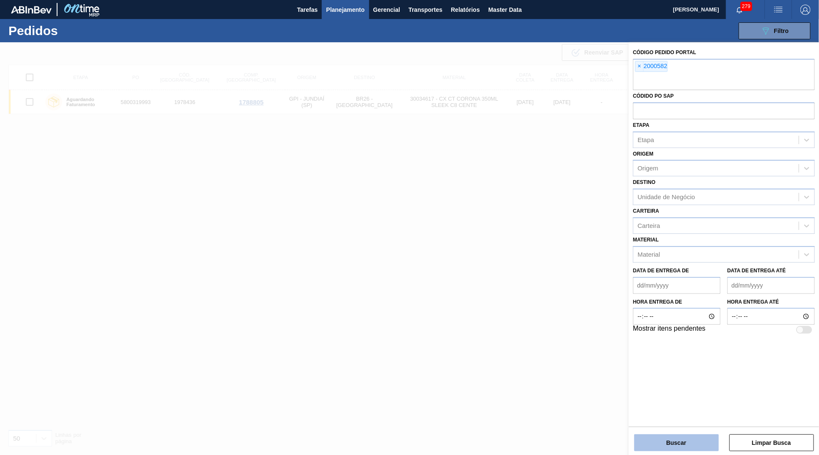
click at [664, 444] on button "Buscar" at bounding box center [676, 442] width 85 height 17
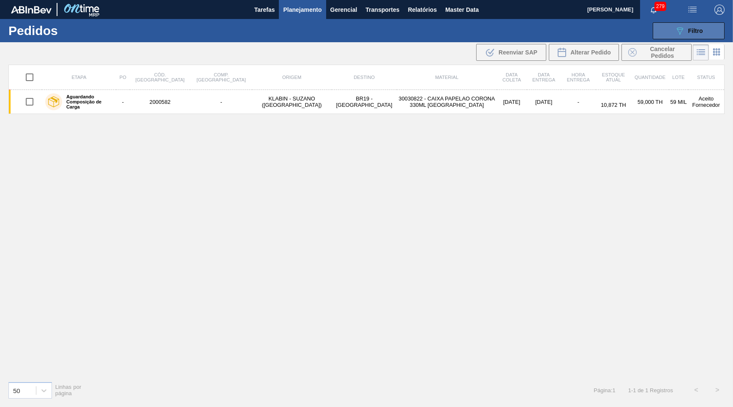
click at [691, 36] on button "089F7B8B-B2A5-4AFE-B5C0-19BA573D28AC Filtro" at bounding box center [689, 30] width 72 height 17
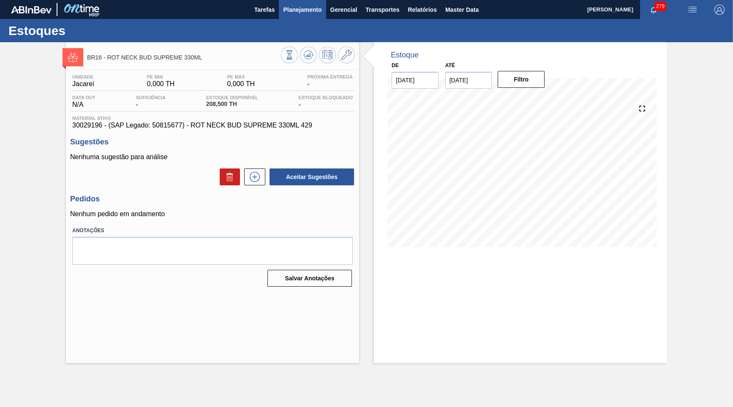
click at [309, 11] on span "Planejamento" at bounding box center [302, 10] width 38 height 10
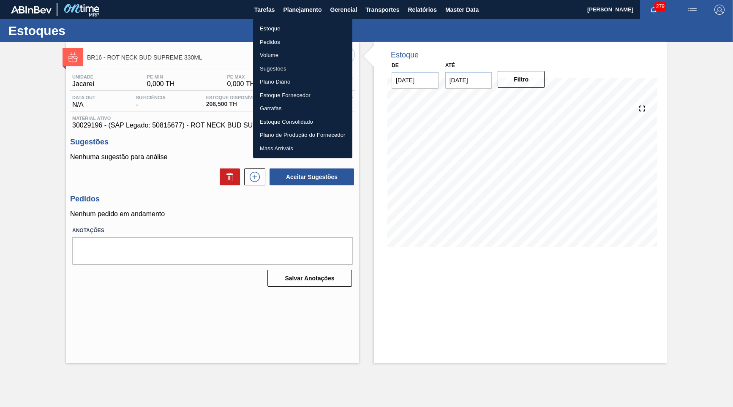
click at [267, 30] on li "Estoque" at bounding box center [302, 29] width 99 height 14
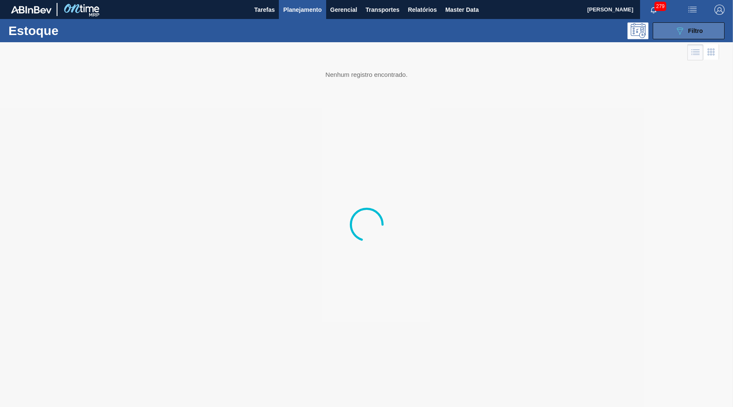
click at [675, 28] on button "089F7B8B-B2A5-4AFE-B5C0-19BA573D28AC Filtro" at bounding box center [689, 30] width 72 height 17
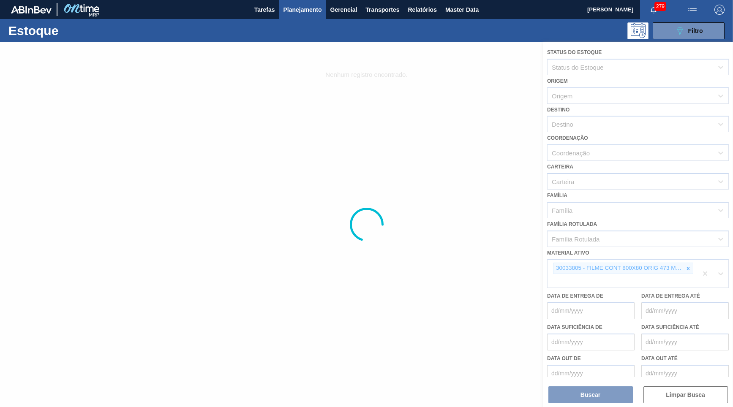
click at [691, 253] on div at bounding box center [366, 224] width 733 height 365
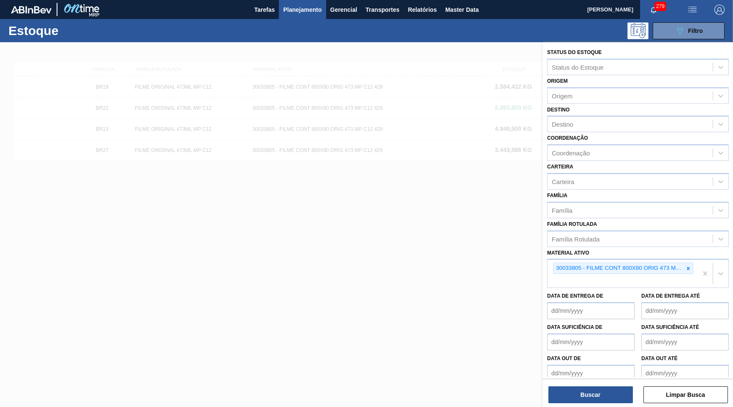
click at [688, 263] on div at bounding box center [688, 268] width 9 height 11
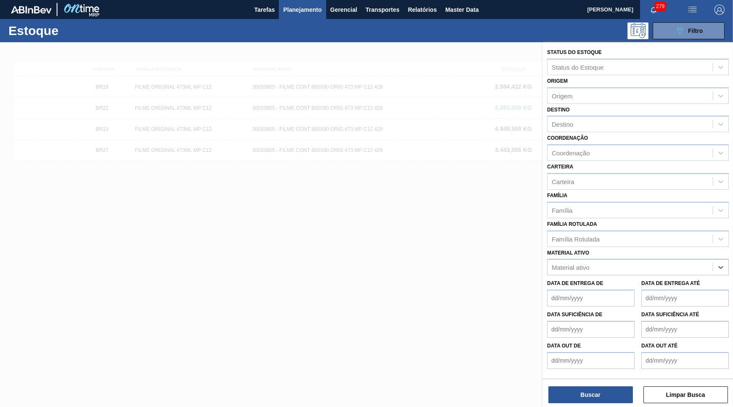
paste ativo "CAIXA CARTAO STELLA ZERO 330ML EXP PY UR"
type ativo "CAIXA CARTAO STELLA ZERO 330ML EXP PY UR"
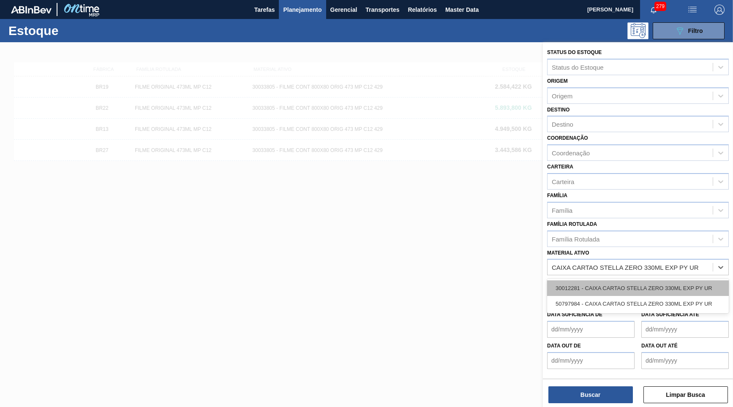
click at [644, 281] on div "30012281 - CAIXA CARTAO STELLA ZERO 330ML EXP PY UR" at bounding box center [638, 289] width 182 height 16
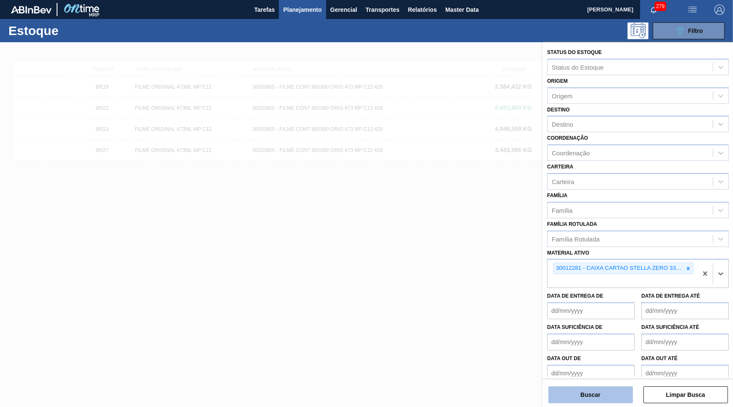
click at [612, 401] on button "Buscar" at bounding box center [591, 395] width 85 height 17
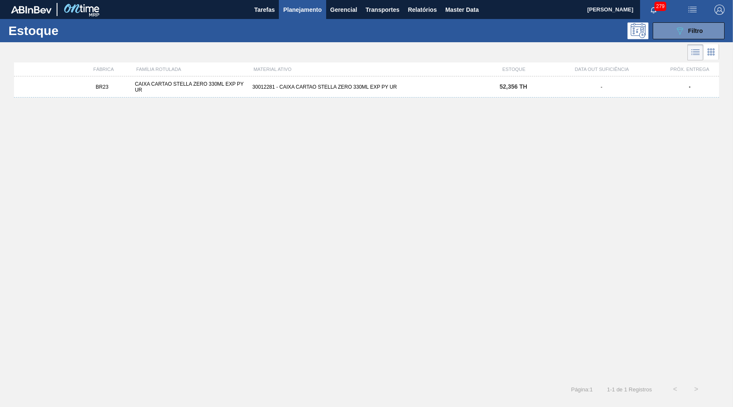
click at [378, 96] on div "BR23 CAIXA CARTAO STELLA ZERO 330ML EXP PY UR 30012281 - CAIXA CARTAO STELLA ZE…" at bounding box center [366, 86] width 705 height 21
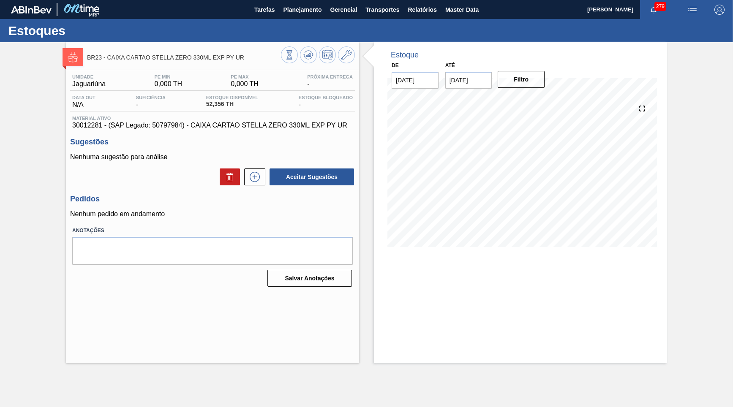
click at [251, 175] on icon at bounding box center [255, 177] width 14 height 10
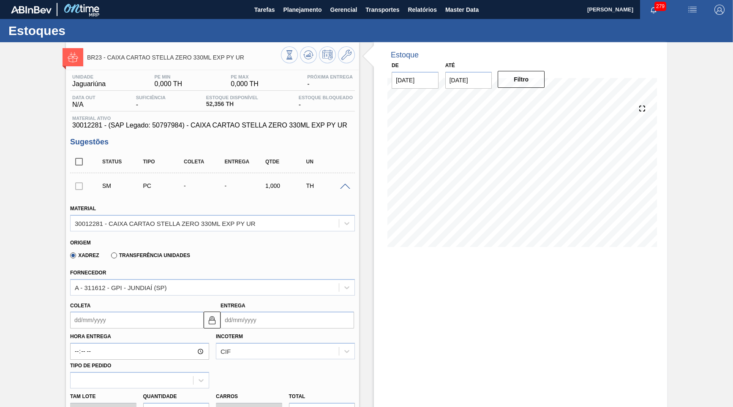
click at [157, 128] on span "30012281 - (SAP Legado: 50797984) - CAIXA CARTAO STELLA ZERO 330ML EXP PY UR" at bounding box center [212, 126] width 281 height 8
click at [291, 18] on button "Planejamento" at bounding box center [302, 9] width 47 height 19
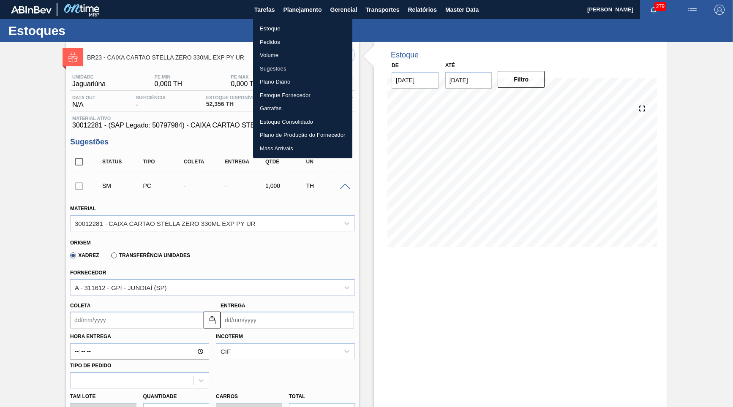
click at [287, 29] on li "Estoque" at bounding box center [302, 29] width 99 height 14
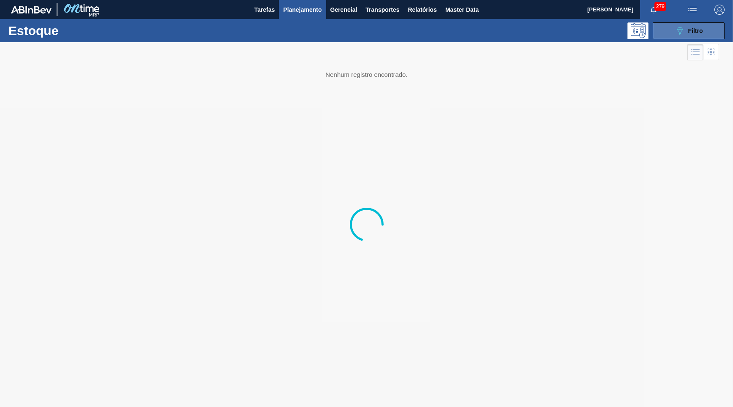
click at [693, 27] on span "Filtro" at bounding box center [695, 30] width 15 height 7
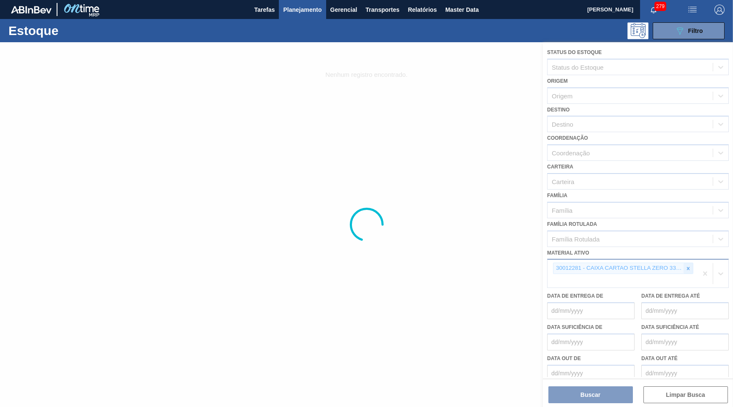
click at [687, 266] on icon at bounding box center [689, 269] width 6 height 6
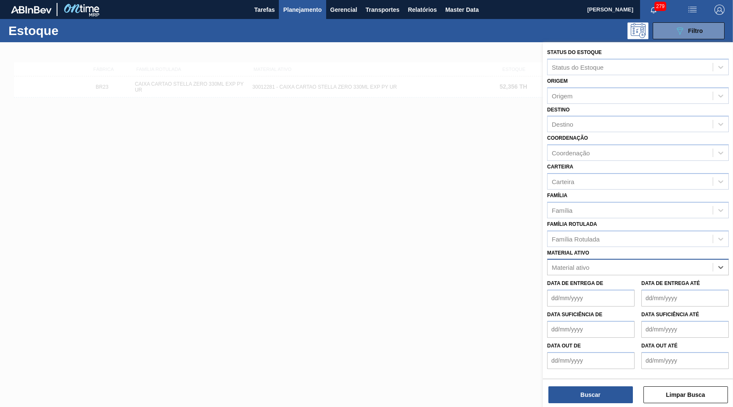
paste ativo "30029055"
type ativo "30029055"
click at [596, 281] on div "30029055 - CX CART CORONITA 210 C6 URUGUAI" at bounding box center [638, 289] width 182 height 16
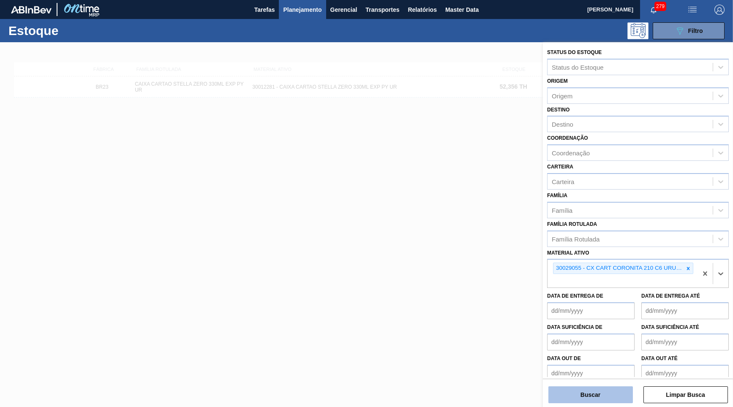
click at [592, 397] on button "Buscar" at bounding box center [591, 395] width 85 height 17
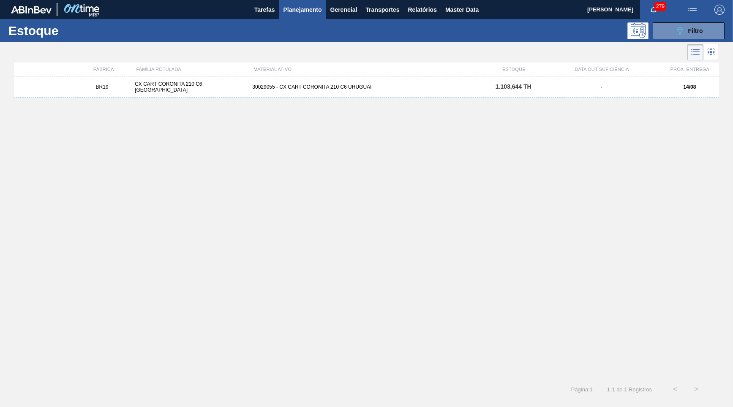
click at [334, 92] on div "BR19 CX CART CORONITA 210 C6 URUGUAI 30029055 - CX CART CORONITA 210 C6 URUGUAI…" at bounding box center [366, 86] width 705 height 21
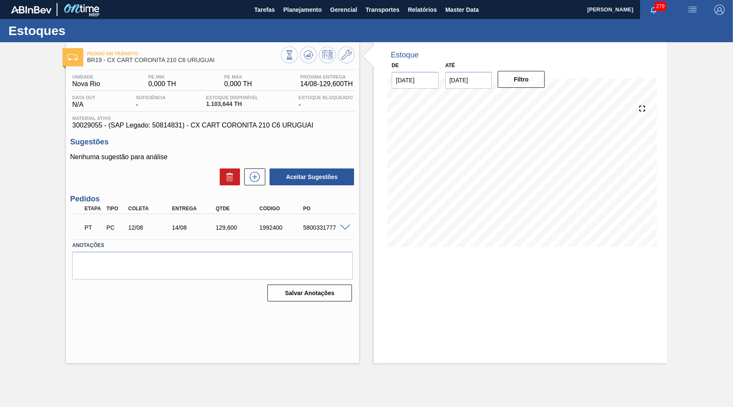
click at [343, 225] on span at bounding box center [345, 228] width 10 height 6
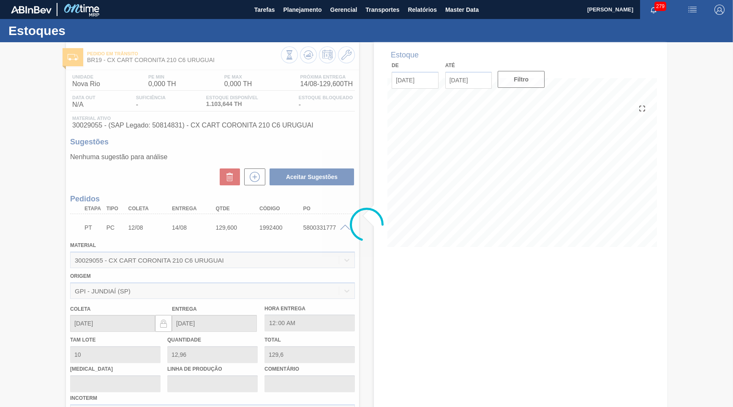
click at [212, 124] on div at bounding box center [366, 224] width 733 height 365
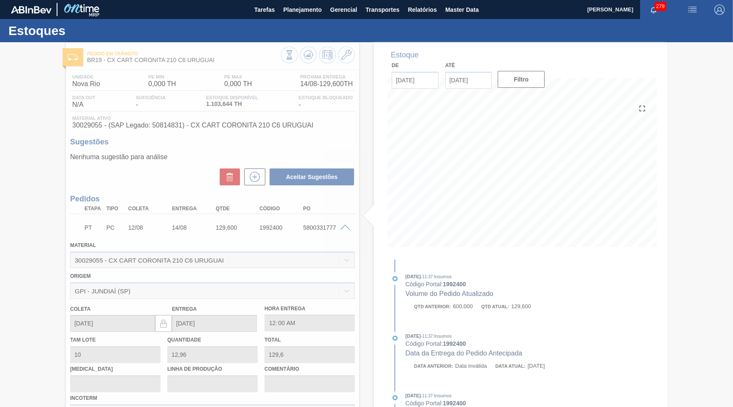
click at [212, 124] on span "30029055 - (SAP Legado: 50814831) - CX CART CORONITA 210 C6 URUGUAI" at bounding box center [212, 126] width 281 height 8
